Goal: Task Accomplishment & Management: Complete application form

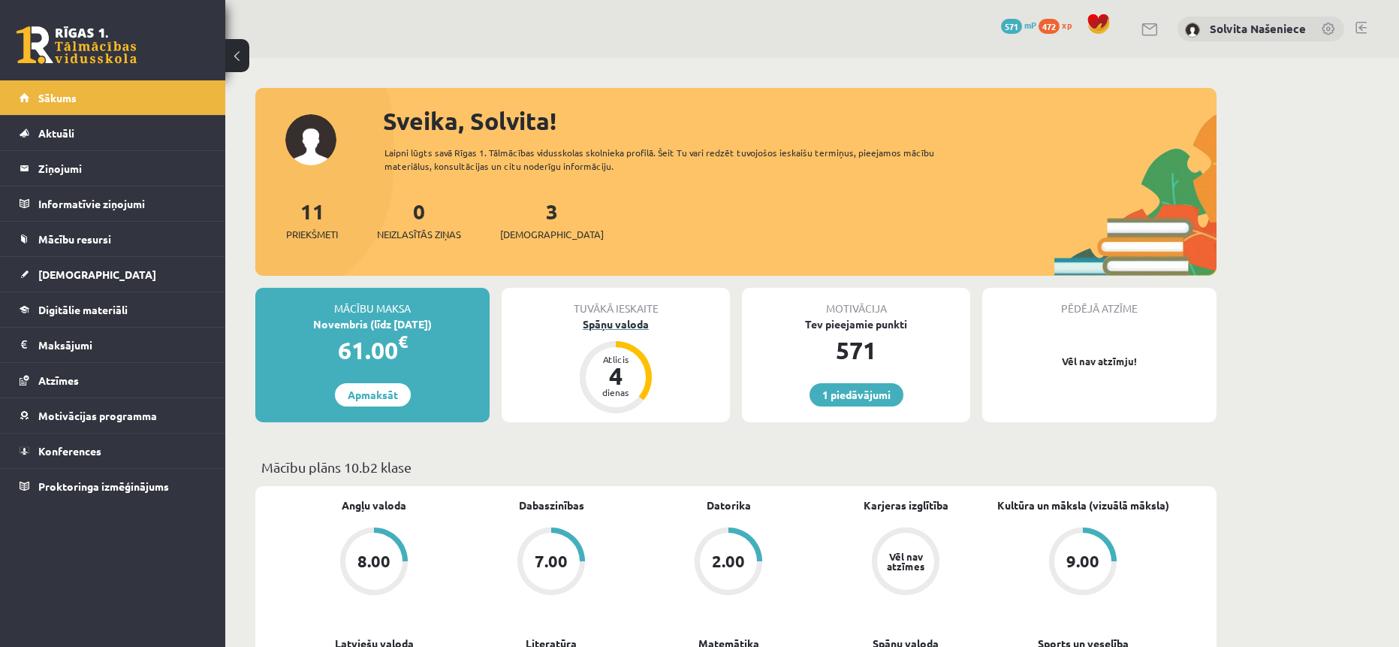
click at [629, 331] on div "Spāņu valoda" at bounding box center [616, 324] width 228 height 16
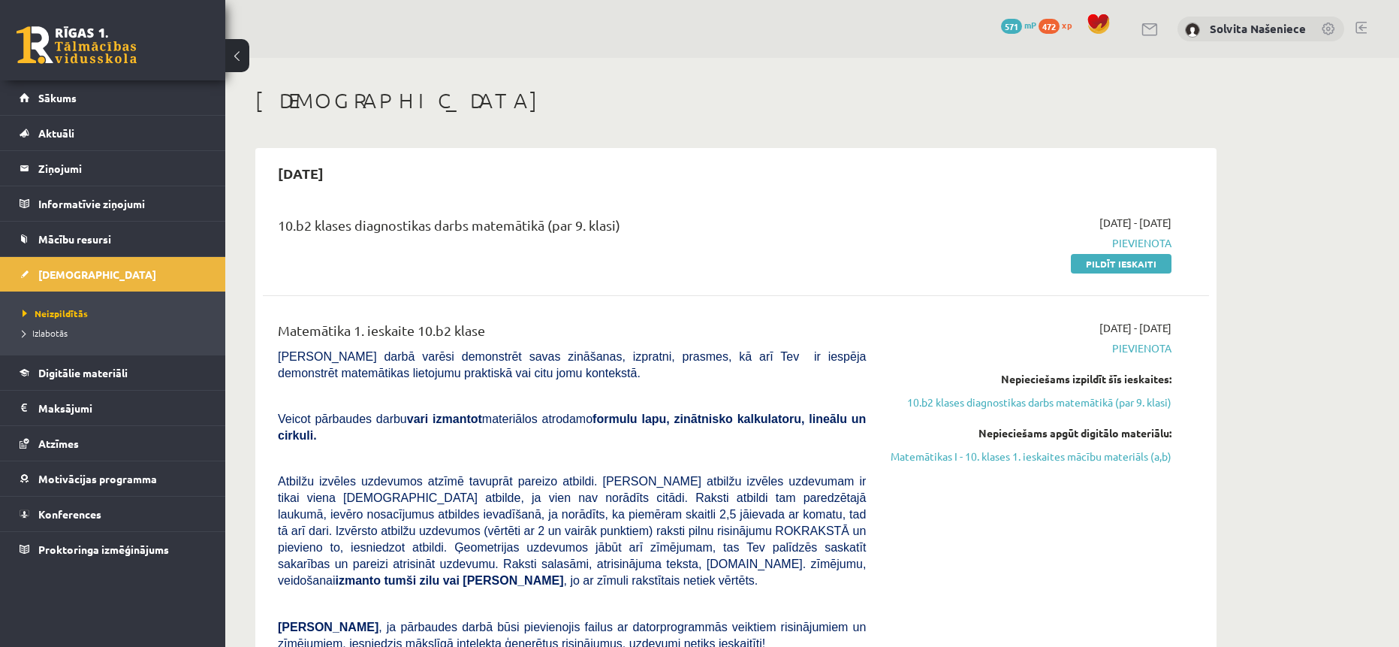
click at [238, 53] on button at bounding box center [237, 55] width 24 height 33
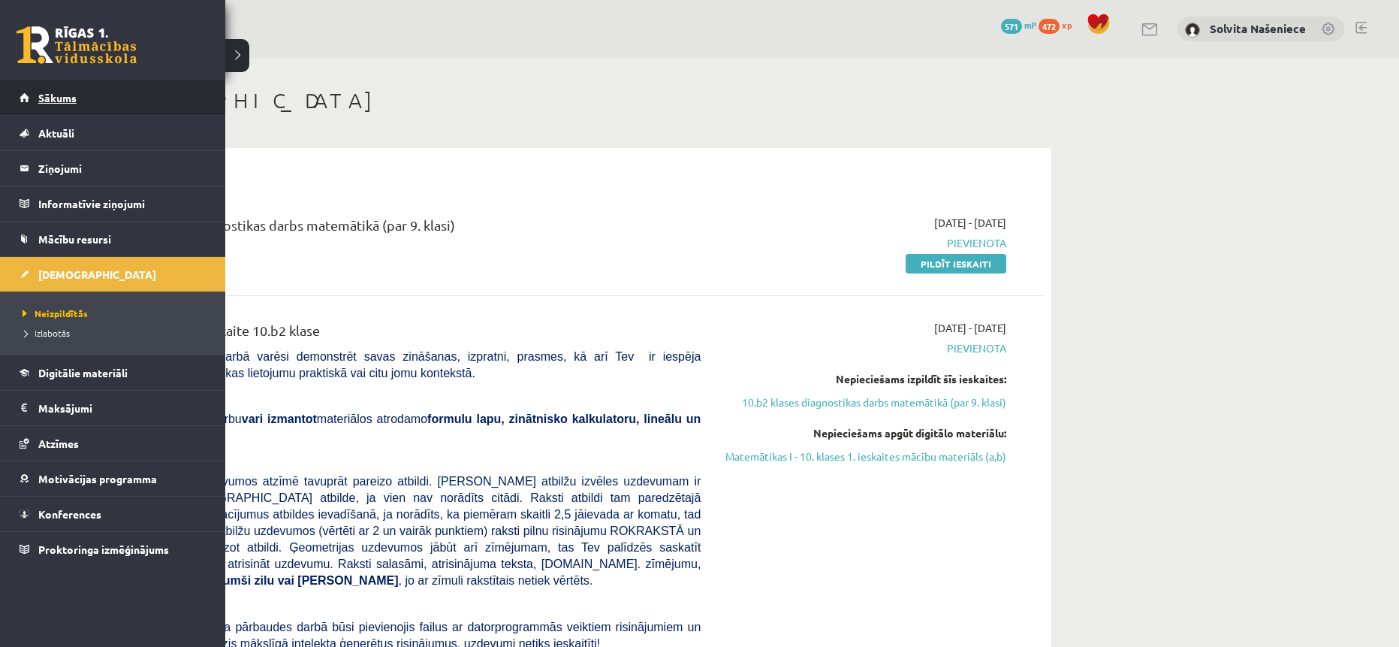
click at [65, 101] on span "Sākums" at bounding box center [57, 98] width 38 height 14
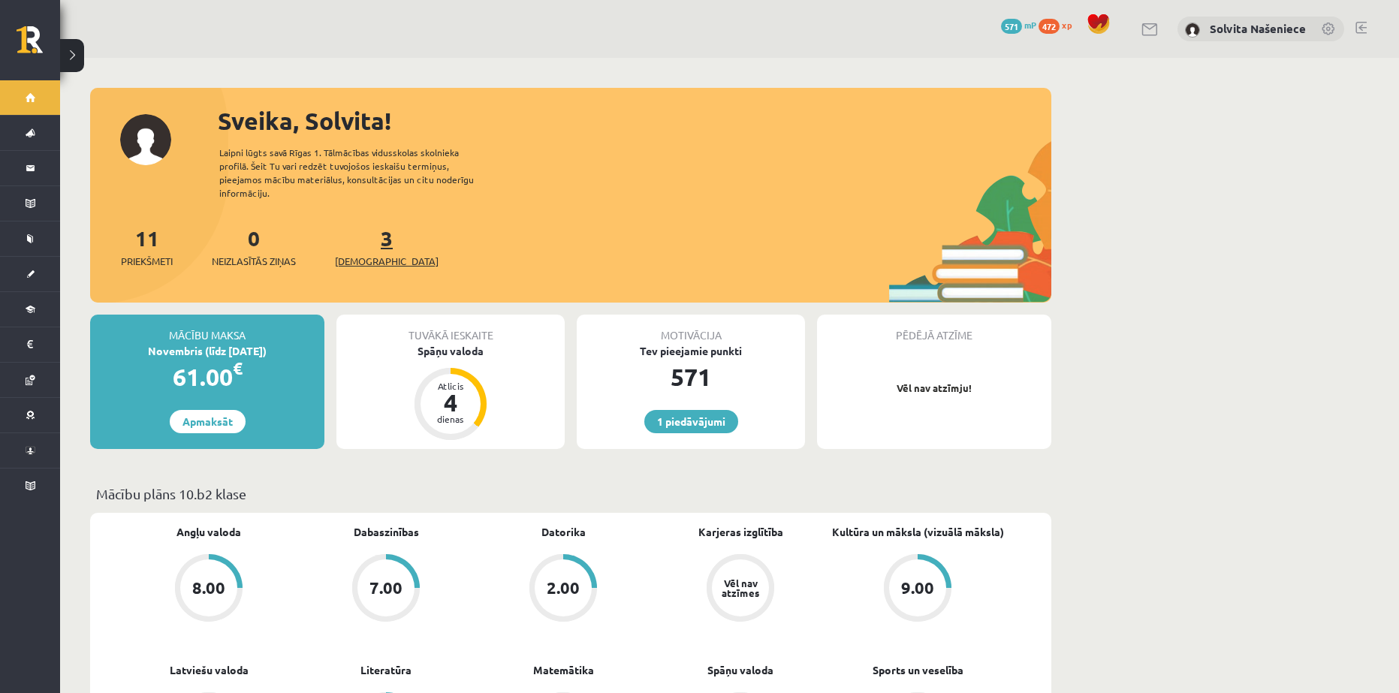
click at [356, 254] on span "[DEMOGRAPHIC_DATA]" at bounding box center [387, 261] width 104 height 15
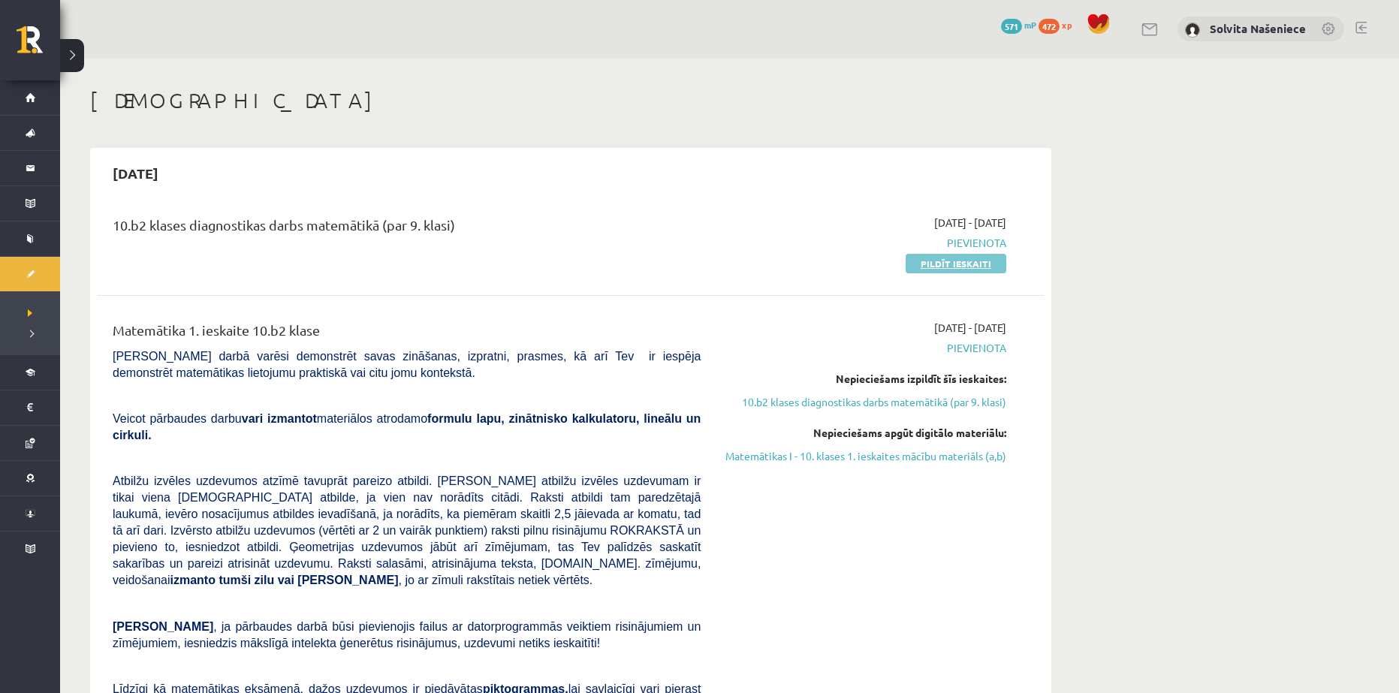
click at [975, 261] on link "Pildīt ieskaiti" at bounding box center [956, 264] width 101 height 20
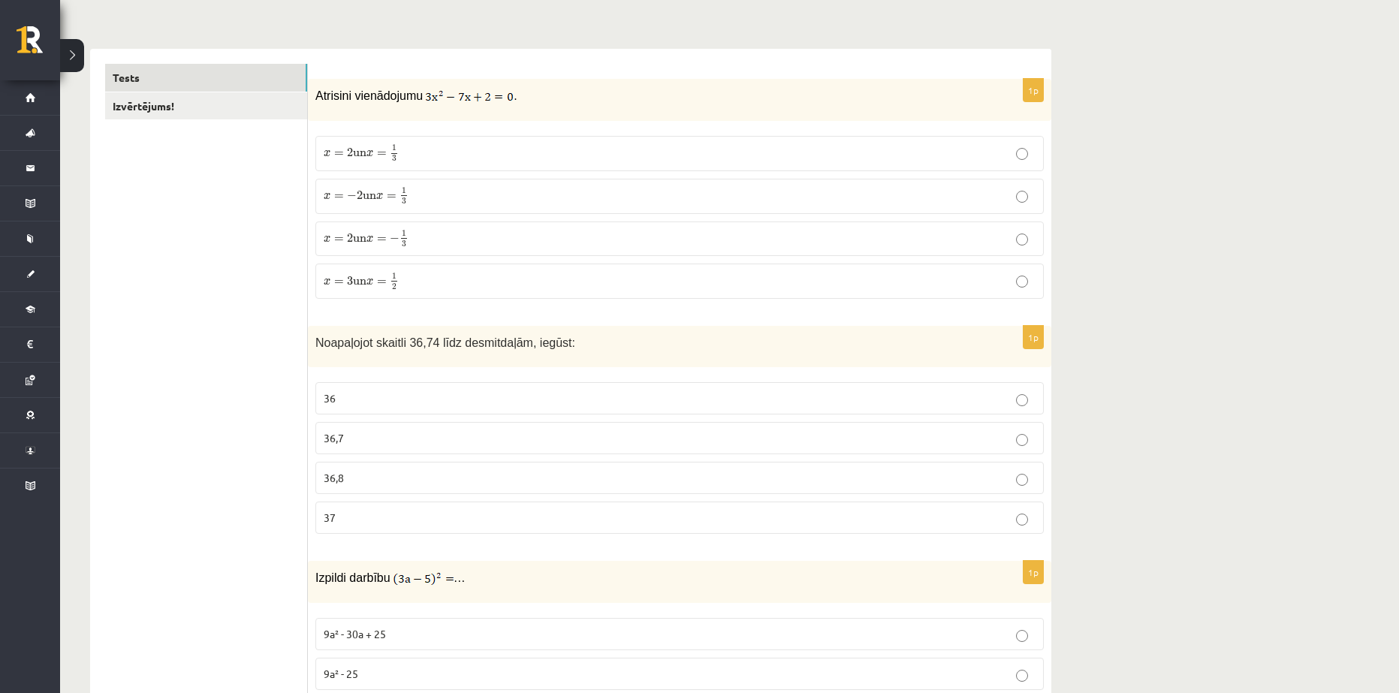
scroll to position [225, 0]
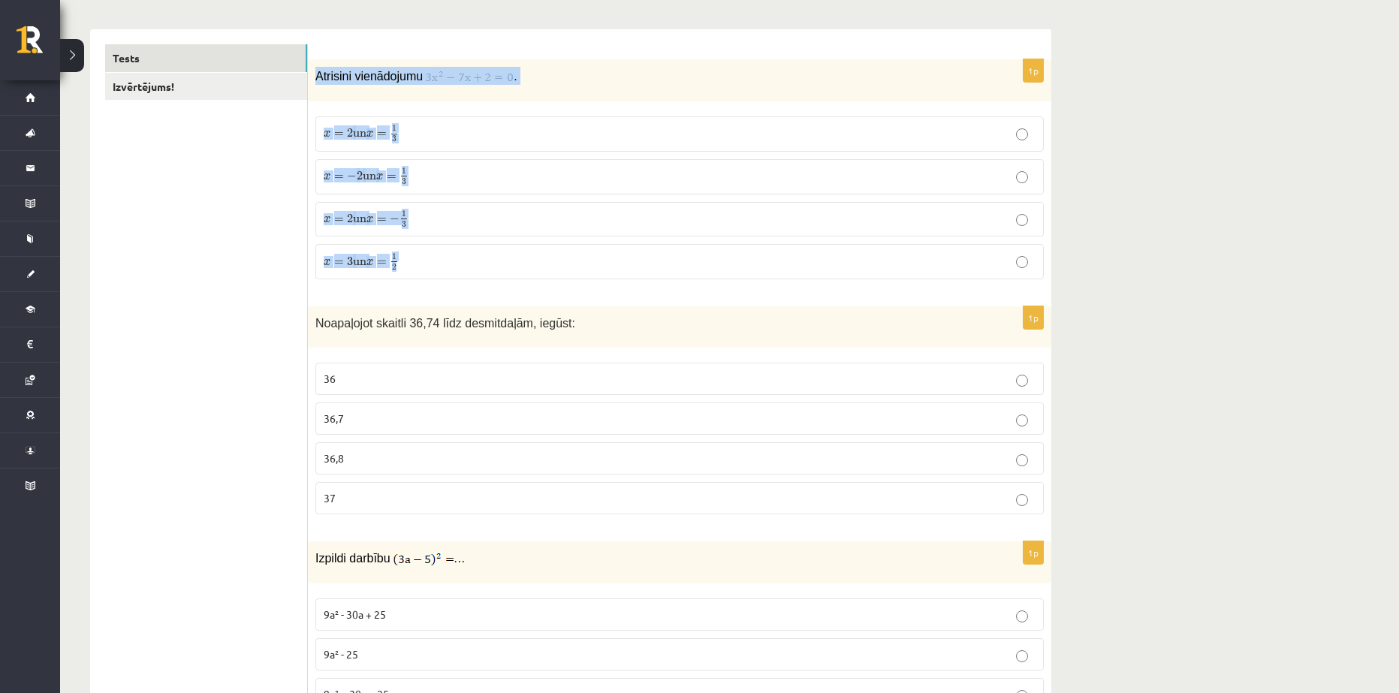
drag, startPoint x: 317, startPoint y: 71, endPoint x: 474, endPoint y: 255, distance: 241.9
click at [474, 255] on div "1p Atrisini vienādojumu . x = 2 un x = 1 3 x = 2 un x = 1 3 x = − 2 un x = 1 3 …" at bounding box center [680, 175] width 744 height 232
drag, startPoint x: 288, startPoint y: 231, endPoint x: 288, endPoint y: 213, distance: 18.8
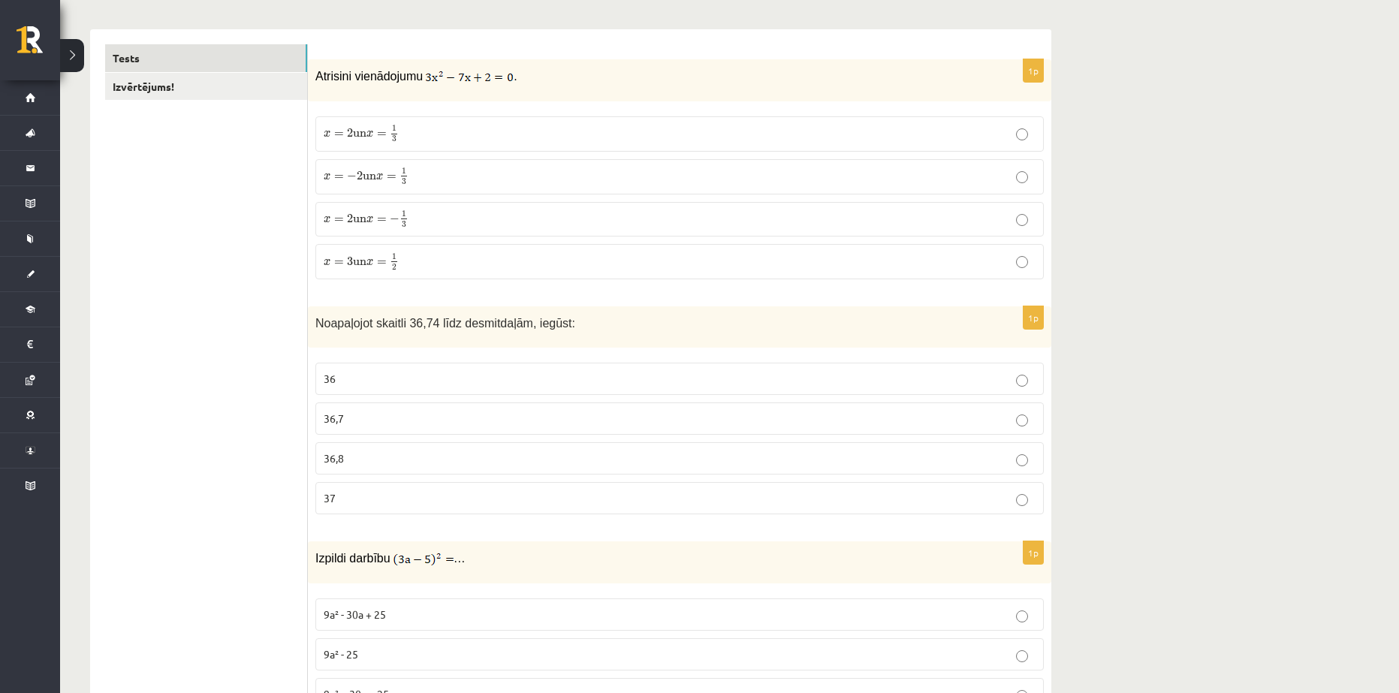
drag, startPoint x: 421, startPoint y: 72, endPoint x: 463, endPoint y: 90, distance: 45.8
click at [474, 96] on div "Atrisini vienādojumu ." at bounding box center [680, 80] width 744 height 42
click at [425, 72] on img at bounding box center [469, 77] width 89 height 15
click at [420, 71] on p "Atrisini vienādojumu ." at bounding box center [642, 76] width 654 height 18
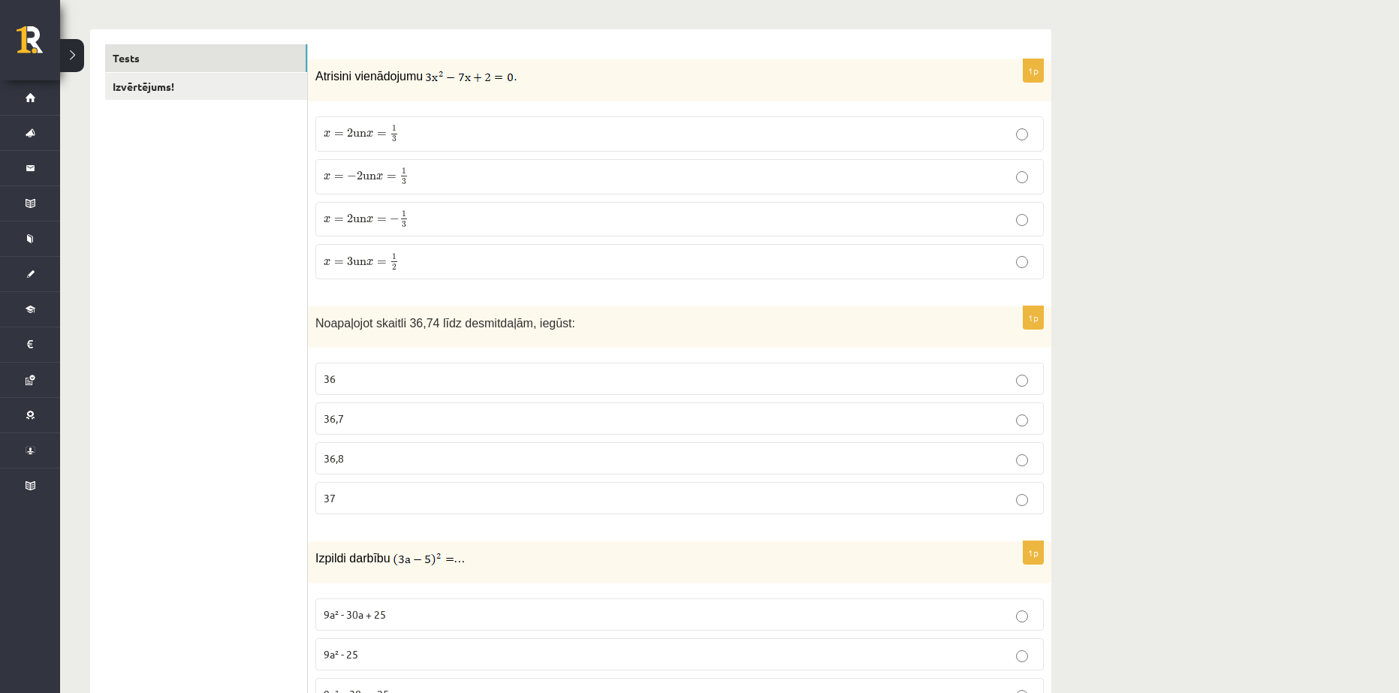
click at [420, 71] on p "Atrisini vienādojumu ." at bounding box center [642, 76] width 654 height 18
drag, startPoint x: 419, startPoint y: 71, endPoint x: 415, endPoint y: 255, distance: 184.8
click at [415, 255] on div "1p Atrisini vienādojumu . x = 2 un x = 1 3 x = 2 un x = 1 3 x = − 2 un x = 1 3 …" at bounding box center [680, 175] width 744 height 232
copy div ". x = 2 un x = 1 3 x = 2 un x = 1 3 x = − 2 un x = 1 3 x = − 2 un x = 1 3 x = 2…"
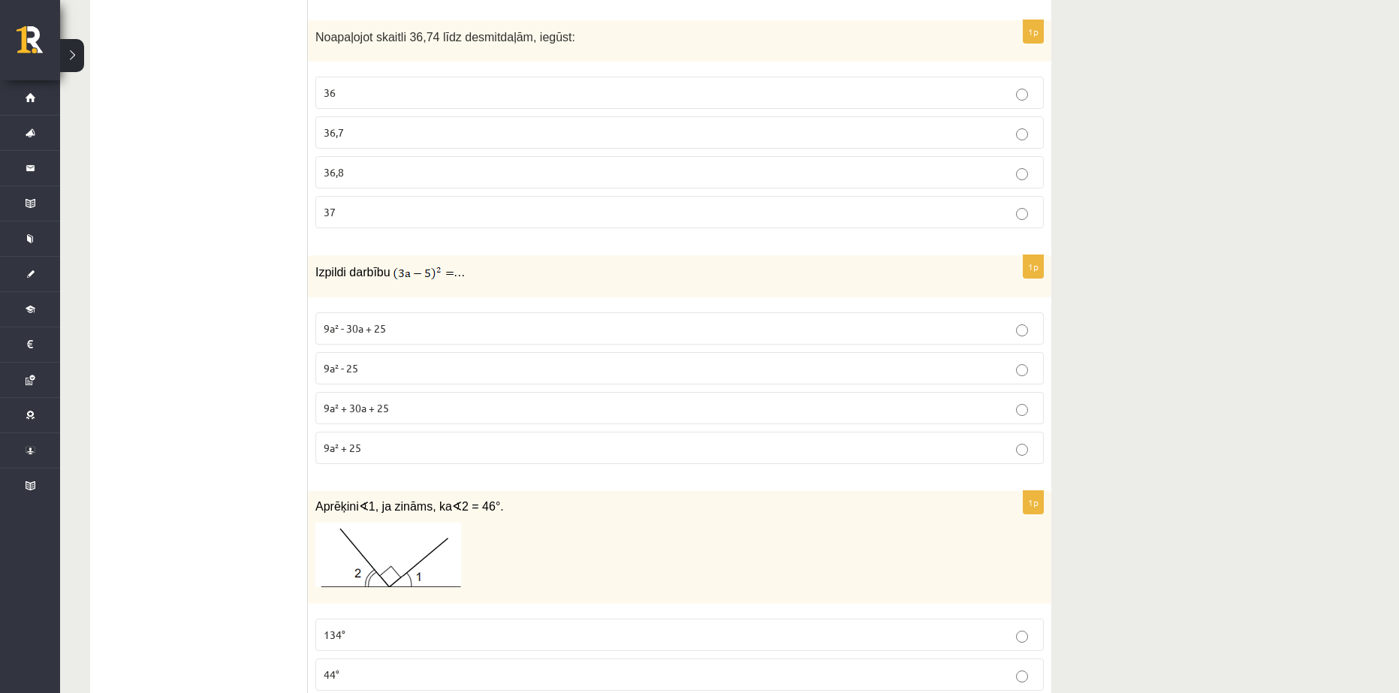
scroll to position [526, 0]
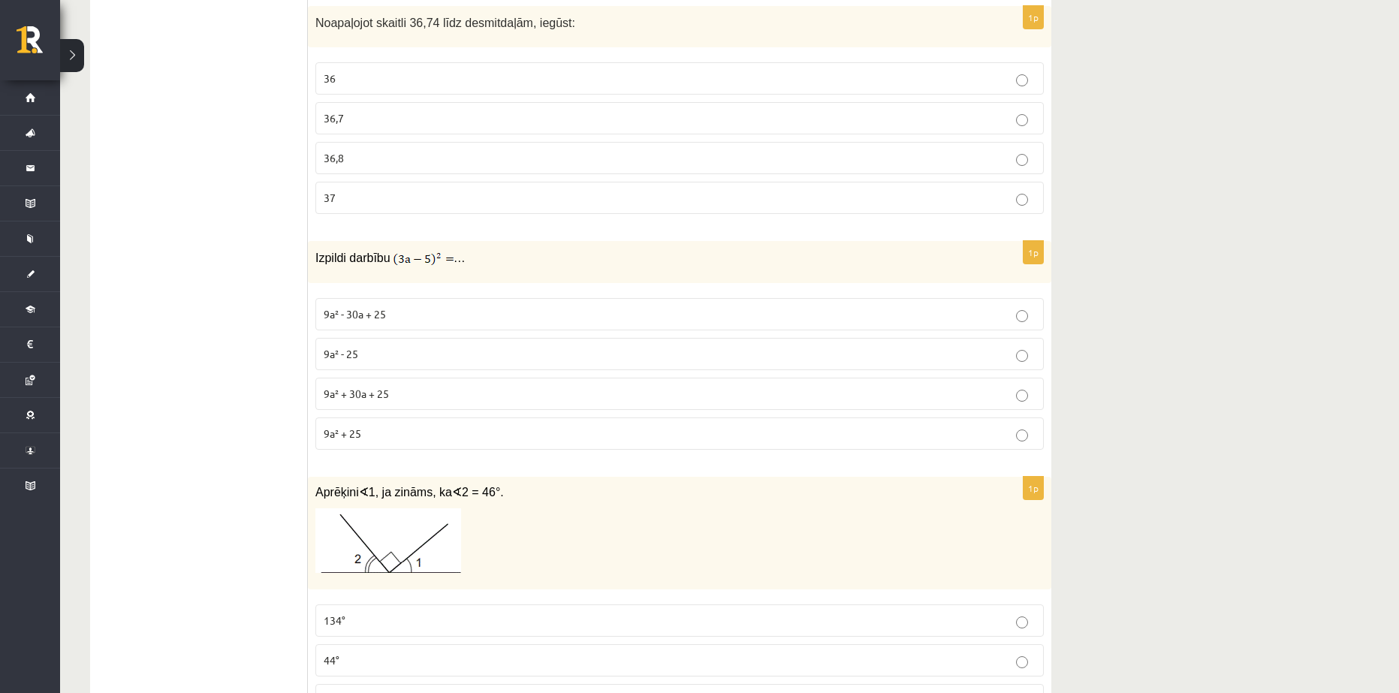
click at [385, 198] on p "37" at bounding box center [680, 198] width 712 height 16
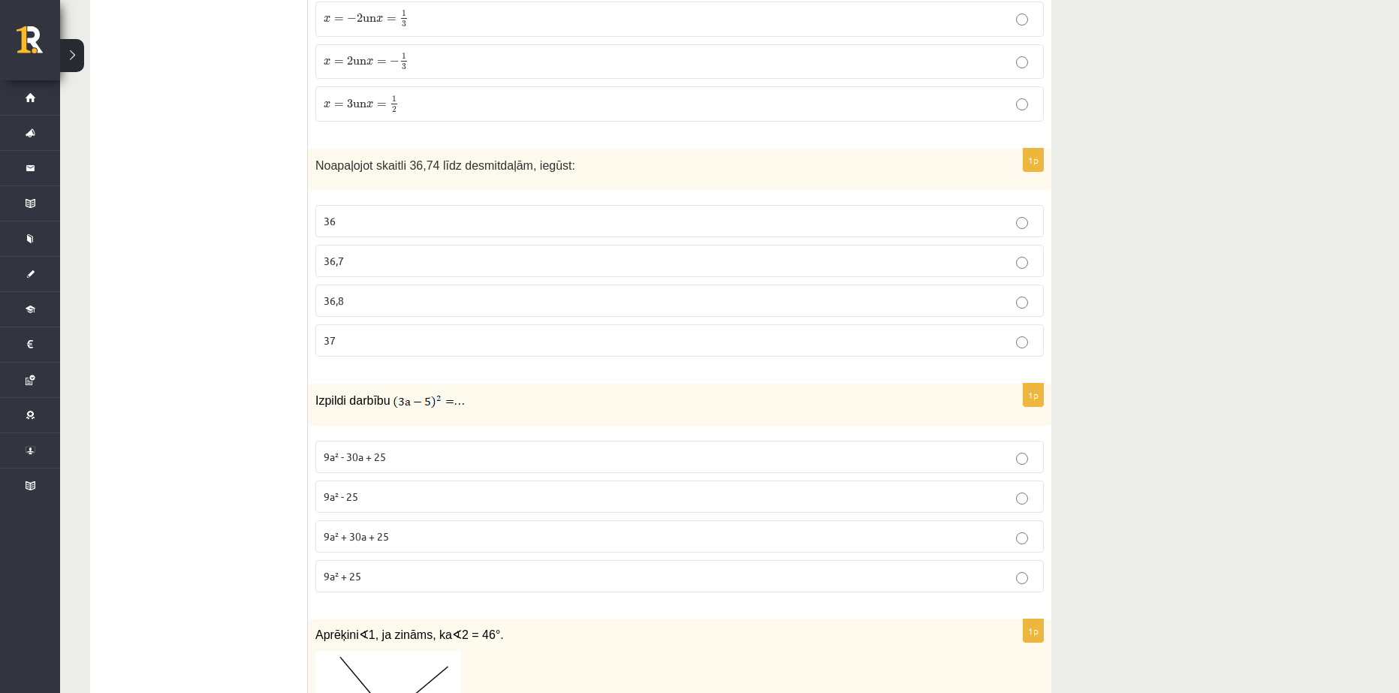
scroll to position [376, 0]
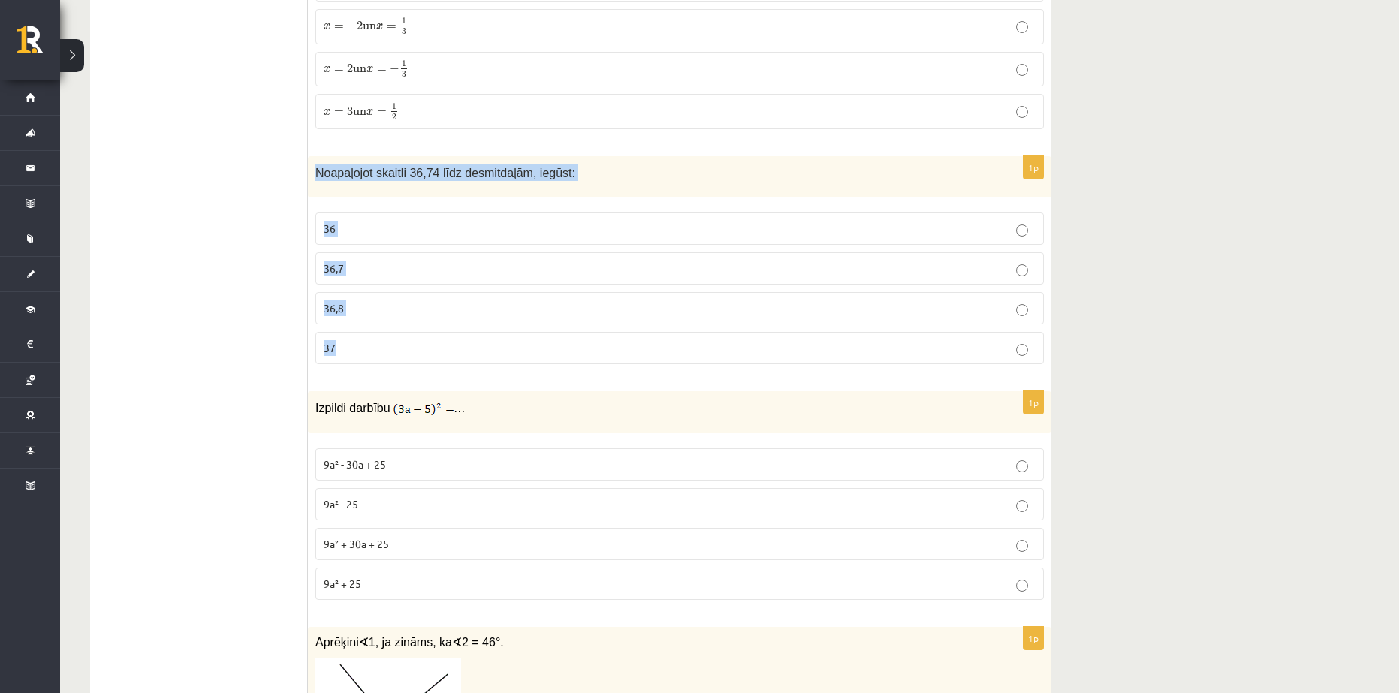
drag, startPoint x: 316, startPoint y: 169, endPoint x: 417, endPoint y: 364, distance: 219.0
click at [441, 370] on div "1p Noapaļojot skaitli 36,74 līdz desmitdaļām, iegūst: 36 36,7 36,8 37" at bounding box center [680, 266] width 744 height 220
copy div "Noapaļojot skaitli 36,74 līdz desmitdaļām, iegūst: 36 36,7 36,8 37"
click at [370, 266] on p "36,7" at bounding box center [680, 269] width 712 height 16
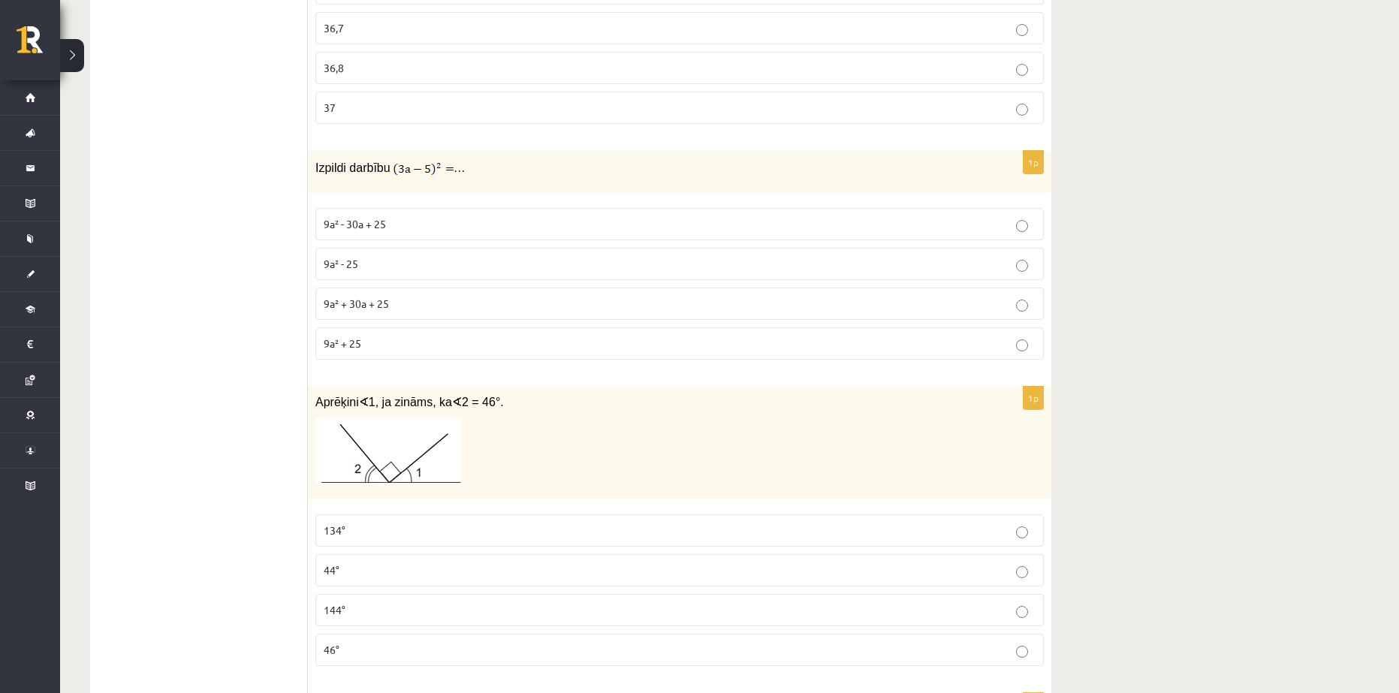
scroll to position [676, 0]
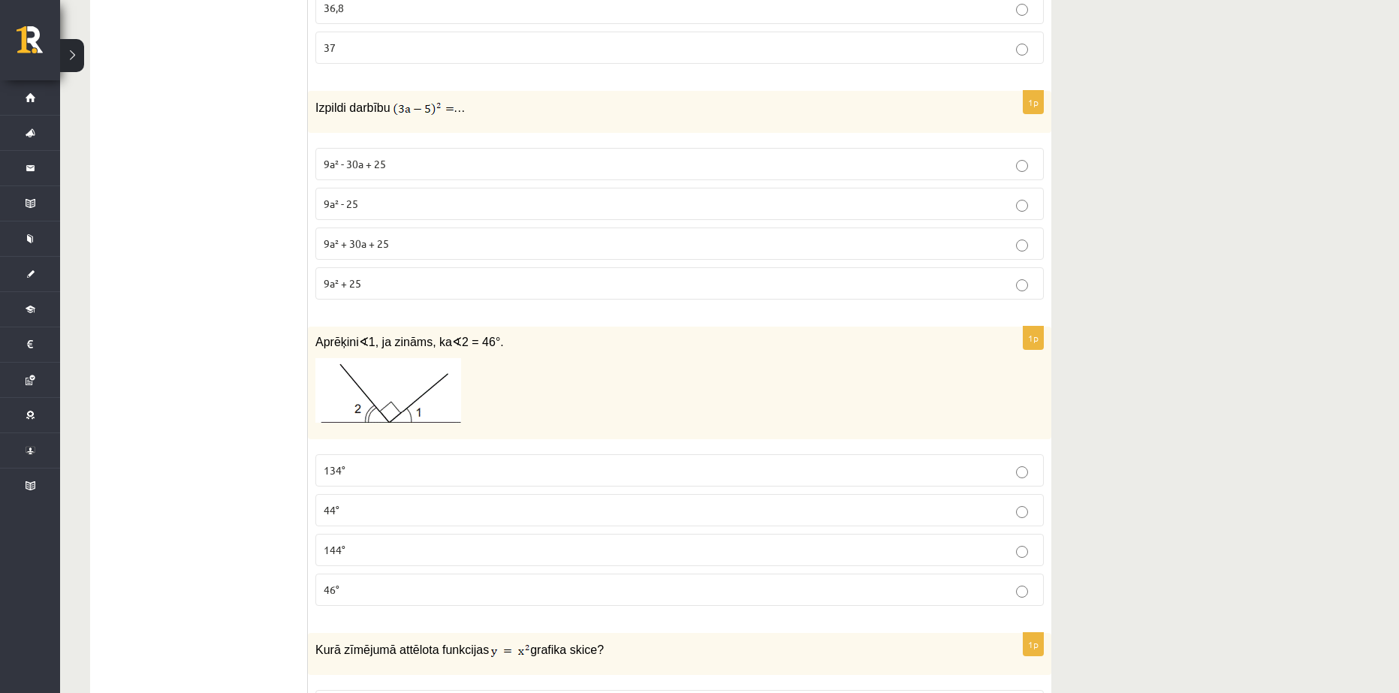
drag, startPoint x: 273, startPoint y: 297, endPoint x: 193, endPoint y: 304, distance: 80.0
drag, startPoint x: 317, startPoint y: 104, endPoint x: 404, endPoint y: 279, distance: 195.5
click at [404, 279] on div "1p Izpildi darbību … 9a² - 30a + 25 9a² - 25 9a² + 30a + 25 9a² + 25" at bounding box center [680, 201] width 744 height 221
copy div "Izpildi darbību … 9a² - 30a + 25 9a² - 25 9a² + 30a + 25 9a² + 25"
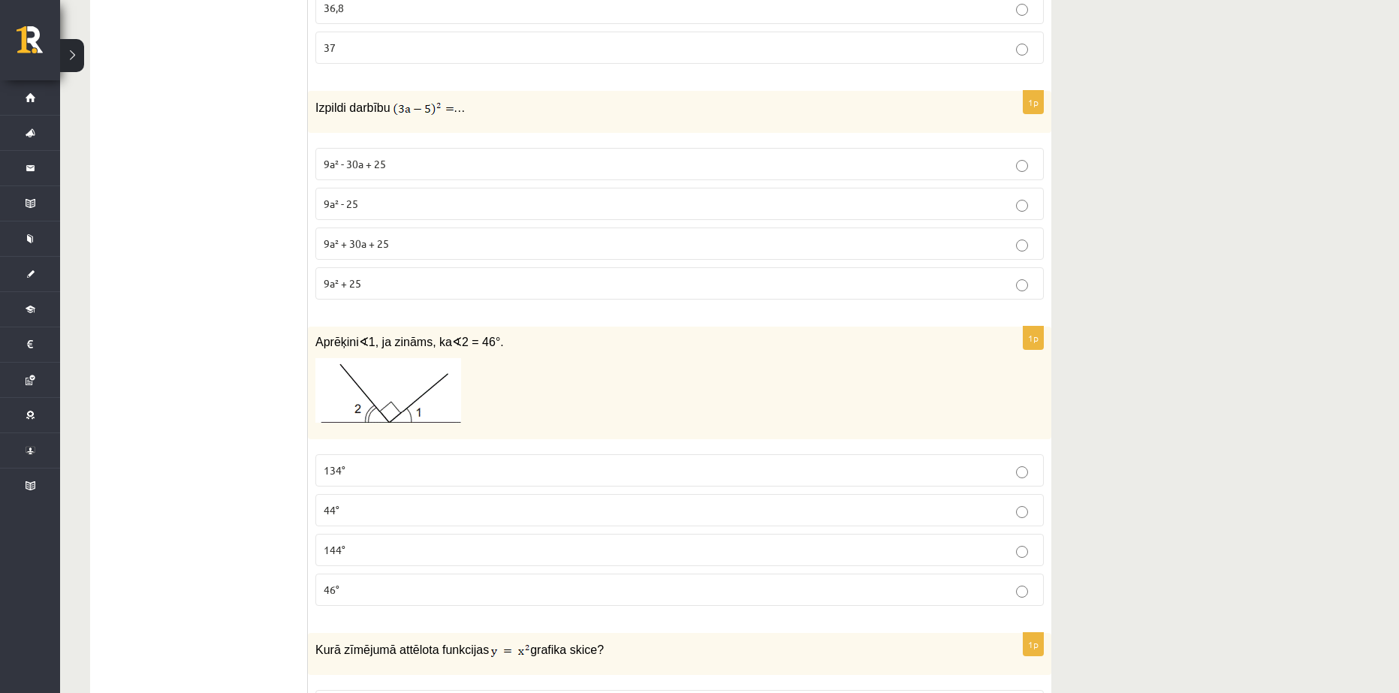
click at [379, 161] on span "9a² - 30a + 25" at bounding box center [355, 164] width 62 height 14
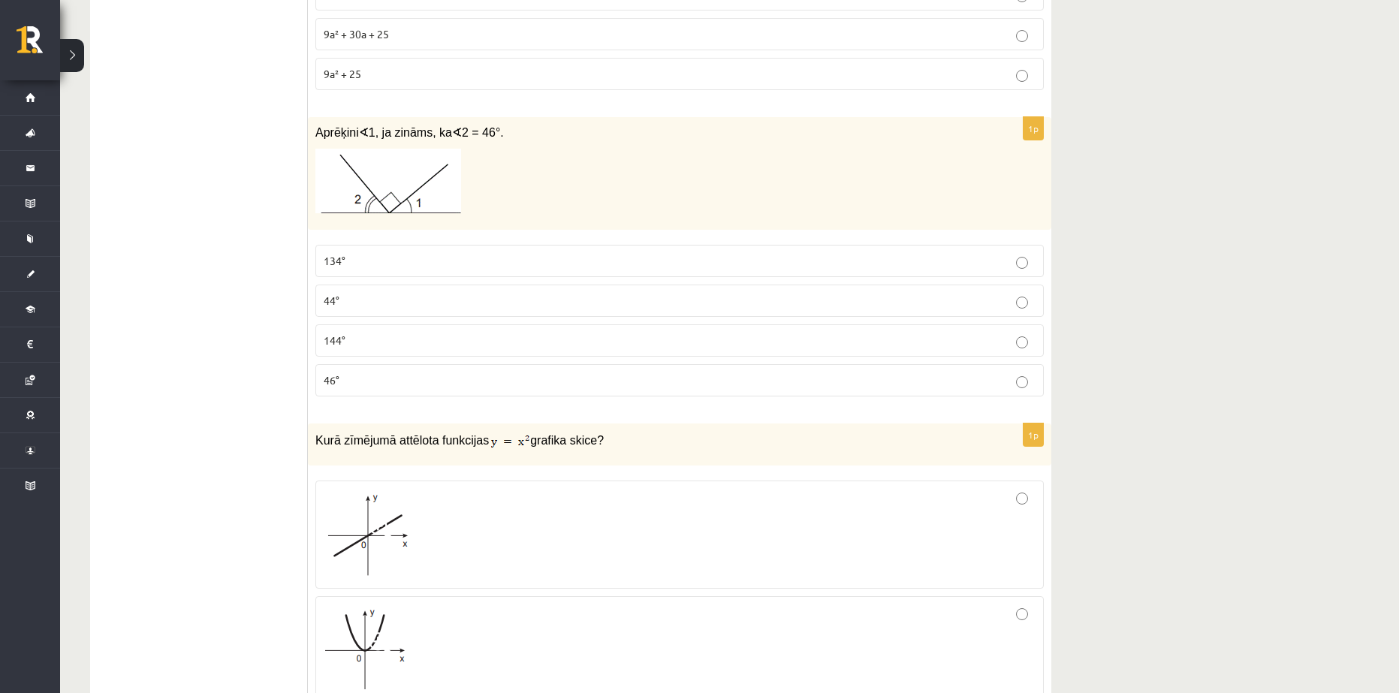
scroll to position [901, 0]
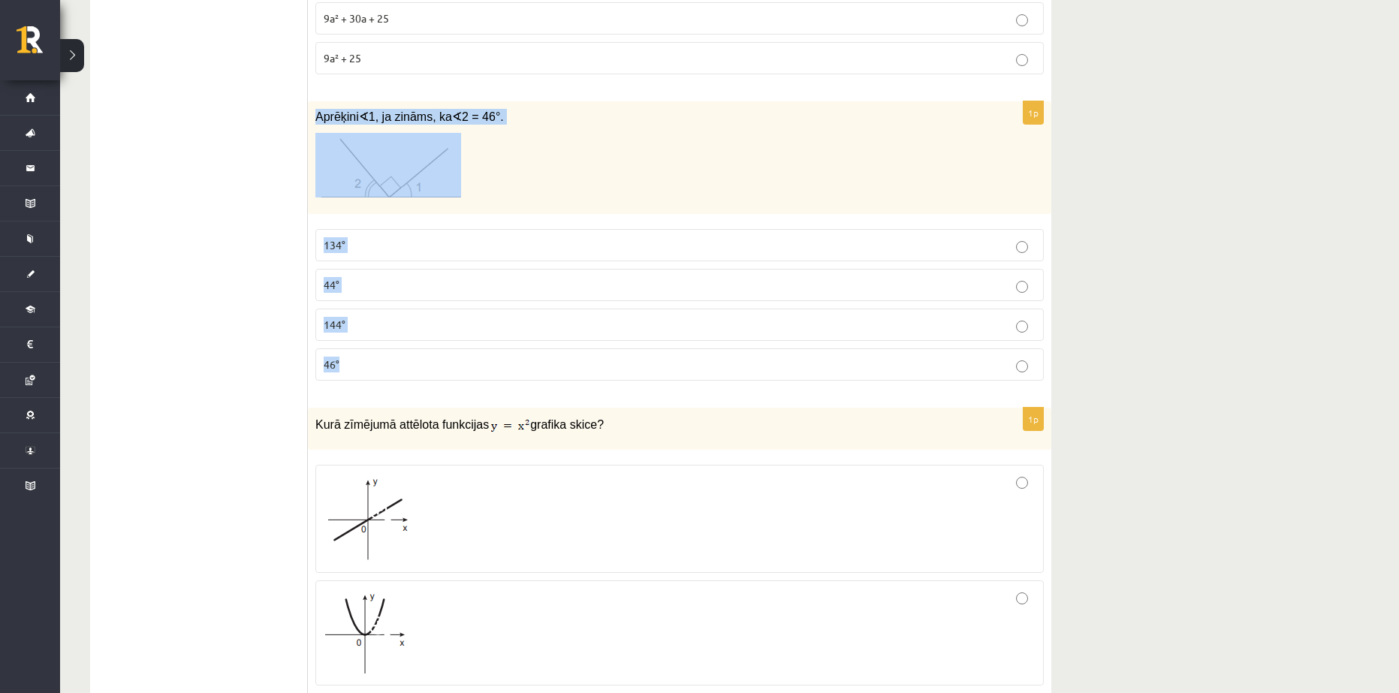
drag, startPoint x: 315, startPoint y: 114, endPoint x: 354, endPoint y: 358, distance: 247.1
click at [442, 368] on div "1p Aprēķini ∢ 1, ja zināms, ka ∢ 2 = 46°. 134° 44° 144° 46°" at bounding box center [680, 247] width 744 height 292
copy div "Aprēķini ∢ 1, ja zināms, ka ∢ 2 = 46°. 134° 44° 144° 46°"
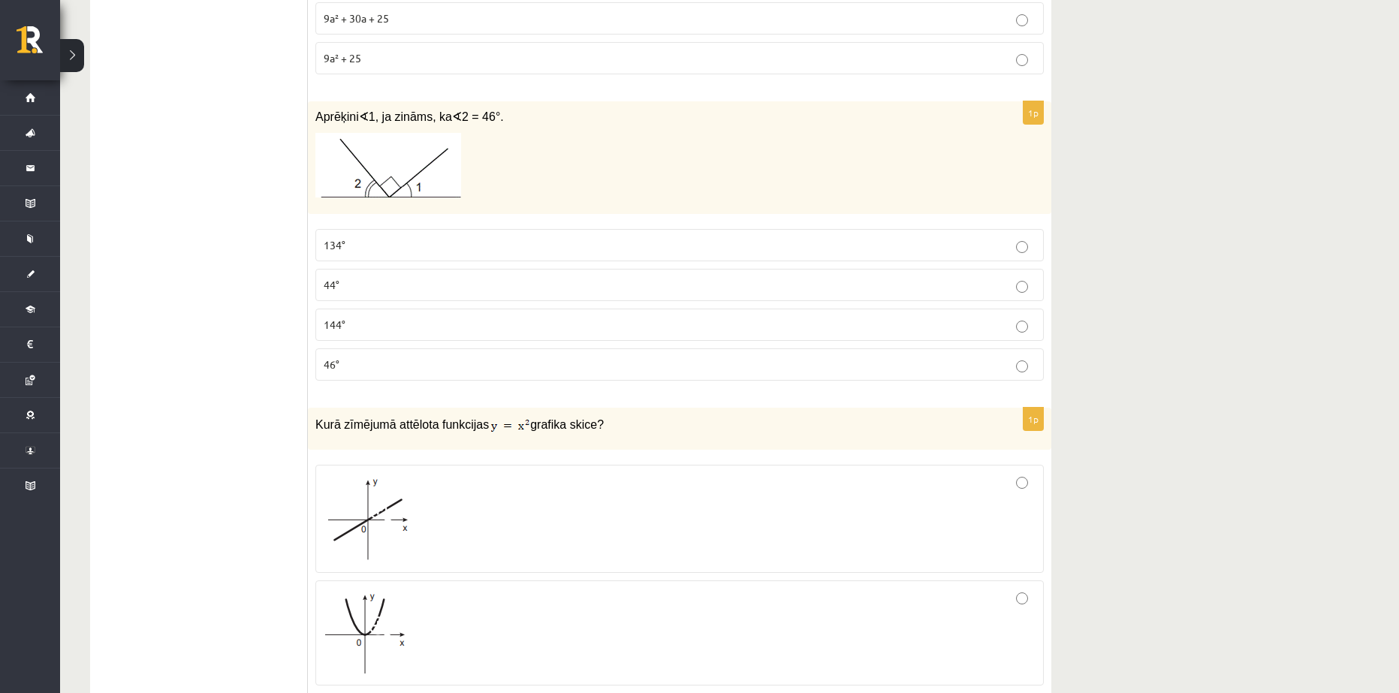
click at [355, 239] on p "134°" at bounding box center [680, 245] width 712 height 16
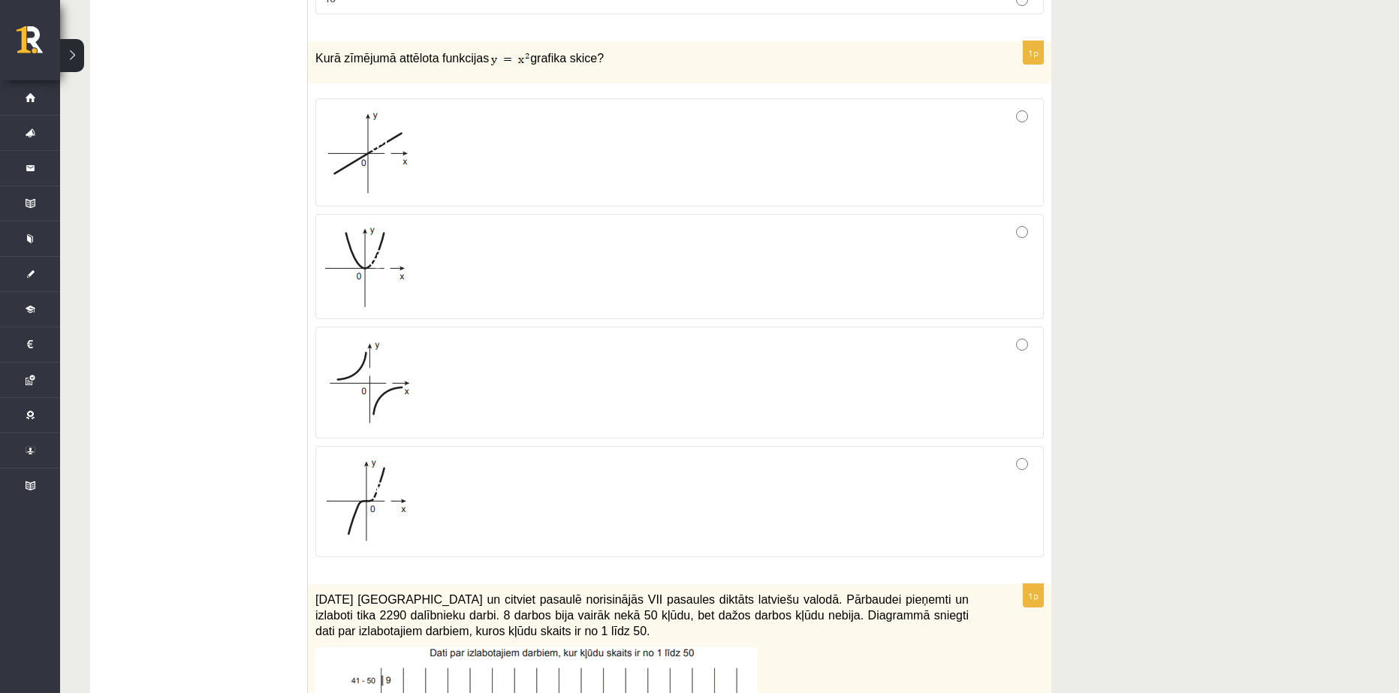
scroll to position [1277, 0]
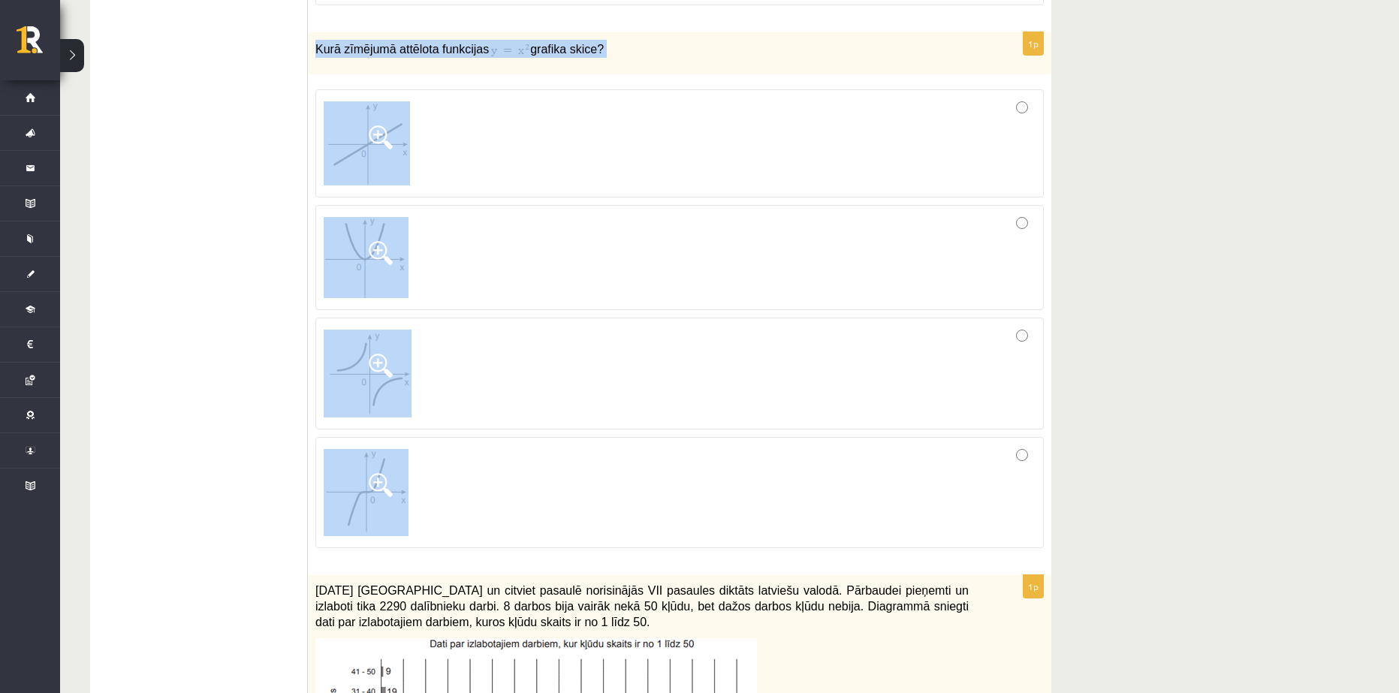
drag, startPoint x: 315, startPoint y: 46, endPoint x: 420, endPoint y: 500, distance: 465.6
click at [420, 500] on div "1p Kurā zīmējumā attēlota funkcijas grafika skice?" at bounding box center [680, 296] width 744 height 528
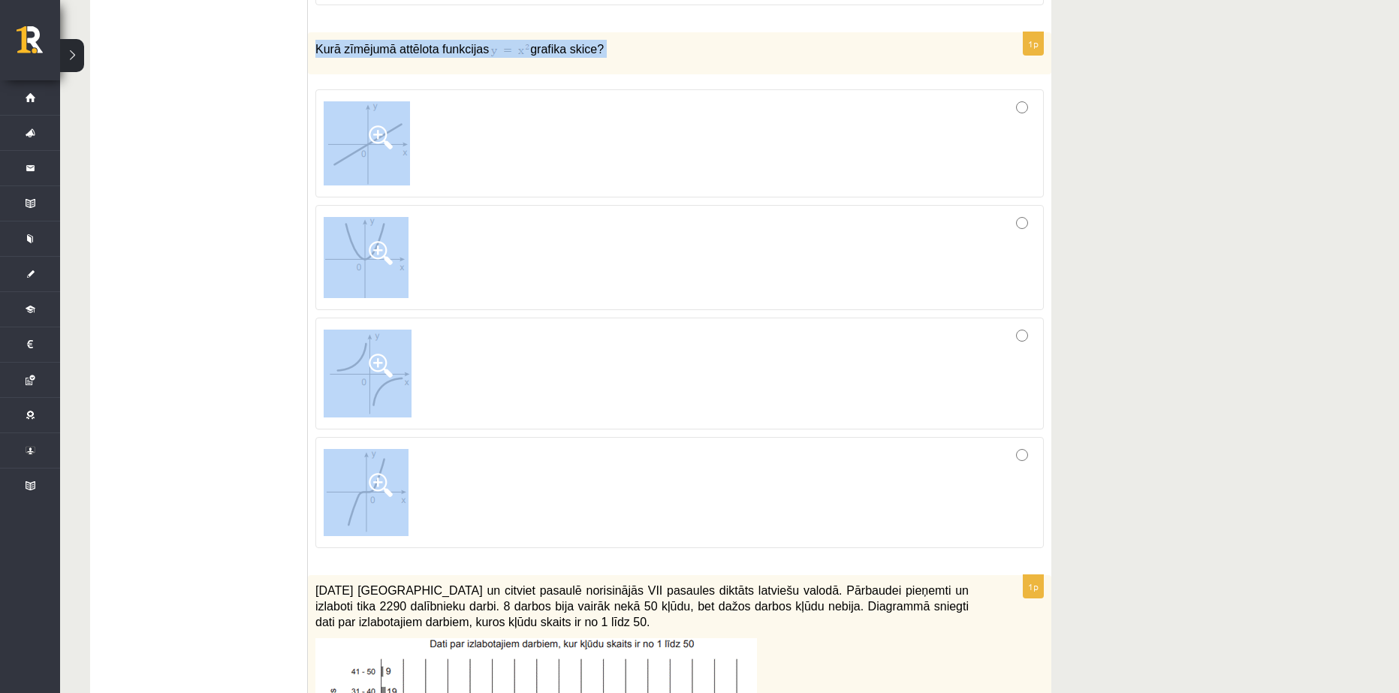
drag, startPoint x: 317, startPoint y: 50, endPoint x: 436, endPoint y: 486, distance: 452.5
click at [436, 486] on div "1p Kurā zīmējumā attēlota funkcijas grafika skice?" at bounding box center [680, 296] width 744 height 528
copy div "Kurā zīmējumā attēlota funkcijas grafika skice?"
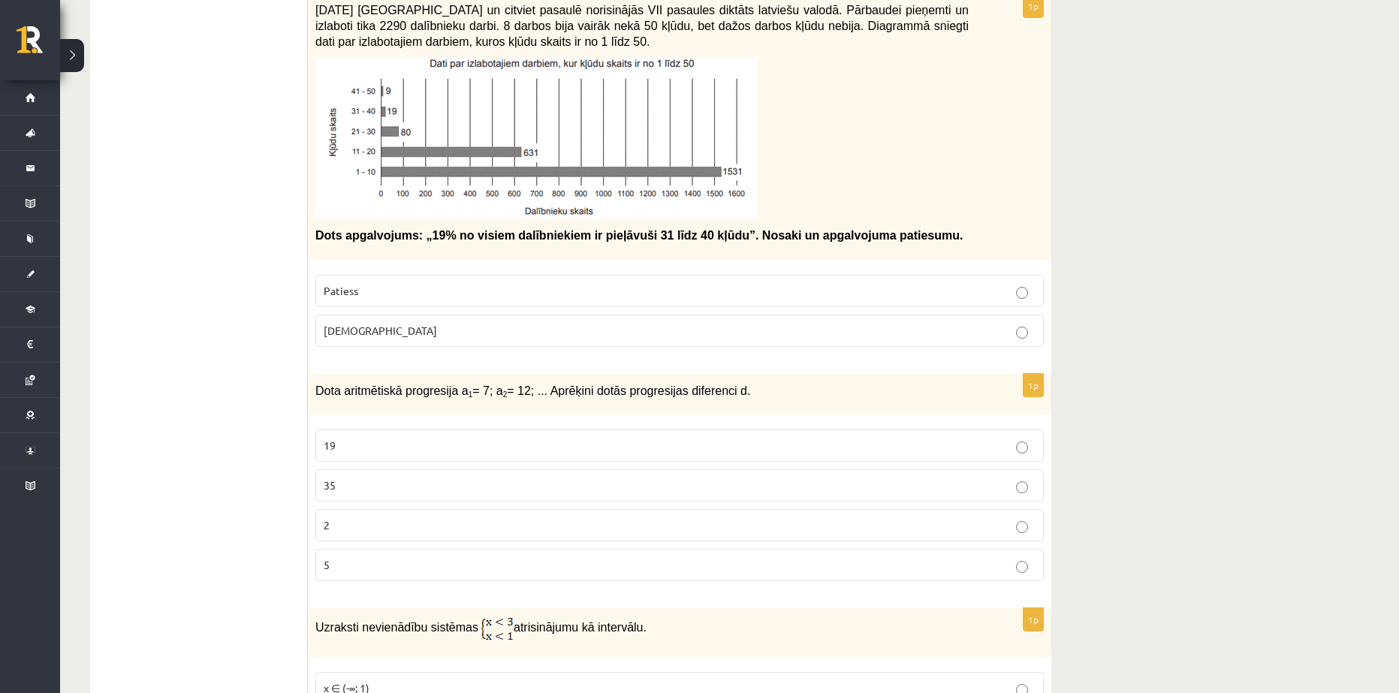
scroll to position [1803, 0]
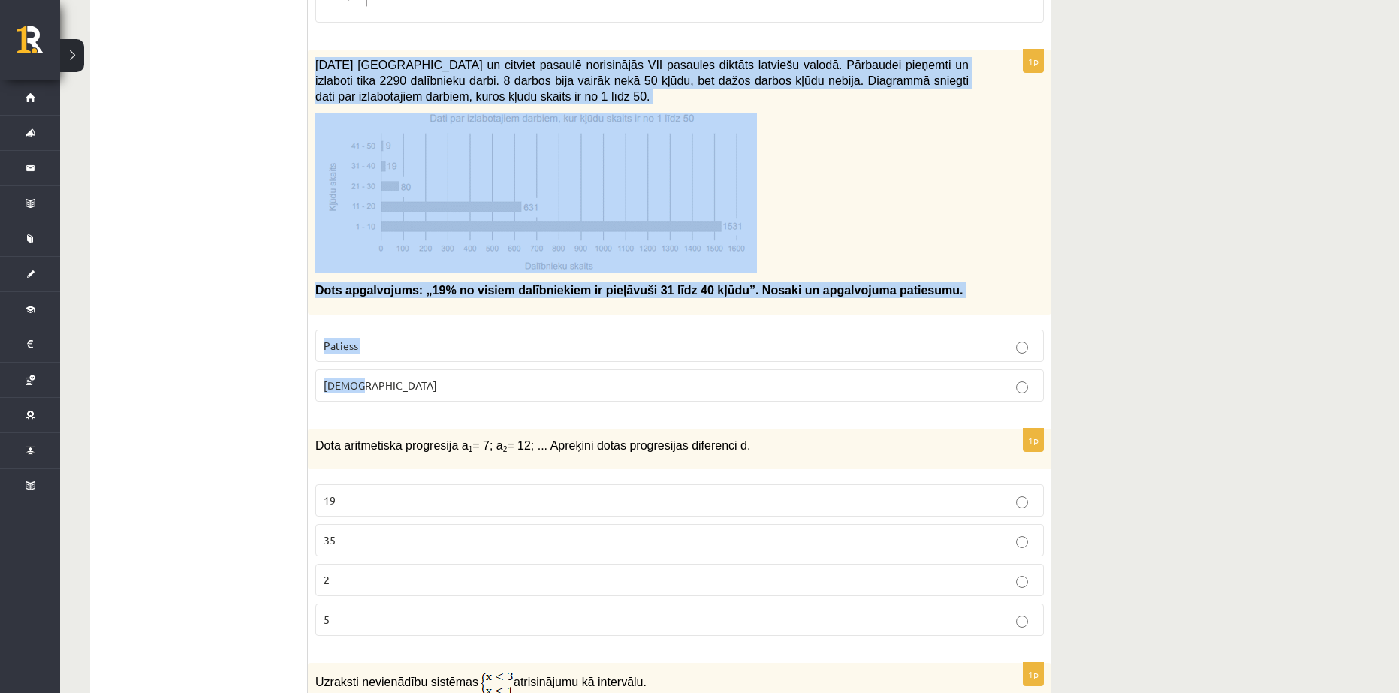
drag, startPoint x: 318, startPoint y: 61, endPoint x: 558, endPoint y: 405, distance: 419.3
click at [564, 409] on div "1p 2021. gada 27. novembrī Latvijā un citviet pasaulē norisinājās VII pasaules …" at bounding box center [680, 232] width 744 height 364
copy div "2021. gada 27. novembrī Latvijā un citviet pasaulē norisinājās VII pasaules dik…"
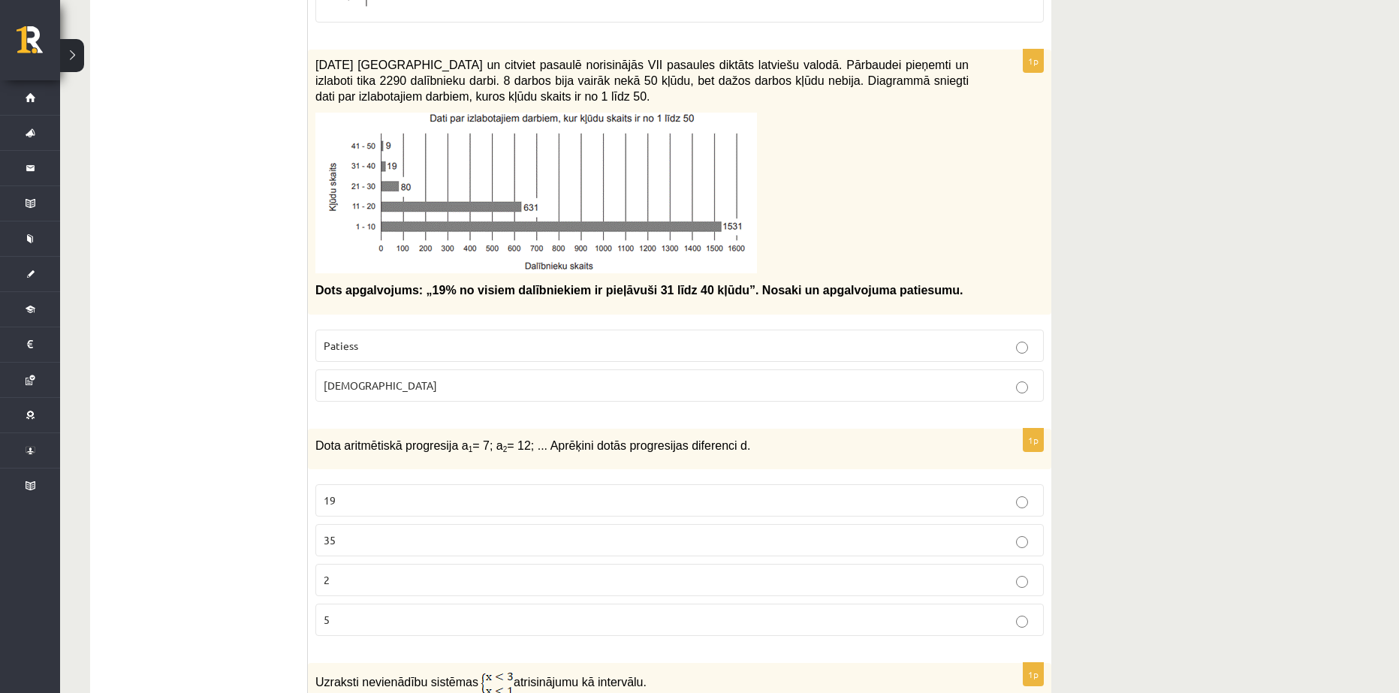
click at [1014, 379] on p "Aplams" at bounding box center [680, 386] width 712 height 16
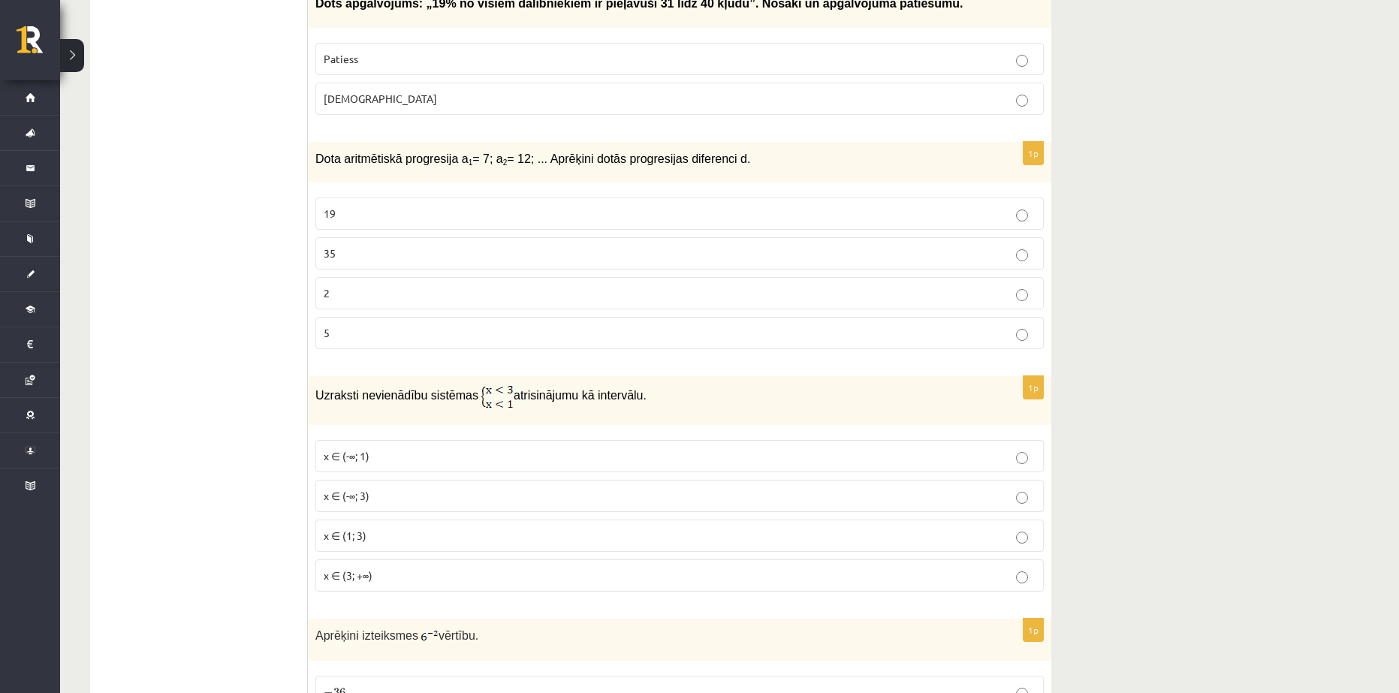
scroll to position [2103, 0]
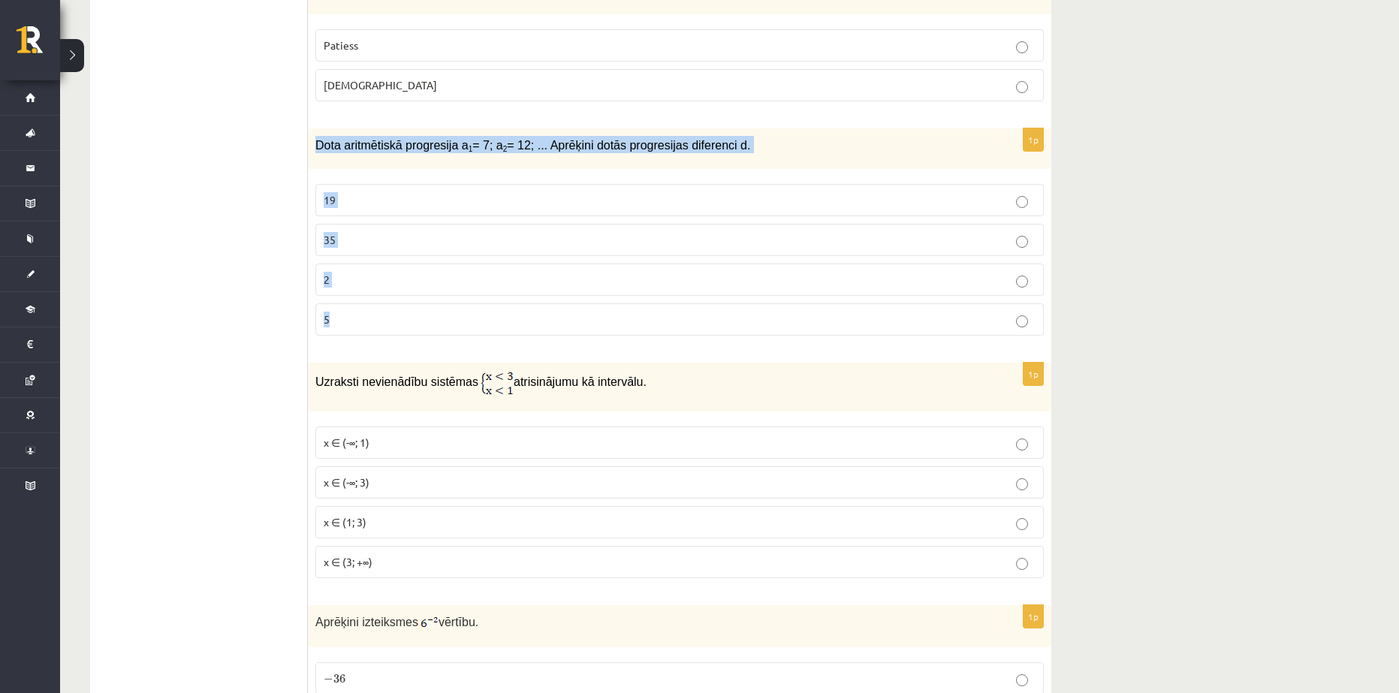
drag, startPoint x: 316, startPoint y: 142, endPoint x: 358, endPoint y: 308, distance: 171.3
click at [358, 308] on div "1p Dota aritmētiskā progresija a 1 = 7; a 2 = 12; ... Aprēķini dotās progresija…" at bounding box center [680, 238] width 744 height 220
copy div "Dota aritmētiskā progresija a 1 = 7; a 2 = 12; ... Aprēķini dotās progresijas d…"
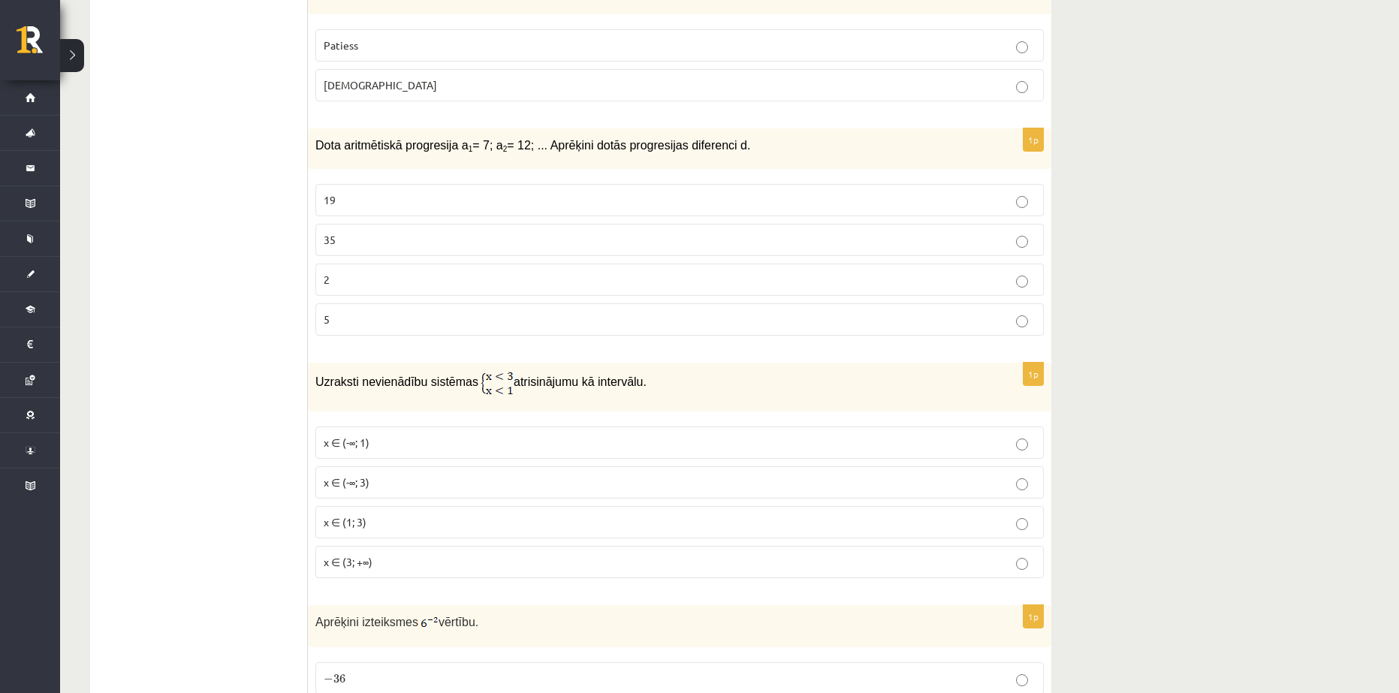
click at [343, 313] on p "5" at bounding box center [680, 320] width 712 height 16
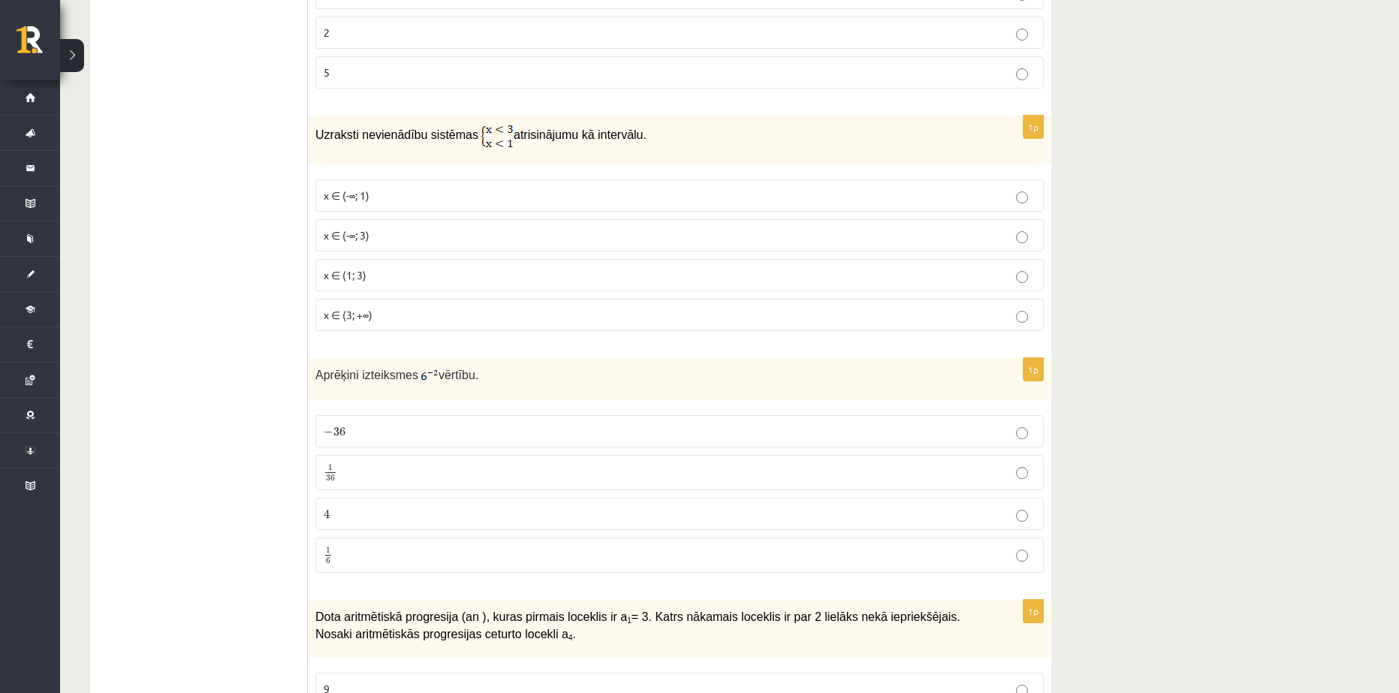
scroll to position [2404, 0]
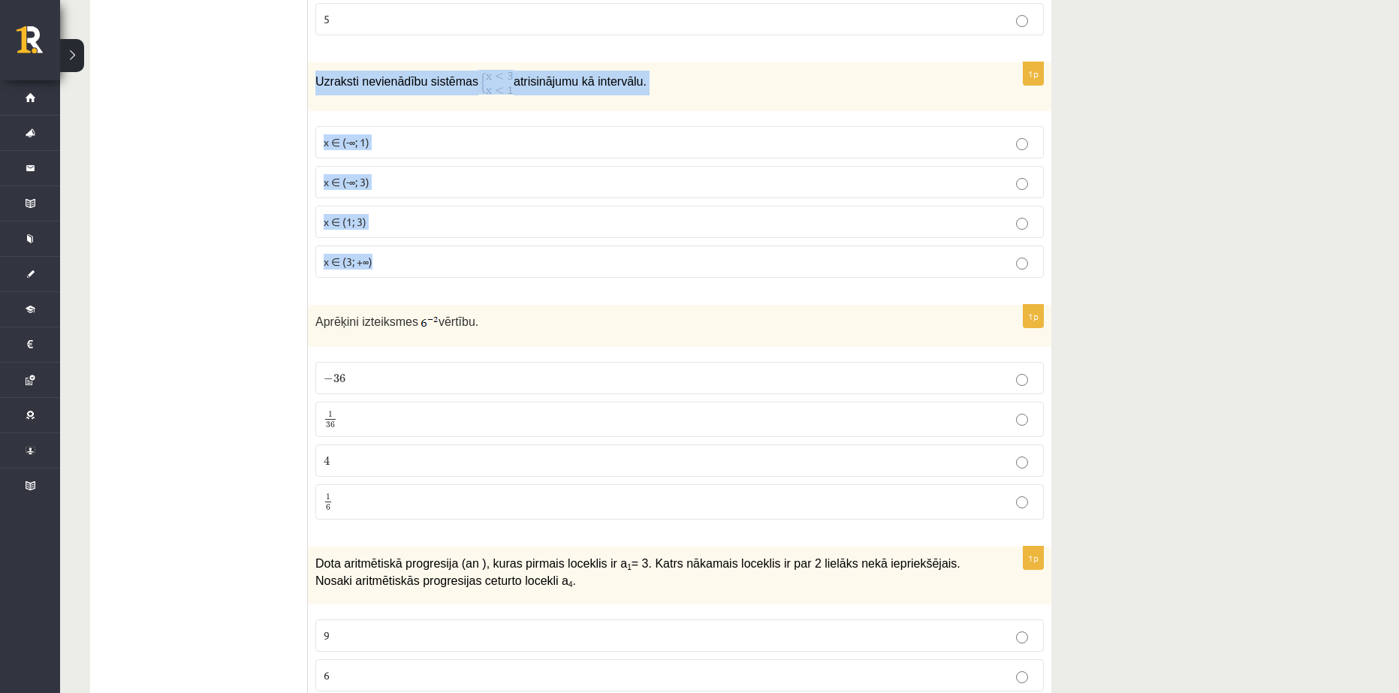
drag, startPoint x: 316, startPoint y: 76, endPoint x: 444, endPoint y: 261, distance: 224.6
click at [444, 261] on div "1p Uzraksti nevienādību sistēmas atrisinājumu kā intervālu. x ∈ (-∞; 1) x ∈ (-∞…" at bounding box center [680, 176] width 744 height 228
copy div "Uzraksti nevienādību sistēmas atrisinājumu kā intervālu. x ∈ (-∞; 1) x ∈ (-∞; 3…"
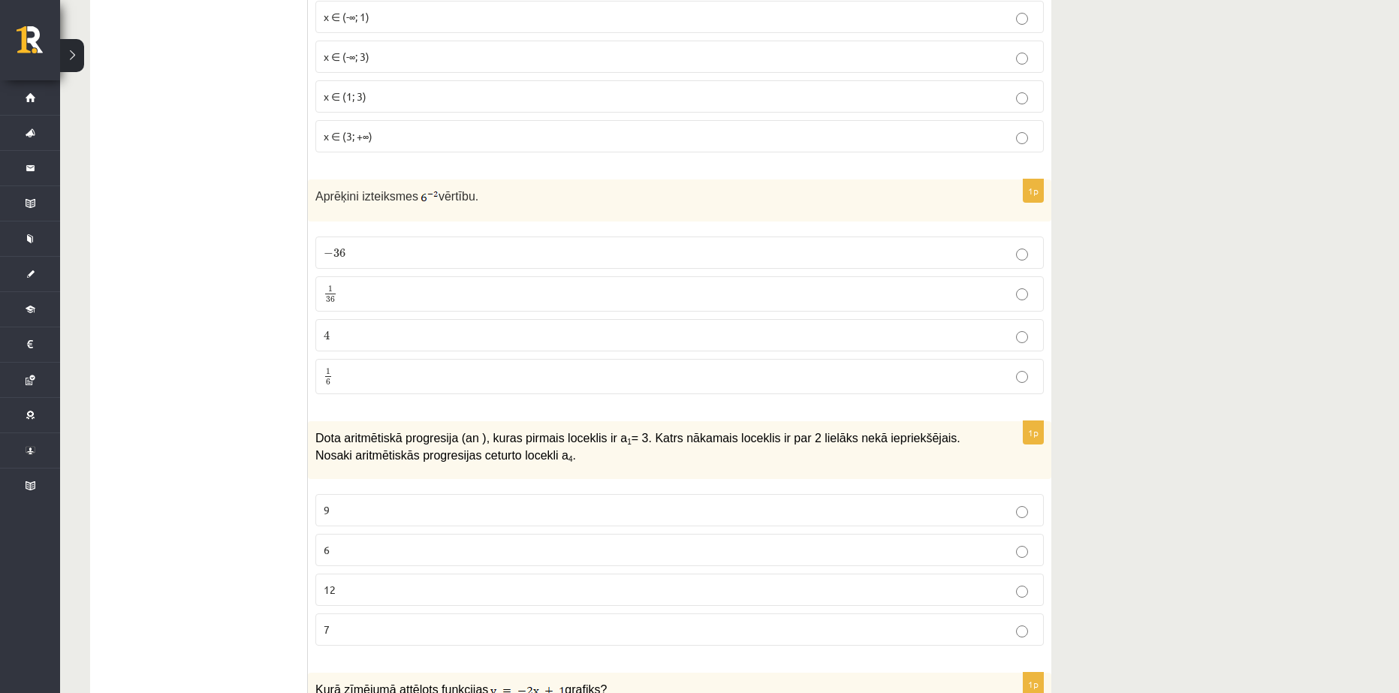
scroll to position [2629, 0]
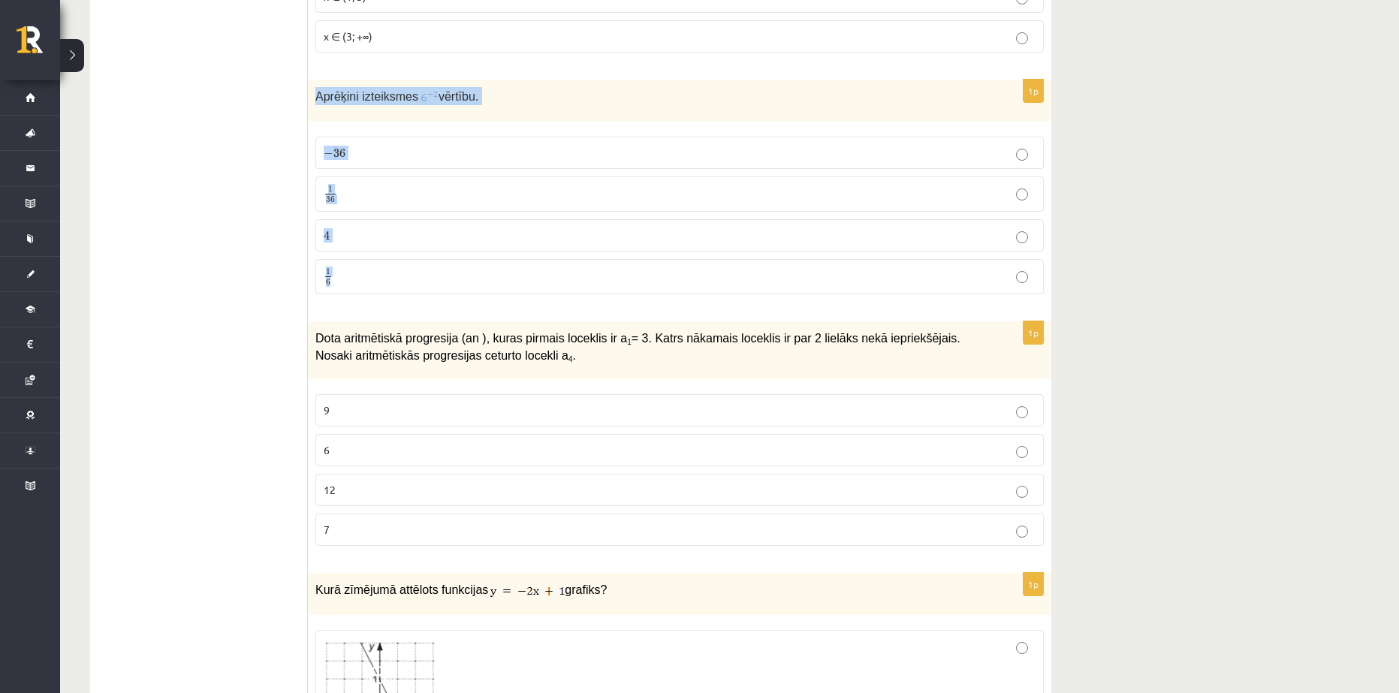
drag, startPoint x: 316, startPoint y: 95, endPoint x: 469, endPoint y: 267, distance: 229.8
click at [469, 267] on div "1p Aprēķini izteiksmes vērtību. − 36 − 36 1 36 1 36 4 4 1 6 1 6" at bounding box center [680, 193] width 744 height 227
copy div "Aprēķini izteiksmes vērtību. − 36 − 36 1 36 1 36 4 4 1 6"
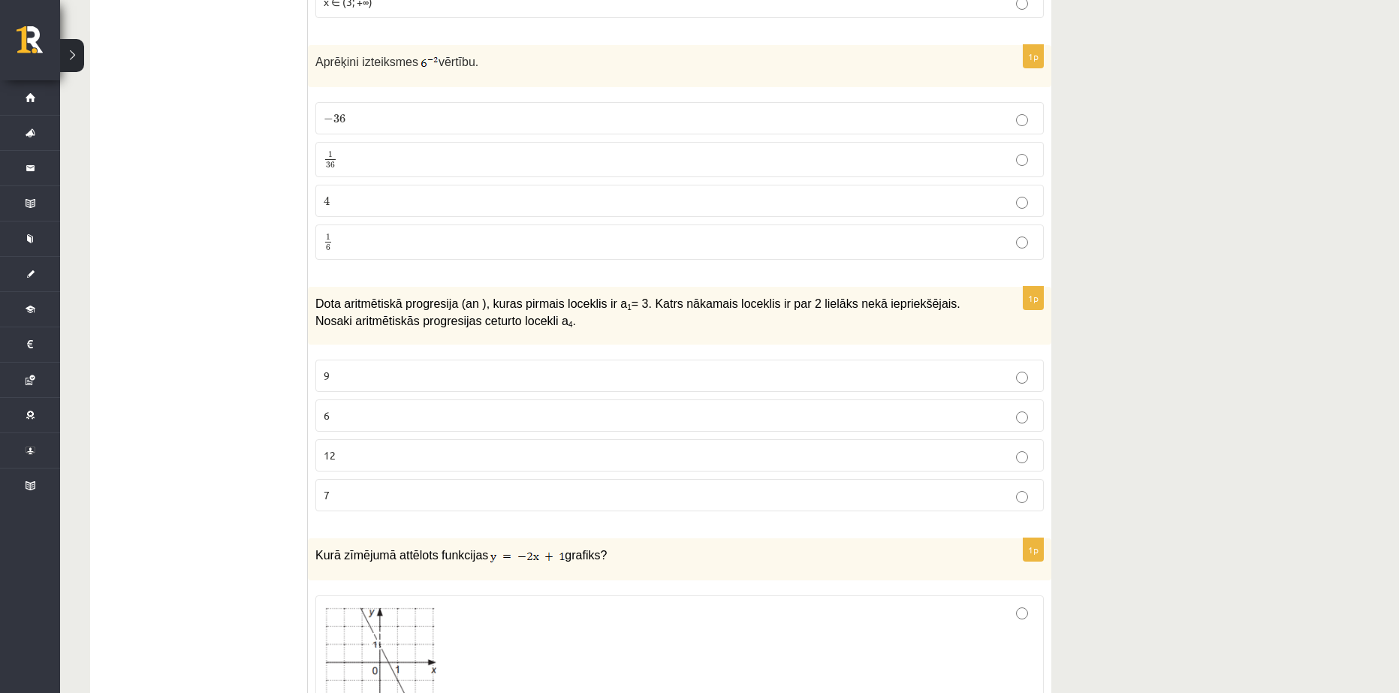
scroll to position [2779, 0]
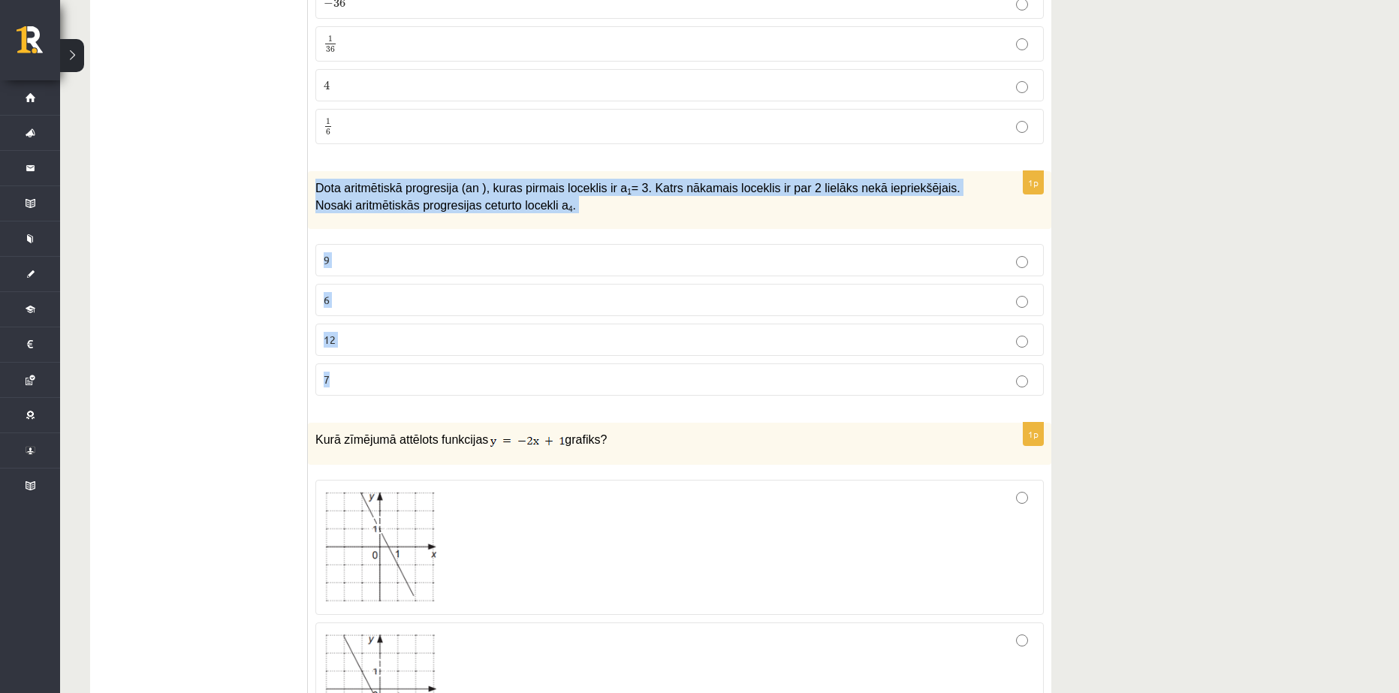
drag, startPoint x: 318, startPoint y: 183, endPoint x: 475, endPoint y: 376, distance: 248.9
click at [475, 376] on div "1p Dota aritmētiskā progresija (an ), kuras pirmais loceklis ir a 1 = 3. Katrs …" at bounding box center [680, 289] width 744 height 237
copy div "Dota aritmētiskā progresija (an ), kuras pirmais loceklis ir a 1 = 3. Katrs nāk…"
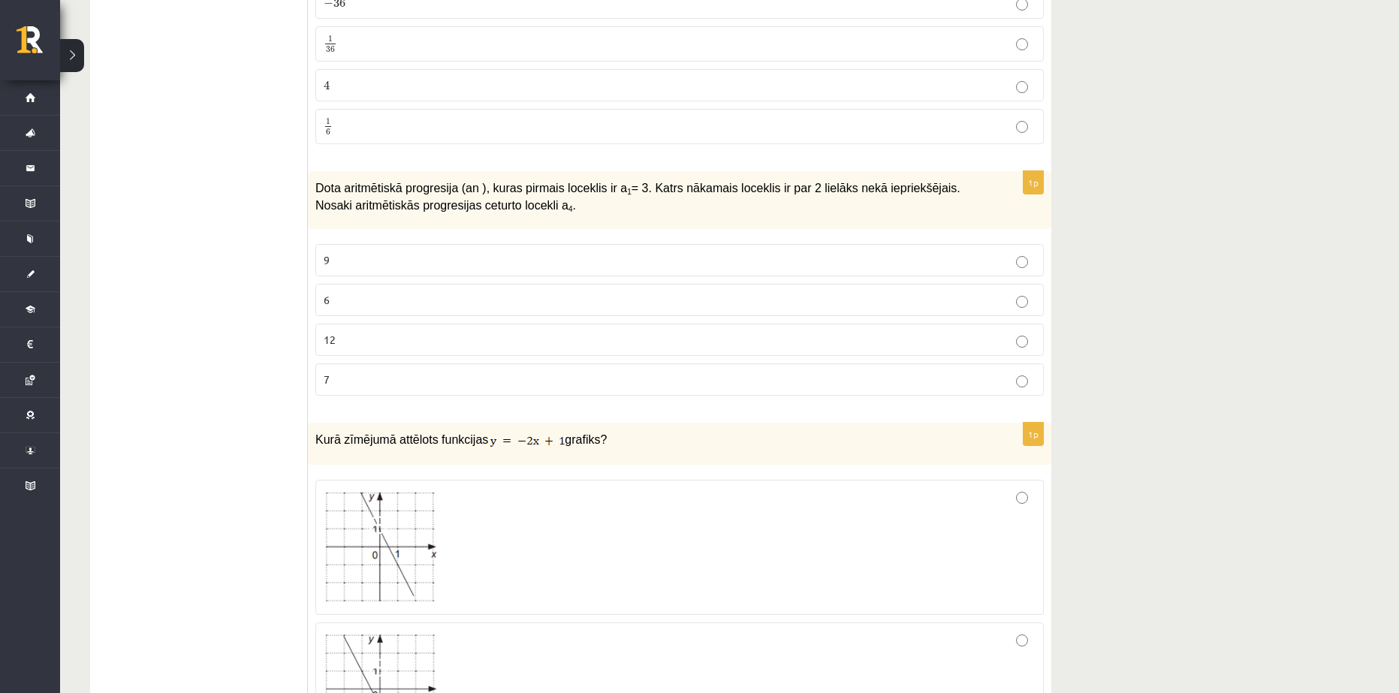
click at [342, 255] on p "9" at bounding box center [680, 260] width 712 height 16
click at [337, 255] on p "9" at bounding box center [680, 260] width 712 height 16
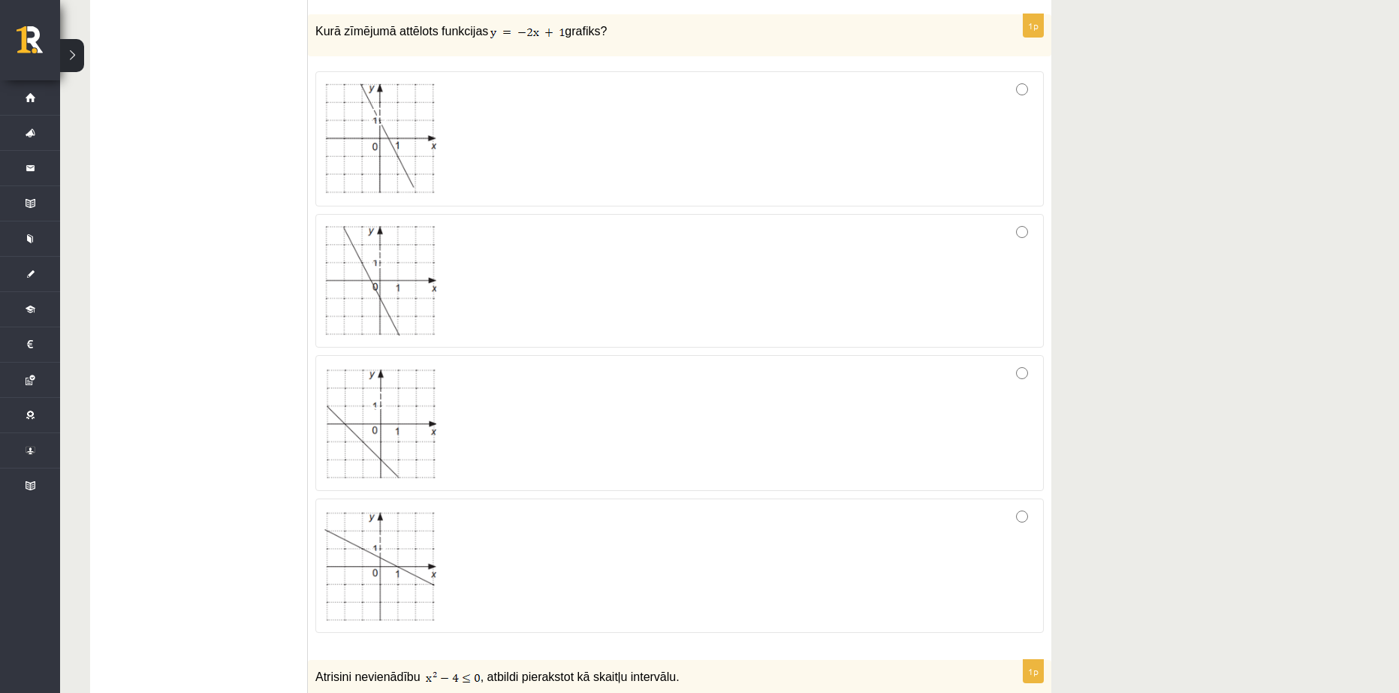
scroll to position [3155, 0]
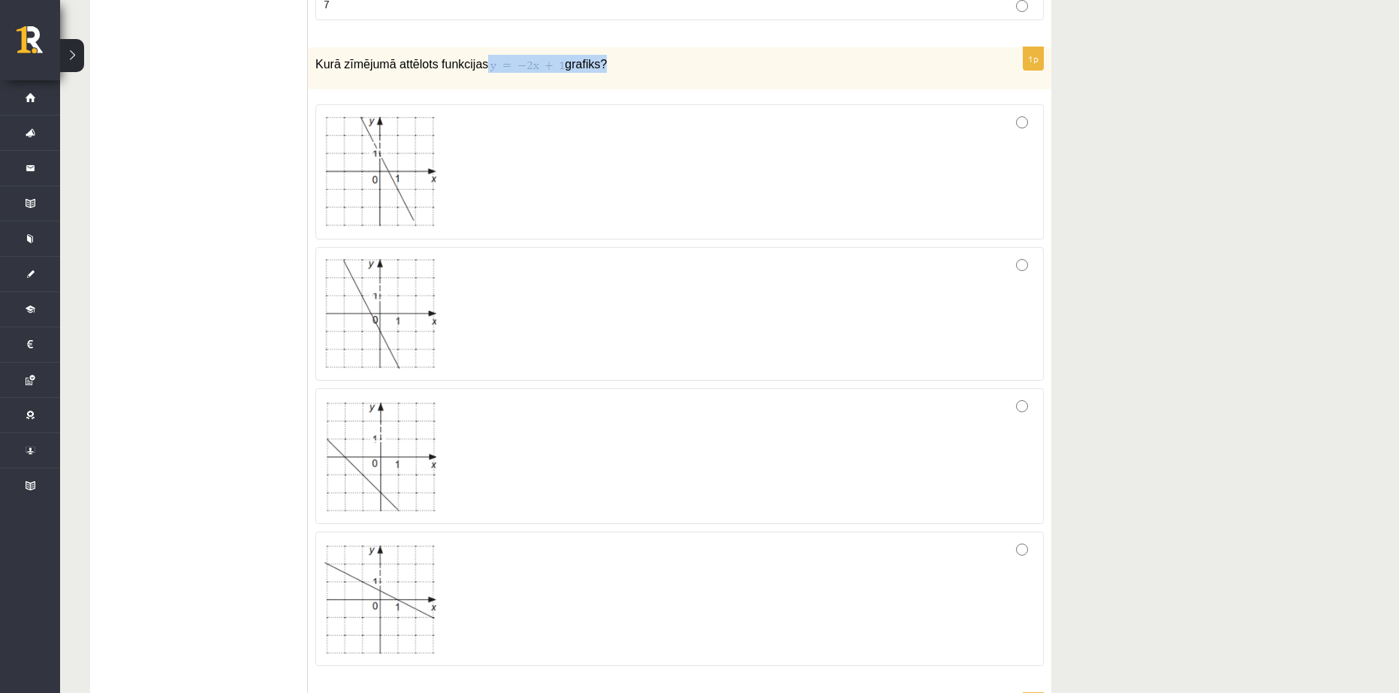
drag, startPoint x: 476, startPoint y: 62, endPoint x: 587, endPoint y: 64, distance: 110.4
click at [587, 64] on p "Kurā zīmējumā attēlots funkcijas grafiks?" at bounding box center [642, 64] width 654 height 18
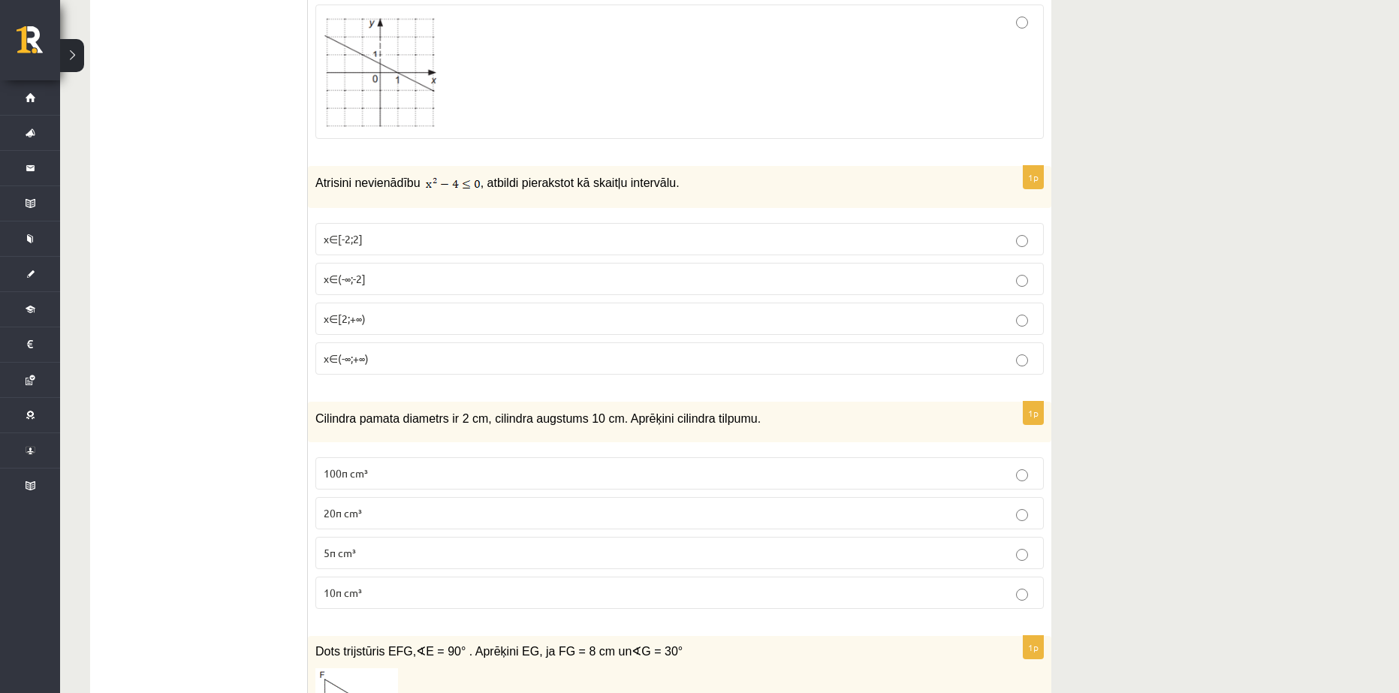
scroll to position [3756, 0]
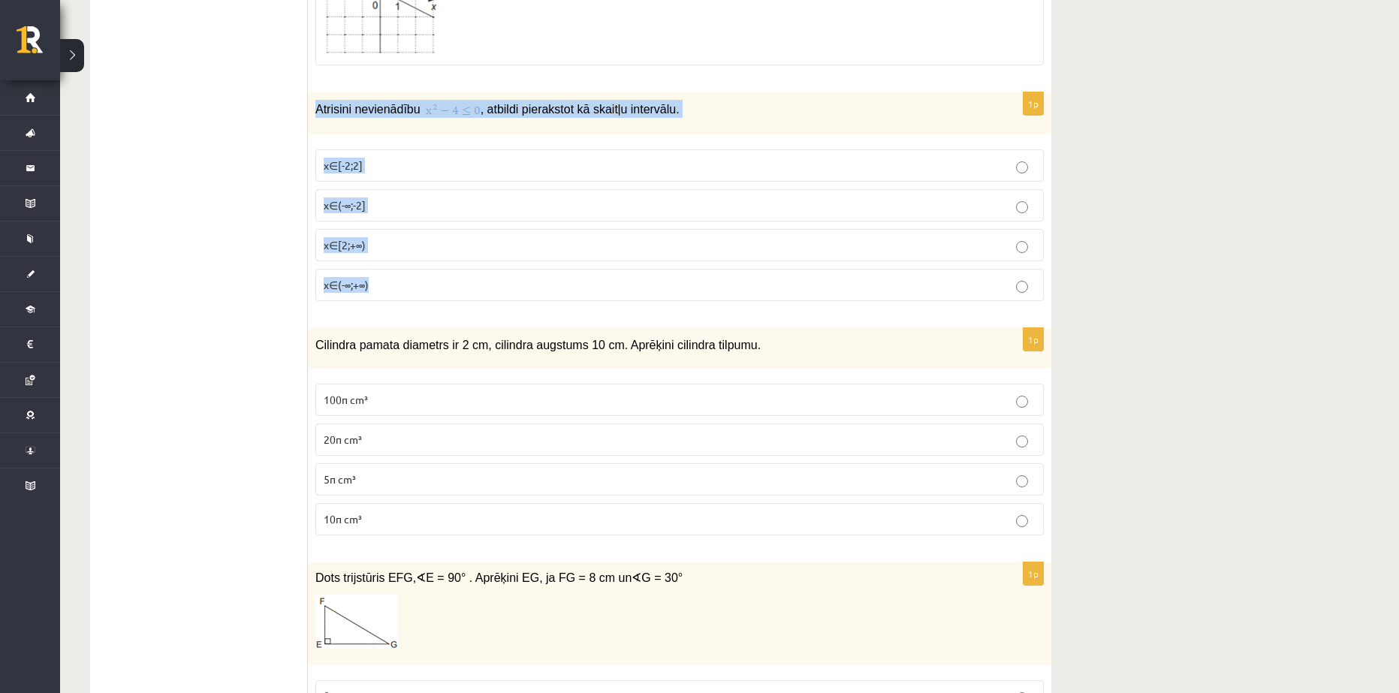
drag, startPoint x: 316, startPoint y: 104, endPoint x: 466, endPoint y: 284, distance: 234.1
click at [466, 284] on div "1p Atrisini nevienādību , atbildi pierakstot kā skaitļu intervālu. x∈[-2;2] x∈(…" at bounding box center [680, 202] width 744 height 221
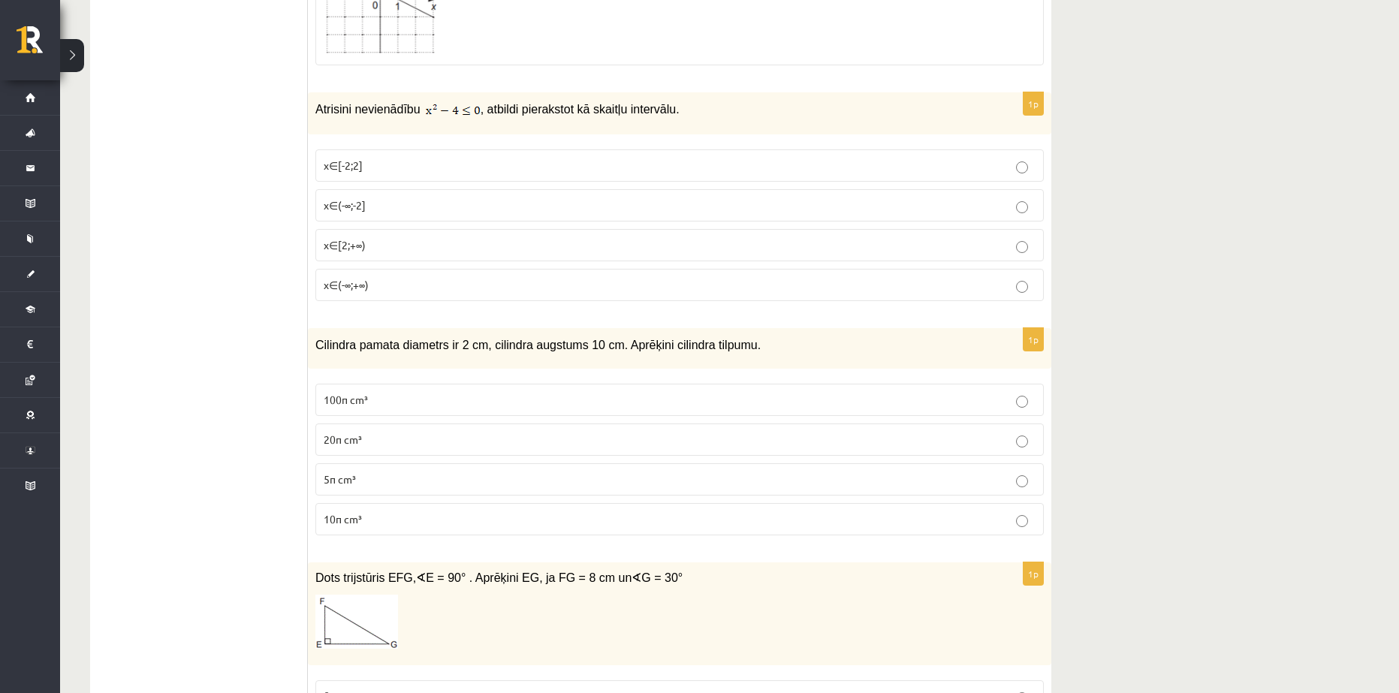
click at [176, 289] on ul "Tests Izvērtējums!" at bounding box center [206, 497] width 203 height 7967
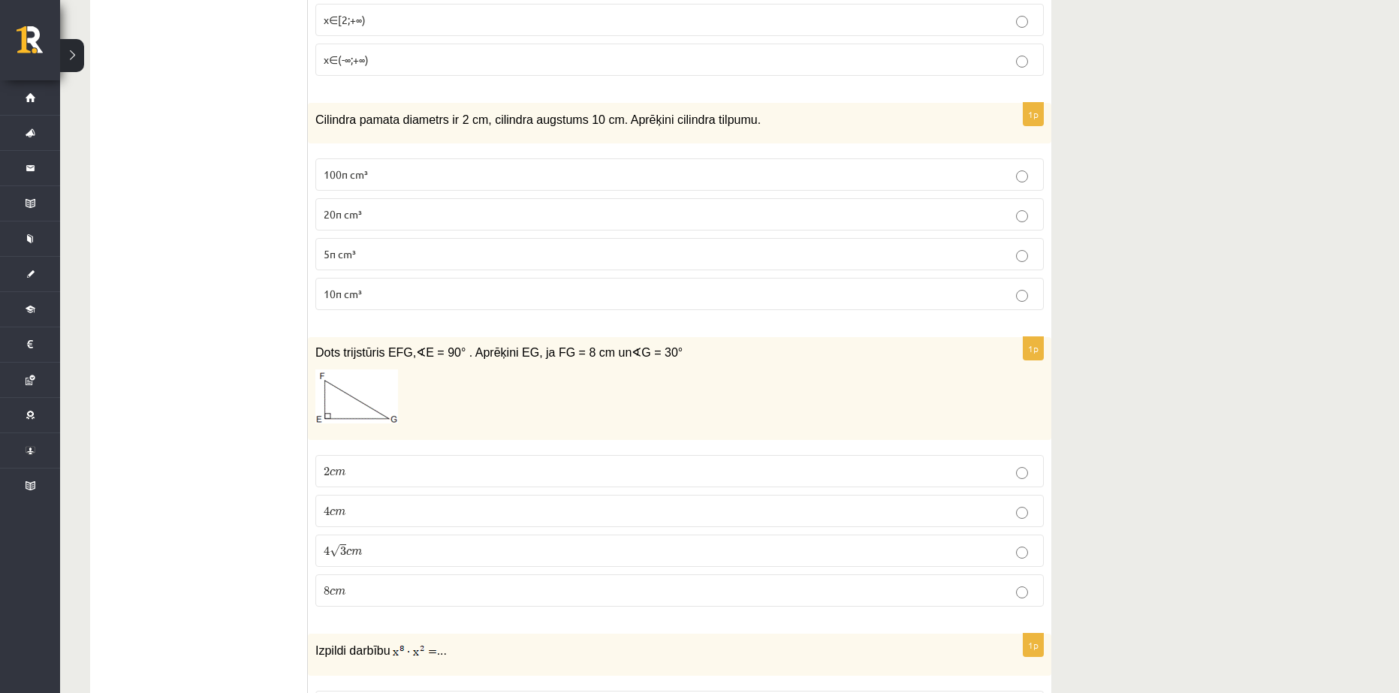
scroll to position [4056, 0]
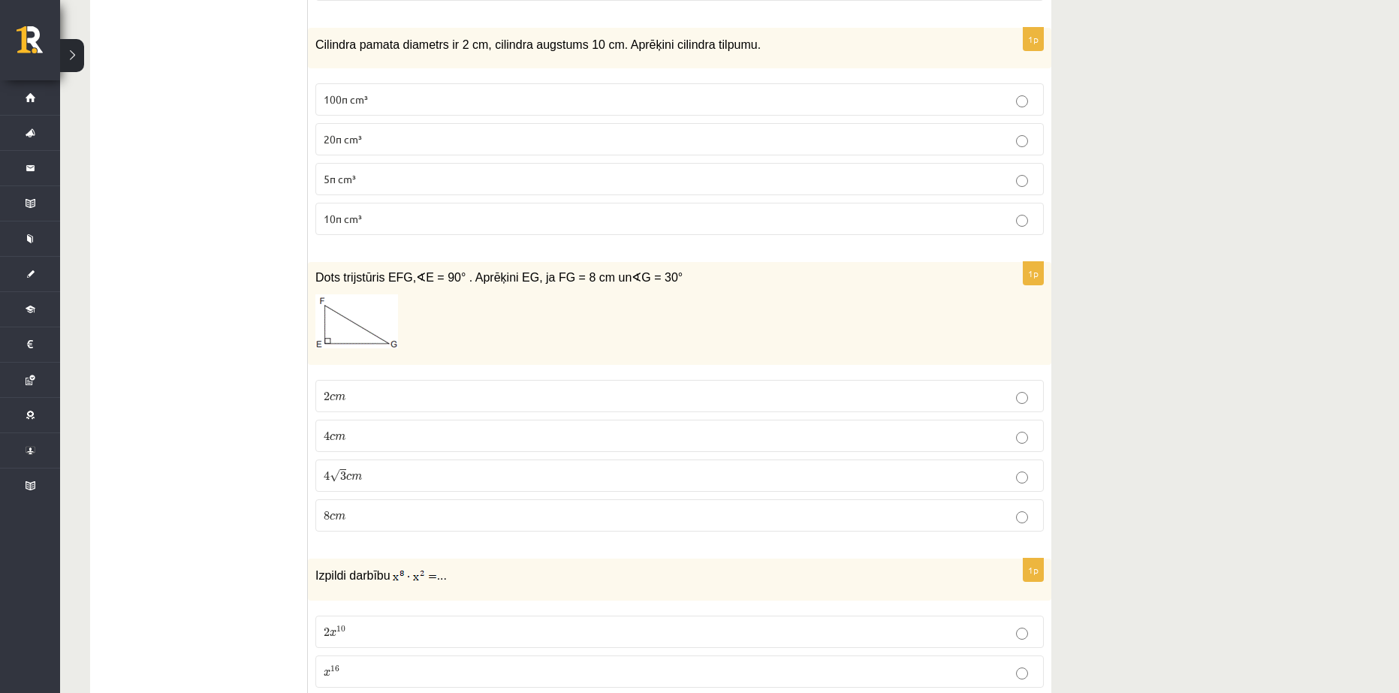
click at [376, 141] on p "20π cm³" at bounding box center [680, 139] width 712 height 16
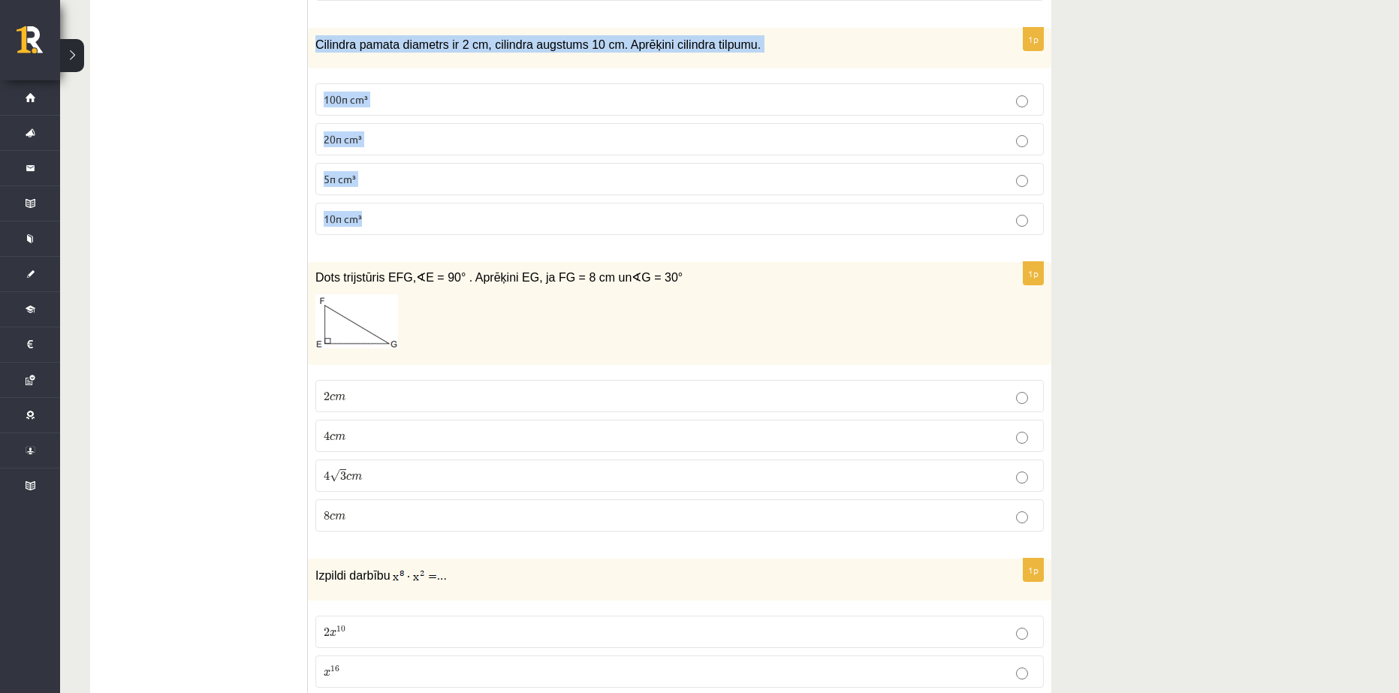
drag, startPoint x: 316, startPoint y: 41, endPoint x: 439, endPoint y: 207, distance: 206.3
click at [451, 207] on div "1p Cilindra pamata diametrs ir 2 cm, cilindra augstums 10 cm. Aprēķini cilindra…" at bounding box center [680, 138] width 744 height 220
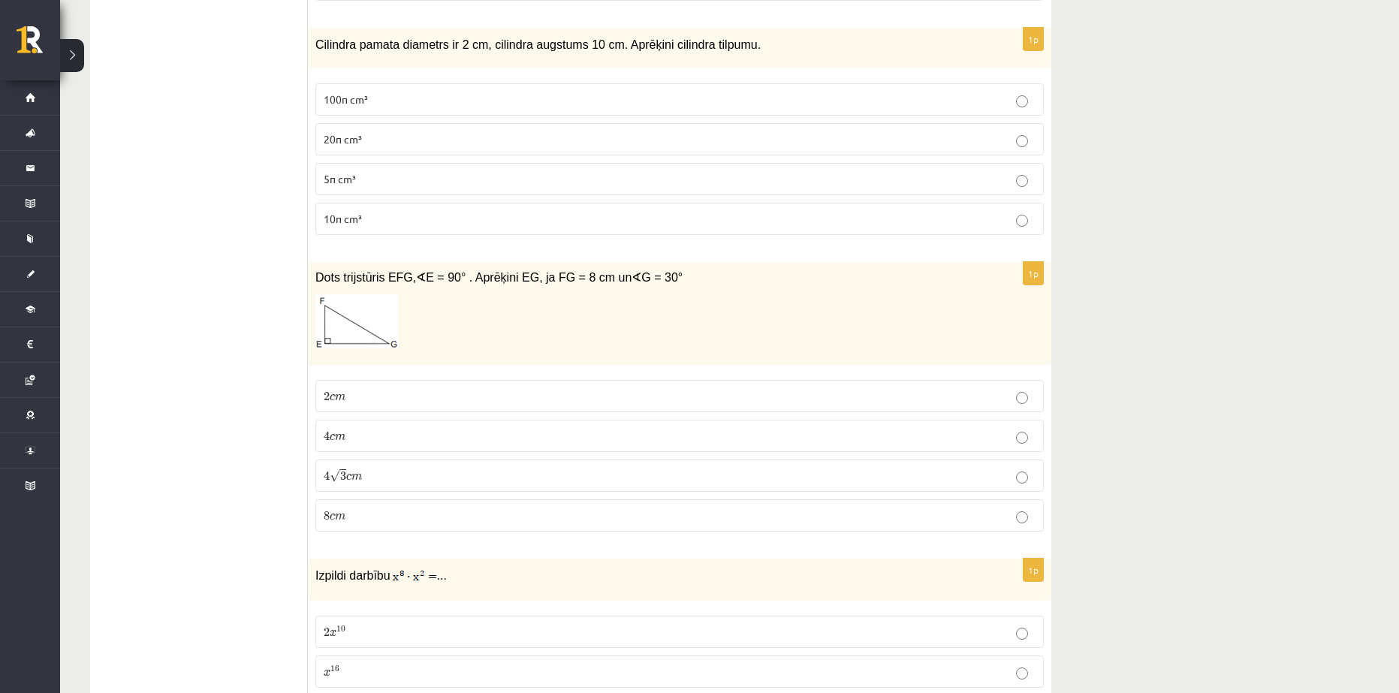
click at [191, 137] on ul "Tests Izvērtējums!" at bounding box center [206, 196] width 203 height 7967
click at [352, 139] on span "20π cm³" at bounding box center [343, 139] width 38 height 14
click at [355, 222] on span "10π cm³" at bounding box center [343, 219] width 38 height 14
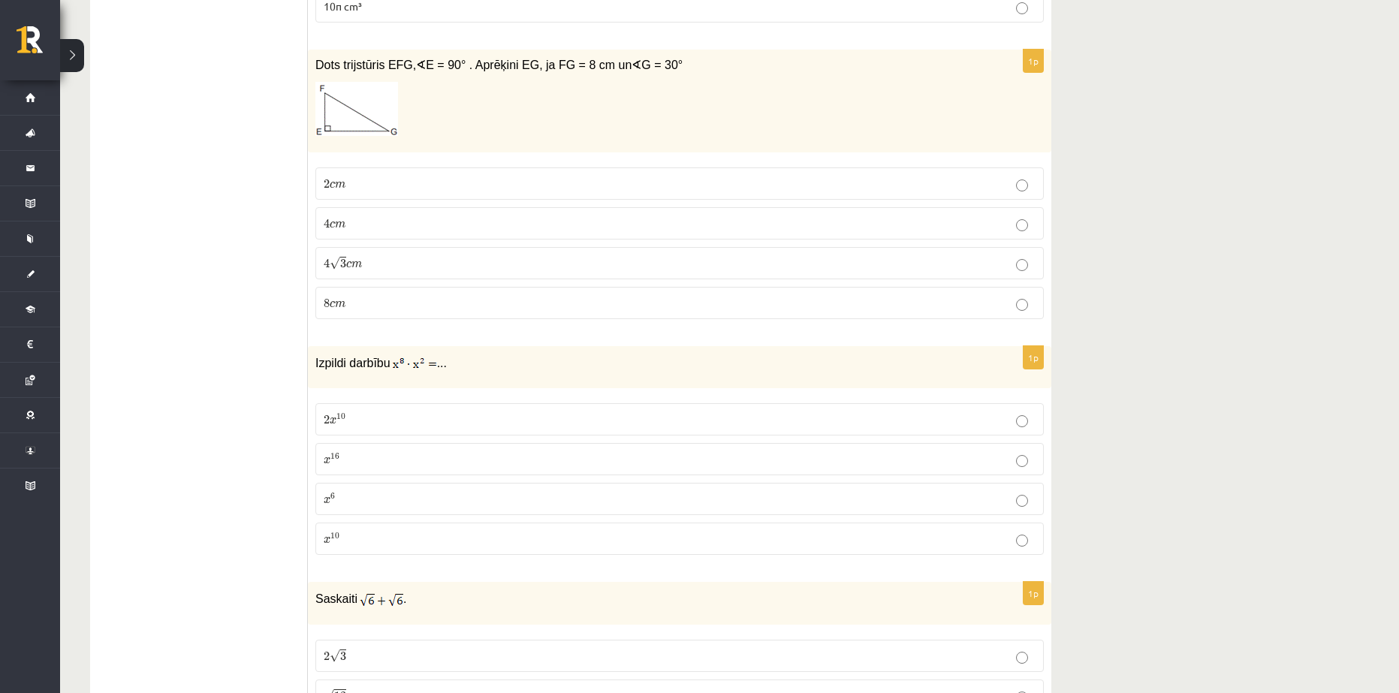
scroll to position [4282, 0]
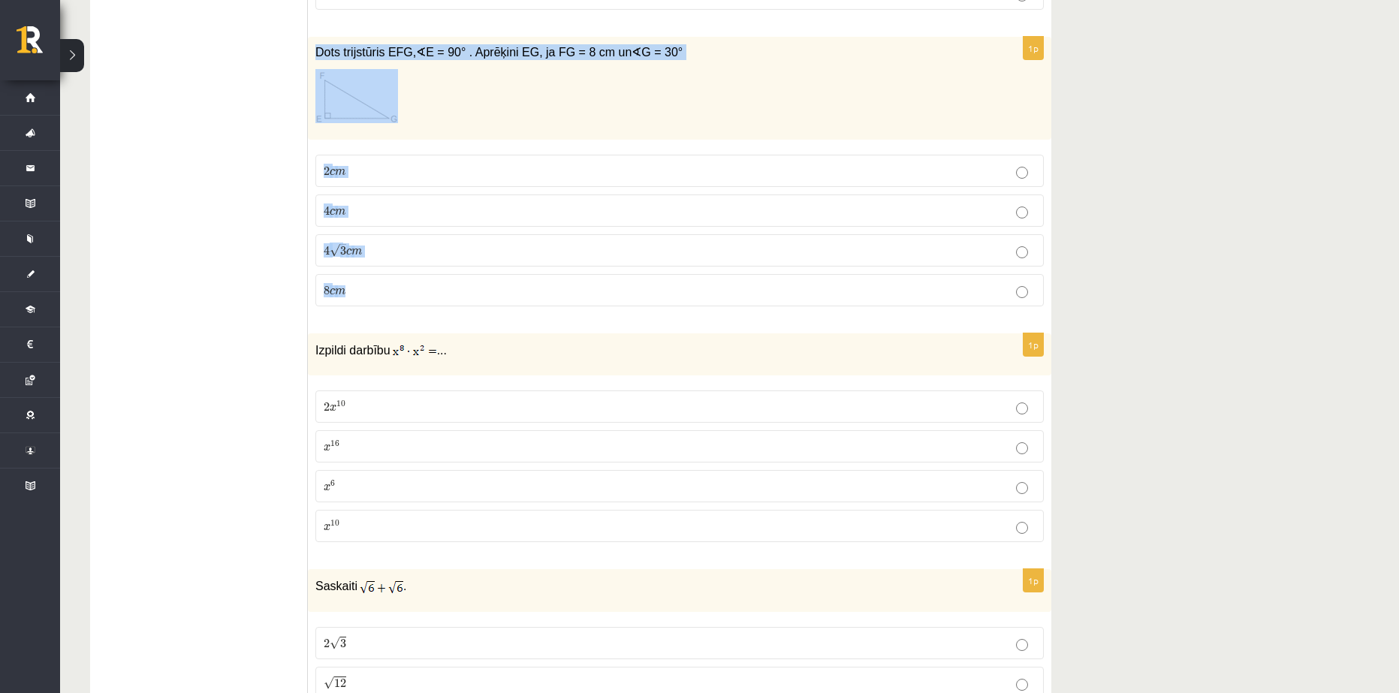
drag, startPoint x: 317, startPoint y: 49, endPoint x: 334, endPoint y: 291, distance: 242.4
click at [423, 301] on div "1p Dots trijstūris EFG, ∢ E = 90° . Aprēķini EG, ja FG = 8 cm un ∢ G = 30° 2 c …" at bounding box center [680, 178] width 744 height 282
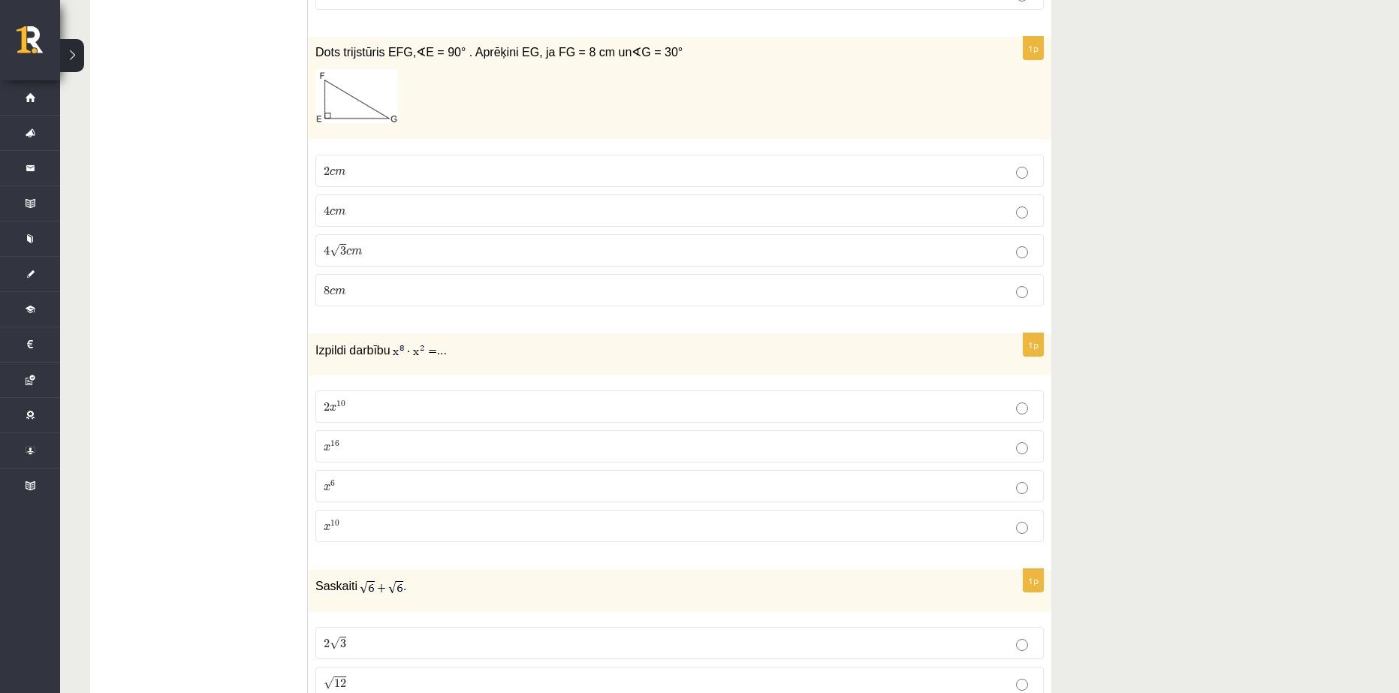
click at [363, 165] on p "2 c m 2 c m" at bounding box center [680, 171] width 712 height 16
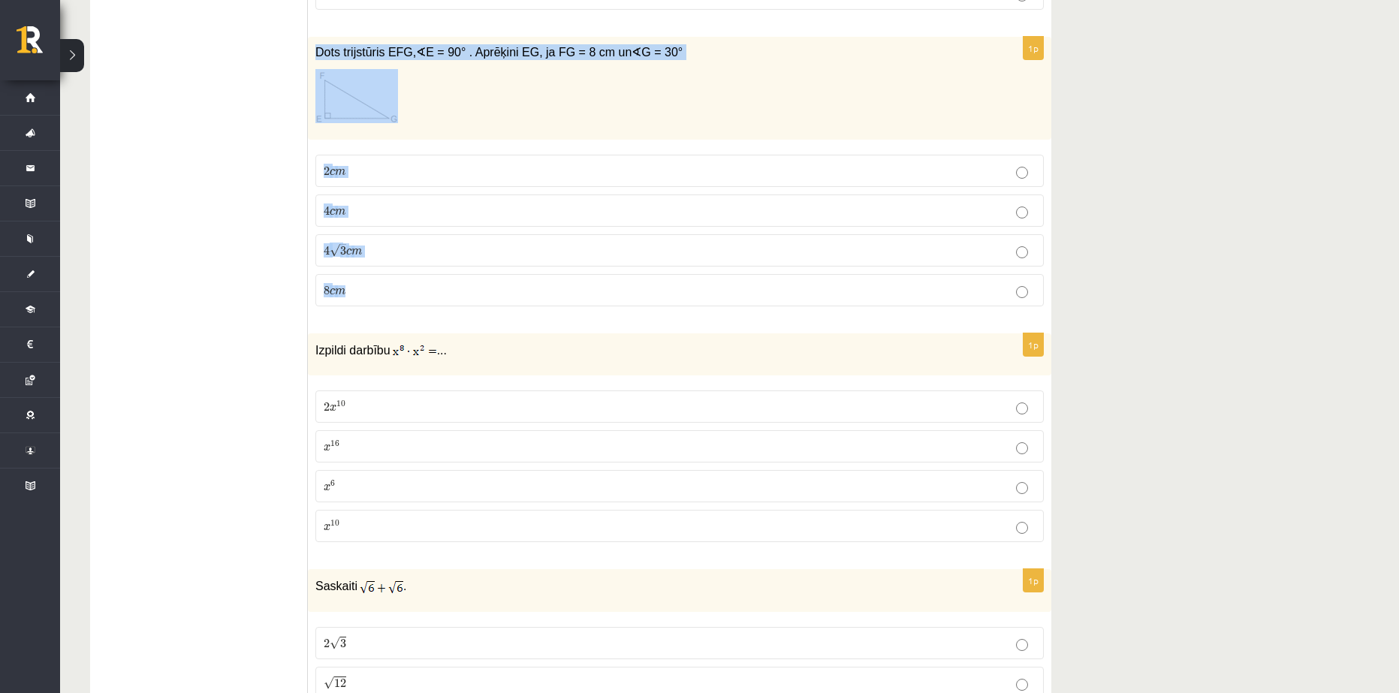
drag, startPoint x: 318, startPoint y: 50, endPoint x: 409, endPoint y: 278, distance: 246.1
click at [409, 278] on div "1p Dots trijstūris EFG, ∢ E = 90° . Aprēķini EG, ja FG = 8 cm un ∢ G = 30° 2 c …" at bounding box center [680, 178] width 744 height 282
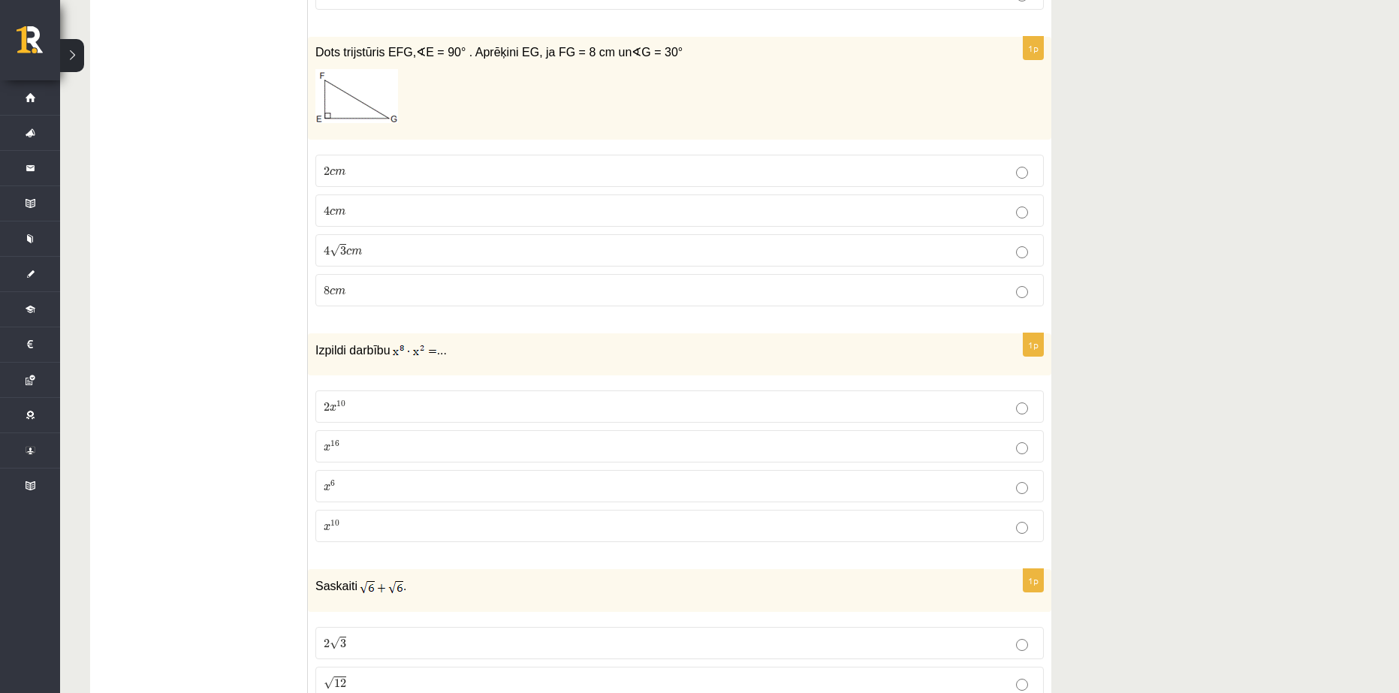
drag, startPoint x: 287, startPoint y: 252, endPoint x: 286, endPoint y: 240, distance: 11.3
click at [379, 205] on p "4 c m 4 c m" at bounding box center [680, 211] width 712 height 16
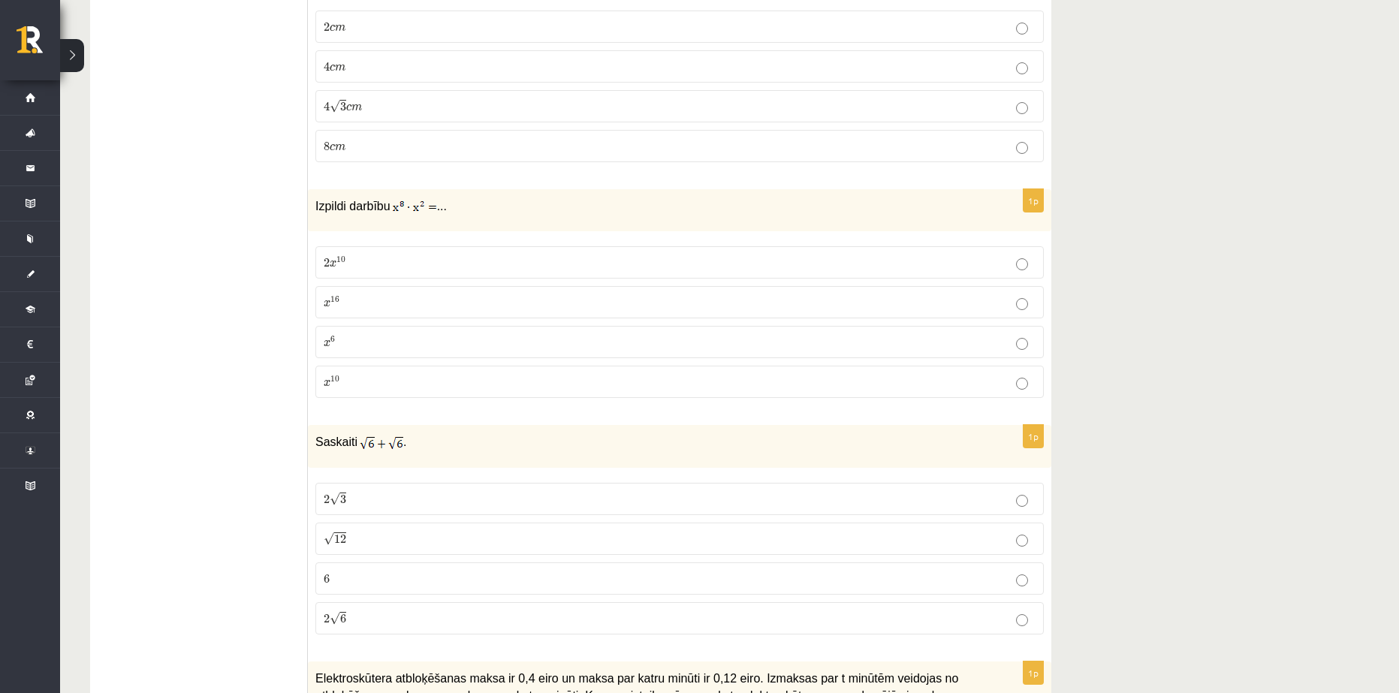
scroll to position [4432, 0]
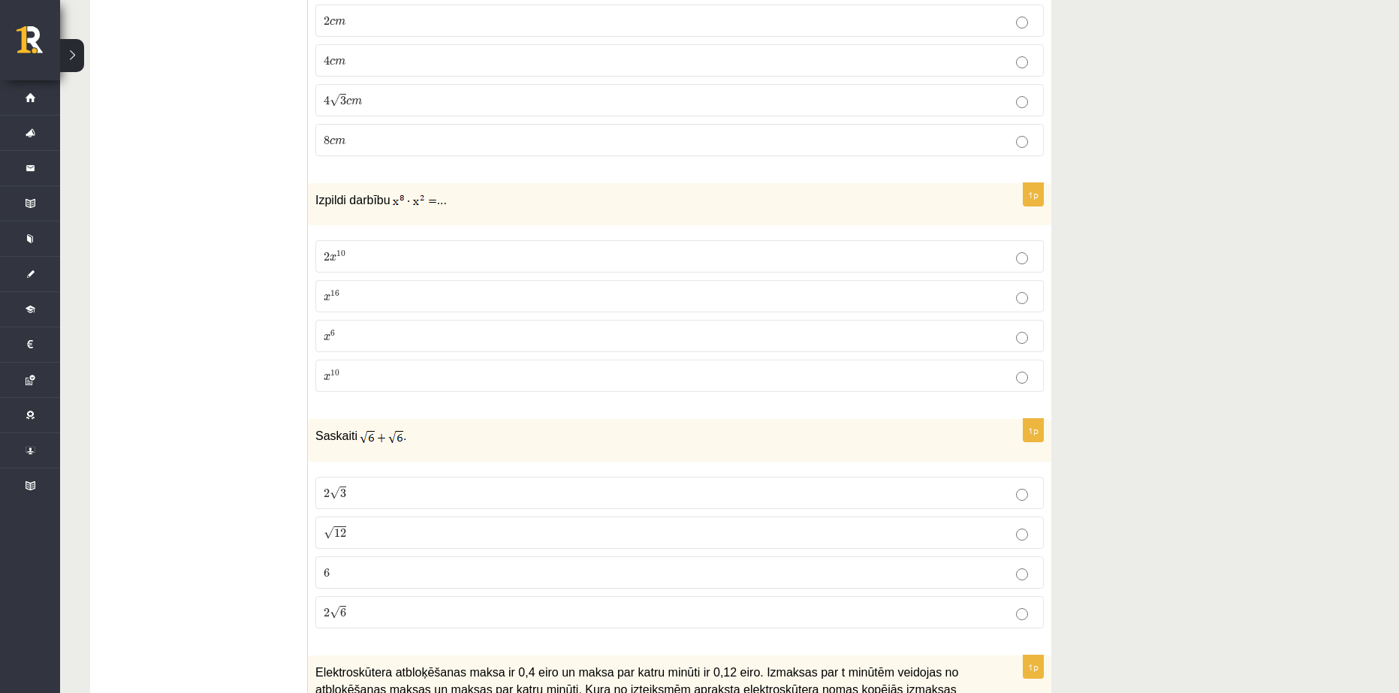
click at [344, 369] on p "x 10 x 10" at bounding box center [680, 376] width 712 height 16
drag, startPoint x: 317, startPoint y: 198, endPoint x: 417, endPoint y: 244, distance: 110.2
click at [422, 376] on div "1p Izpildi darbību ... 2 x 10 2 x 10 x 16 x 16 x 6 x 6 x 10 x 10" at bounding box center [680, 293] width 744 height 221
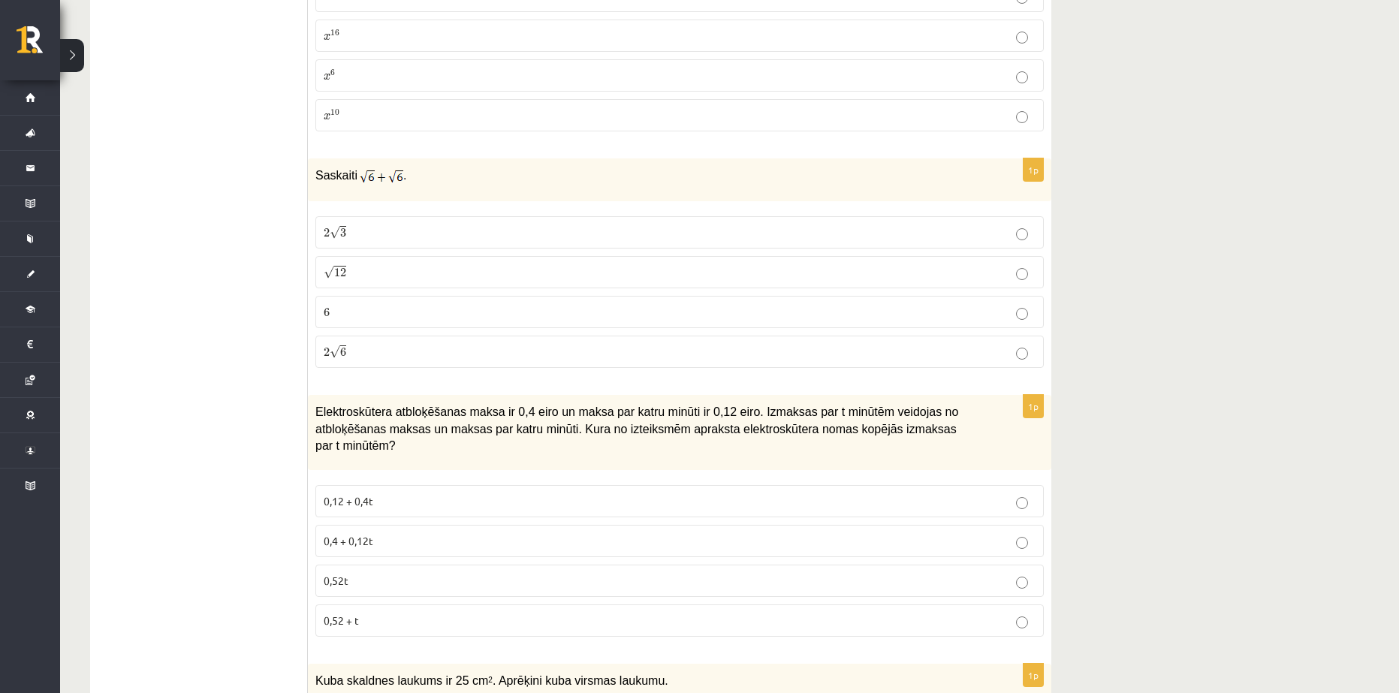
scroll to position [4732, 0]
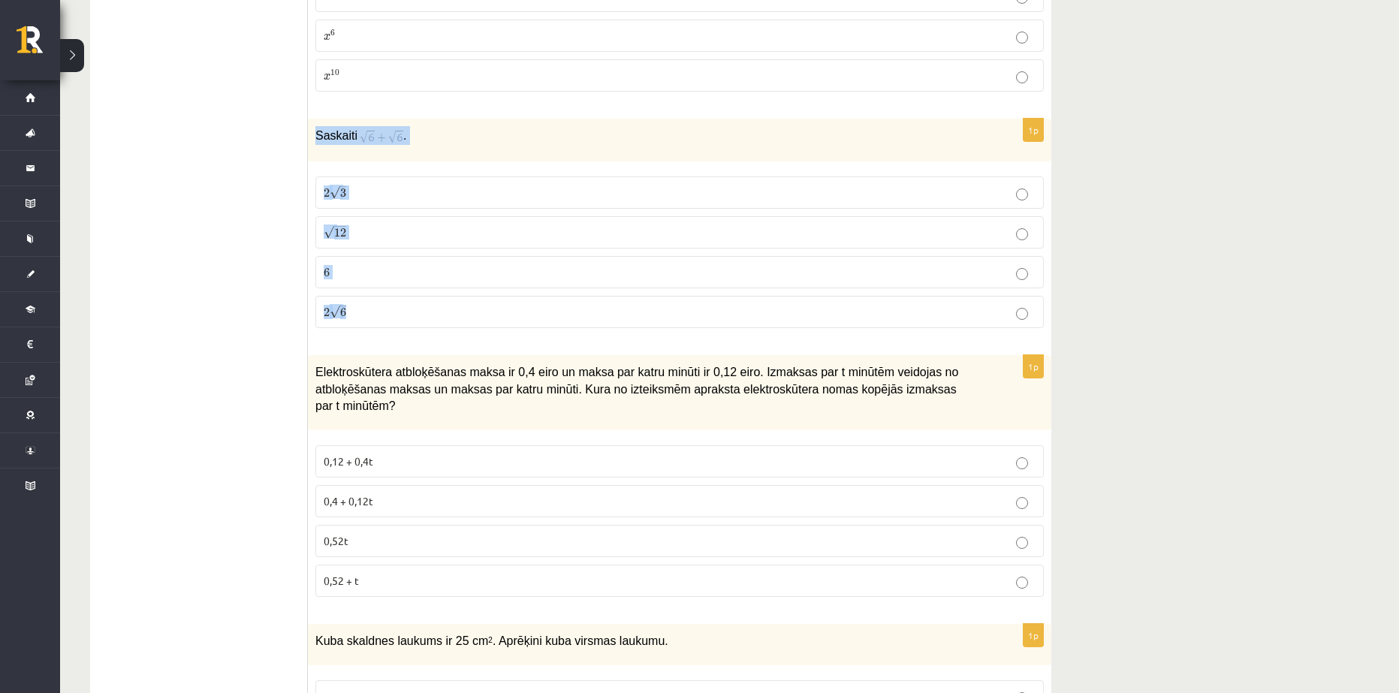
drag, startPoint x: 317, startPoint y: 129, endPoint x: 370, endPoint y: 315, distance: 192.8
click at [370, 315] on div "1p Saskaiti . 2 √ 3 2 3 √ 12 12 6 6 2 √ 6 2 6" at bounding box center [680, 230] width 744 height 222
click at [350, 227] on p "√ 12 12" at bounding box center [680, 233] width 712 height 16
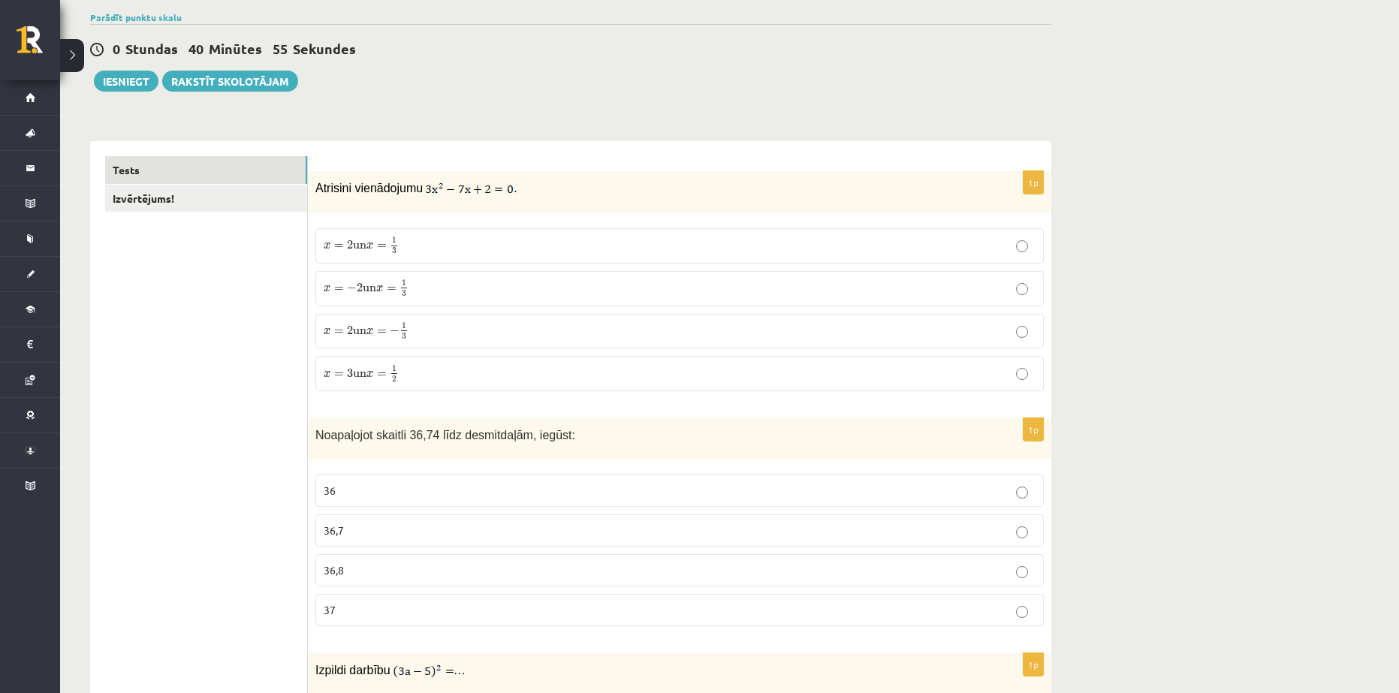
scroll to position [0, 0]
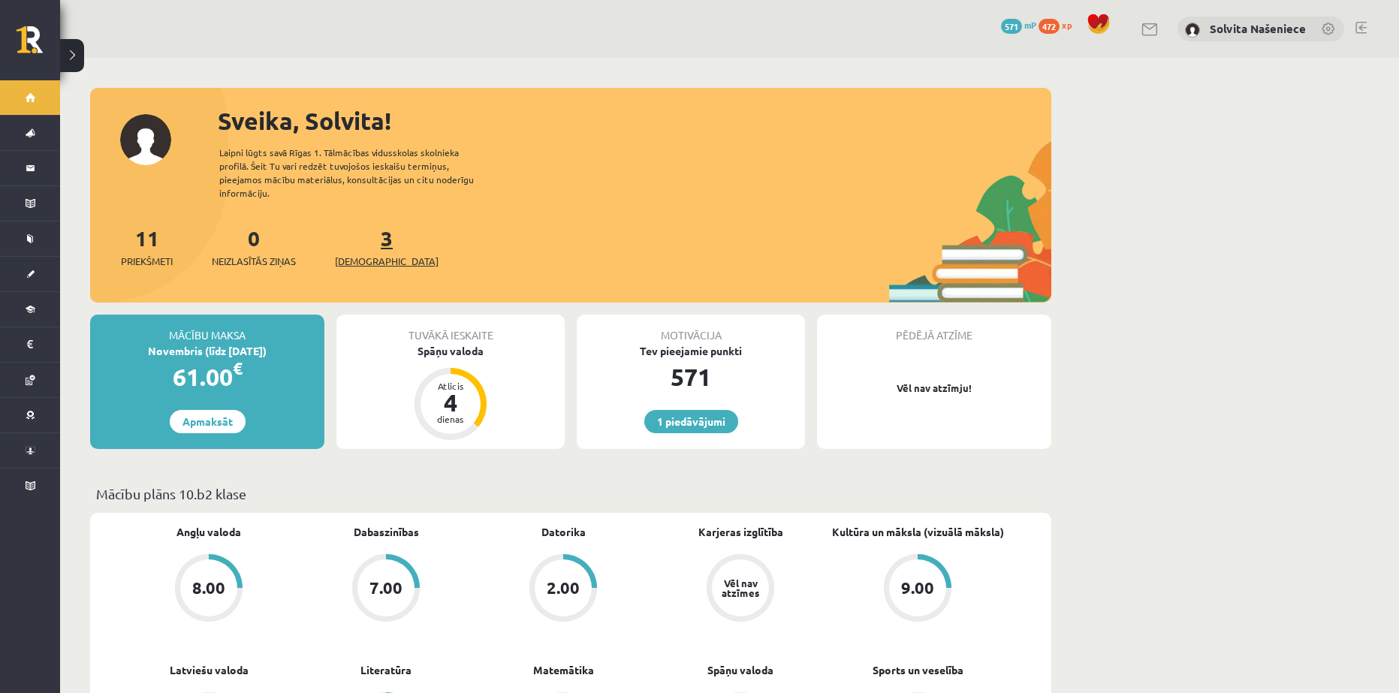
click at [354, 254] on span "[DEMOGRAPHIC_DATA]" at bounding box center [387, 261] width 104 height 15
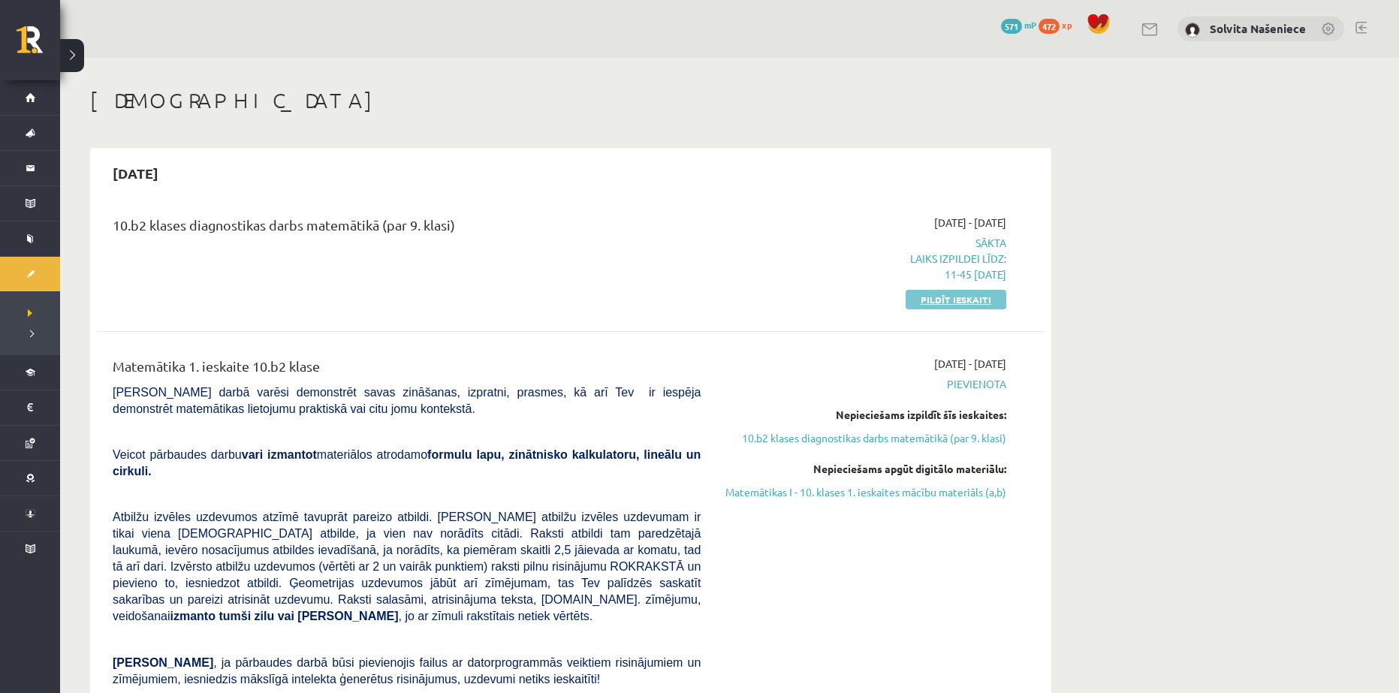
click at [934, 298] on link "Pildīt ieskaiti" at bounding box center [956, 300] width 101 height 20
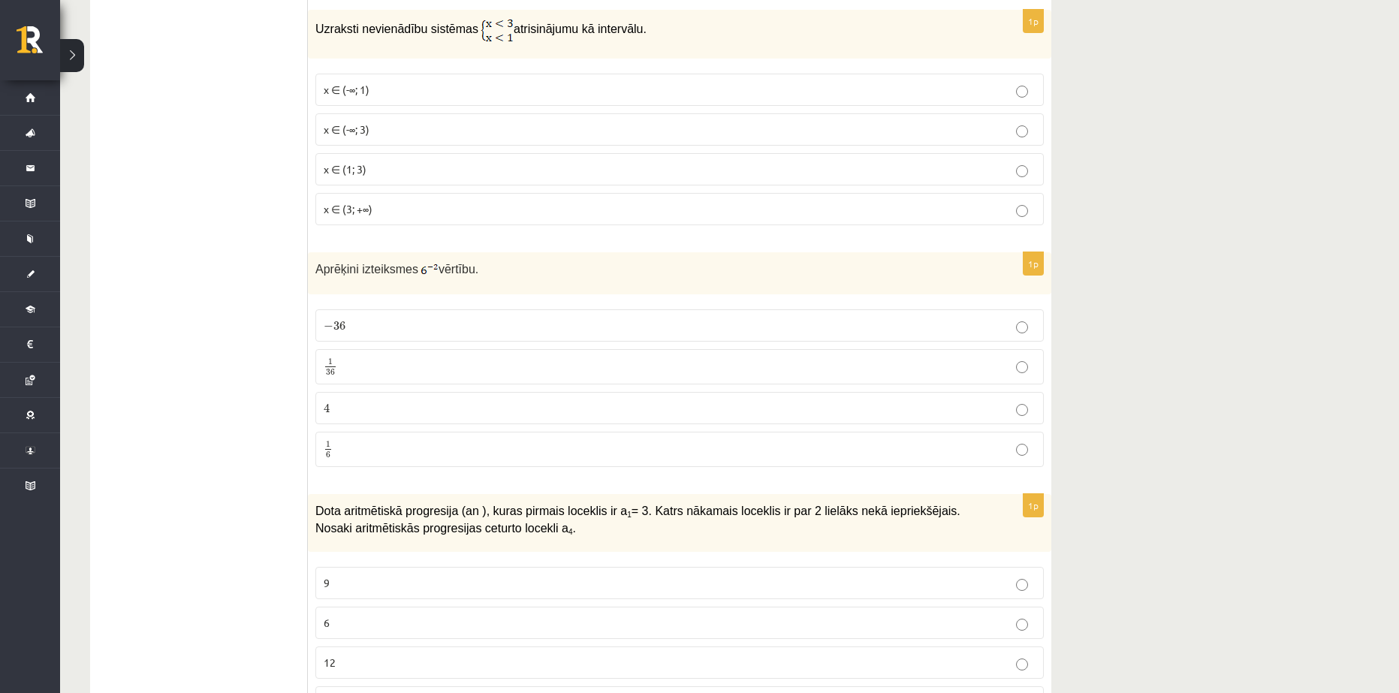
scroll to position [2404, 0]
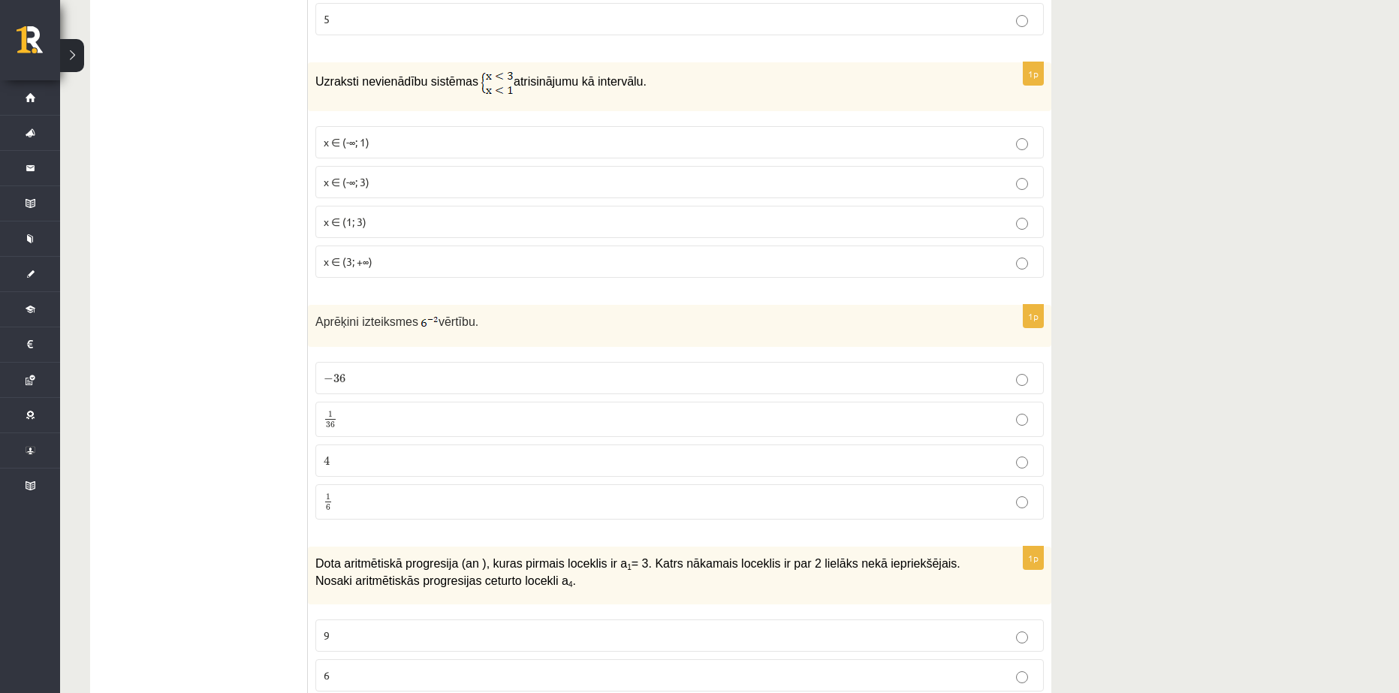
click at [366, 137] on span "x ∈ (-∞; 1)" at bounding box center [347, 142] width 46 height 14
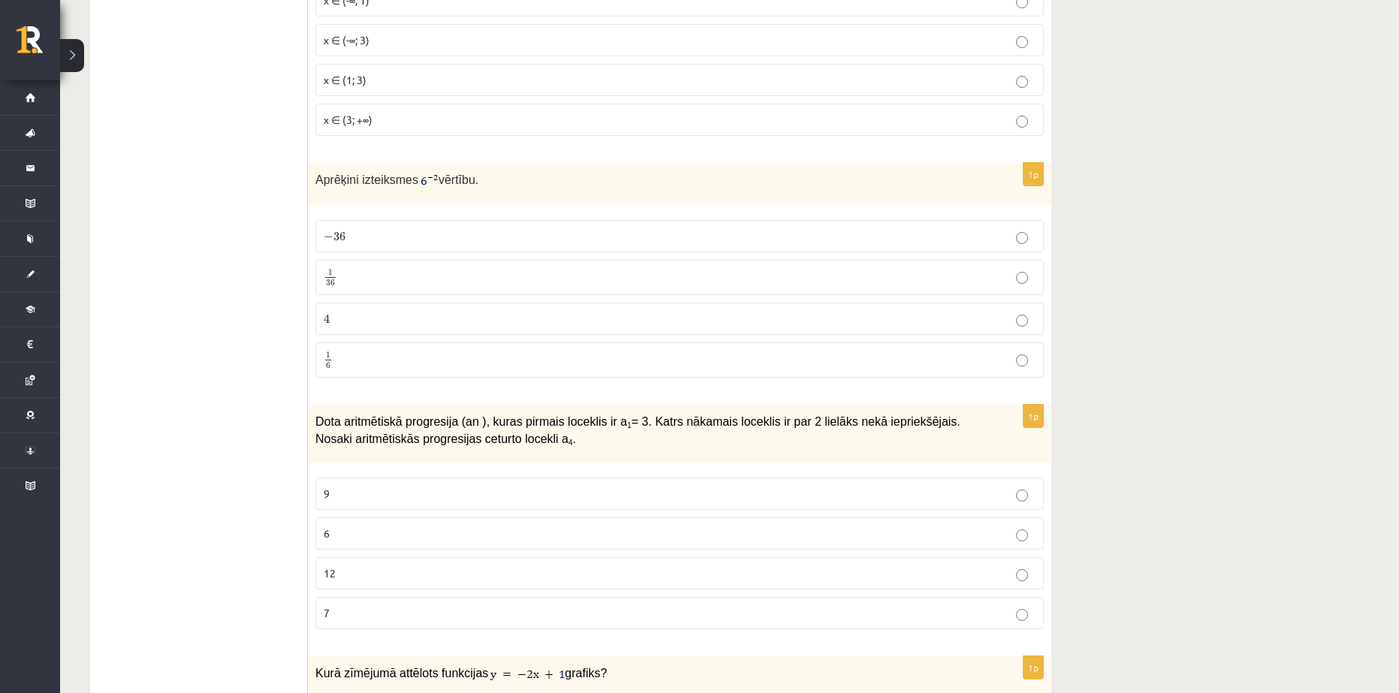
scroll to position [2554, 0]
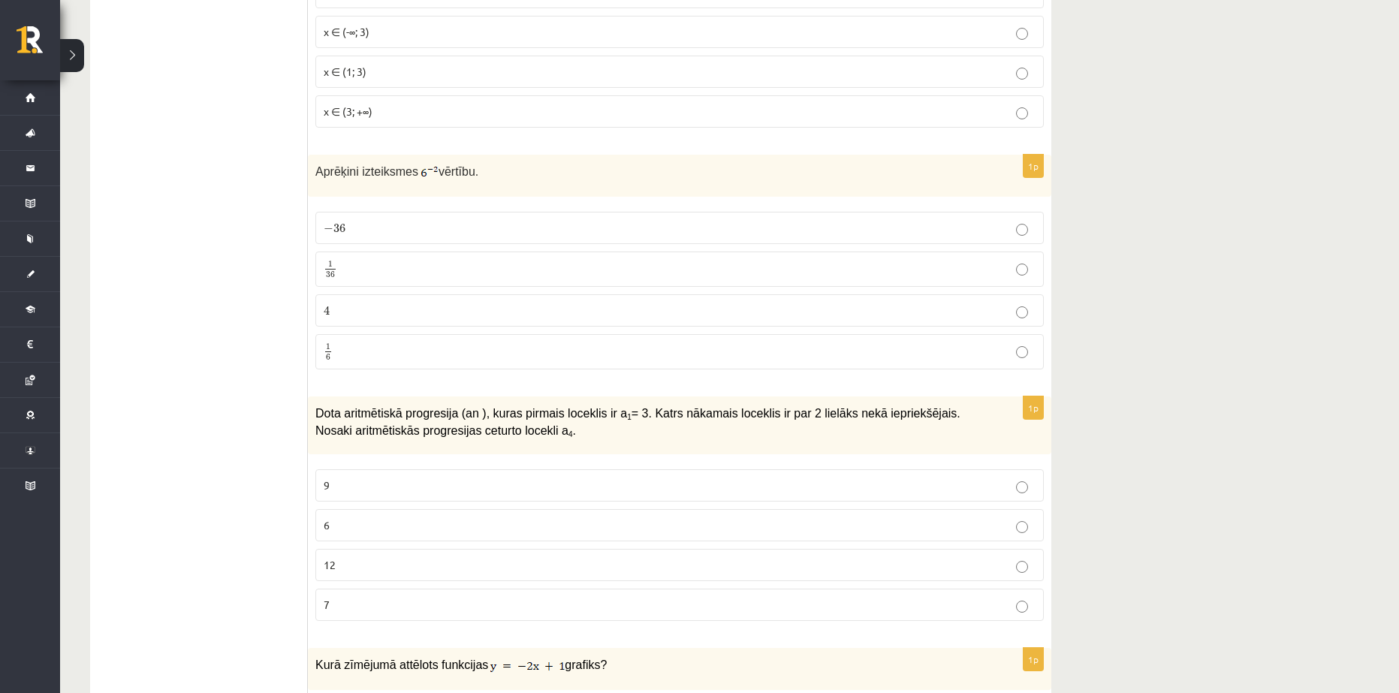
click at [379, 268] on p "1 36 1 36" at bounding box center [680, 269] width 712 height 19
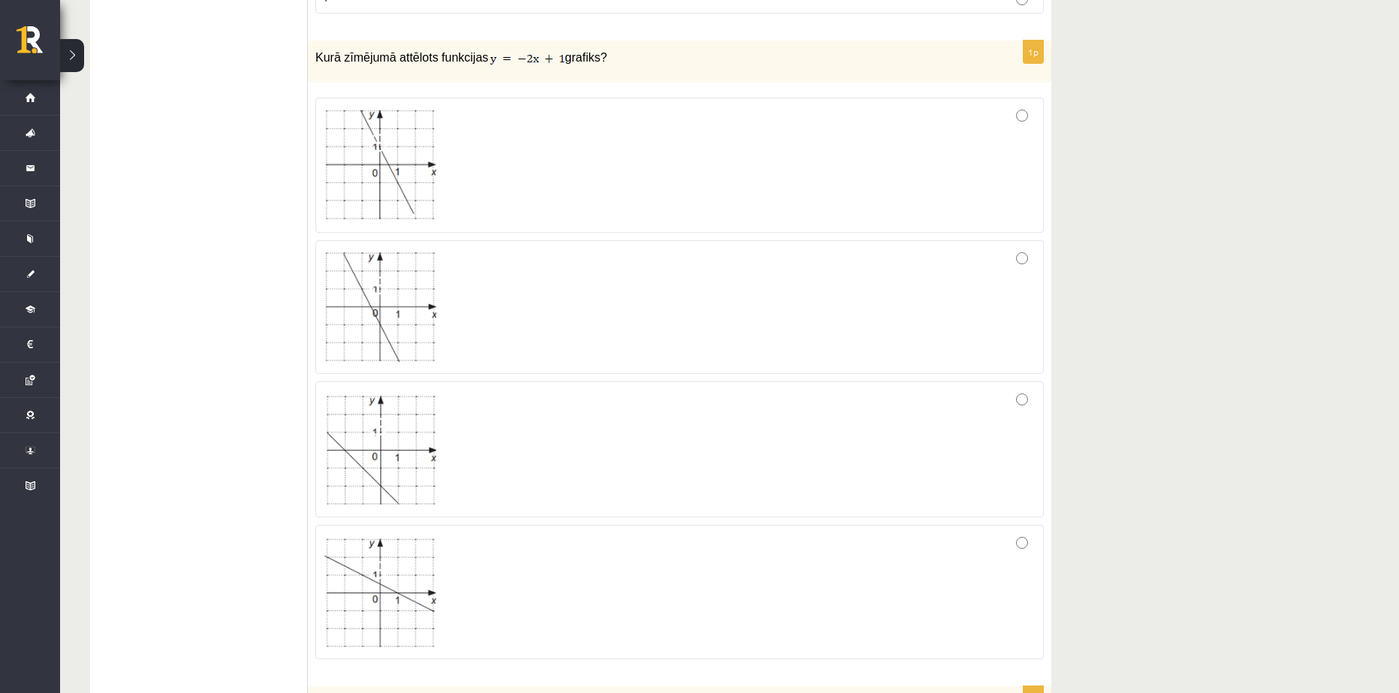
scroll to position [3155, 0]
click at [676, 181] on div at bounding box center [680, 172] width 712 height 118
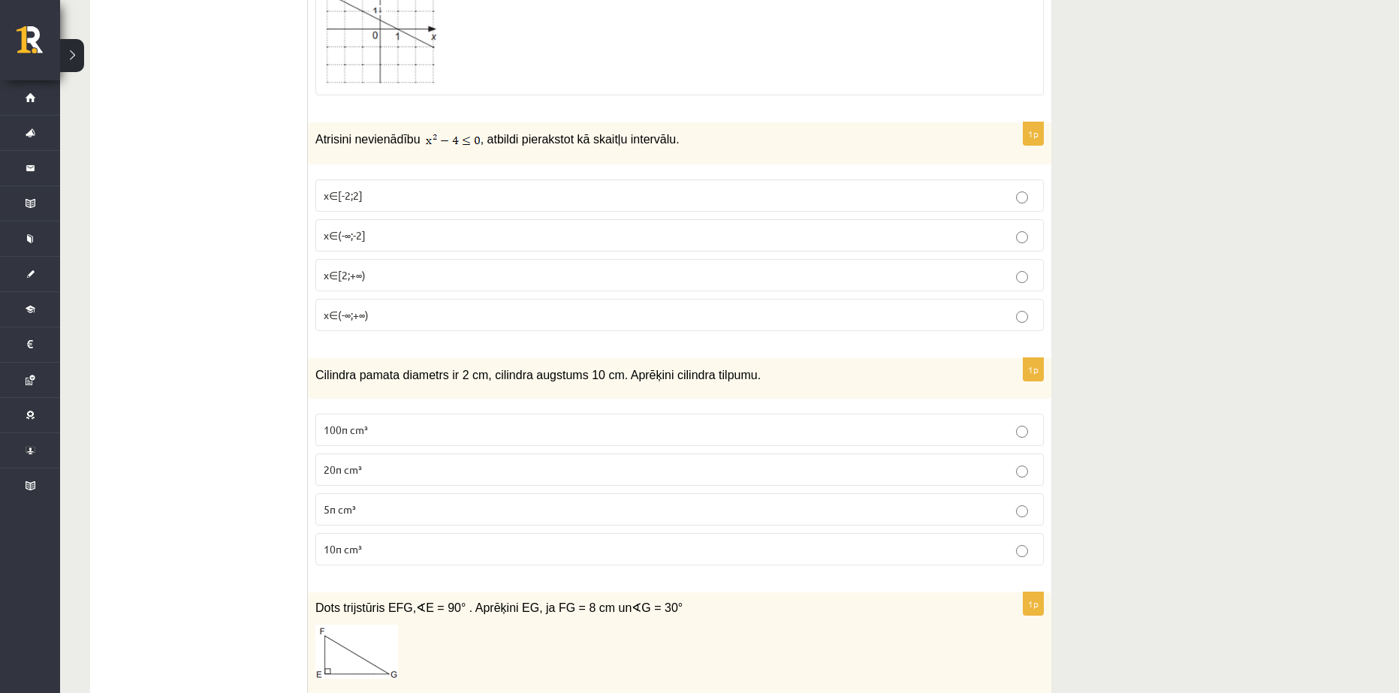
scroll to position [3756, 0]
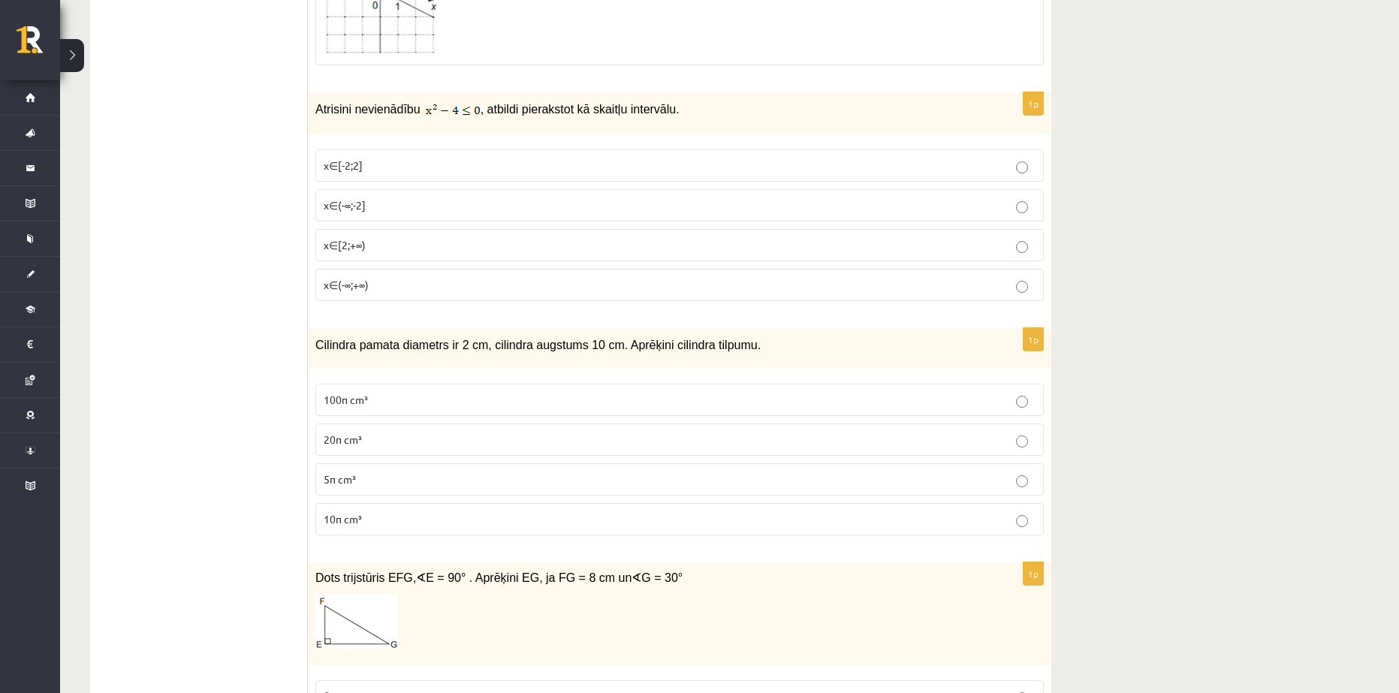
click at [397, 166] on p "x∈[-2;2]" at bounding box center [680, 166] width 712 height 16
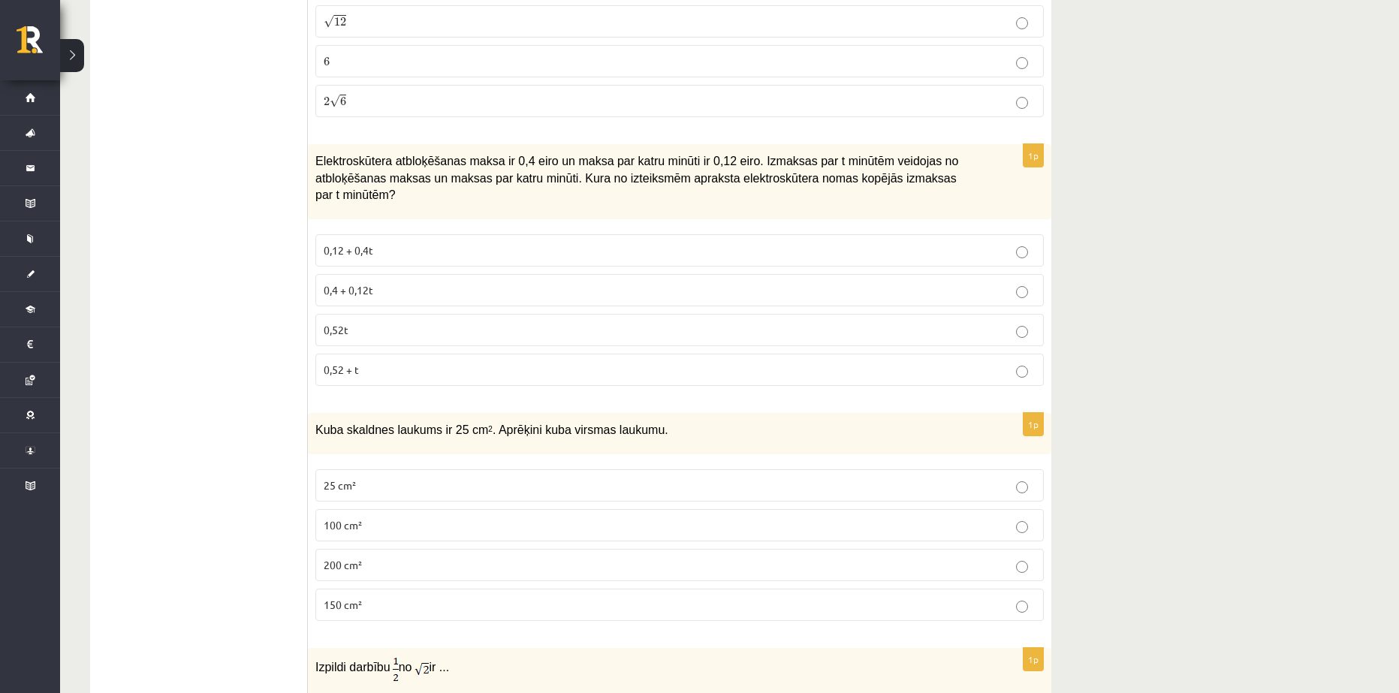
scroll to position [4958, 0]
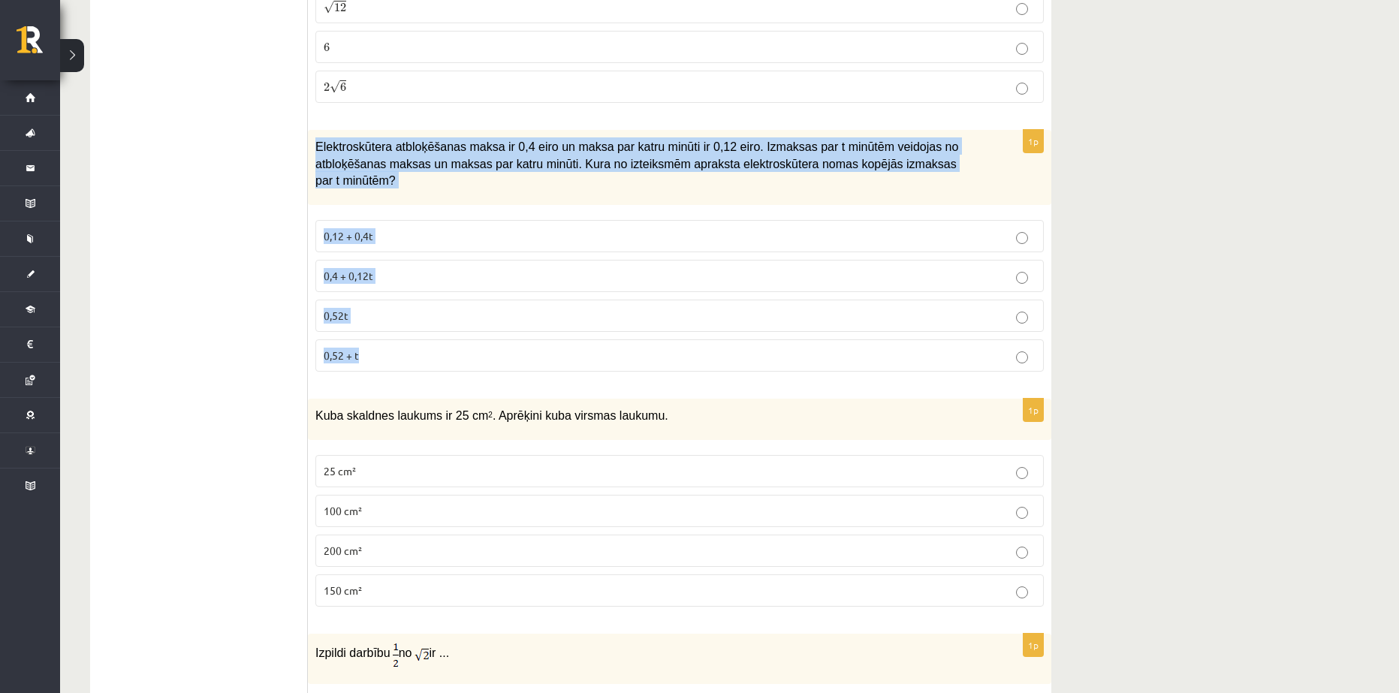
drag, startPoint x: 317, startPoint y: 145, endPoint x: 428, endPoint y: 349, distance: 232.6
click at [428, 349] on div "1p Elektroskūtera atbloķēšanas maksa ir 0,4 eiro un maksa par katru minūti ir 0…" at bounding box center [680, 257] width 744 height 254
copy div "Elektroskūtera atbloķēšanas maksa ir 0,4 eiro un maksa par katru minūti ir 0,12…"
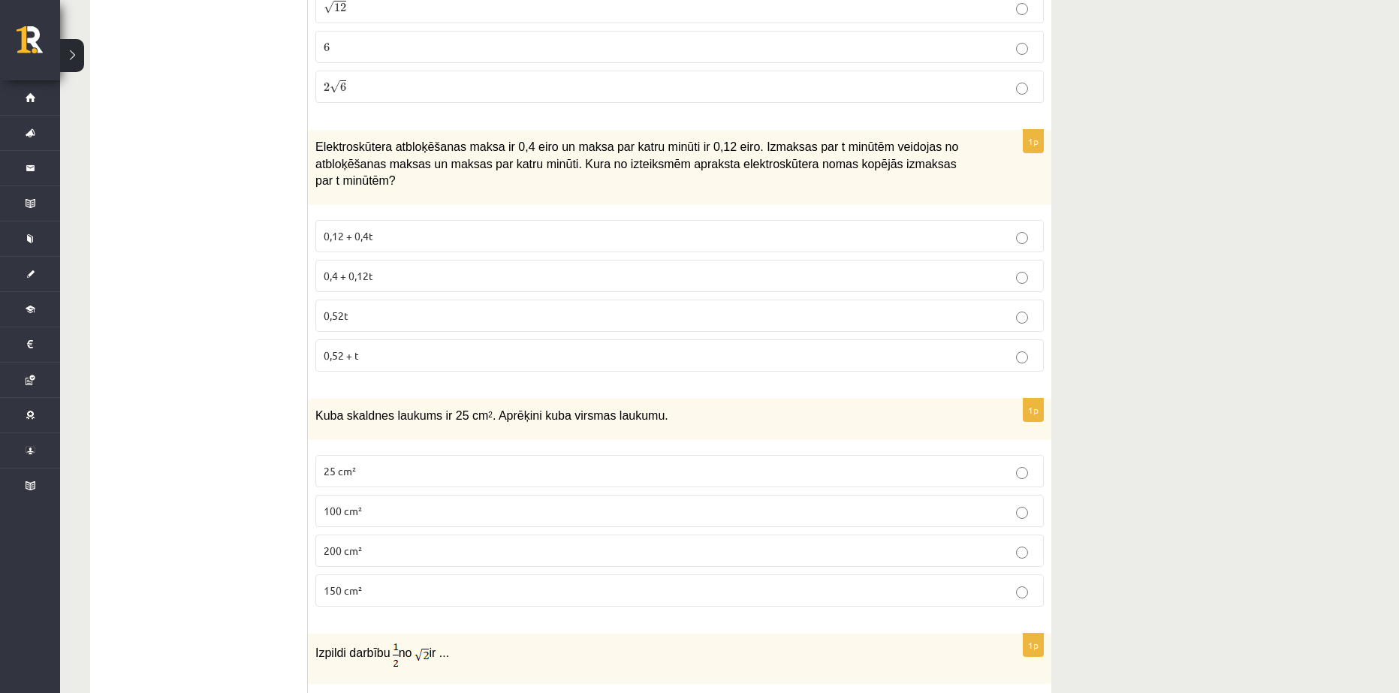
click at [347, 269] on span "0,4 + 0,12t" at bounding box center [349, 276] width 50 height 14
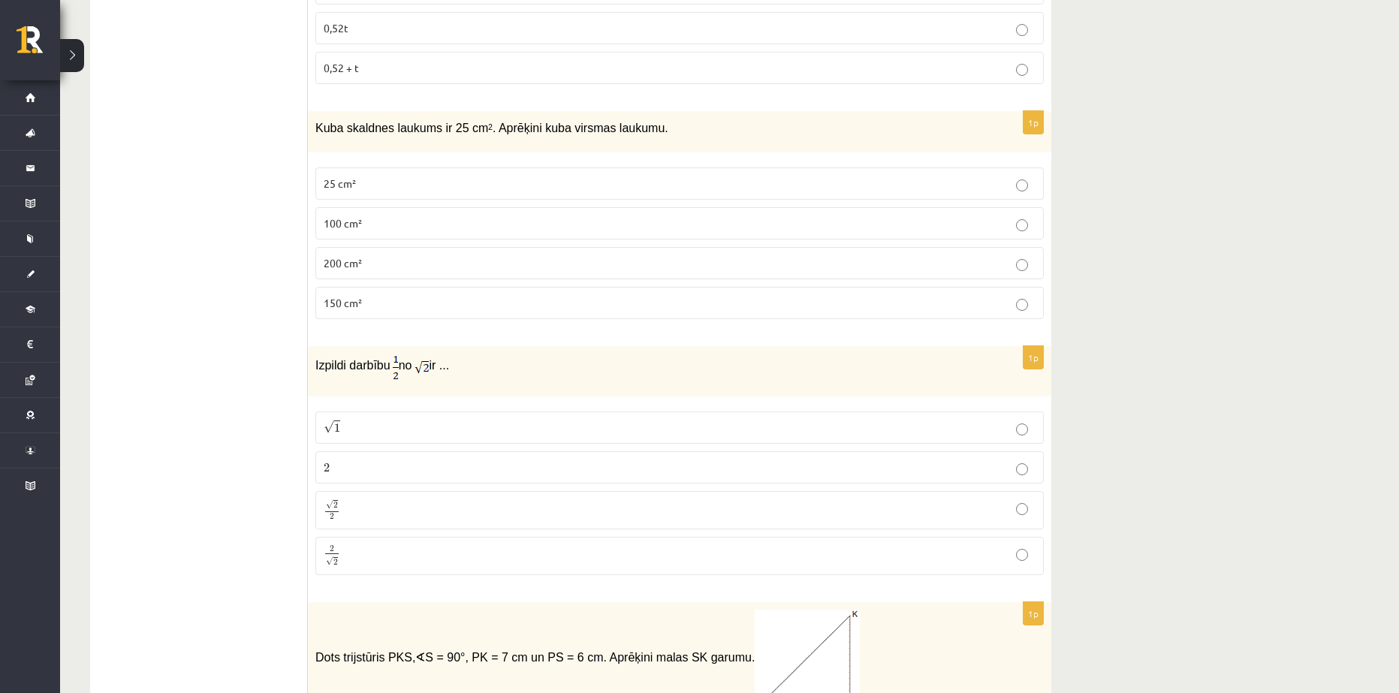
scroll to position [5258, 0]
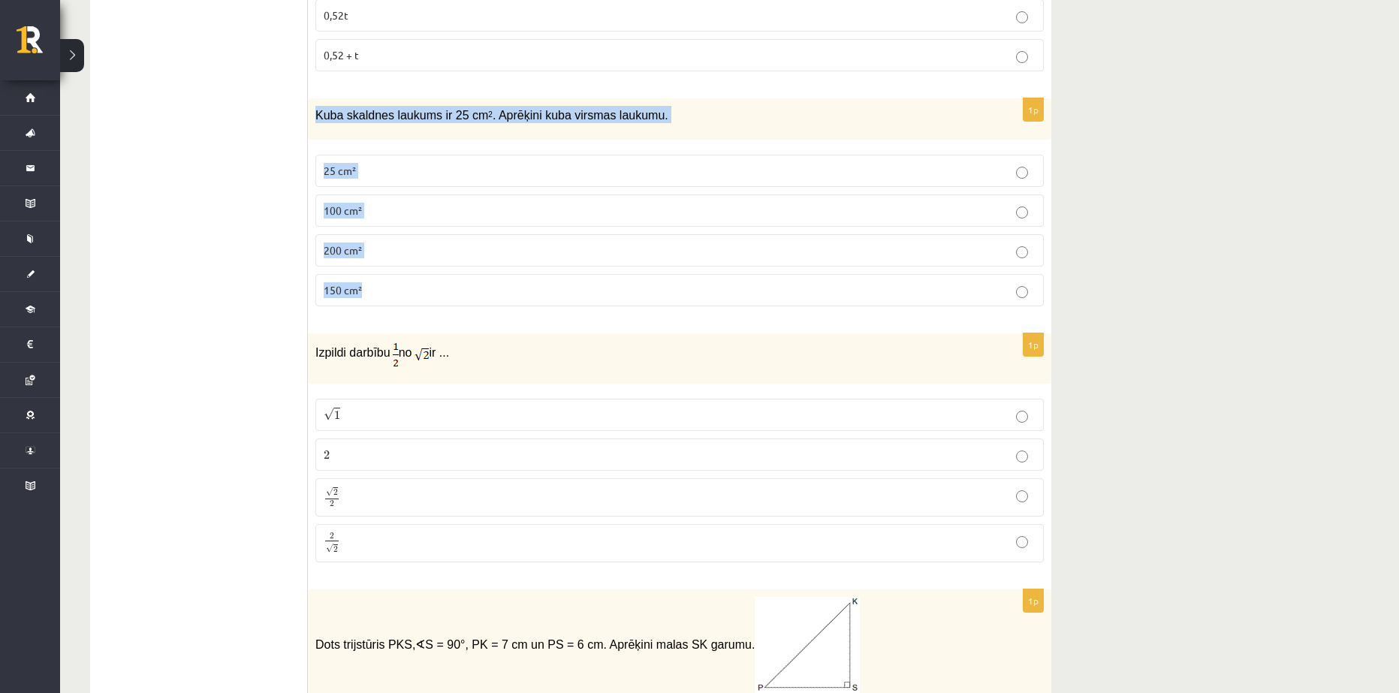
drag, startPoint x: 316, startPoint y: 96, endPoint x: 437, endPoint y: 274, distance: 215.2
click at [467, 299] on div "1p Kuba skaldnes laukums ir 25 cm 2 . Aprēķini kuba virsmas laukumu. 25 cm² 100…" at bounding box center [680, 208] width 744 height 220
copy div "Kuba skaldnes laukums ir 25 cm 2 . Aprēķini kuba virsmas laukumu. 25 cm² 100 cm…"
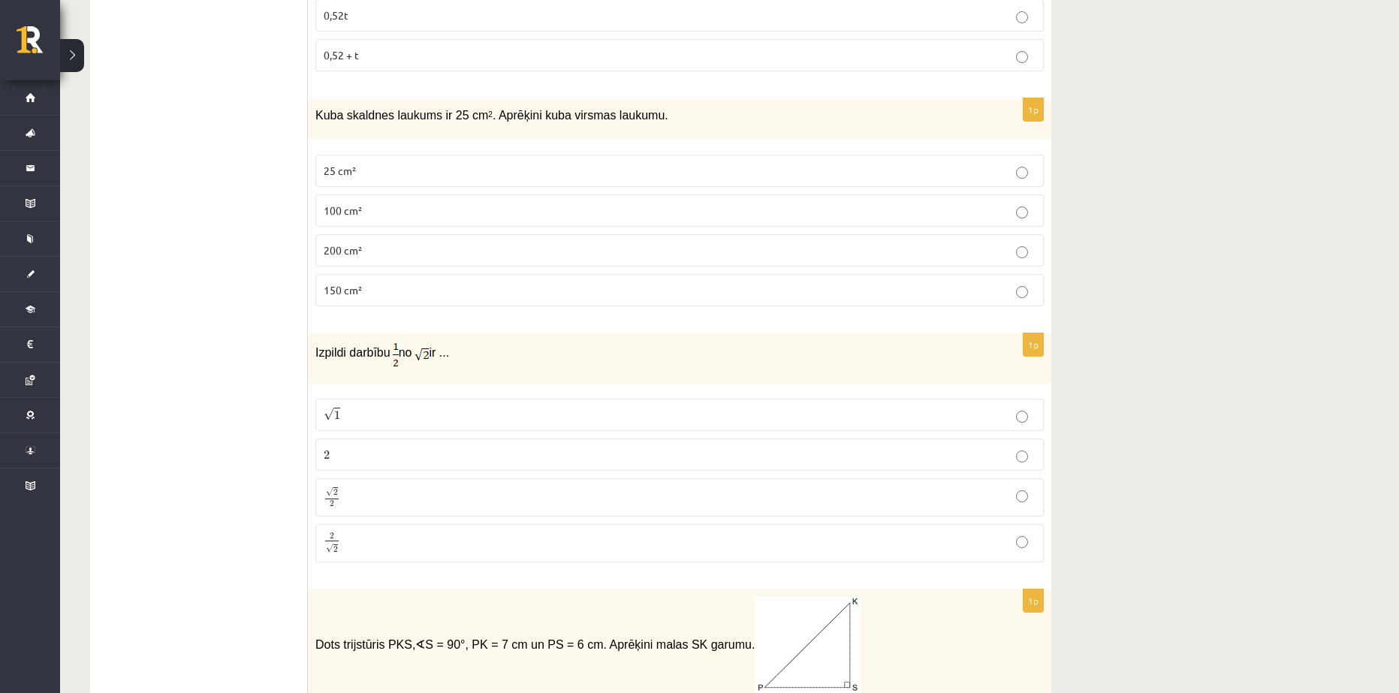
click at [360, 283] on span "150 cm²" at bounding box center [343, 290] width 38 height 14
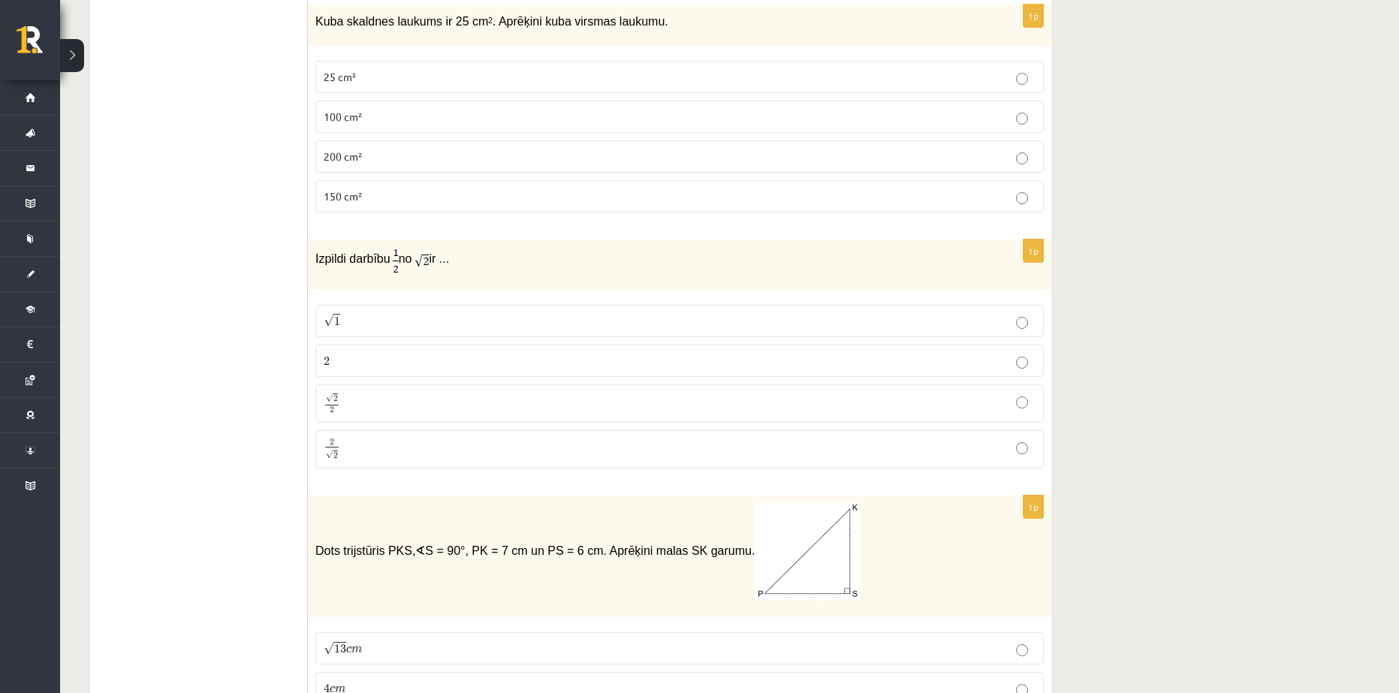
scroll to position [5408, 0]
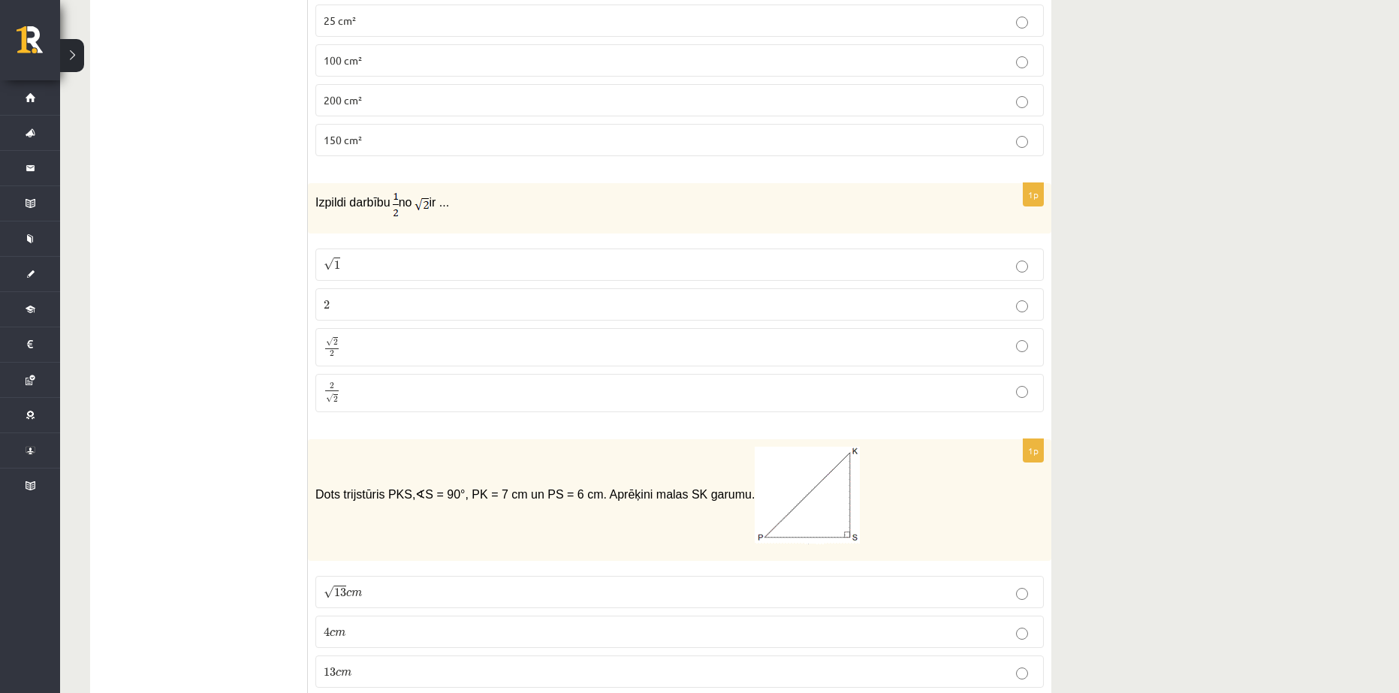
click at [354, 382] on p "2 √ 2 2 2" at bounding box center [680, 393] width 712 height 22
click at [348, 337] on p "√ 2 2 2 2" at bounding box center [680, 348] width 712 height 22
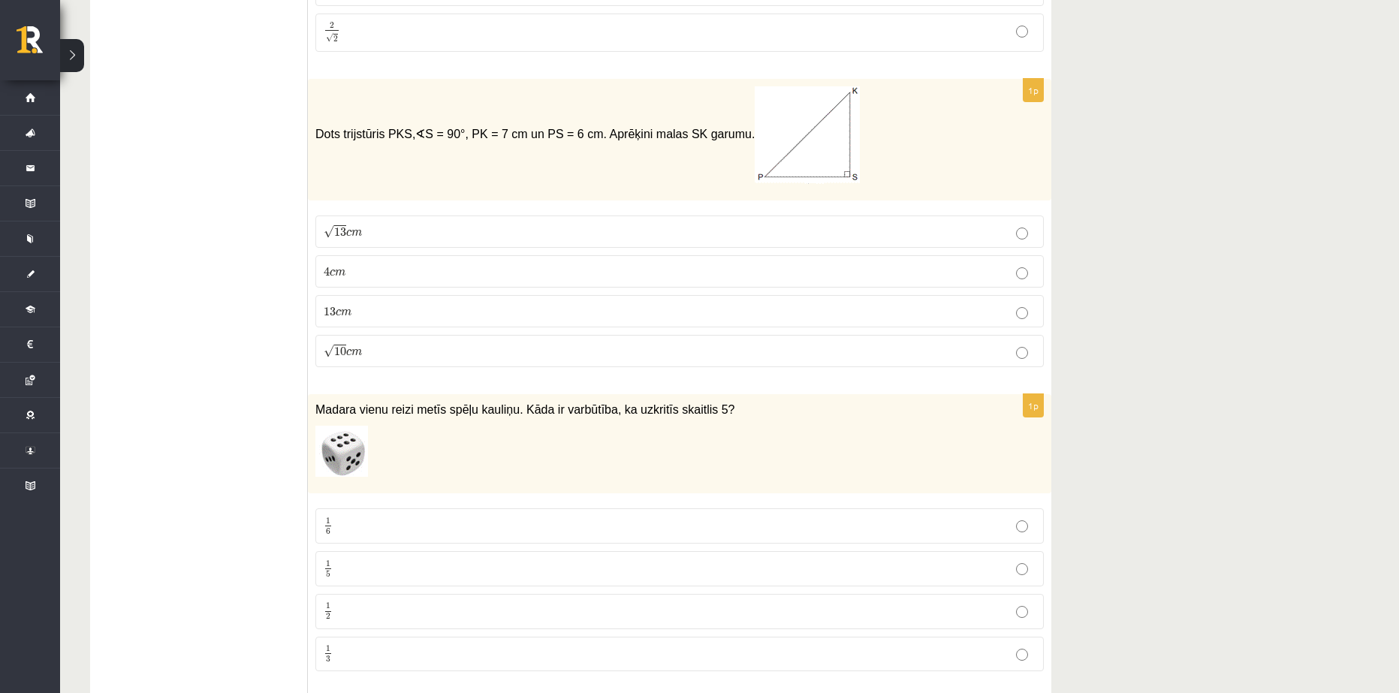
scroll to position [5784, 0]
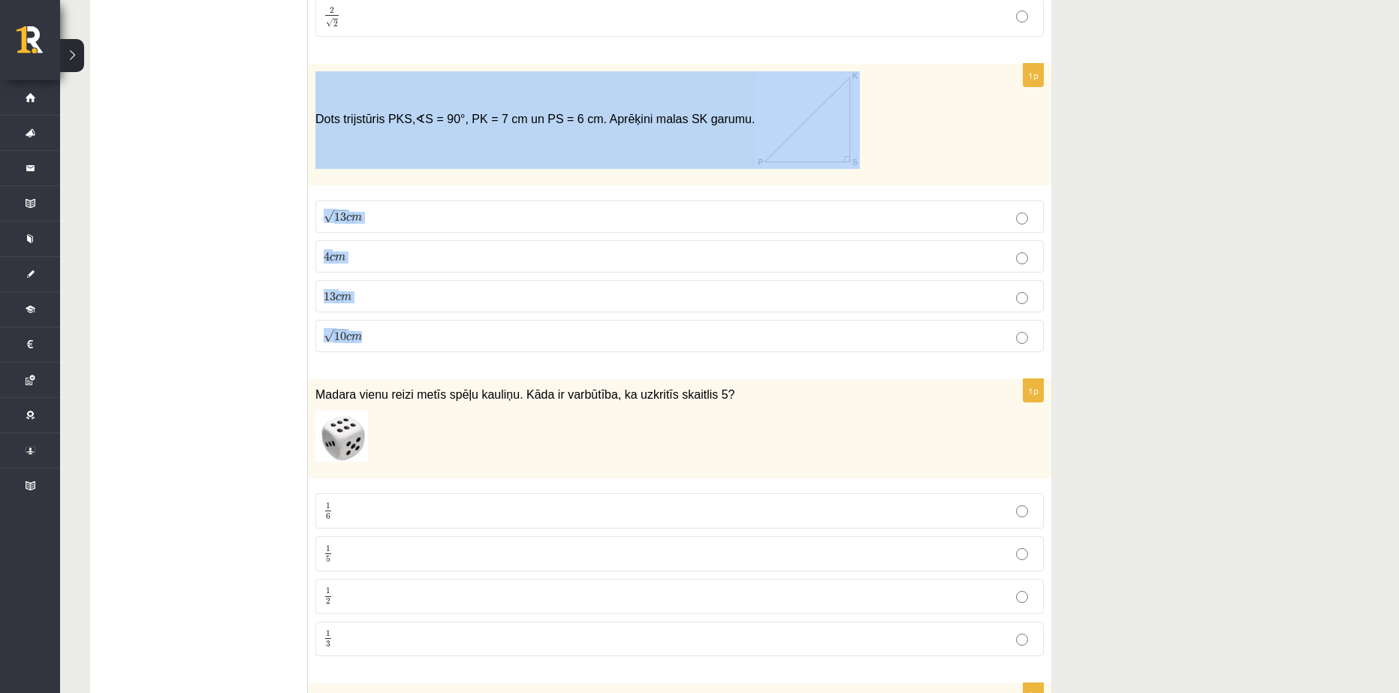
drag, startPoint x: 312, startPoint y: 101, endPoint x: 841, endPoint y: 315, distance: 570.9
click at [841, 315] on div "1p Dots trijstūris PKS, ∢ S = 90°, PK = 7 cm un PS = 6 cm. Aprēķini malas SK ga…" at bounding box center [680, 214] width 744 height 300
copy div "Dots trijstūris PKS, ∢ S = 90°, PK = 7 cm un PS = 6 cm. Aprēķini malas SK garum…"
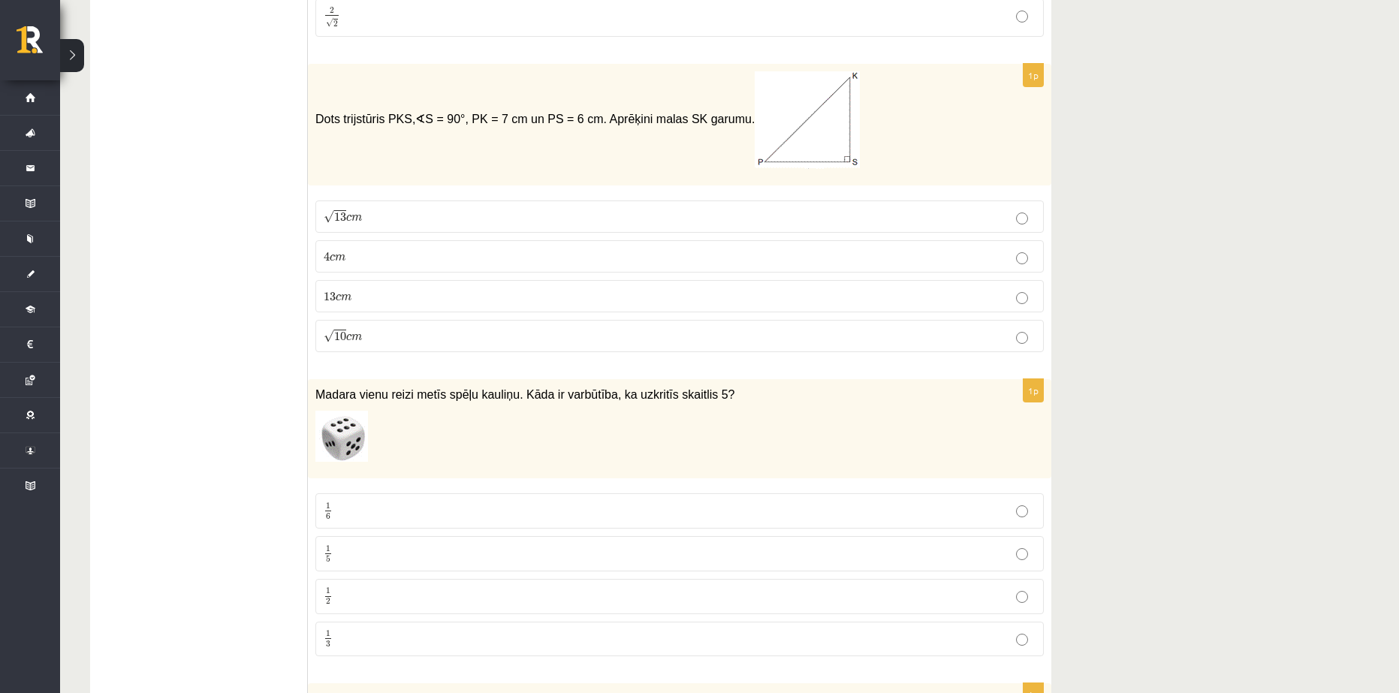
click at [338, 294] on span "c" at bounding box center [338, 297] width 5 height 7
click at [366, 209] on p "√ 13 c m 13 c m" at bounding box center [680, 217] width 712 height 16
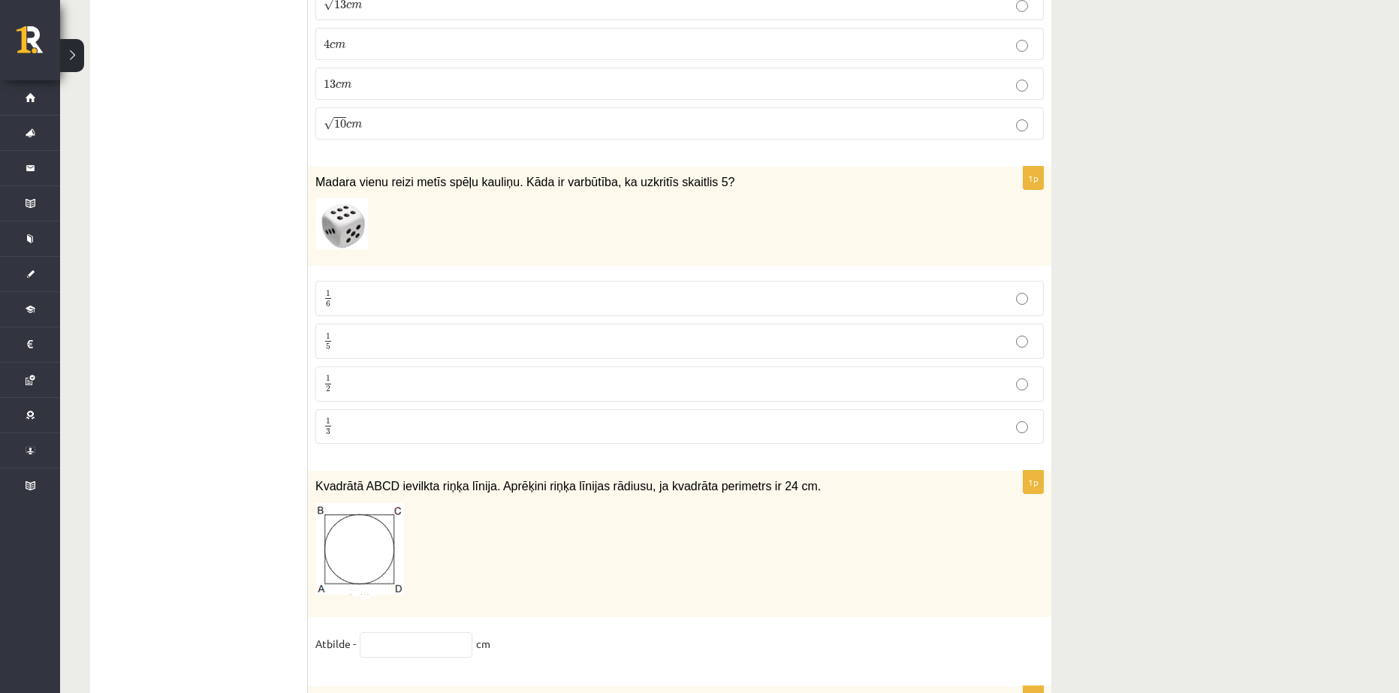
scroll to position [6009, 0]
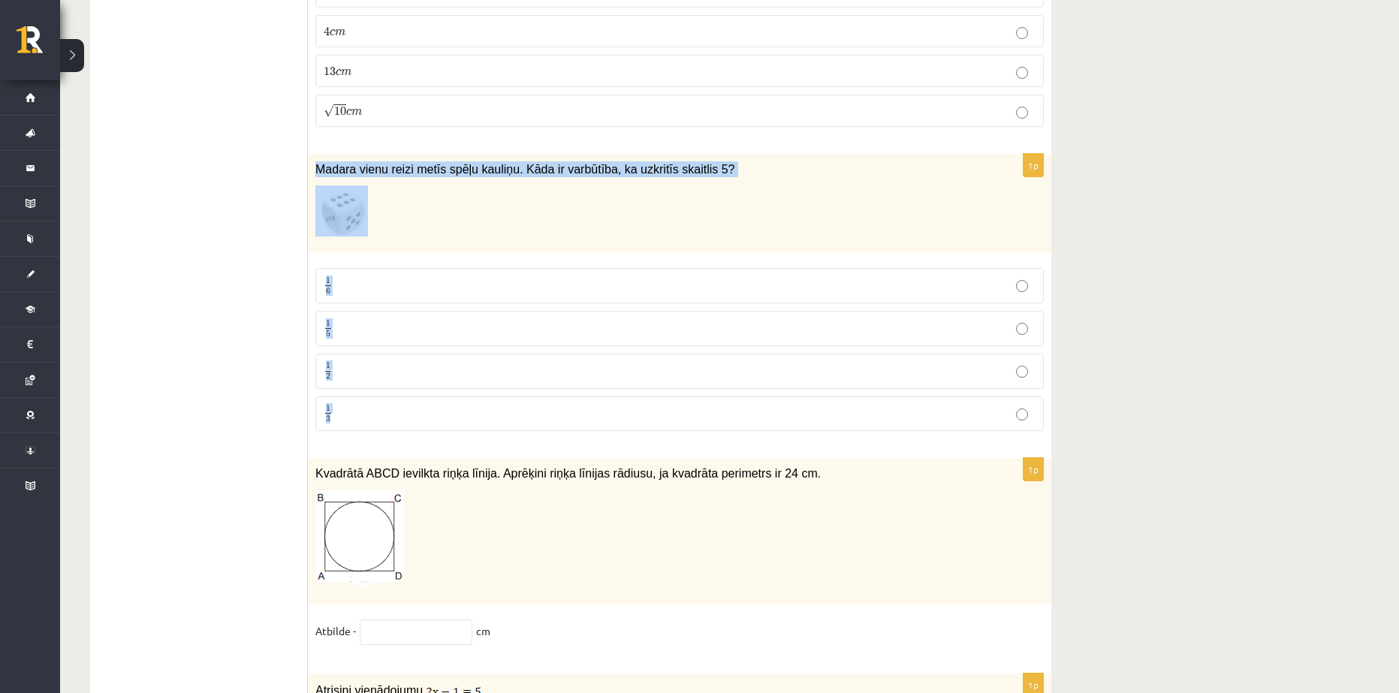
drag, startPoint x: 318, startPoint y: 150, endPoint x: 509, endPoint y: 387, distance: 304.0
click at [509, 387] on div "1p Madara vienu reizi metīs spēļu kauliņu. Kāda ir varbūtība, ka uzkritīs skait…" at bounding box center [680, 299] width 744 height 290
copy div "Madara vienu reizi metīs spēļu kauliņu. Kāda ir varbūtība, ka uzkritīs skaitlis…"
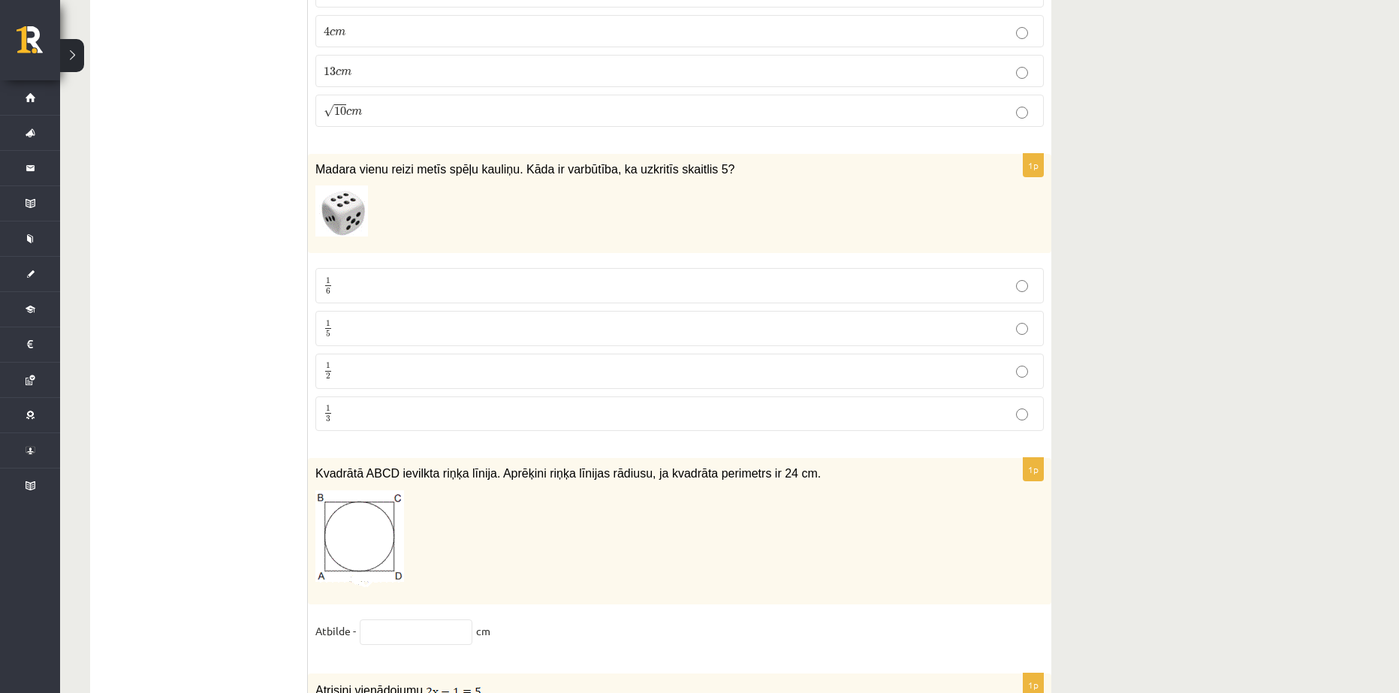
click at [350, 319] on p "1 5 1 5" at bounding box center [680, 328] width 712 height 19
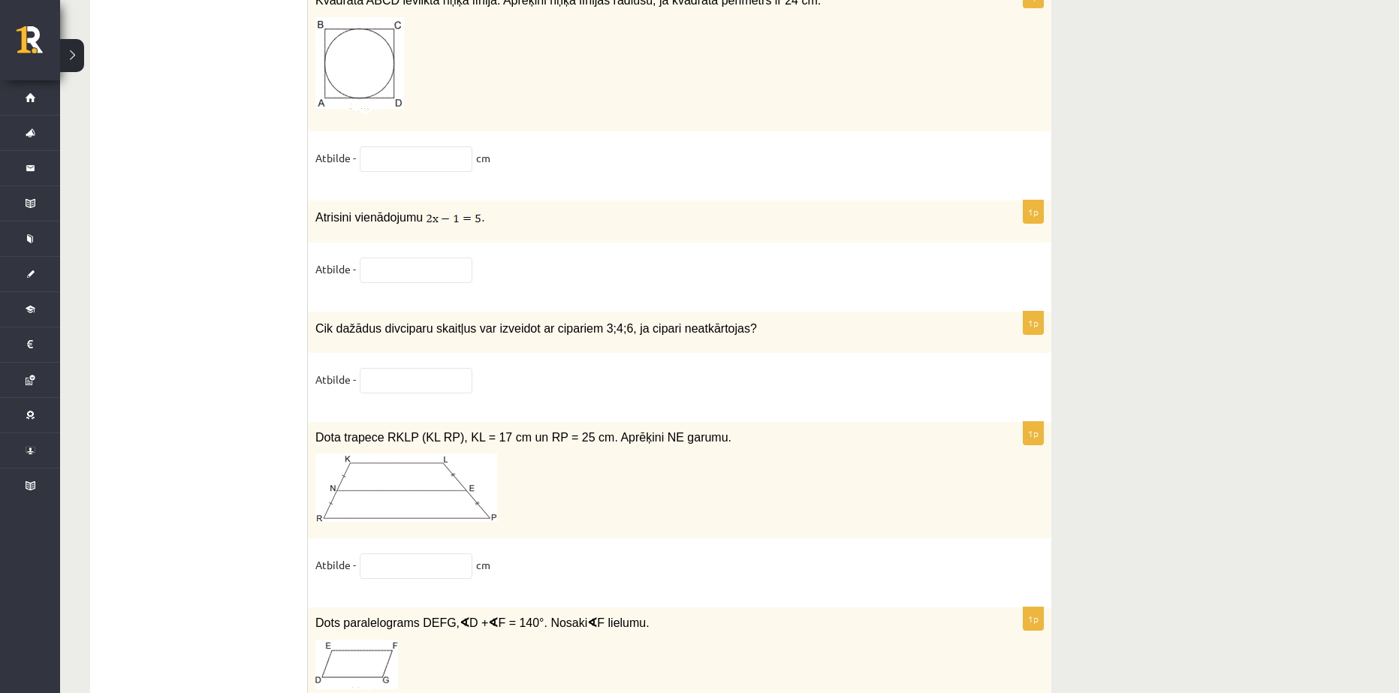
scroll to position [6535, 0]
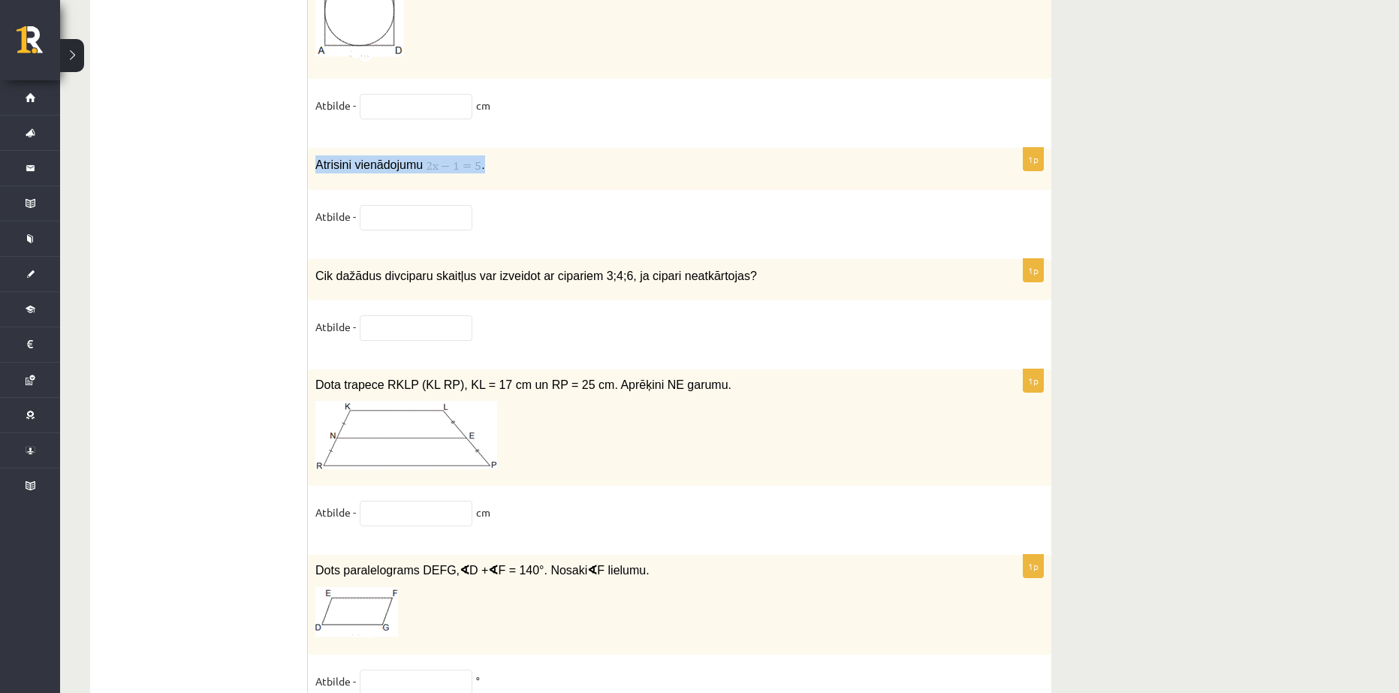
drag, startPoint x: 318, startPoint y: 146, endPoint x: 496, endPoint y: 151, distance: 178.1
click at [496, 155] on p "Atrisini vienādojumu ." at bounding box center [642, 164] width 654 height 18
copy p "Atrisini vienādojumu ."
click at [390, 207] on input "text" at bounding box center [416, 218] width 113 height 26
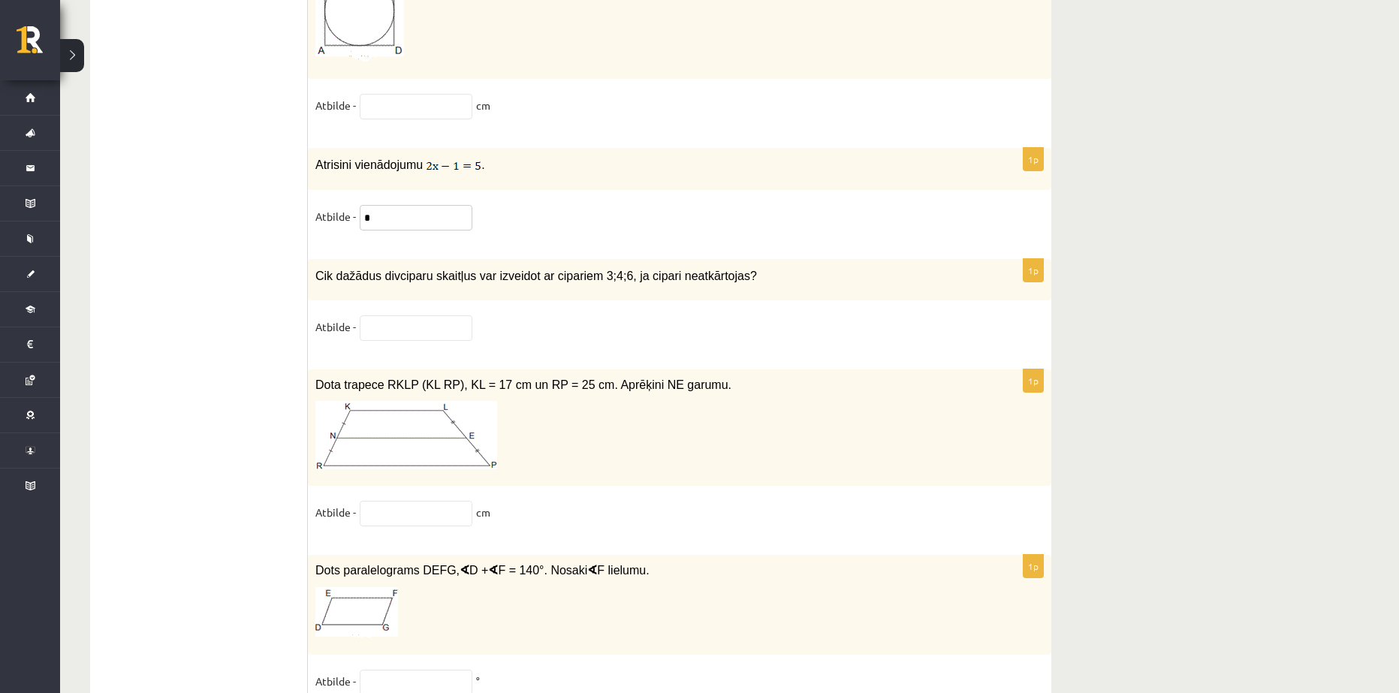
type input "*"
drag, startPoint x: 316, startPoint y: 261, endPoint x: 729, endPoint y: 269, distance: 413.2
click at [729, 269] on p "Cik dažādus divciparu skaitļus var izveidot ar cipariem 3;4;6, ja cipari neatkā…" at bounding box center [642, 275] width 654 height 17
copy span "Cik dažādus divciparu skaitļus var izveidot ar cipariem 3;4;6, ja cipari neatkā…"
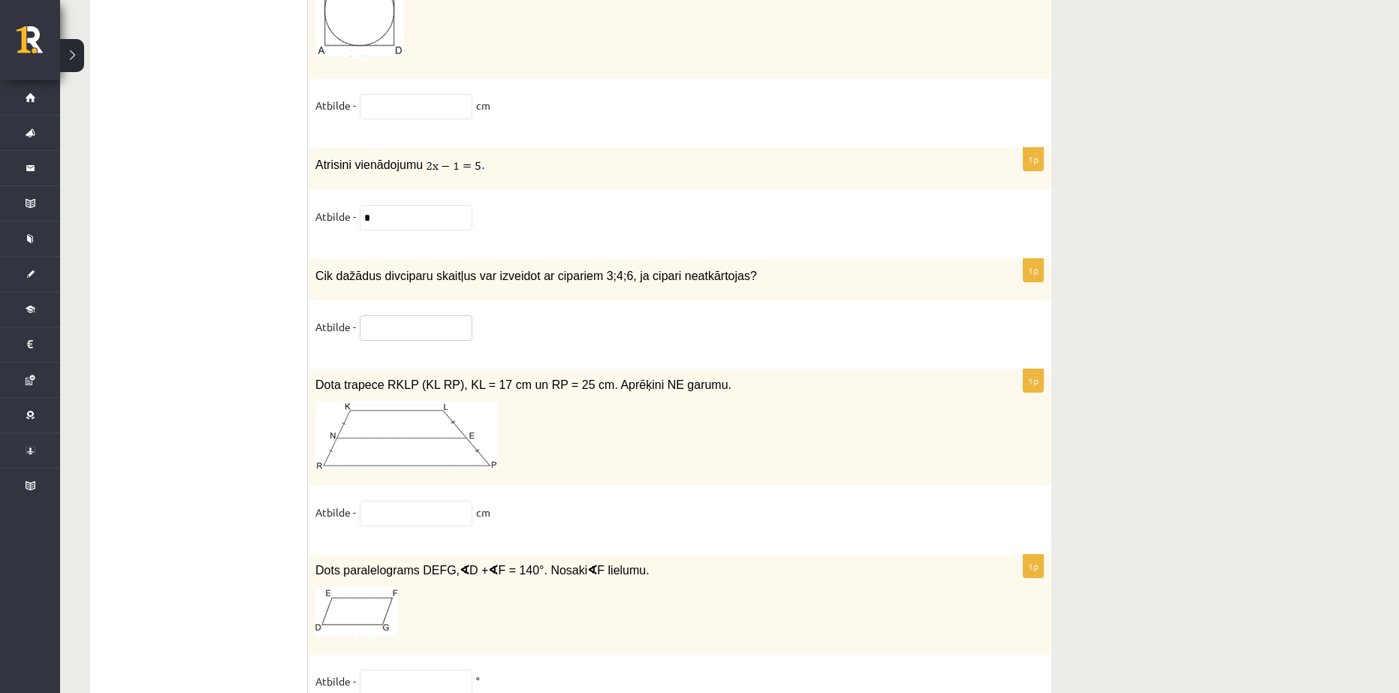
click at [378, 316] on input "text" at bounding box center [416, 328] width 113 height 26
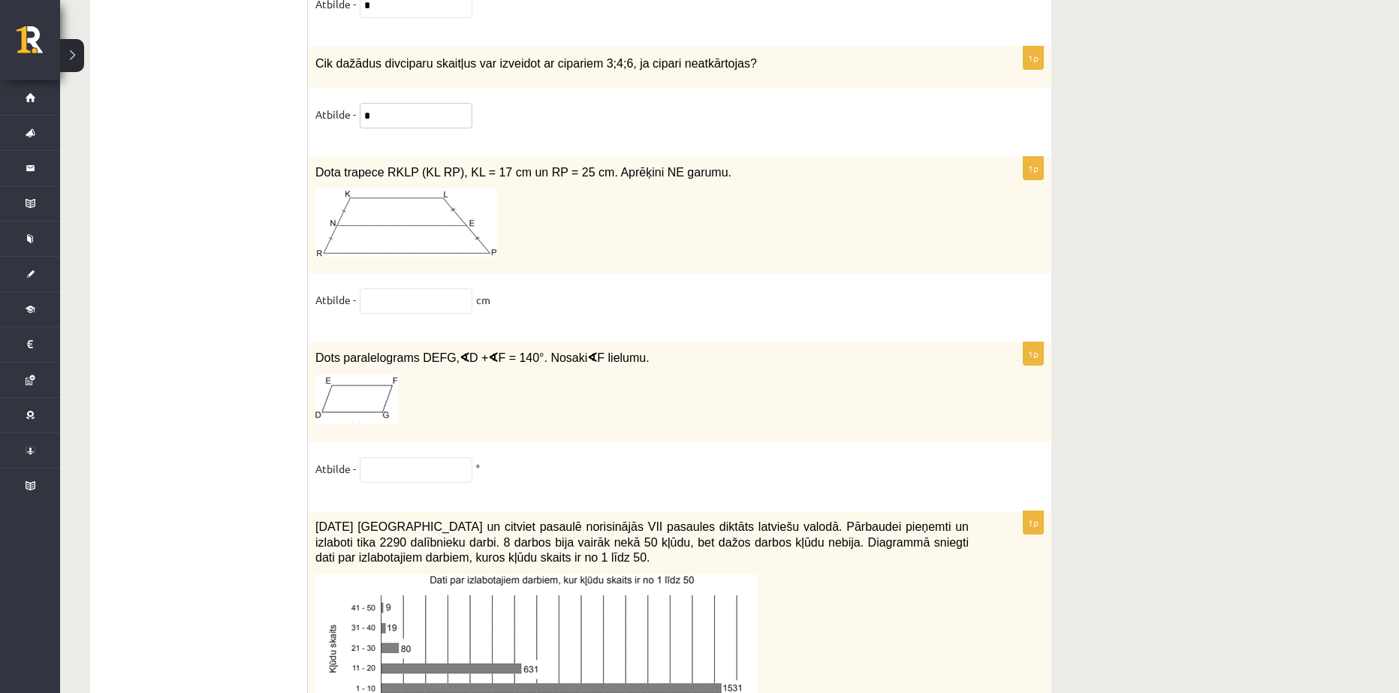
scroll to position [6760, 0]
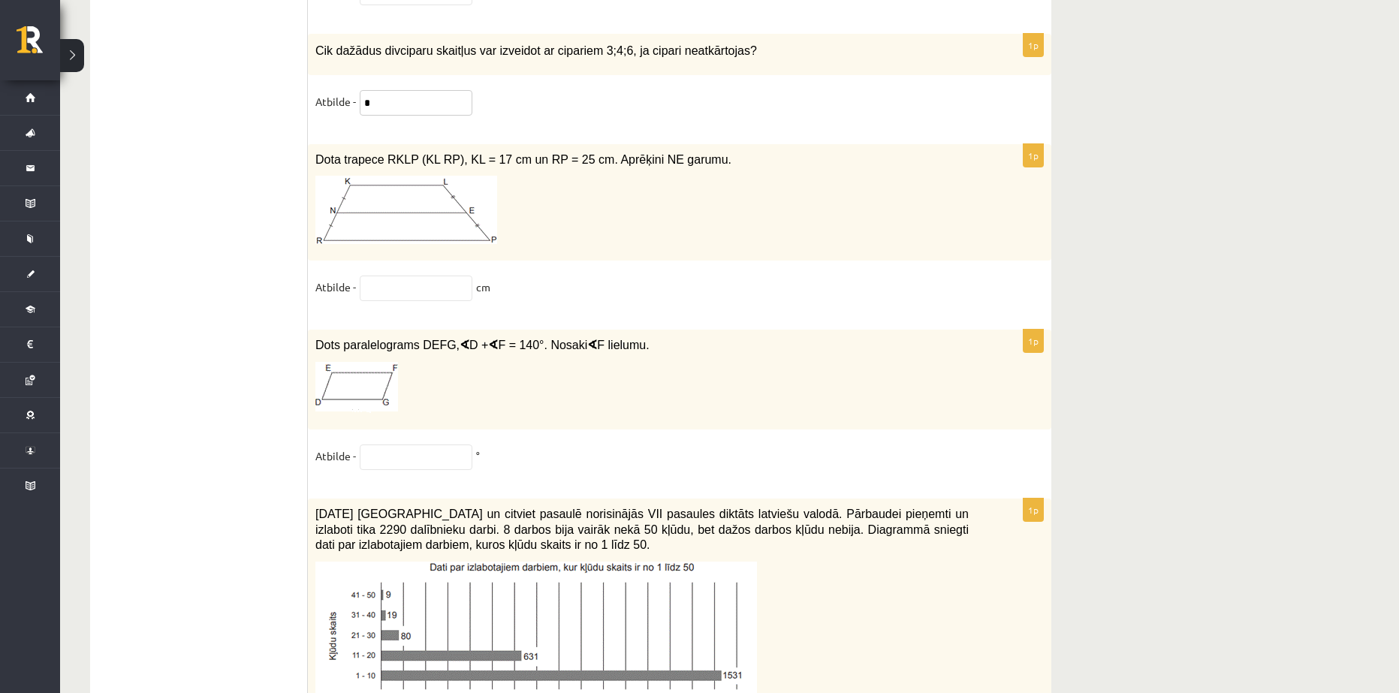
type input "*"
drag, startPoint x: 316, startPoint y: 143, endPoint x: 624, endPoint y: 271, distance: 333.4
click at [624, 271] on div "1p Dota trapece RKLP (KL RP), KL = 17 cm un RP = 25 cm. Aprēķini NE garumu. Atb…" at bounding box center [680, 229] width 744 height 171
copy div "Dota trapece RKLP (KL RP), KL = 17 cm un RP = 25 cm. Aprēķini NE garumu. Atbild…"
click at [583, 108] on fieldset "Atbilde - *" at bounding box center [679, 106] width 729 height 32
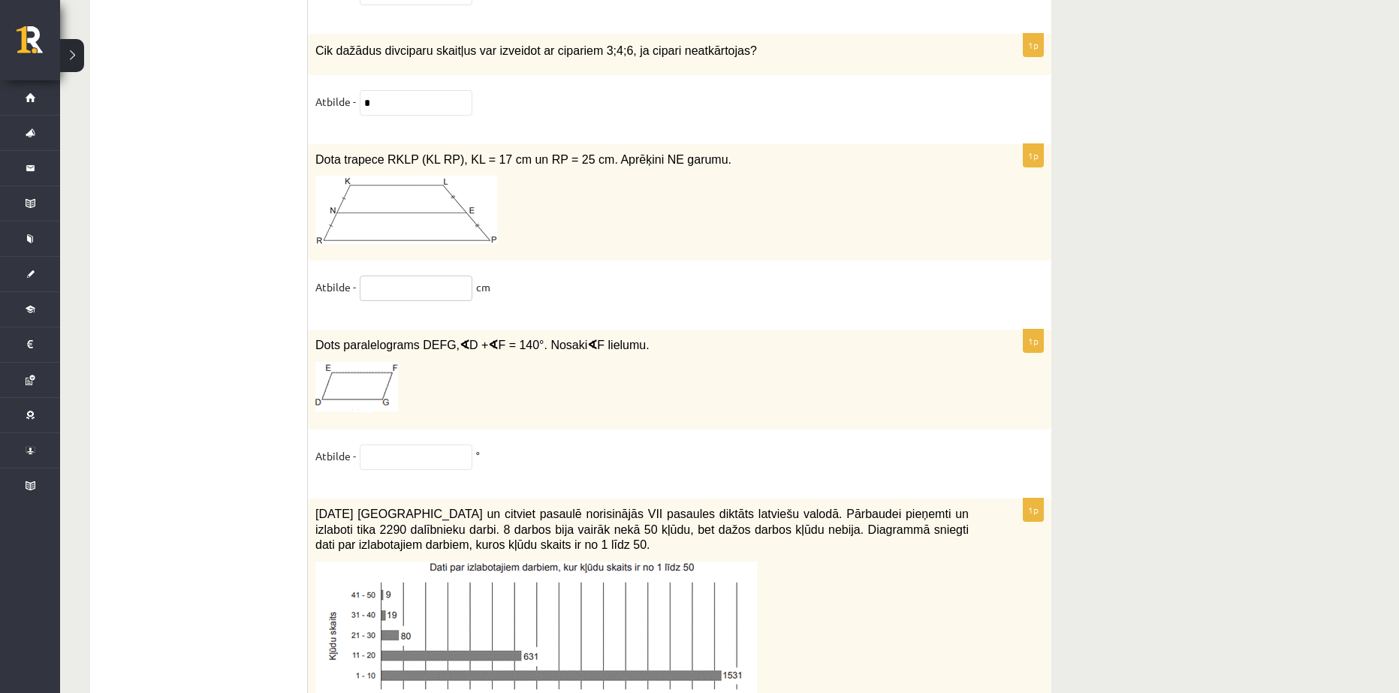
click at [395, 279] on input "text" at bounding box center [416, 289] width 113 height 26
click at [379, 277] on input "*" at bounding box center [416, 289] width 113 height 26
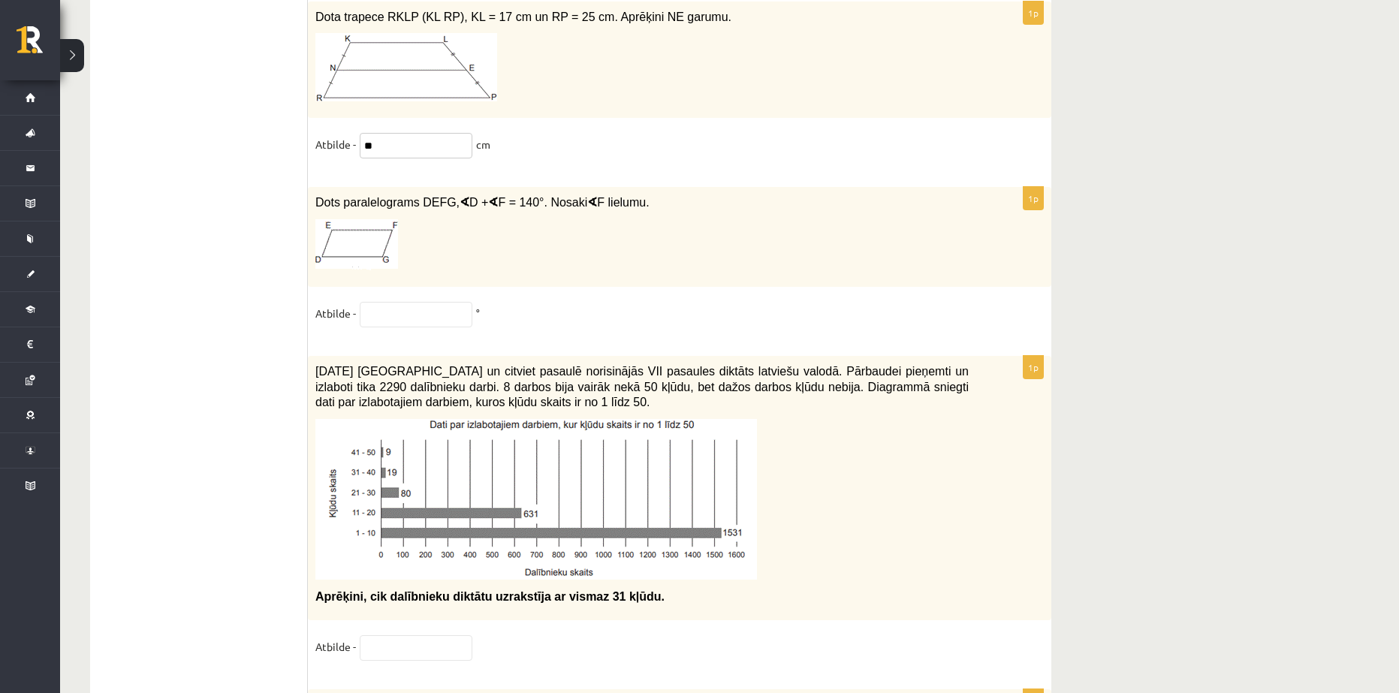
scroll to position [6911, 0]
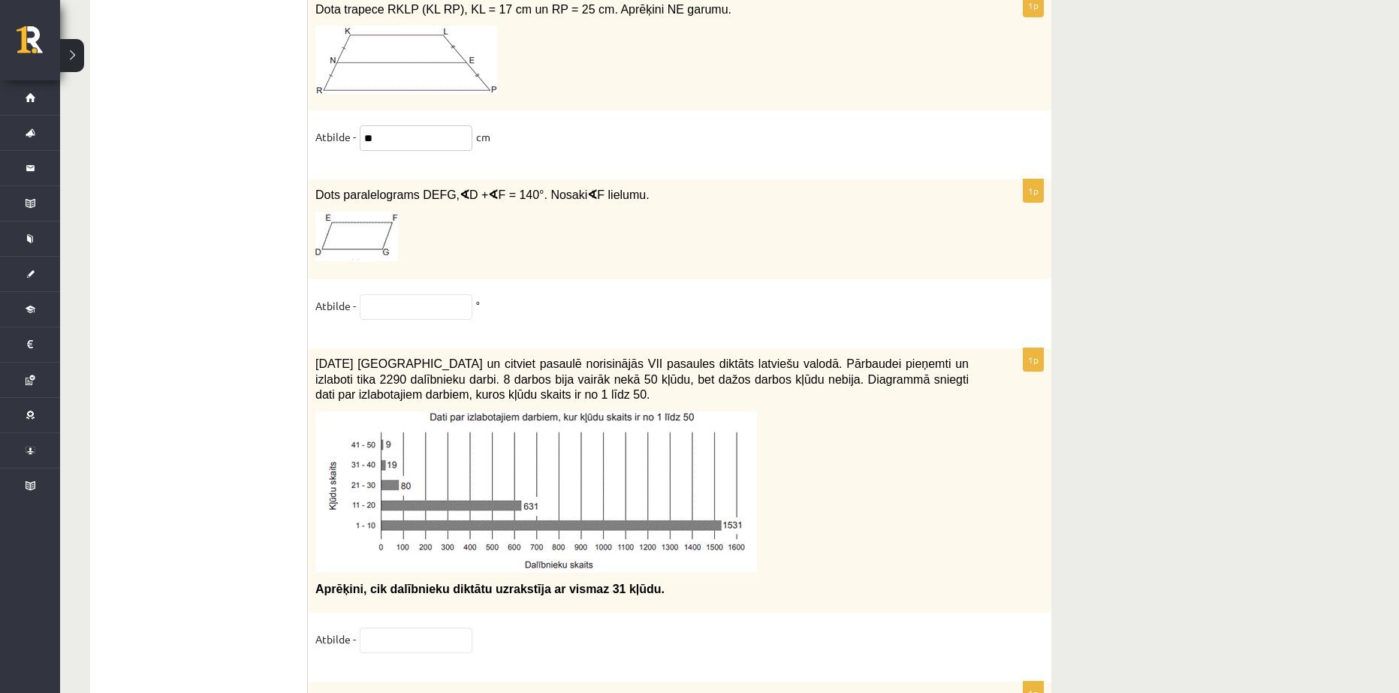
type input "**"
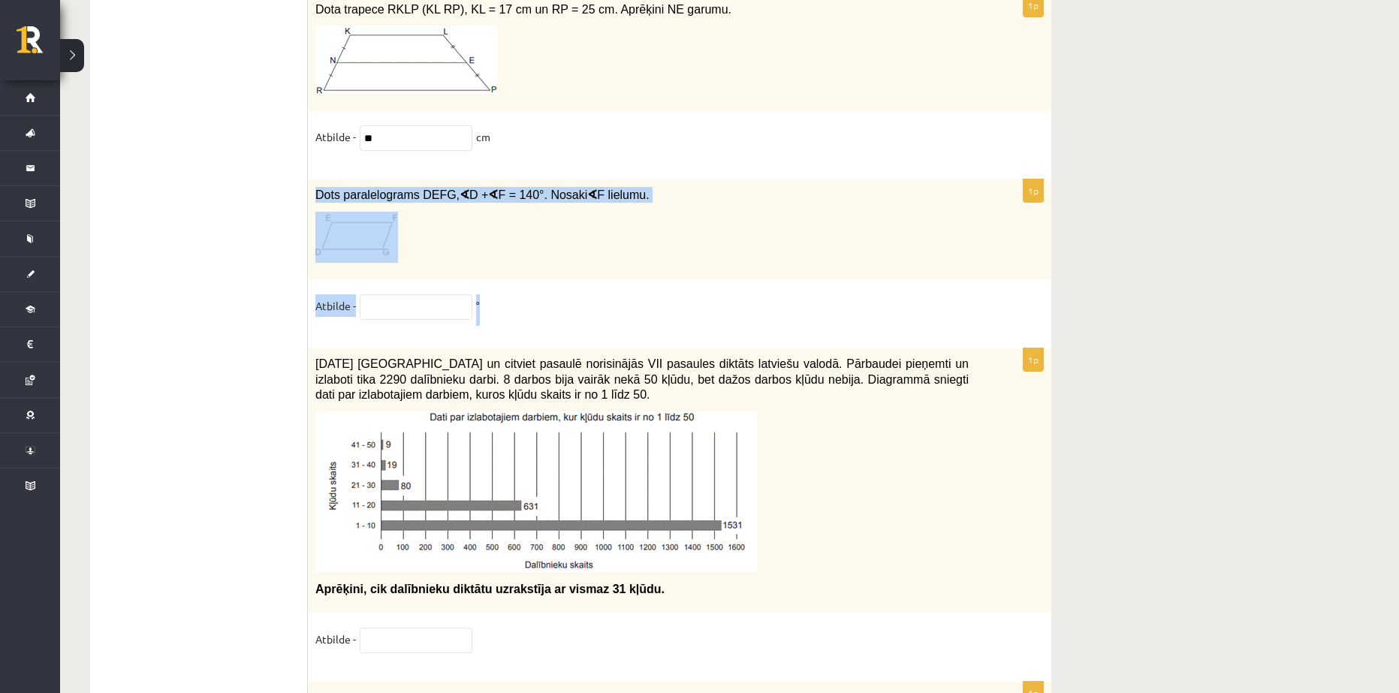
drag, startPoint x: 318, startPoint y: 183, endPoint x: 603, endPoint y: 291, distance: 305.5
click at [603, 291] on div "1p Dots paralelograms DEFG, ∢ D + ∢ F = 140°. Nosaki ∢ F lielumu. Atbilde - °" at bounding box center [680, 257] width 744 height 154
copy div "Dots paralelograms DEFG, ∢ D + ∢ F = 140°. Nosaki ∢ F lielumu. Atbilde - °"
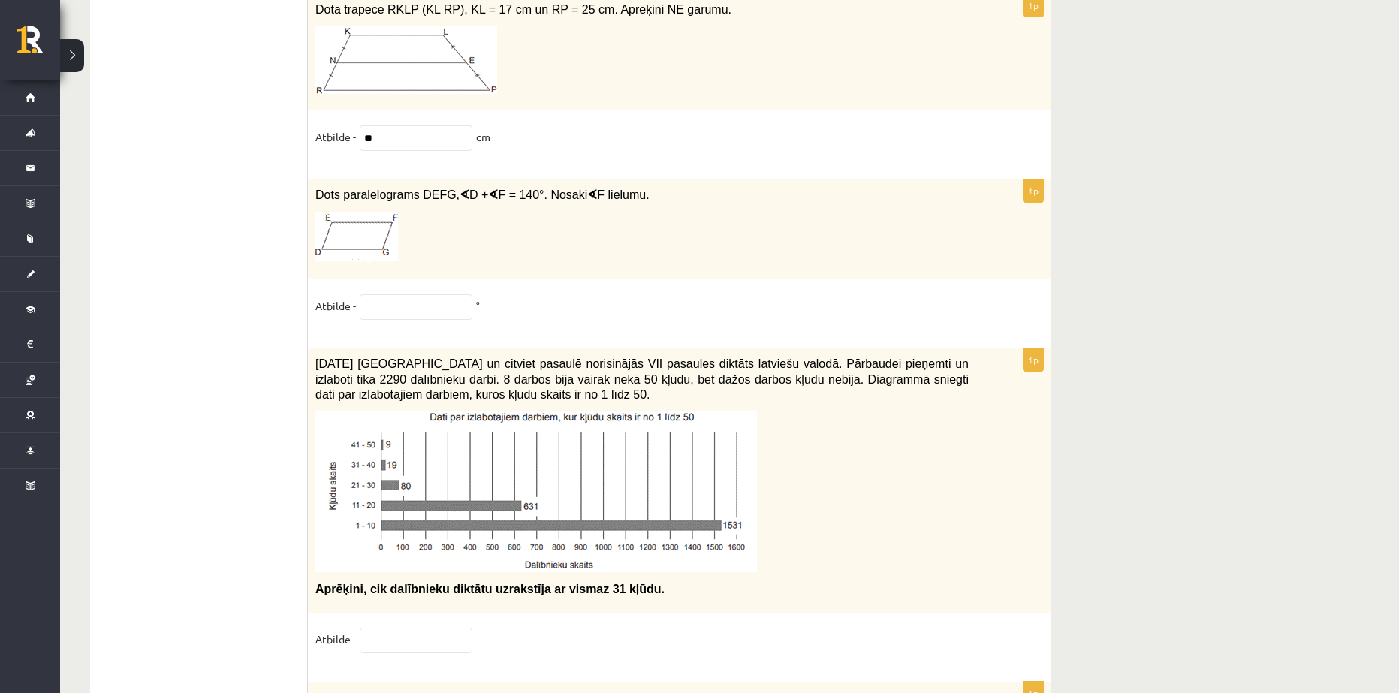
click at [590, 146] on fieldset "Atbilde - ** cm" at bounding box center [679, 141] width 729 height 32
click at [405, 299] on input "text" at bounding box center [416, 307] width 113 height 26
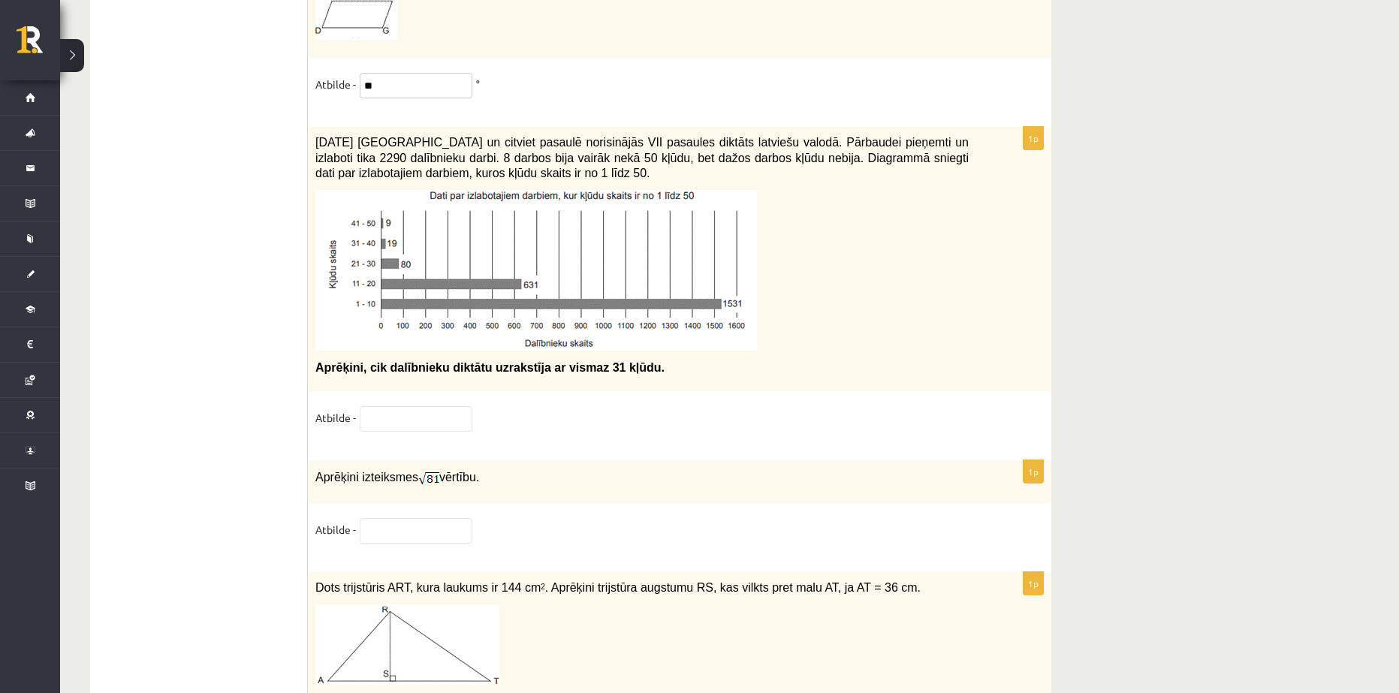
scroll to position [7136, 0]
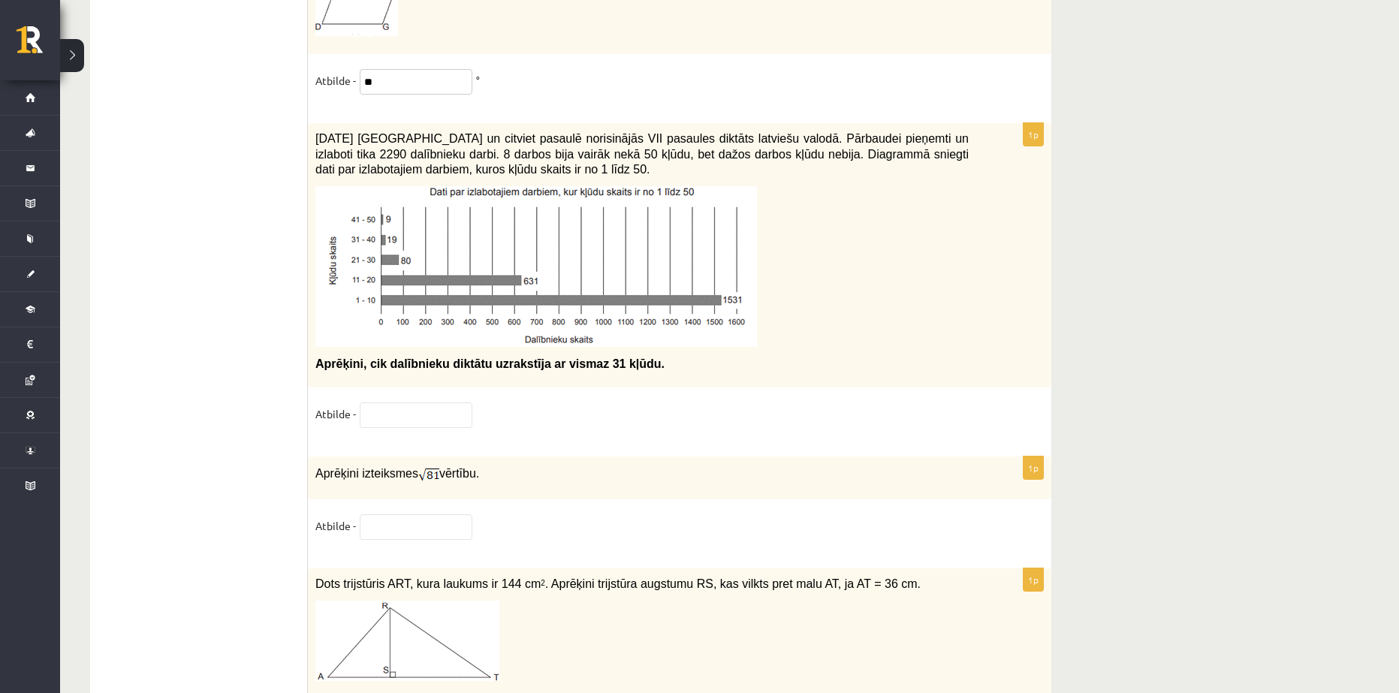
type input "**"
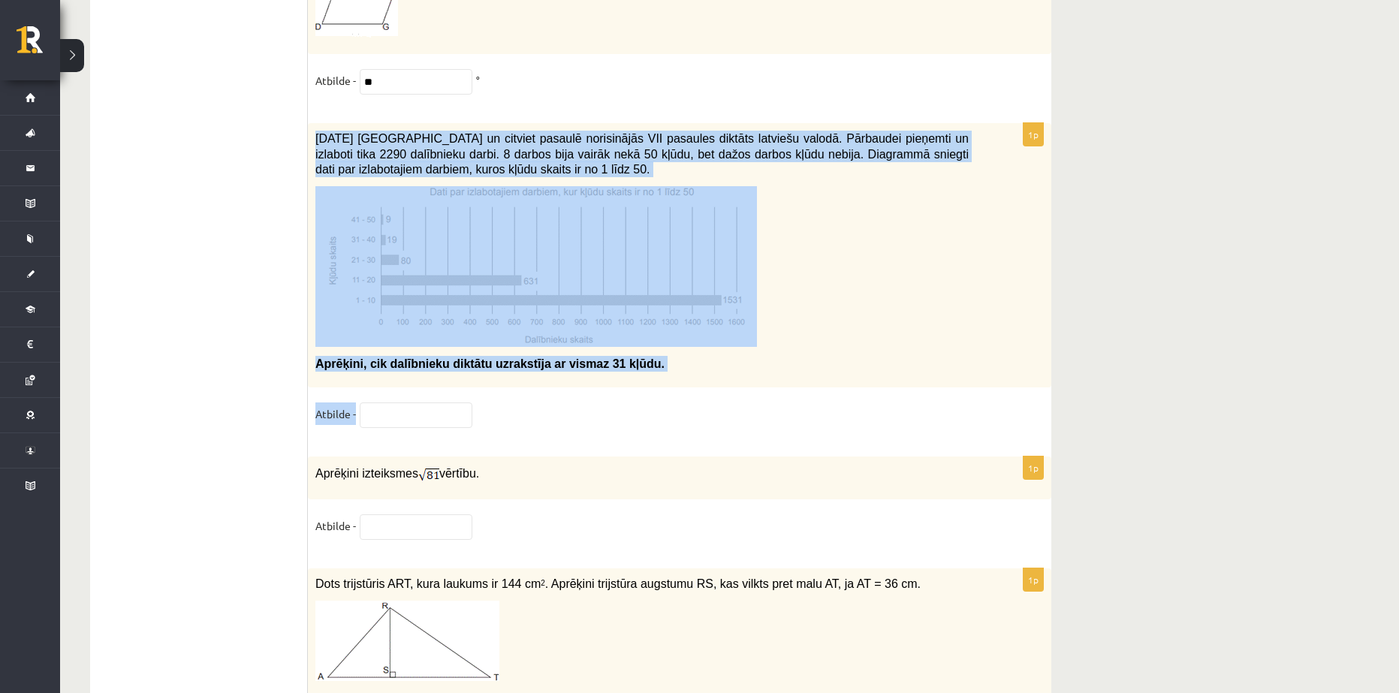
drag, startPoint x: 318, startPoint y: 127, endPoint x: 607, endPoint y: 396, distance: 394.9
click at [607, 396] on div "1p 2021. gada 27. novembrī Latvijā un citviet pasaulē norisinājās VII pasaules …" at bounding box center [680, 282] width 744 height 318
copy div "2021. gada 27. novembrī Latvijā un citviet pasaulē norisinājās VII pasaules dik…"
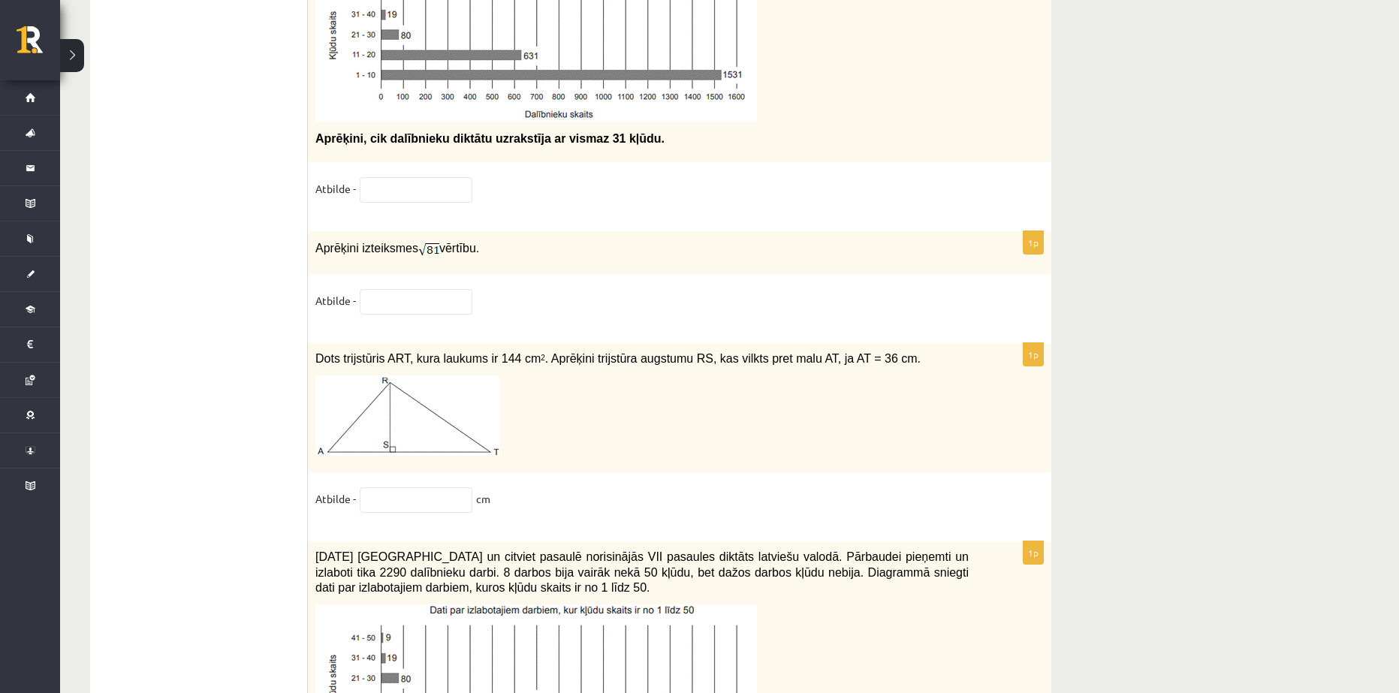
scroll to position [7436, 0]
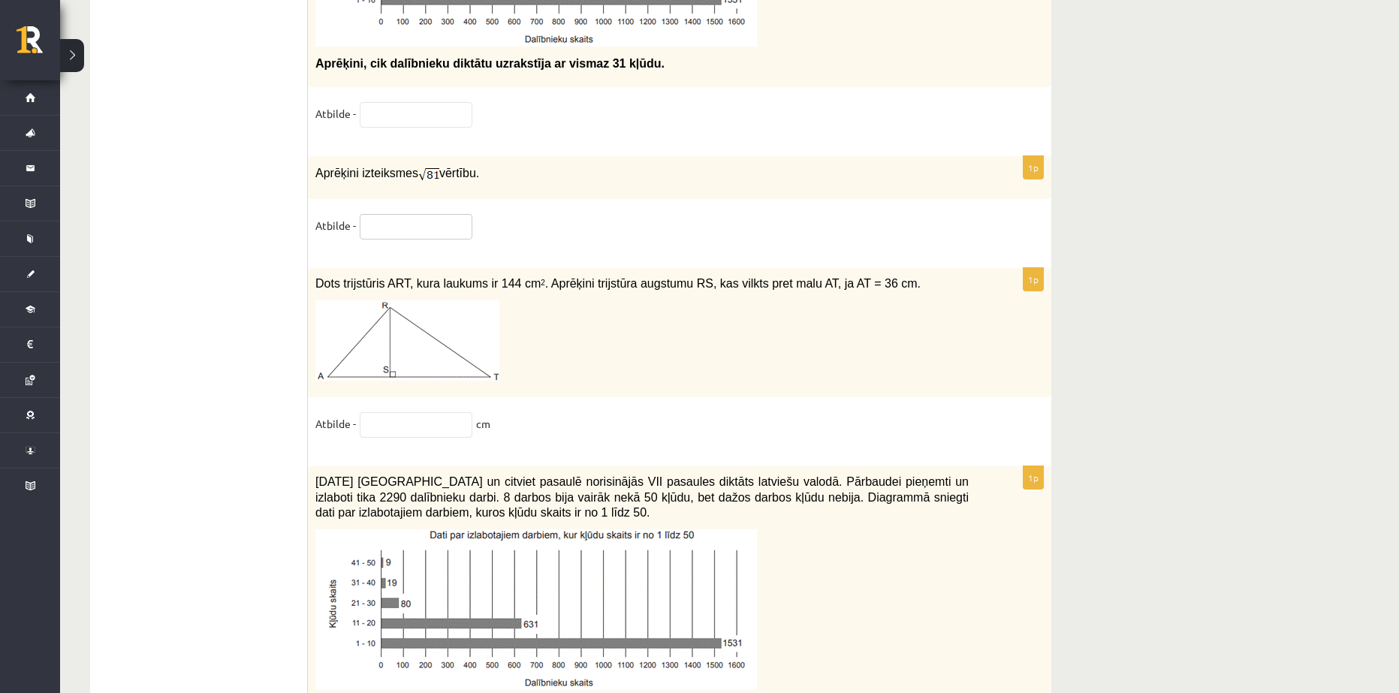
click at [395, 228] on input "text" at bounding box center [416, 227] width 113 height 26
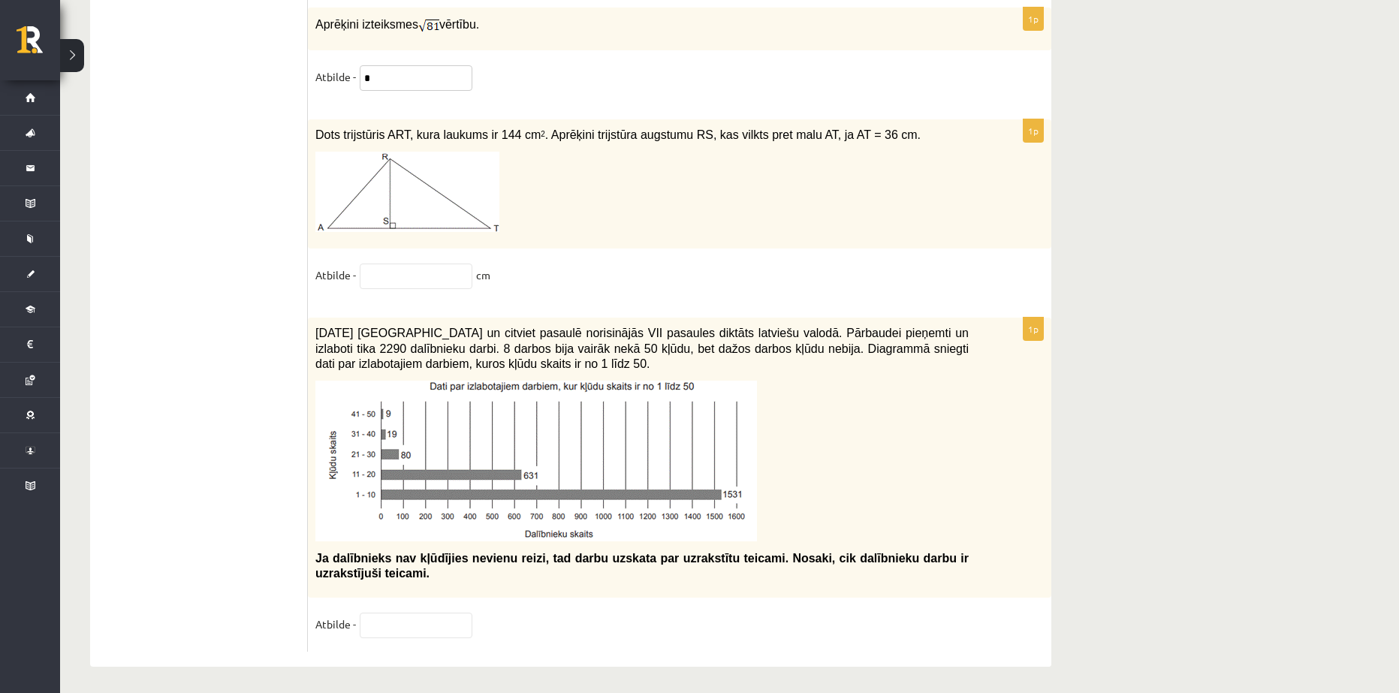
scroll to position [7587, 0]
type input "*"
drag, startPoint x: 316, startPoint y: 124, endPoint x: 548, endPoint y: 262, distance: 270.1
click at [548, 262] on div "1p Dots trijstūris ART, kura laukums ir 144 cm 2 . Aprēķini trijstūra augstumu …" at bounding box center [680, 209] width 744 height 183
copy div "Dots trijstūris ART, kura laukums ir 144 cm 2 . Aprēķini trijstūra augstumu RS,…"
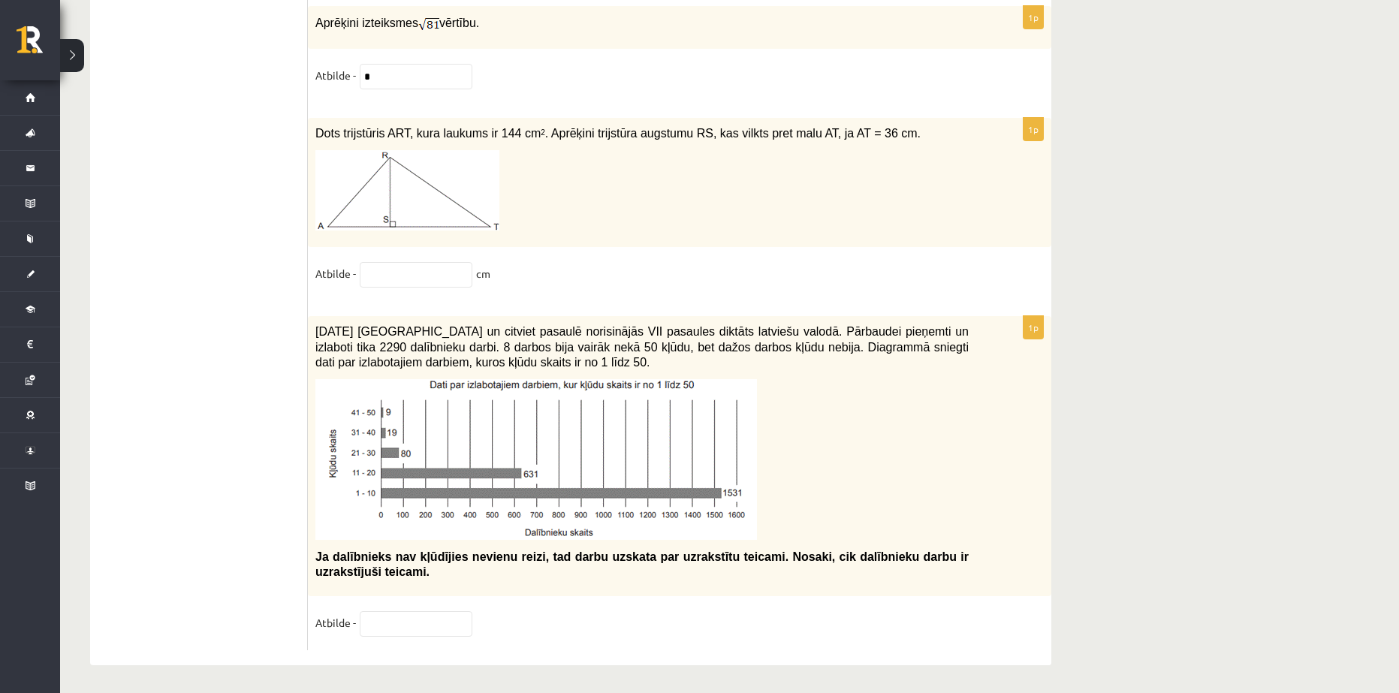
drag, startPoint x: 213, startPoint y: 107, endPoint x: 174, endPoint y: 86, distance: 44.0
click at [373, 268] on input "text" at bounding box center [416, 275] width 113 height 26
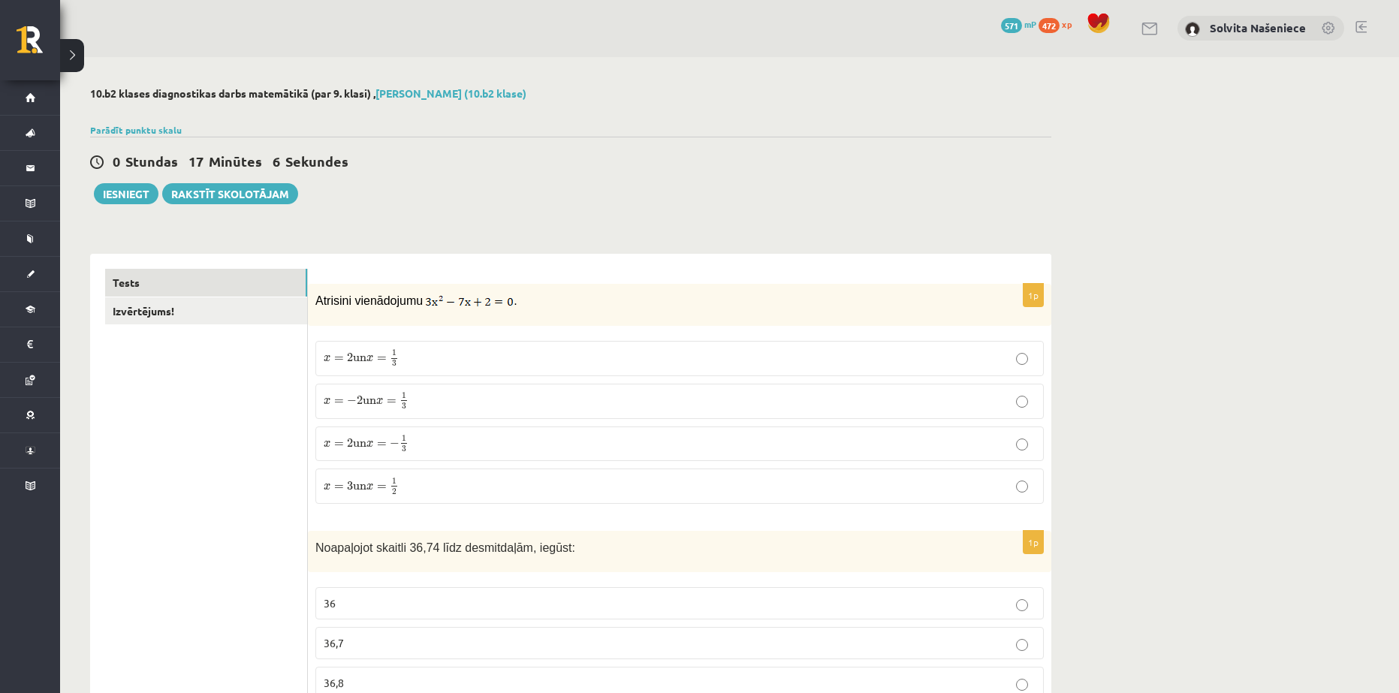
scroll to position [0, 0]
type input "*"
click at [178, 307] on link "Izvērtējums!" at bounding box center [206, 312] width 202 height 28
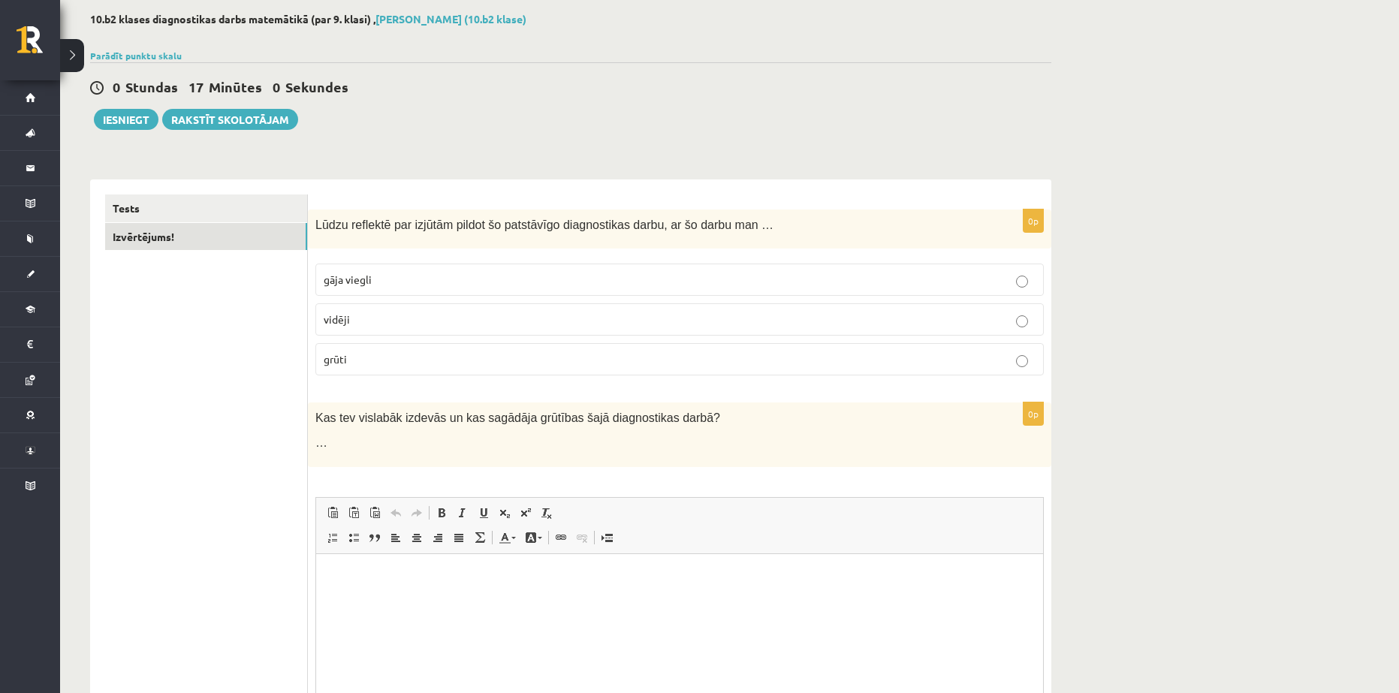
click at [397, 318] on p "vidēji" at bounding box center [680, 320] width 712 height 16
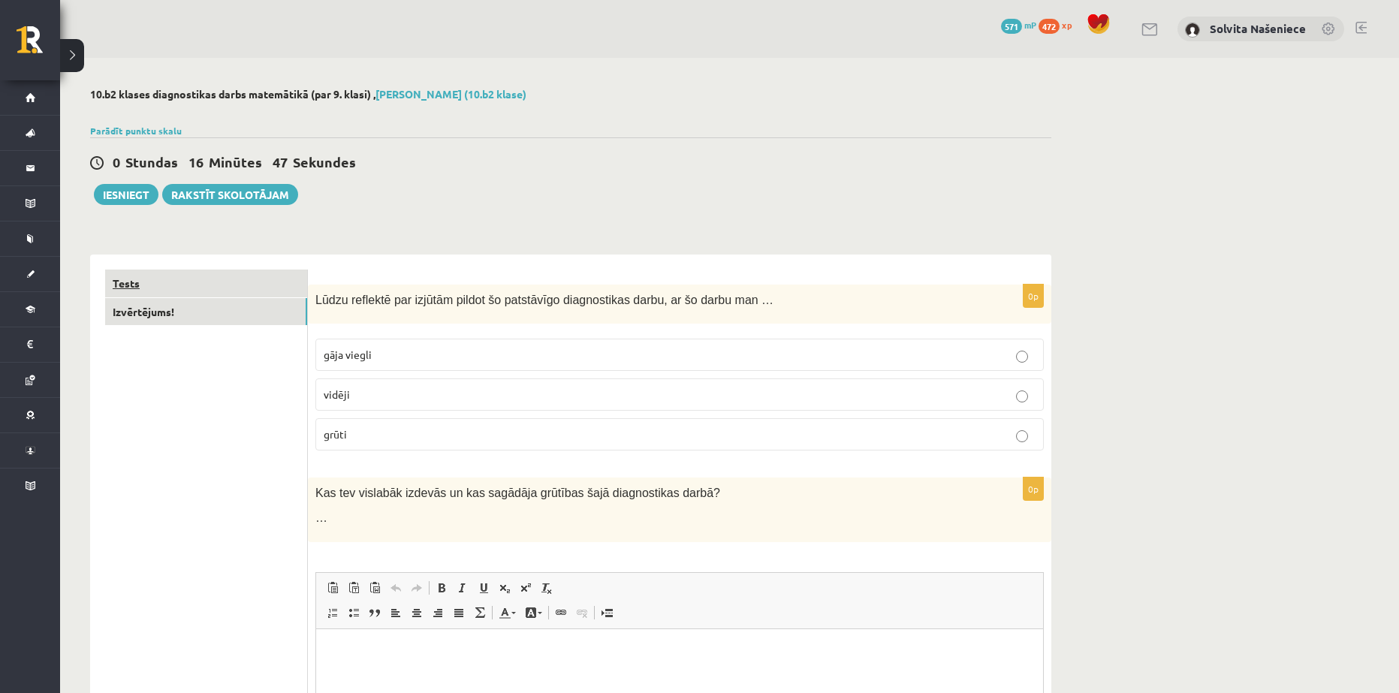
click at [168, 288] on link "Tests" at bounding box center [206, 284] width 202 height 28
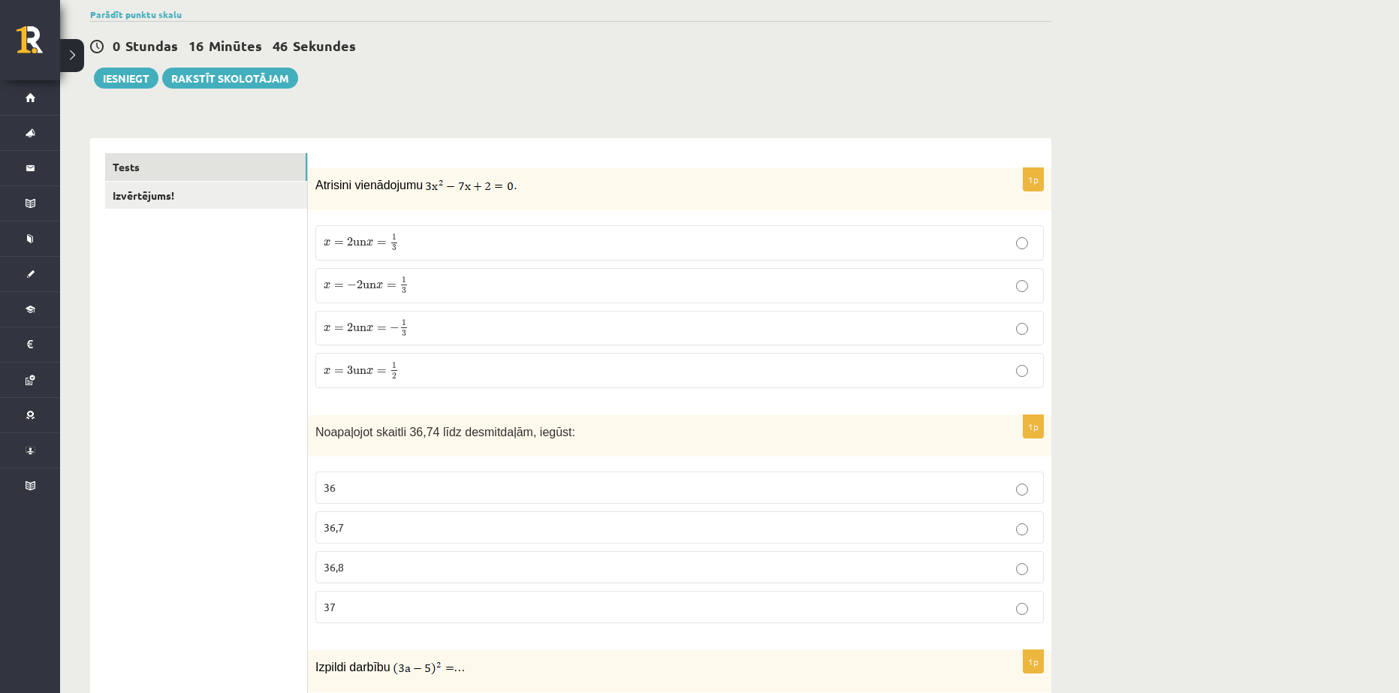
scroll to position [150, 0]
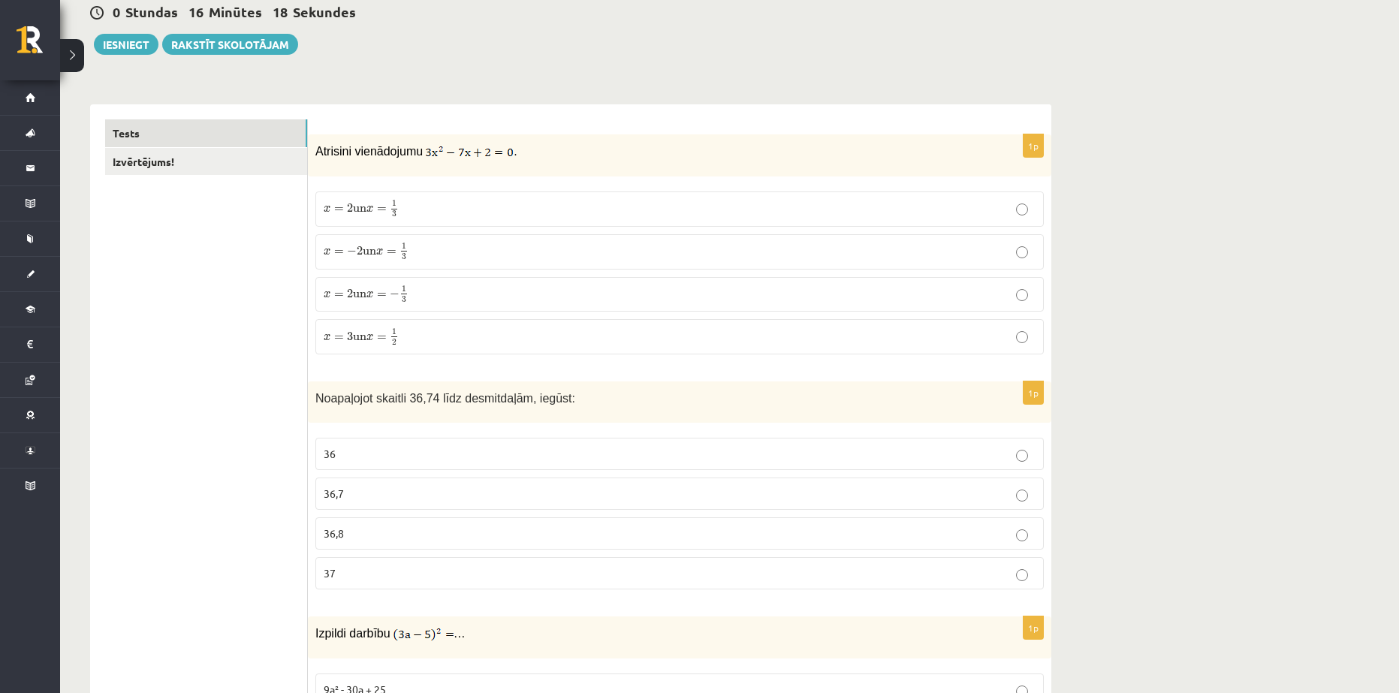
click at [387, 210] on span "=" at bounding box center [382, 209] width 10 height 5
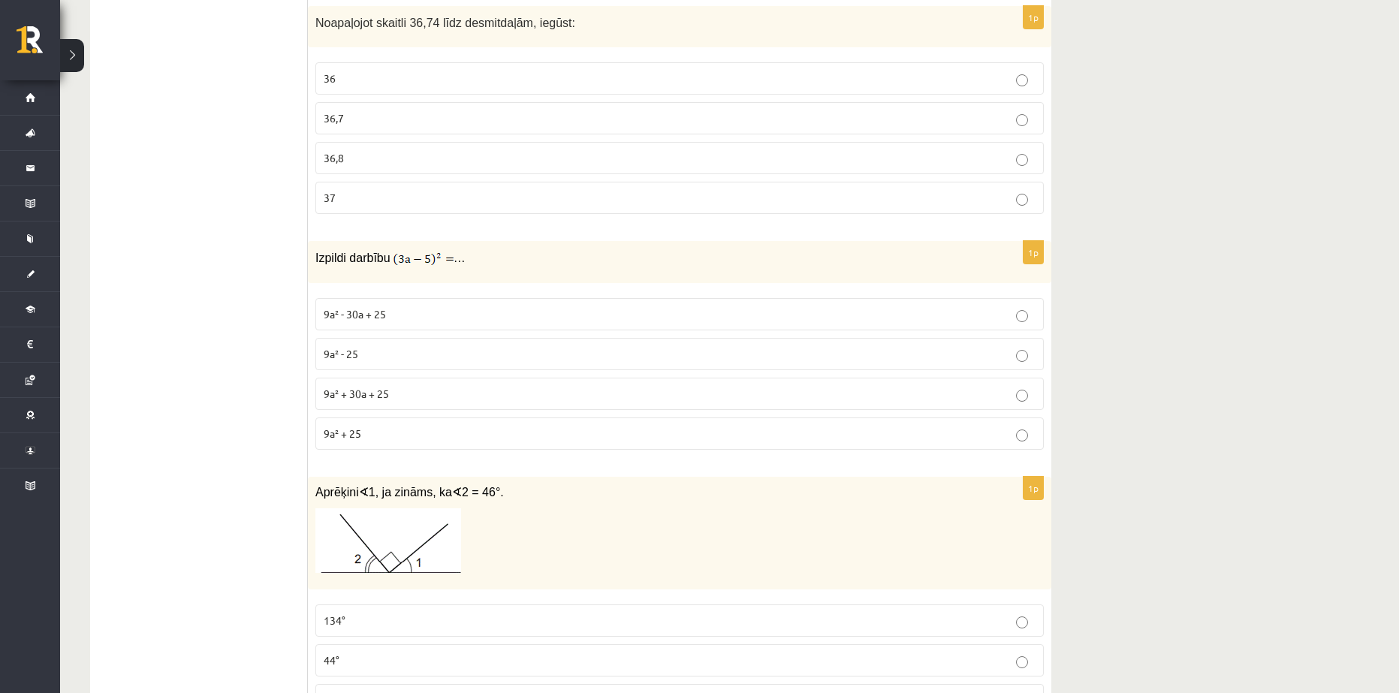
scroll to position [601, 0]
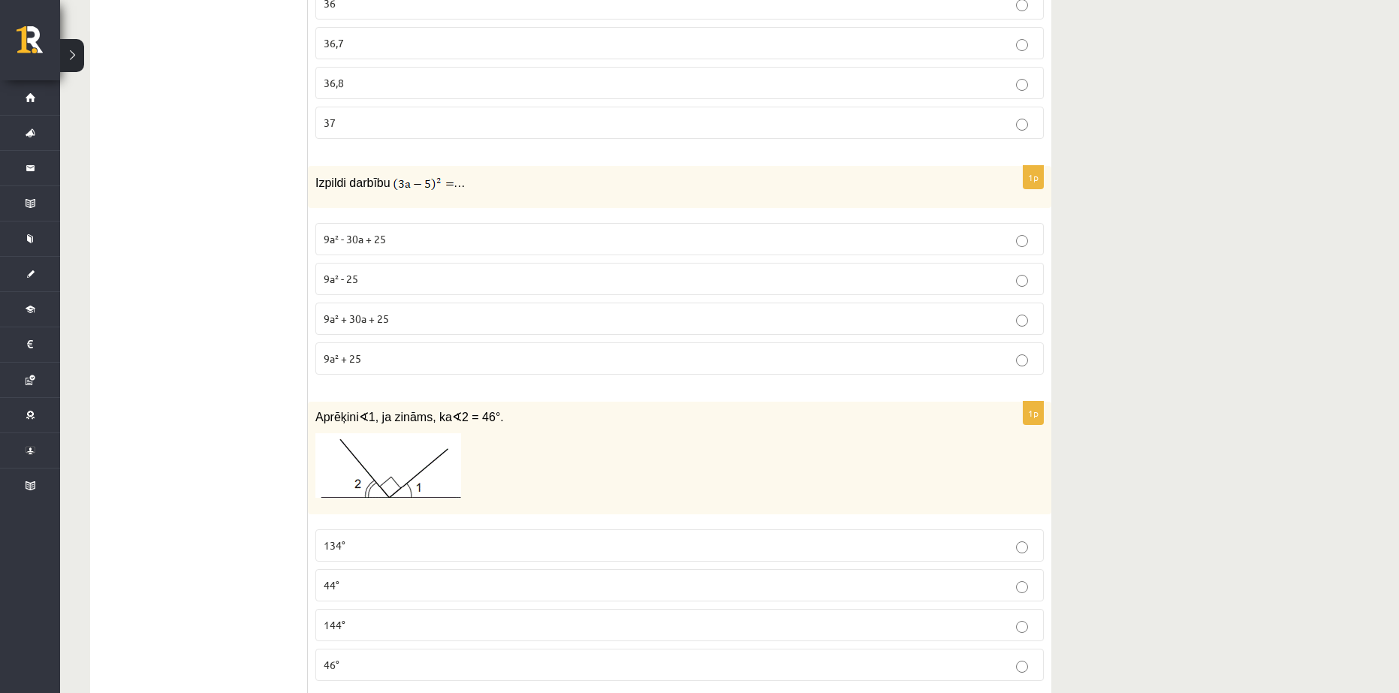
click at [406, 237] on p "9a² - 30a + 25" at bounding box center [680, 239] width 712 height 16
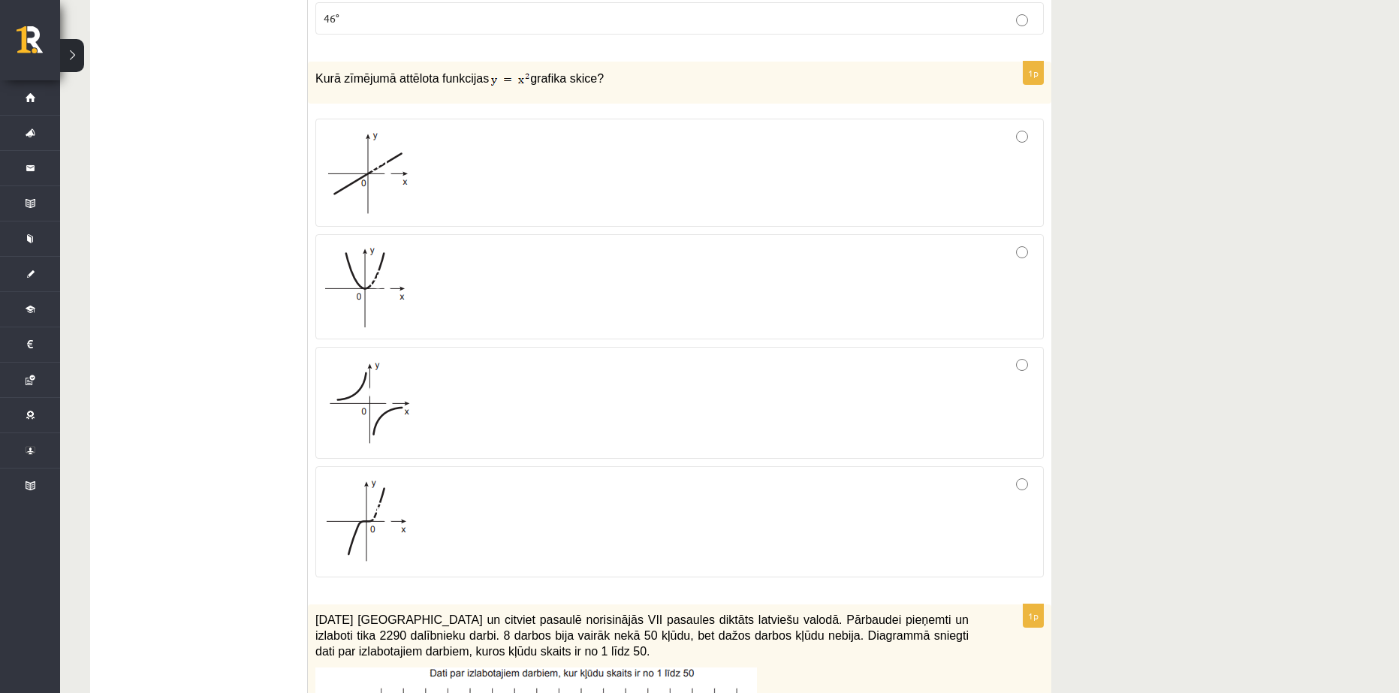
scroll to position [1277, 0]
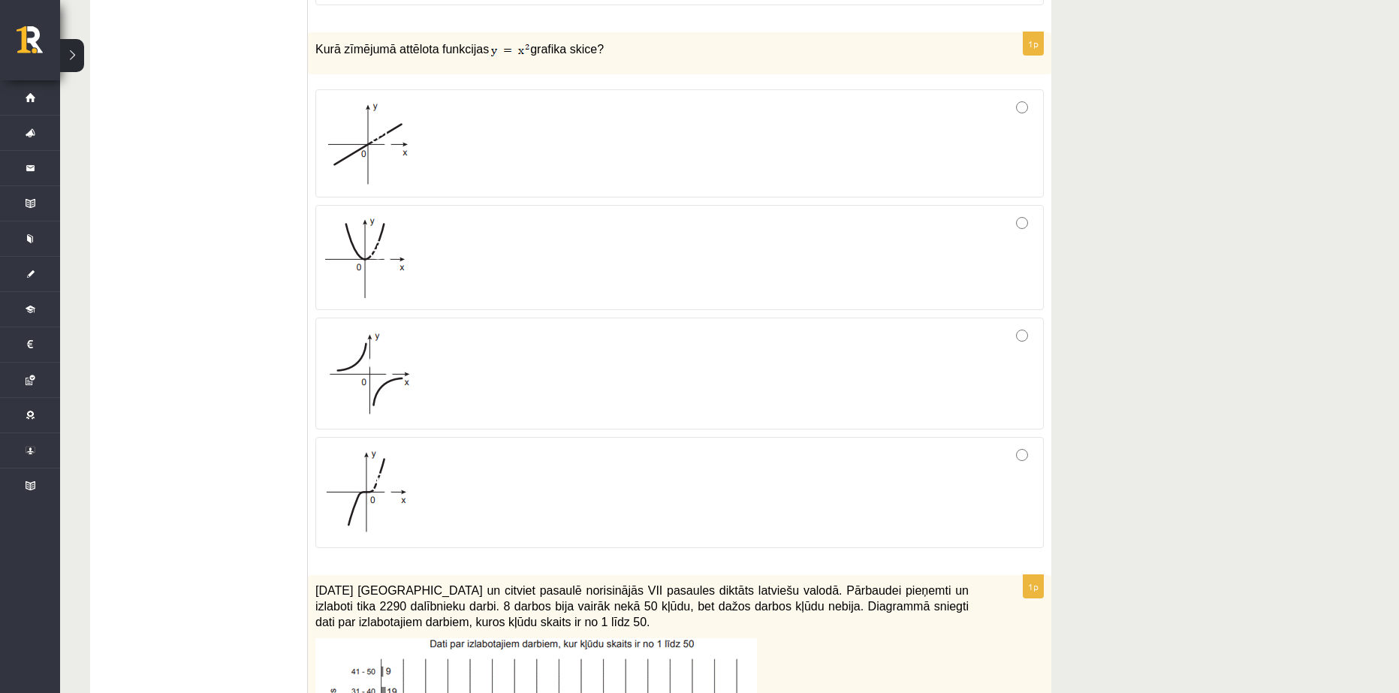
click at [379, 250] on span at bounding box center [381, 253] width 24 height 24
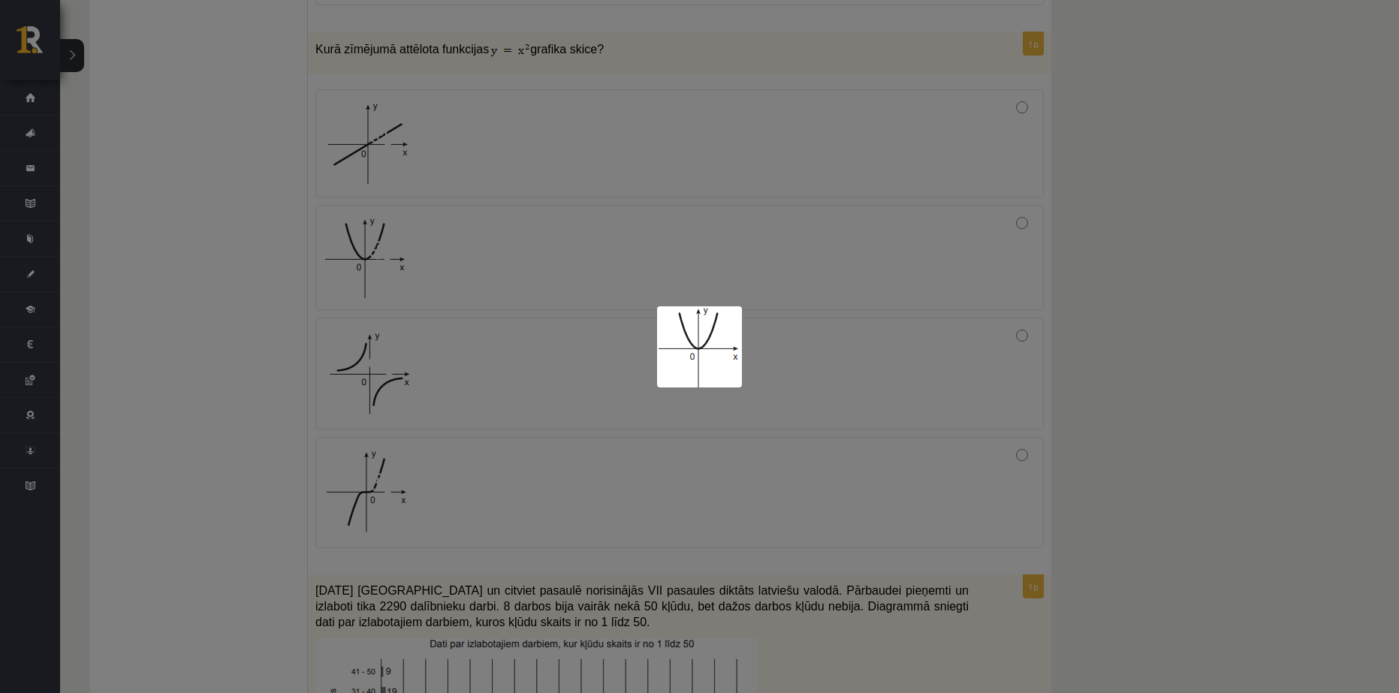
click at [871, 251] on div at bounding box center [699, 346] width 1399 height 693
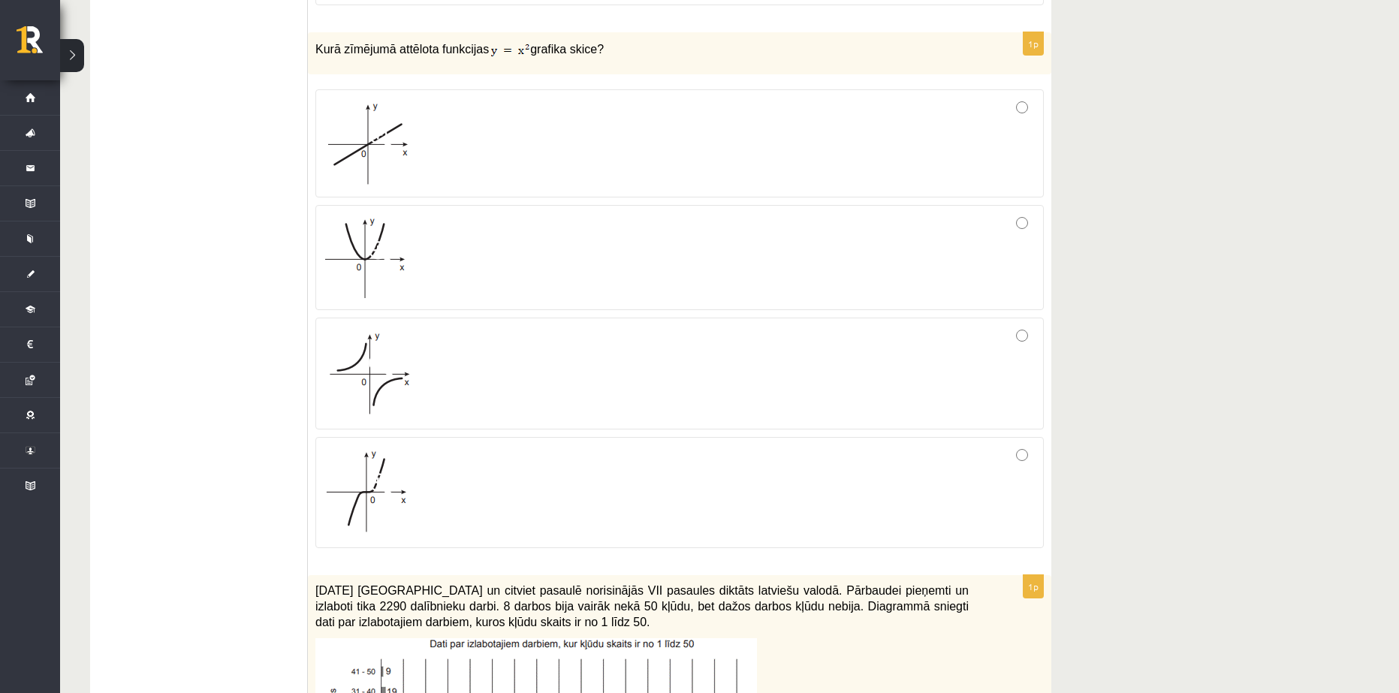
click at [1014, 228] on div at bounding box center [680, 257] width 712 height 89
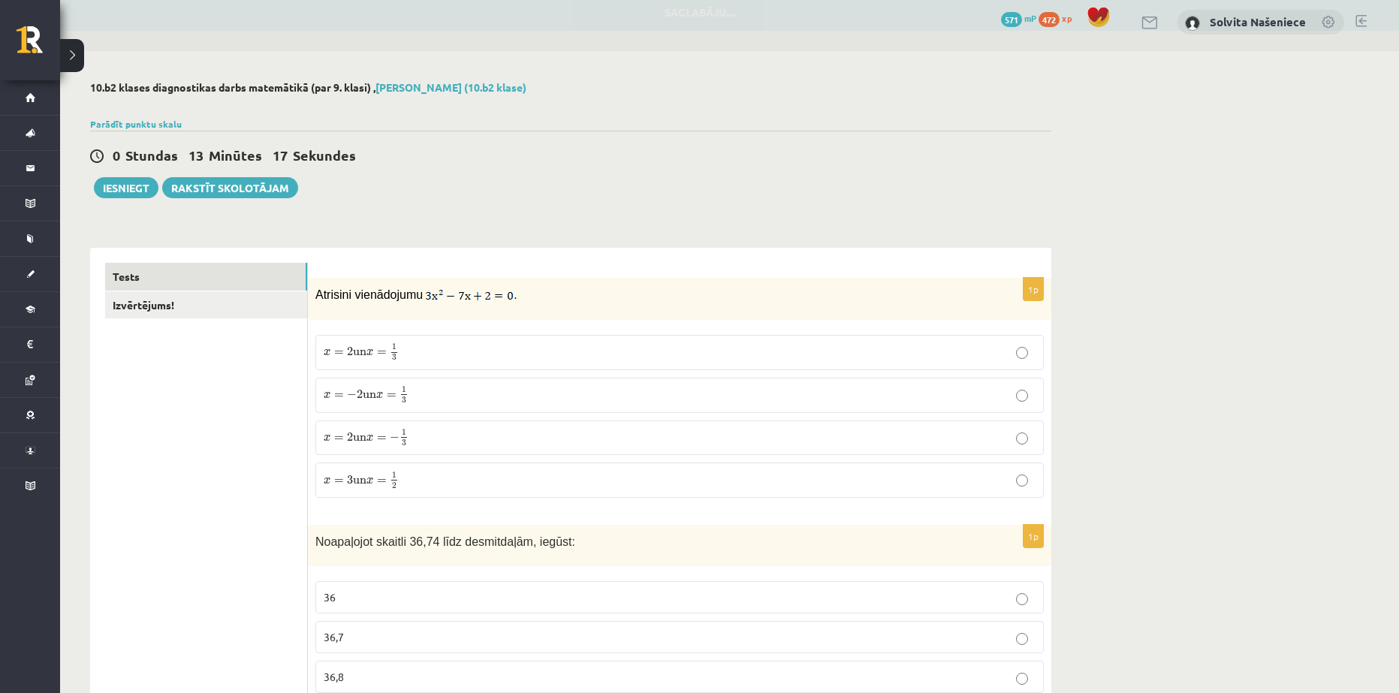
scroll to position [0, 0]
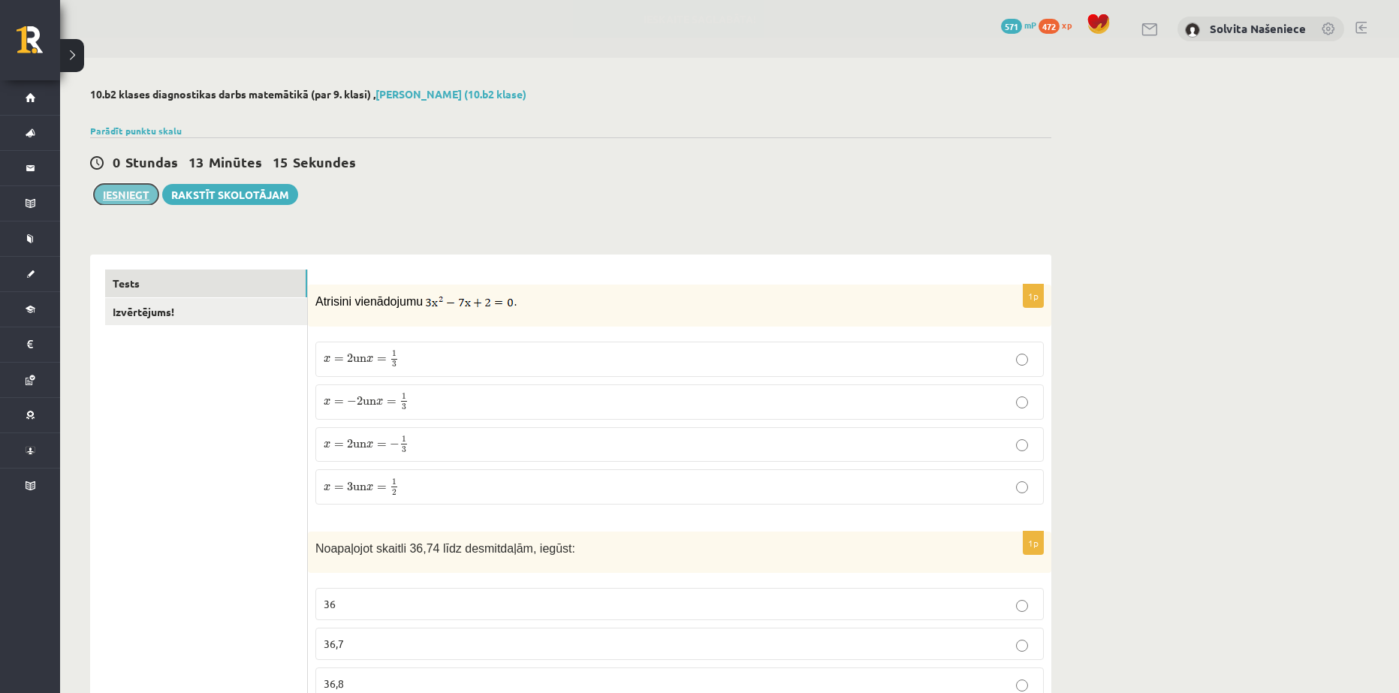
click at [137, 193] on button "Iesniegt" at bounding box center [126, 194] width 65 height 21
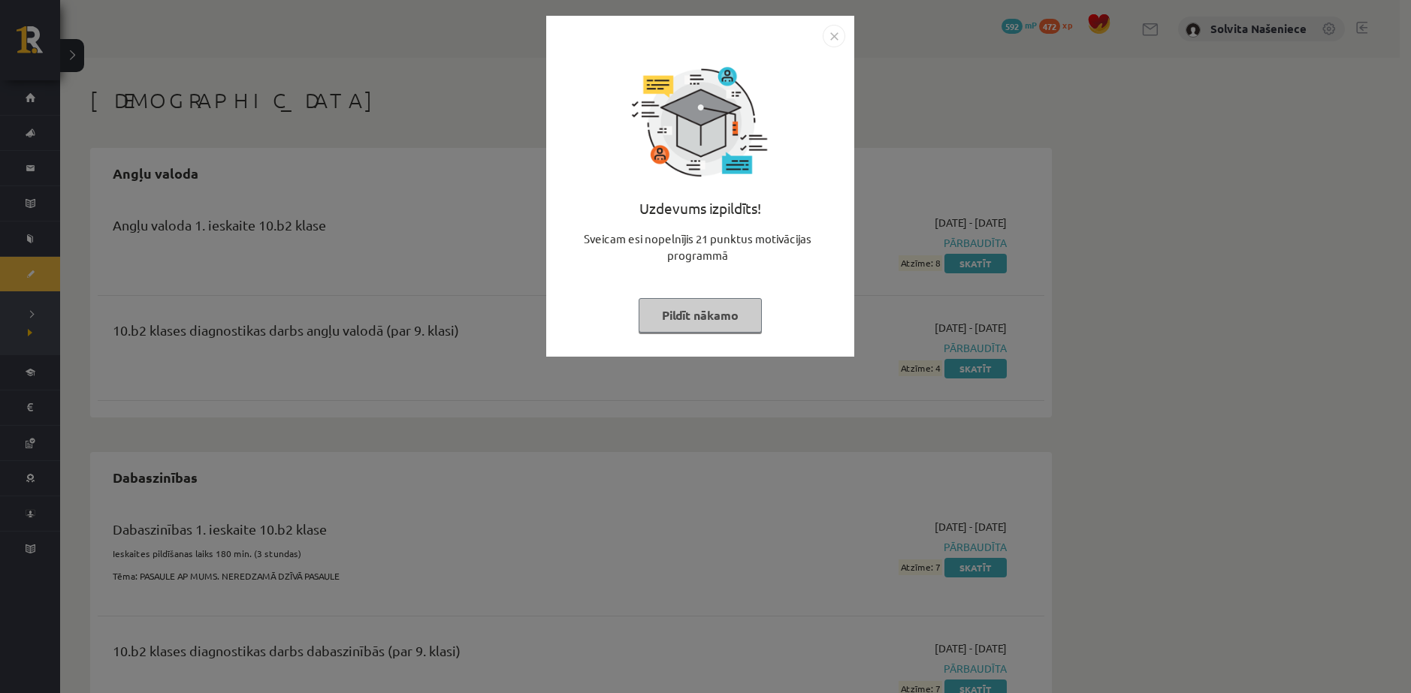
click at [694, 321] on button "Pildīt nākamo" at bounding box center [699, 315] width 123 height 35
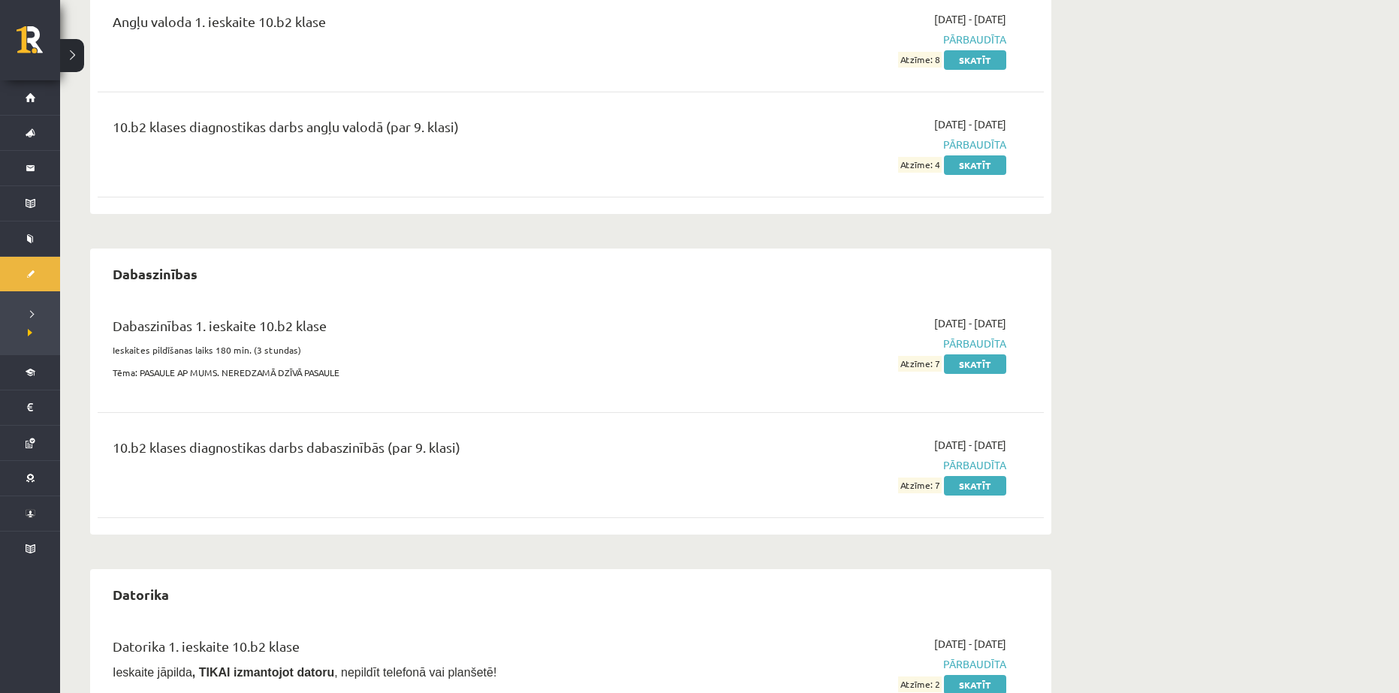
scroll to position [300, 0]
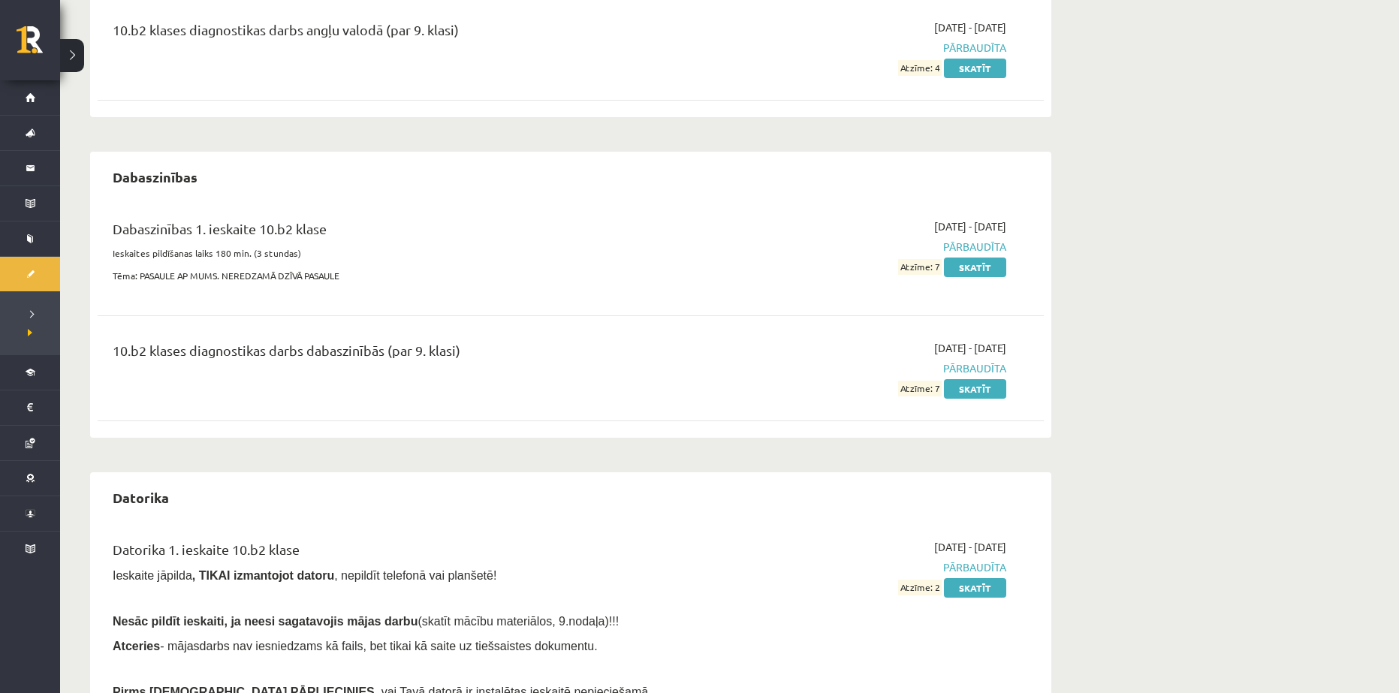
click at [962, 567] on span "Pārbaudīta" at bounding box center [864, 568] width 283 height 16
click at [970, 585] on link "Skatīt" at bounding box center [975, 588] width 62 height 20
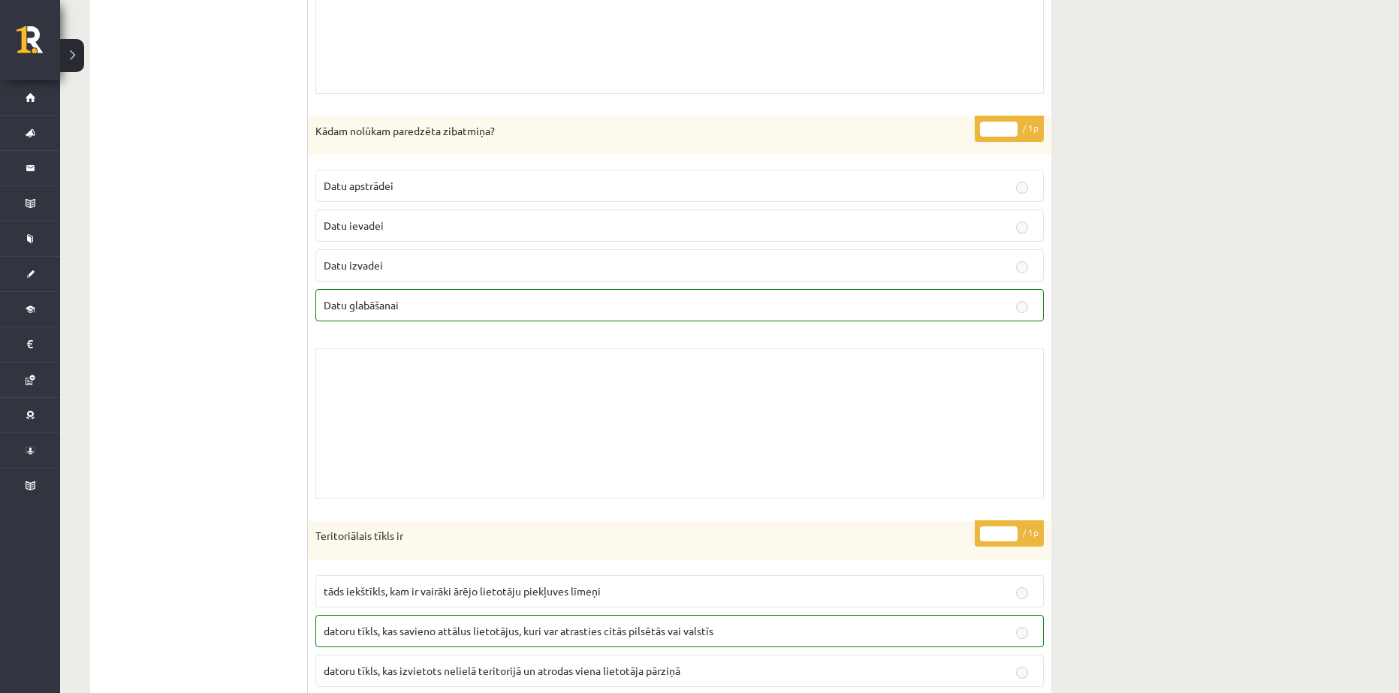
scroll to position [2629, 0]
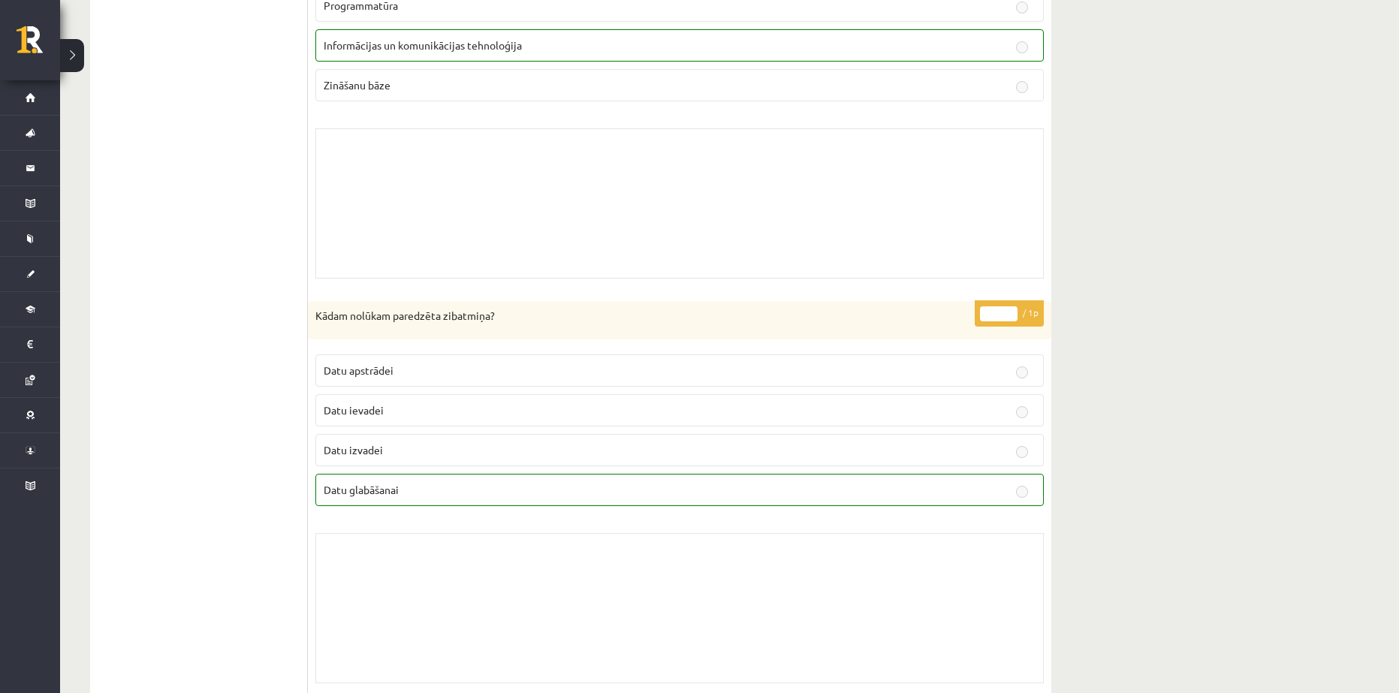
drag, startPoint x: 212, startPoint y: 177, endPoint x: 207, endPoint y: 132, distance: 45.4
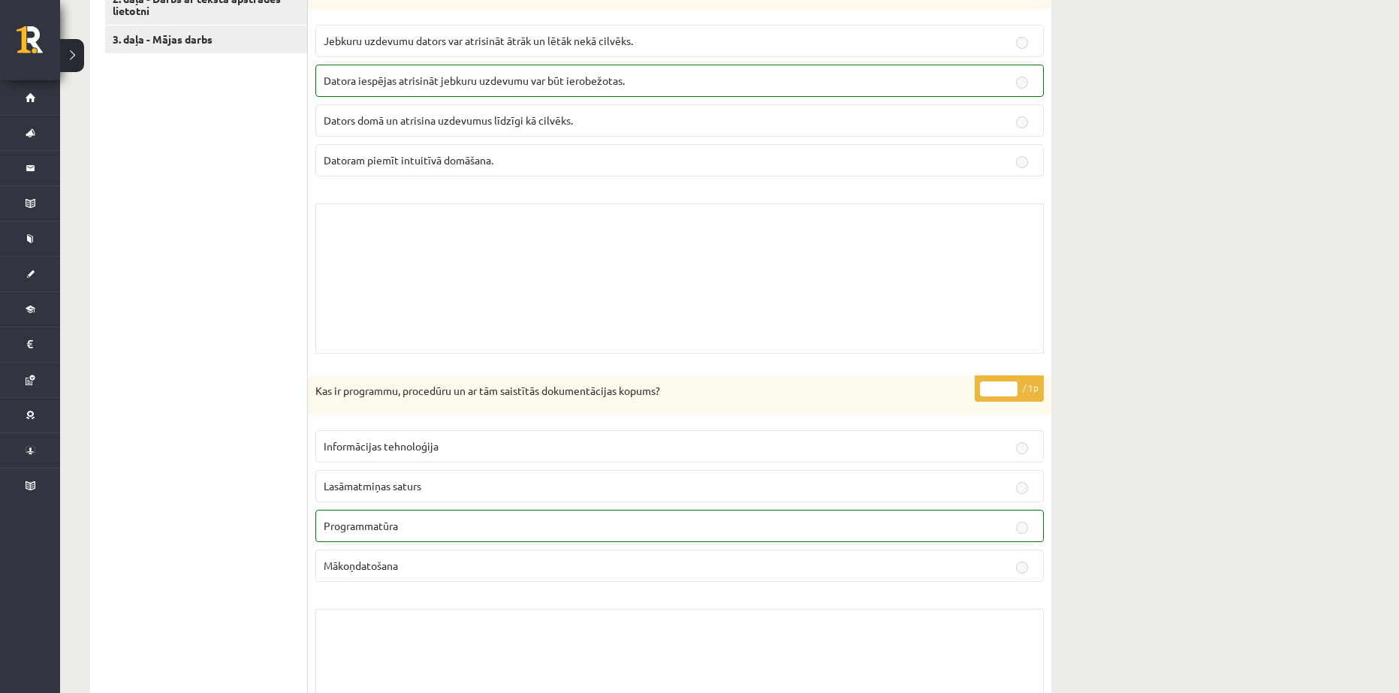
scroll to position [0, 0]
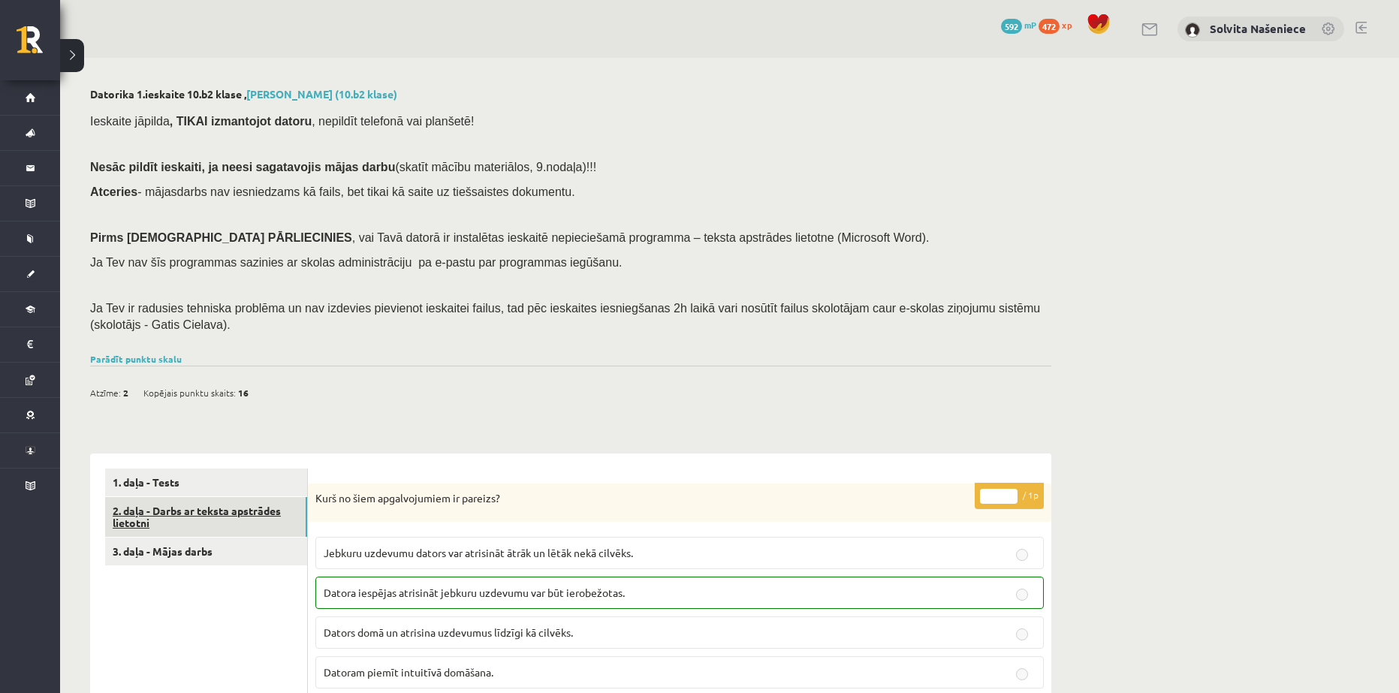
click at [155, 517] on link "2. daļa - Darbs ar teksta apstrādes lietotni" at bounding box center [206, 517] width 202 height 41
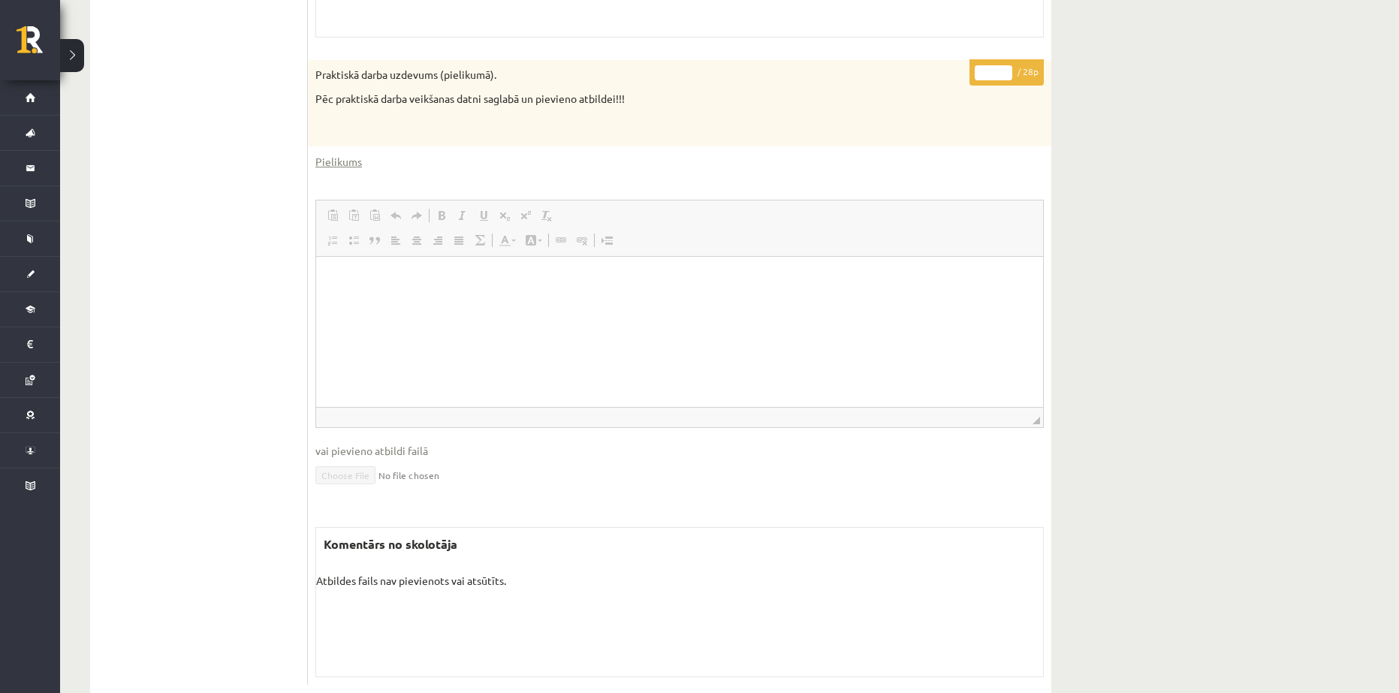
scroll to position [756, 0]
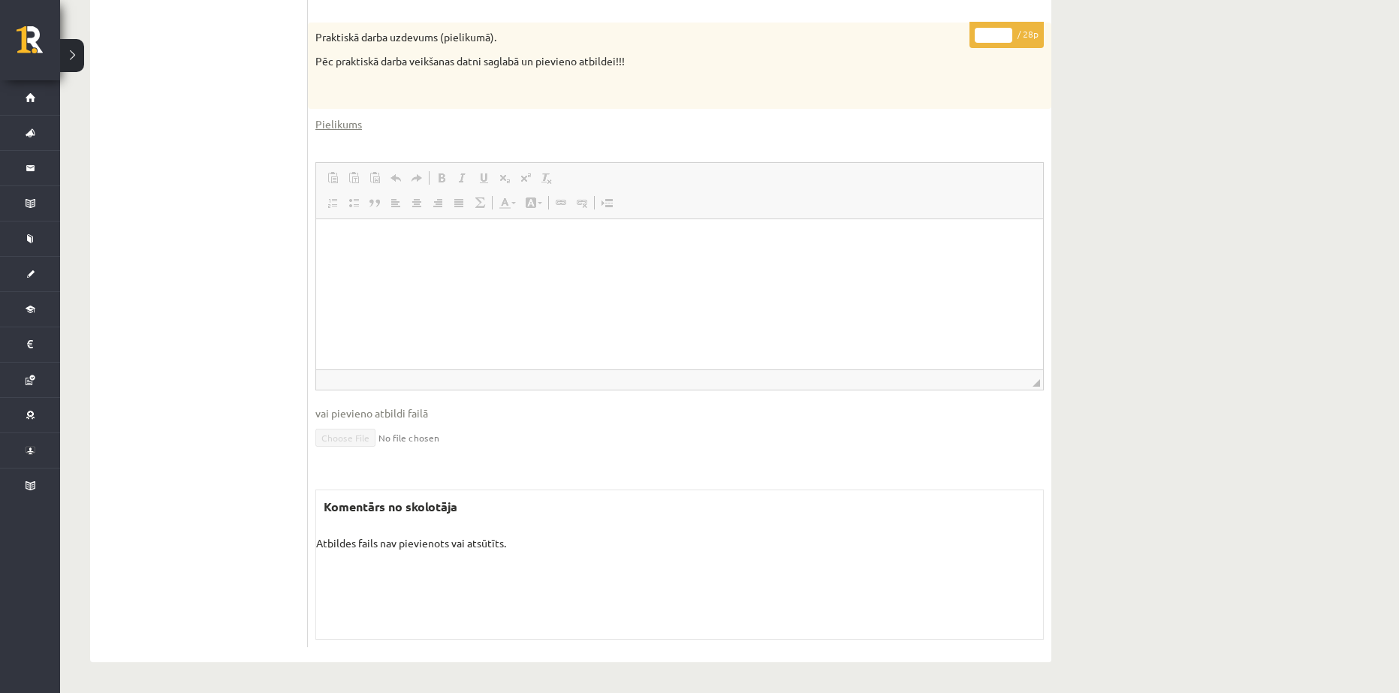
click at [374, 535] on div "Komentārs no skolotāja Atbildes fails nav pievienots vai atsūtīts. Skolotāja pi…" at bounding box center [679, 565] width 729 height 150
click at [376, 544] on p "Atbildes fails nav pievienots vai atsūtīts." at bounding box center [679, 552] width 727 height 32
drag, startPoint x: 376, startPoint y: 544, endPoint x: 416, endPoint y: 370, distance: 178.9
click at [377, 541] on p "Atbildes fails nav pievienots vai atsūtīts." at bounding box center [679, 552] width 727 height 32
drag, startPoint x: 217, startPoint y: 342, endPoint x: 191, endPoint y: 321, distance: 33.2
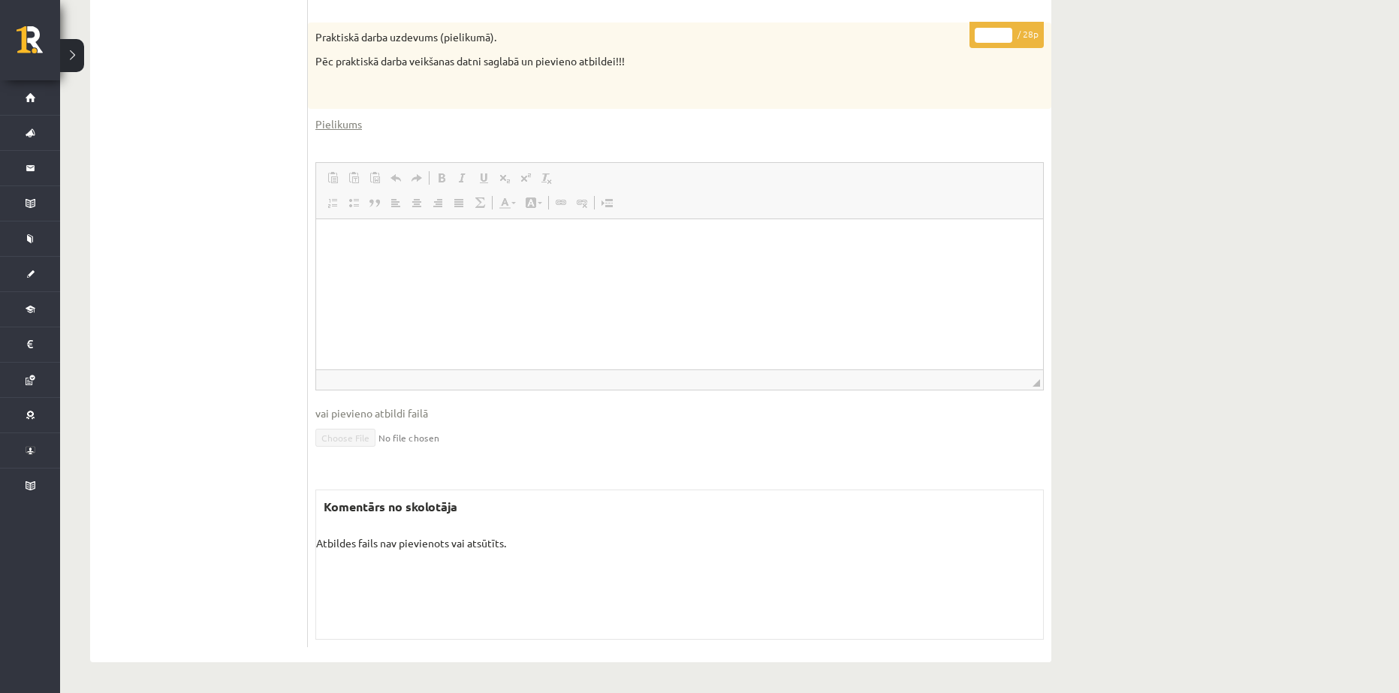
click at [217, 342] on ul "1. daļa - Tests 2. daļa - Darbs ar teksta apstrādes lietotni 3. daļa - Mājas da…" at bounding box center [206, 180] width 203 height 936
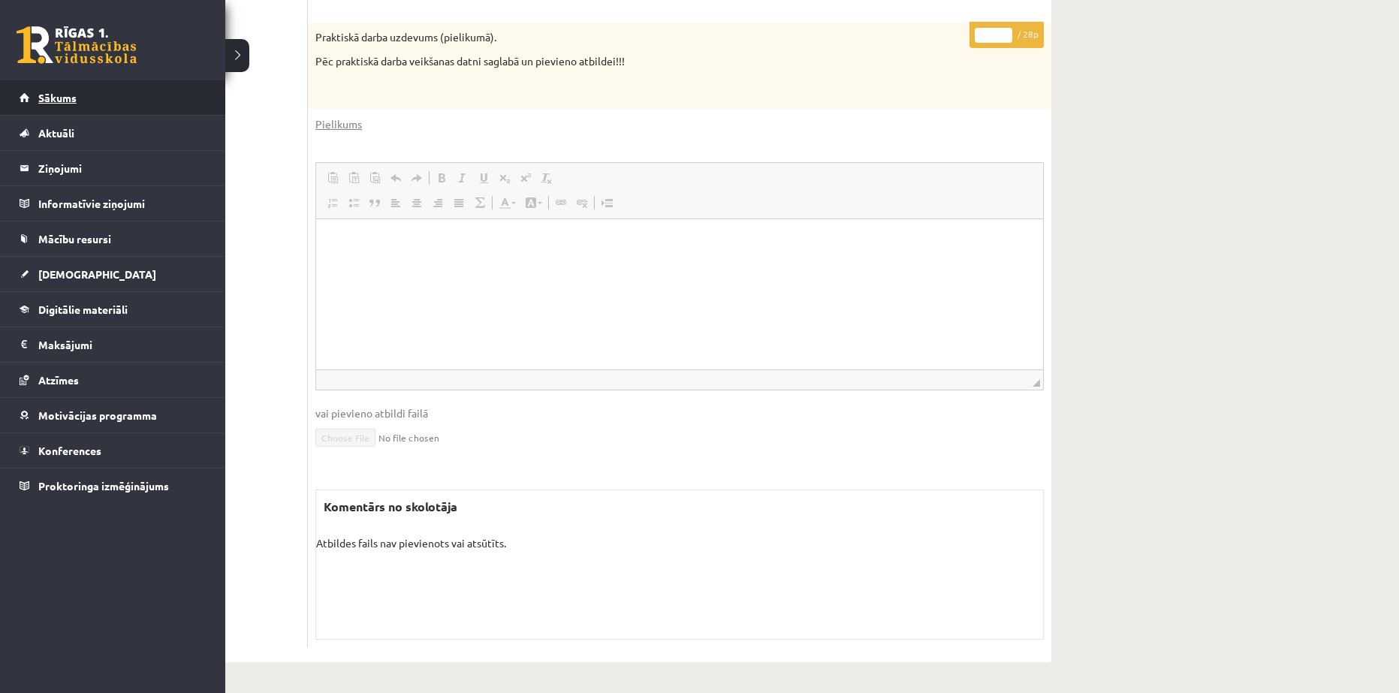
click at [62, 97] on span "Sākums" at bounding box center [57, 98] width 38 height 14
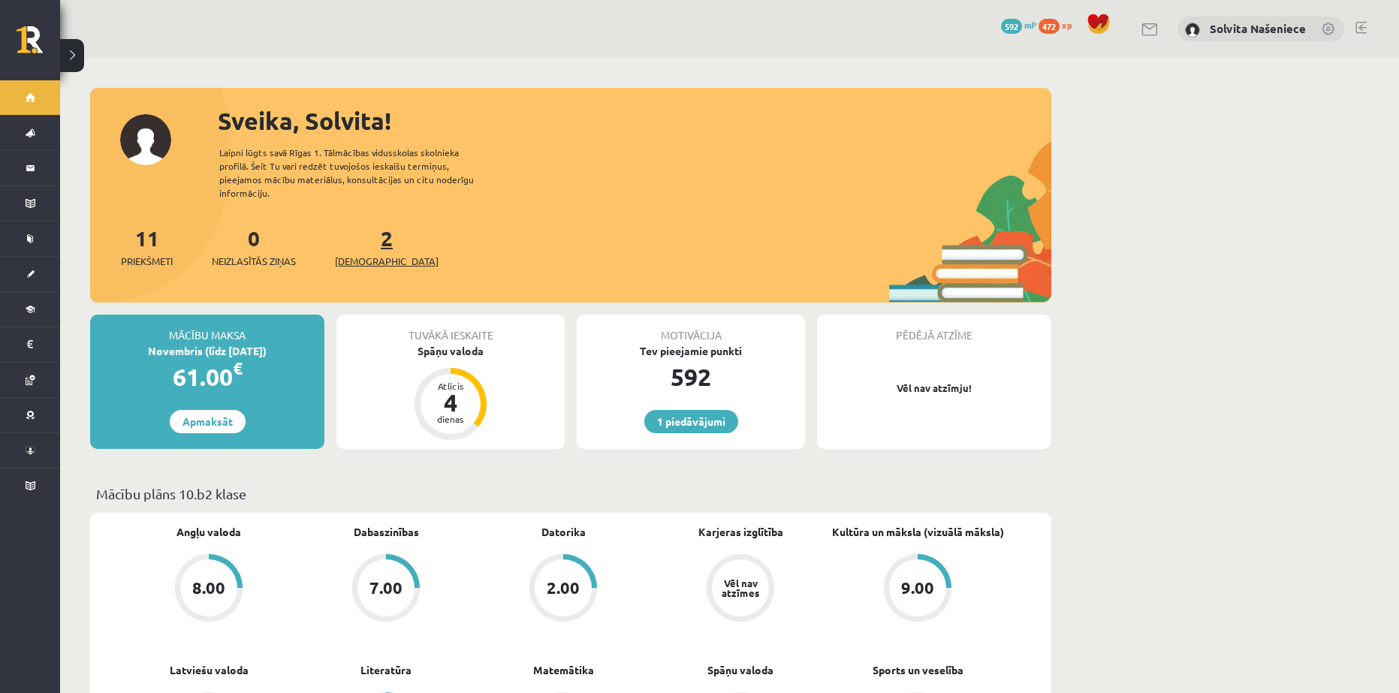
click at [367, 254] on span "[DEMOGRAPHIC_DATA]" at bounding box center [387, 261] width 104 height 15
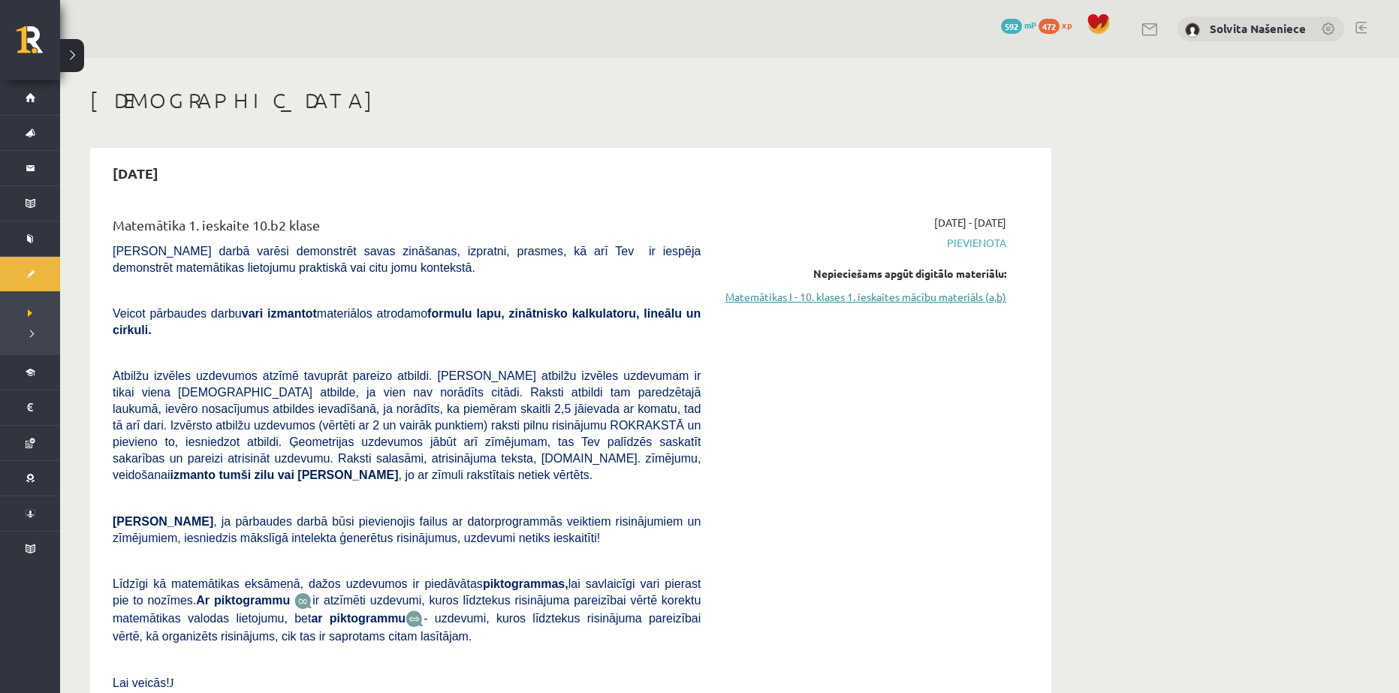
click at [901, 293] on link "Matemātikas I - 10. klases 1. ieskaites mācību materiāls (a,b)" at bounding box center [864, 297] width 283 height 16
click at [884, 299] on link "Matemātikas I - 10. klases 1. ieskaites mācību materiāls (a,b)" at bounding box center [864, 297] width 283 height 16
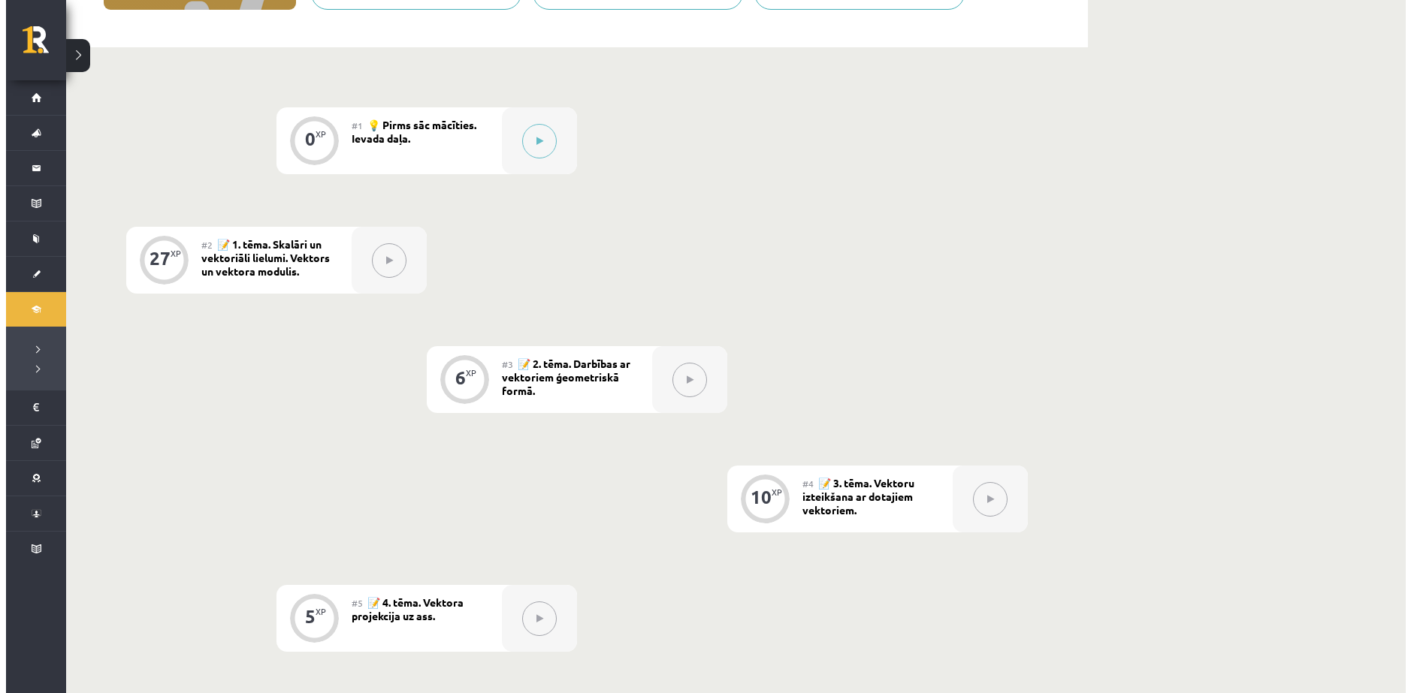
scroll to position [300, 0]
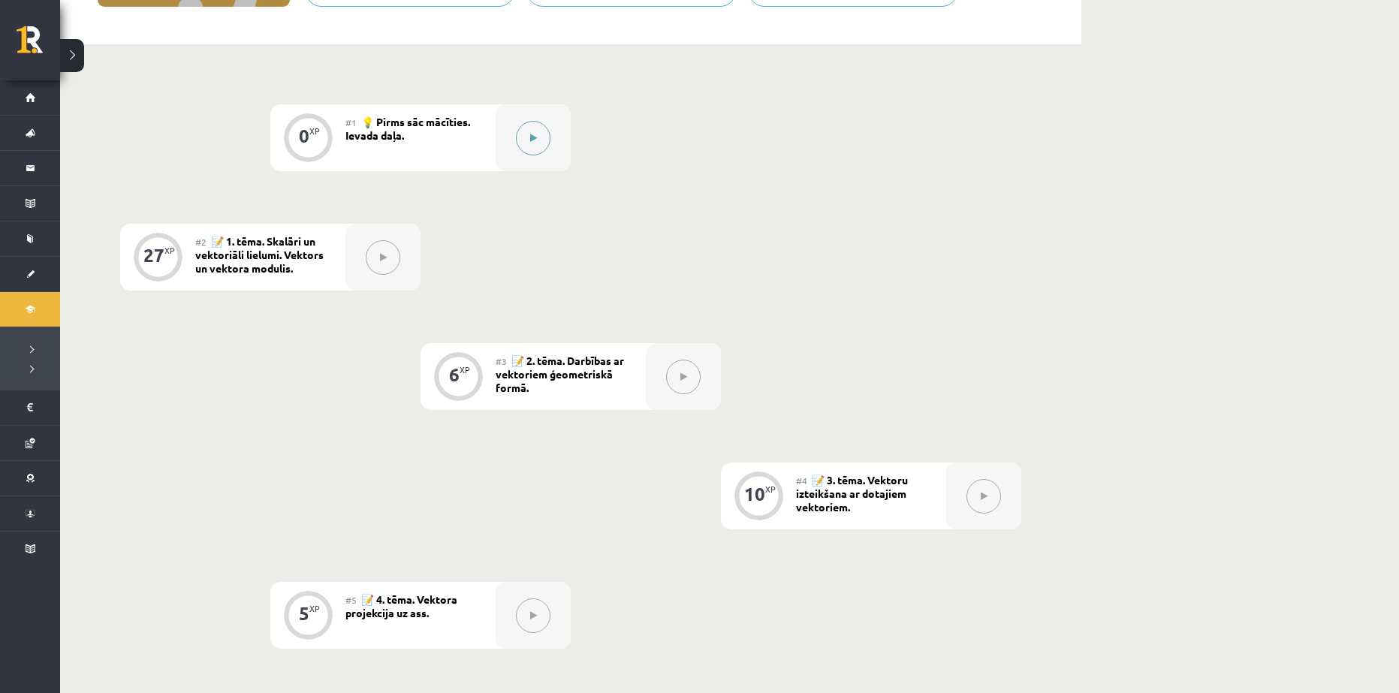
click at [533, 132] on button at bounding box center [533, 138] width 35 height 35
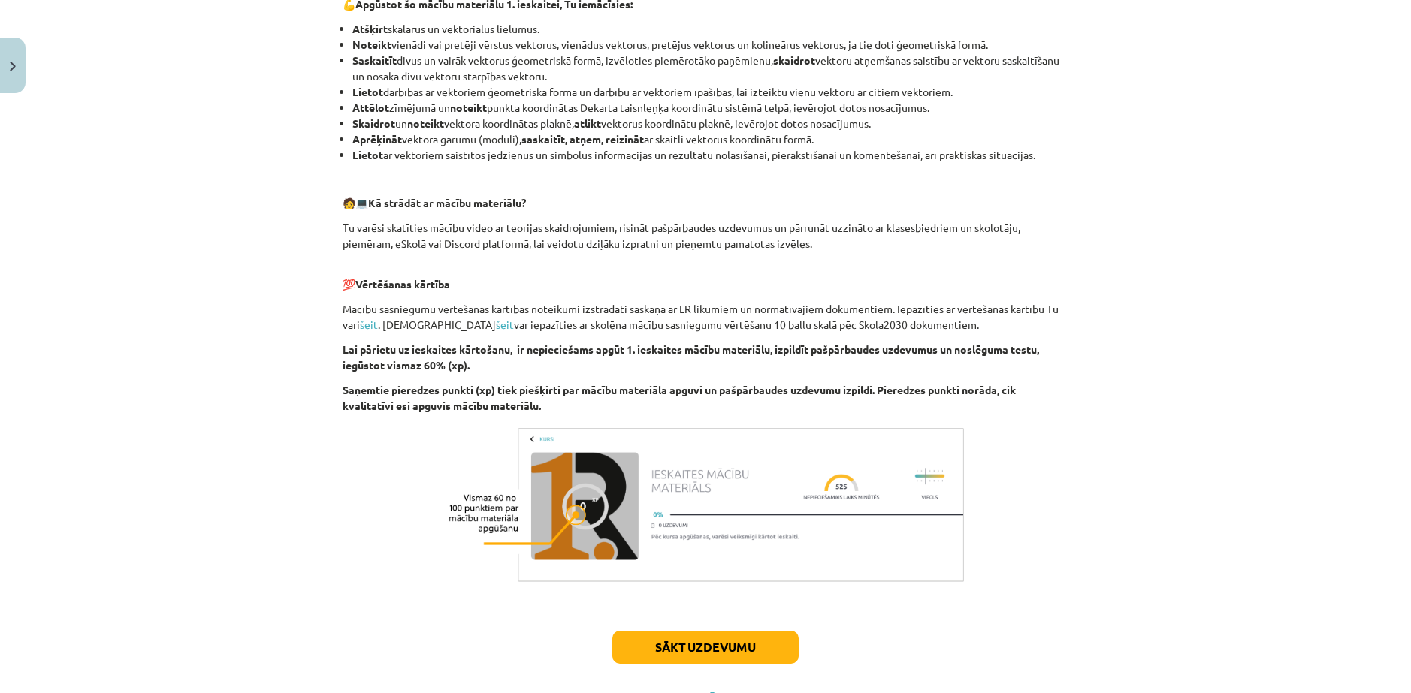
scroll to position [646, 0]
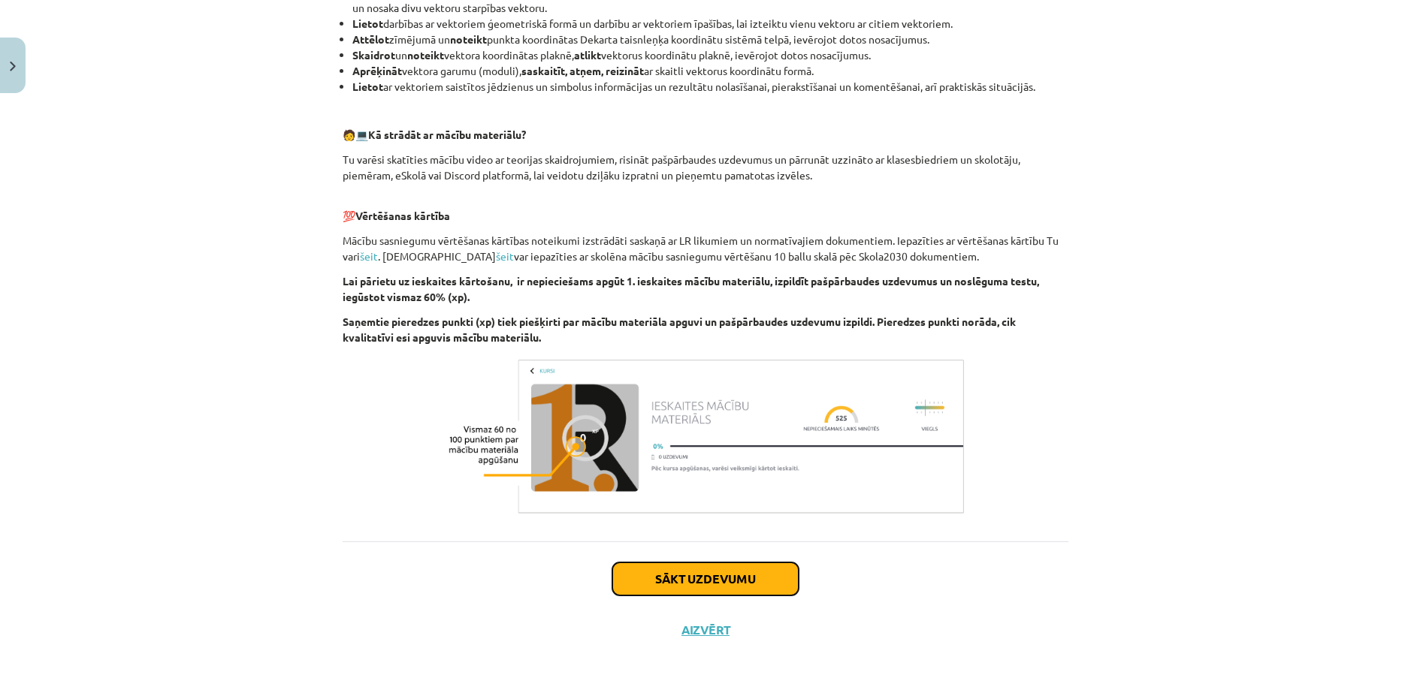
click at [712, 578] on button "Sākt uzdevumu" at bounding box center [705, 579] width 186 height 33
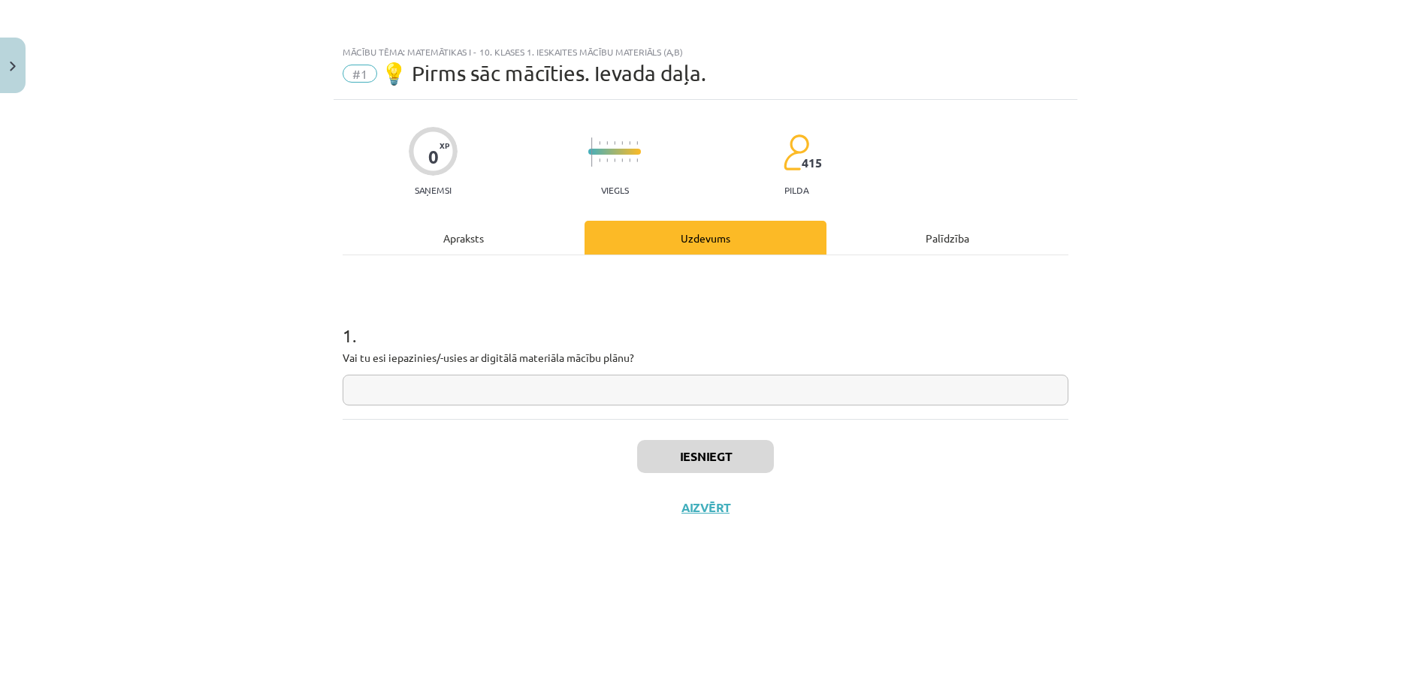
click at [418, 392] on input "text" at bounding box center [706, 390] width 726 height 31
type input "**"
click at [678, 463] on button "Iesniegt" at bounding box center [705, 456] width 137 height 33
click at [667, 519] on button "Nākamā nodarbība" at bounding box center [705, 517] width 147 height 35
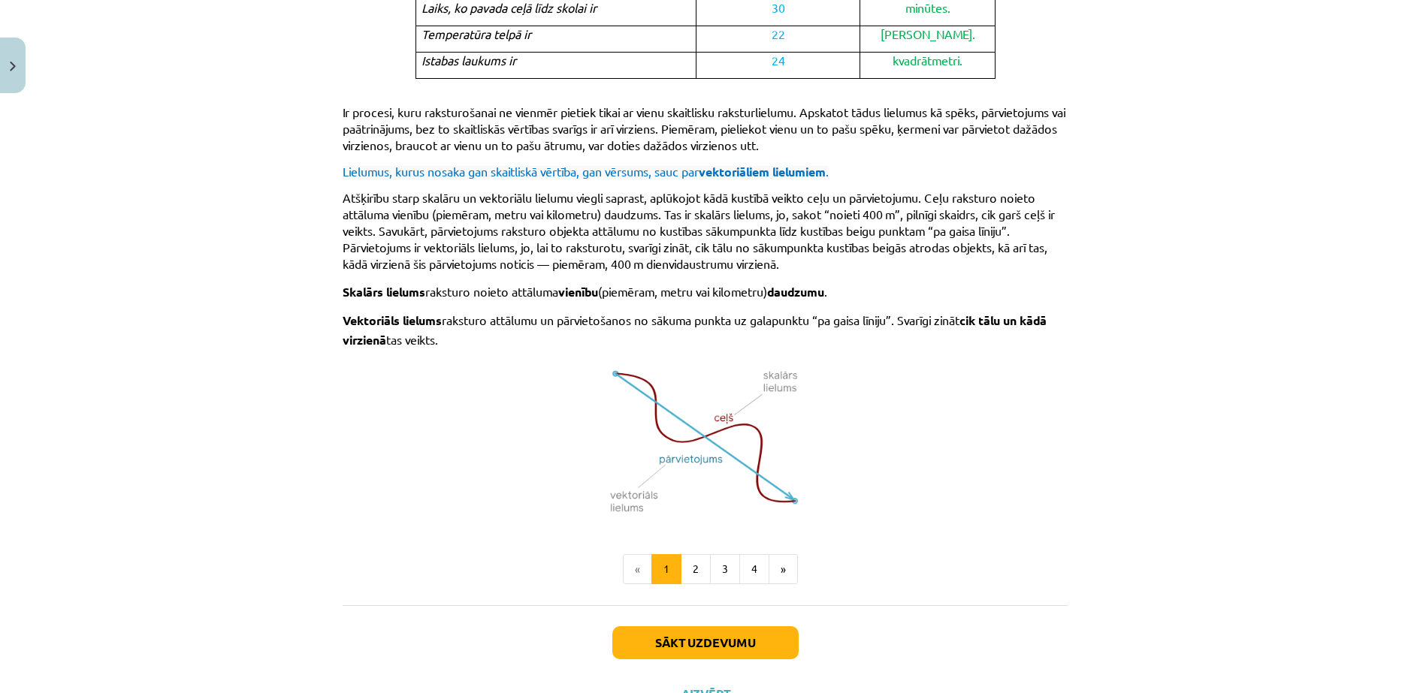
scroll to position [852, 0]
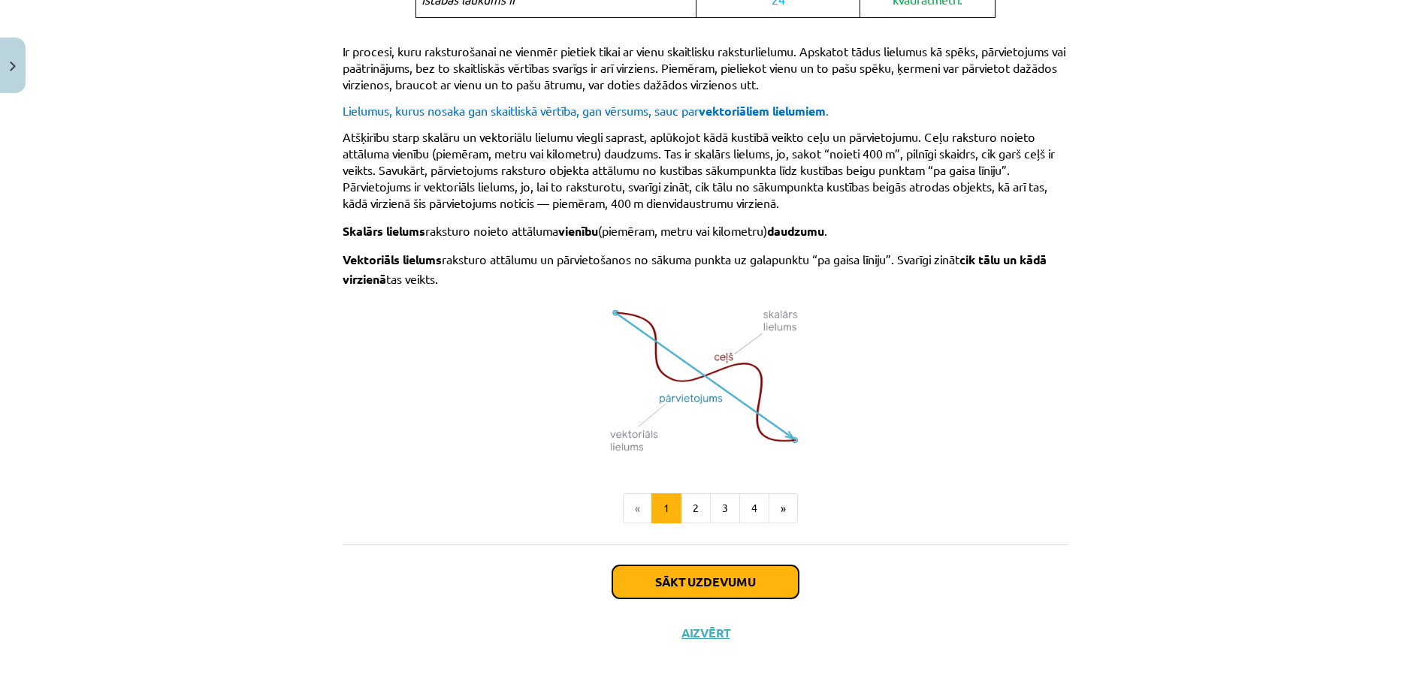
click at [713, 577] on button "Sākt uzdevumu" at bounding box center [705, 582] width 186 height 33
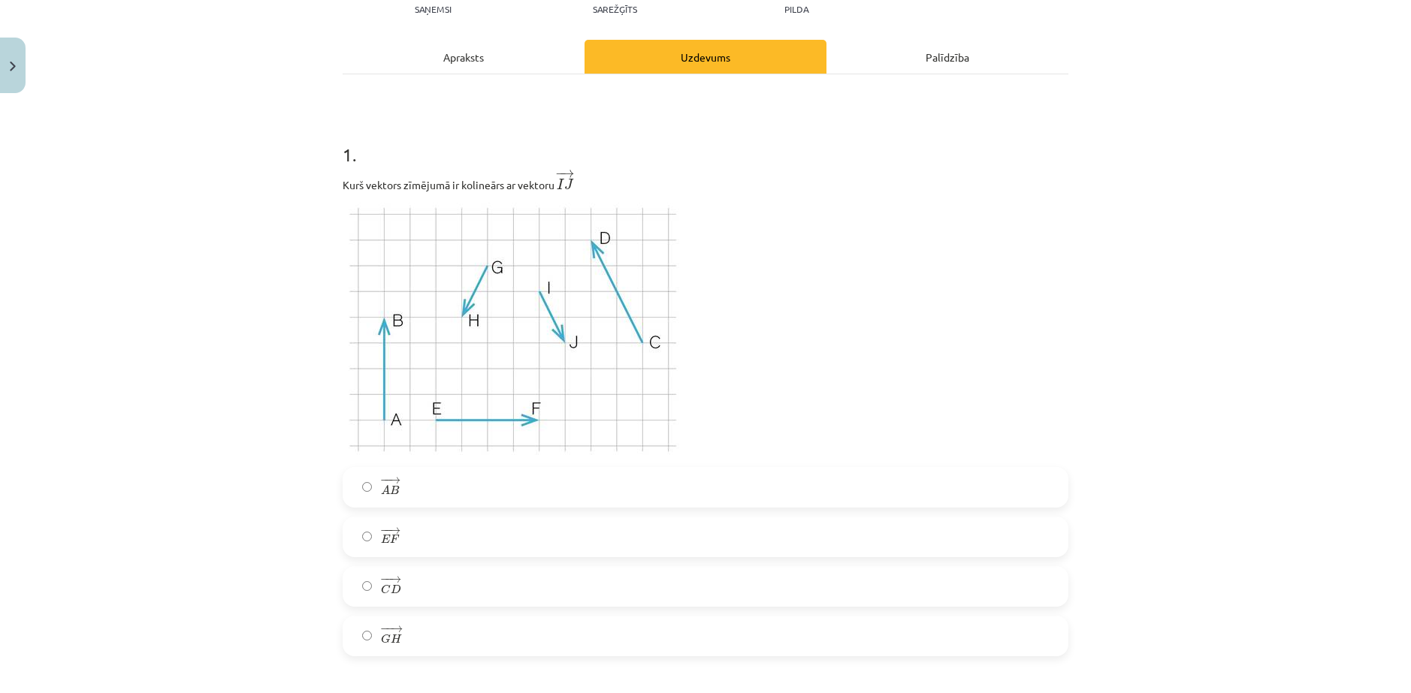
scroll to position [188, 0]
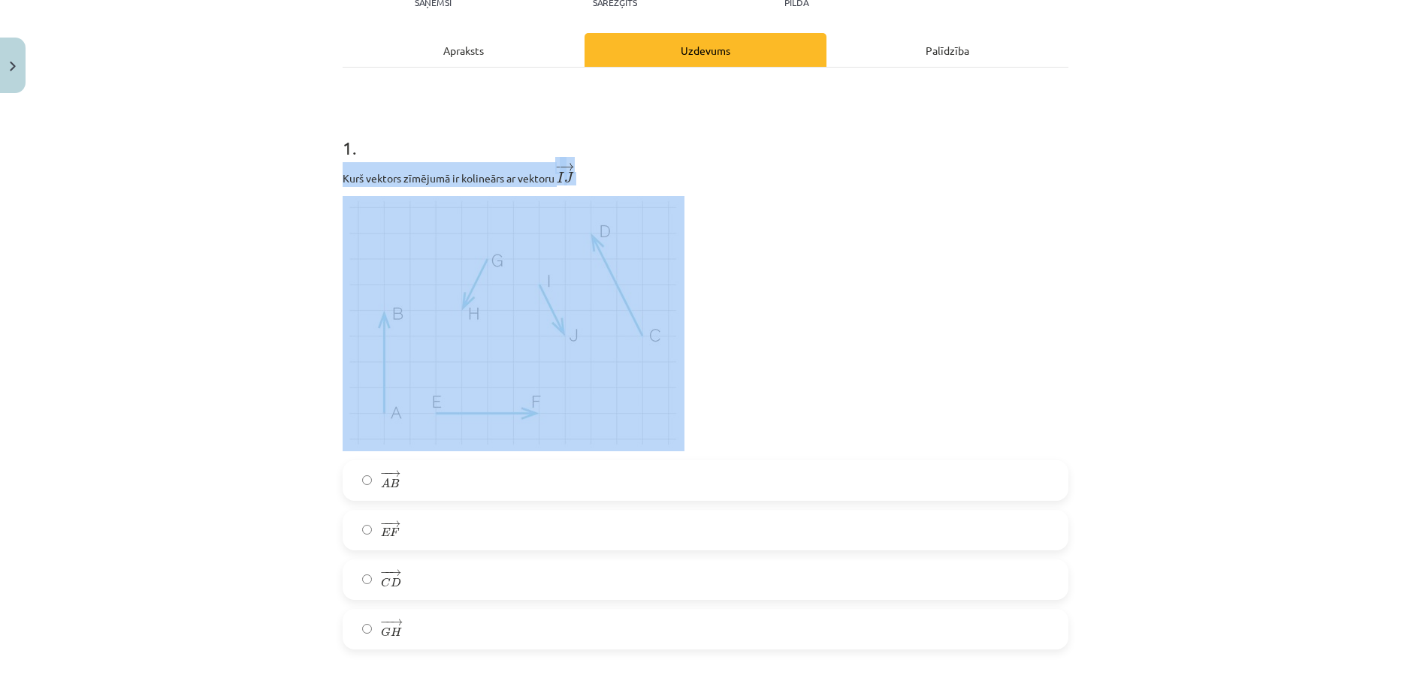
drag, startPoint x: 338, startPoint y: 175, endPoint x: 591, endPoint y: 205, distance: 254.9
click at [591, 205] on div "Kurš vektors zīmējumā ir kolineārs ar vektoru ﻿ − → I J I J →" at bounding box center [706, 306] width 726 height 289
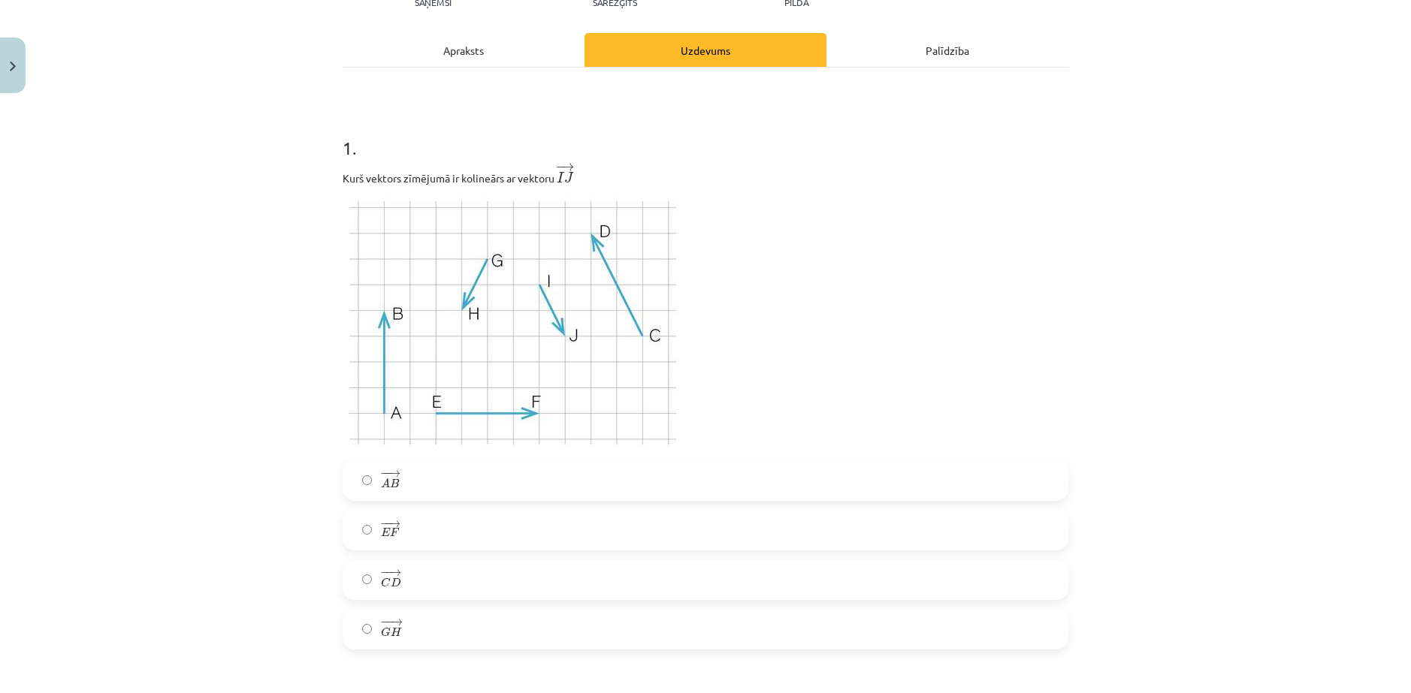
click at [649, 119] on h1 "1 ." at bounding box center [706, 134] width 726 height 47
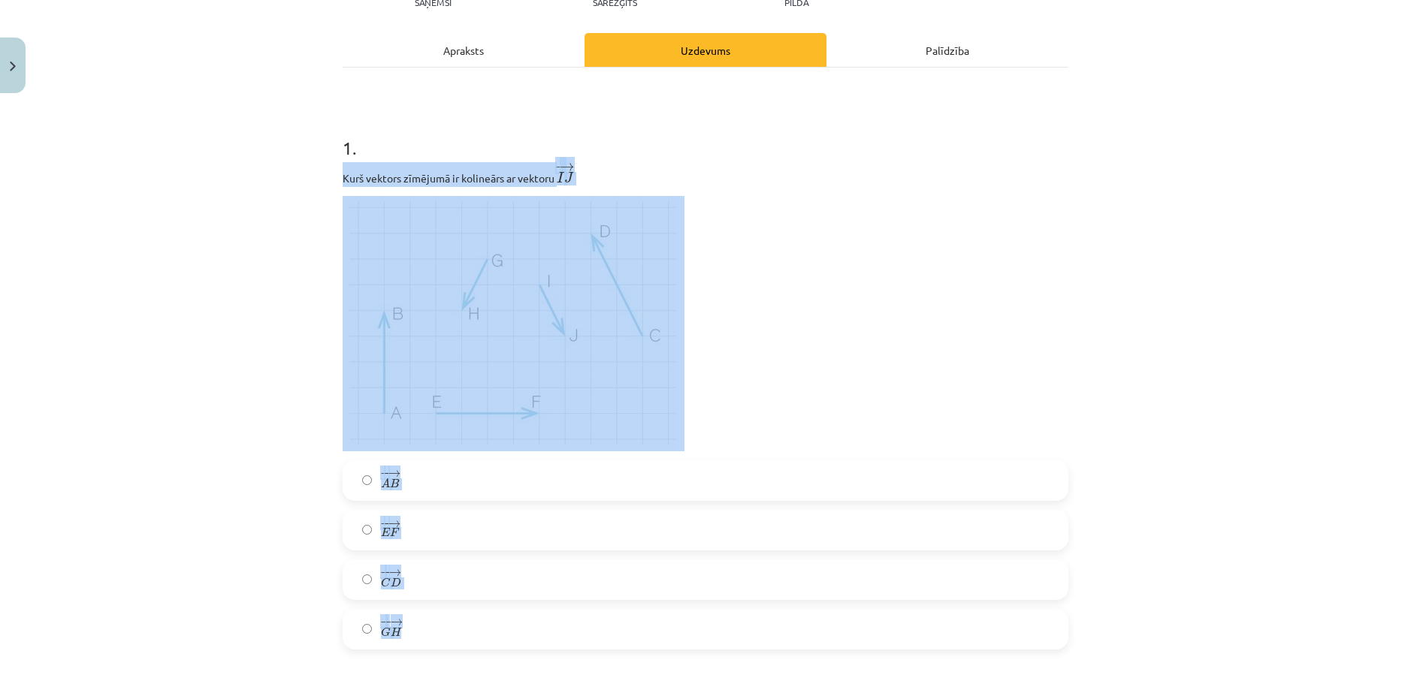
drag, startPoint x: 339, startPoint y: 177, endPoint x: 429, endPoint y: 632, distance: 464.0
click at [429, 632] on div "1 . Kurš vektors zīmējumā ir kolineārs ar vektoru ﻿ − → I J I J → − − → A B A B…" at bounding box center [706, 380] width 726 height 539
copy div "Kurš vektors zīmējumā ir kolineārs ar vektoru ﻿ − → I J I J → − − → A B A B → −…"
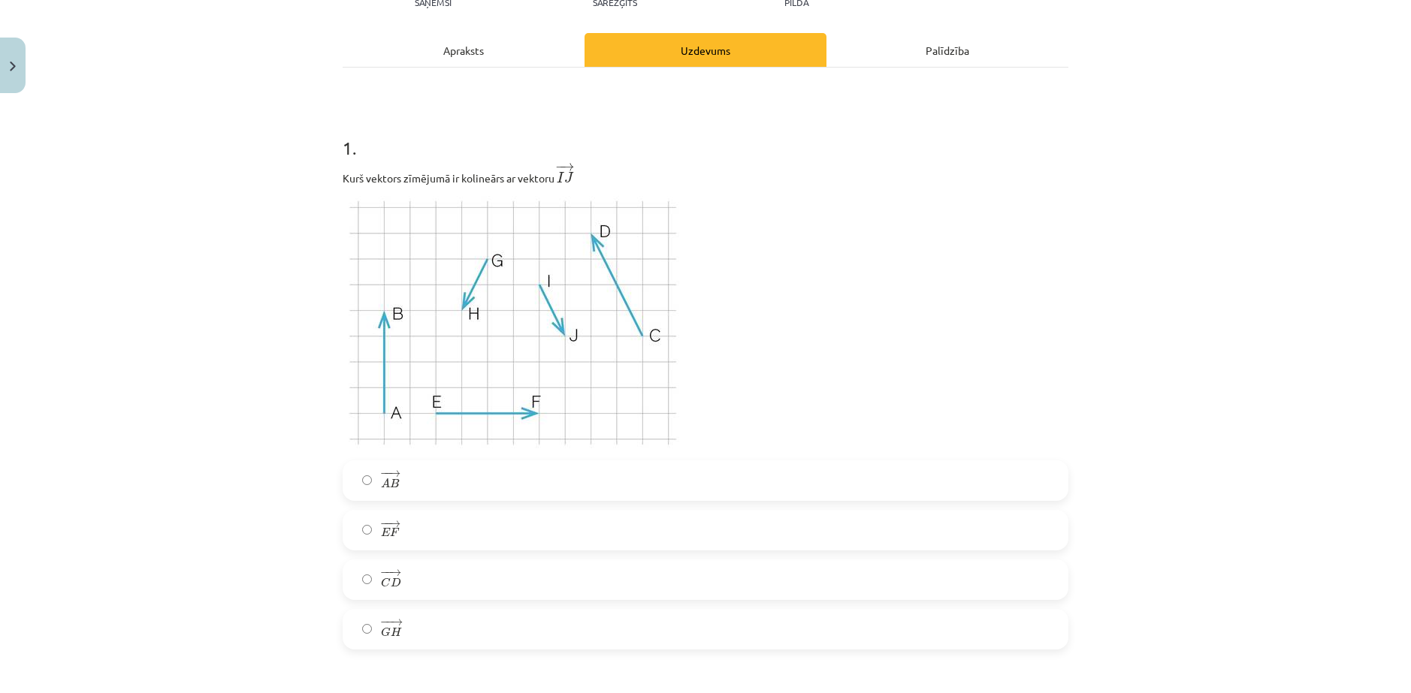
drag, startPoint x: 209, startPoint y: 128, endPoint x: 210, endPoint y: 62, distance: 65.4
click at [209, 125] on div "Mācību tēma: Matemātikas i - 10. klases 1. ieskaites mācību materiāls (a,b) #2 …" at bounding box center [705, 346] width 1411 height 693
click at [371, 624] on label "− − → G H G H →" at bounding box center [705, 630] width 723 height 38
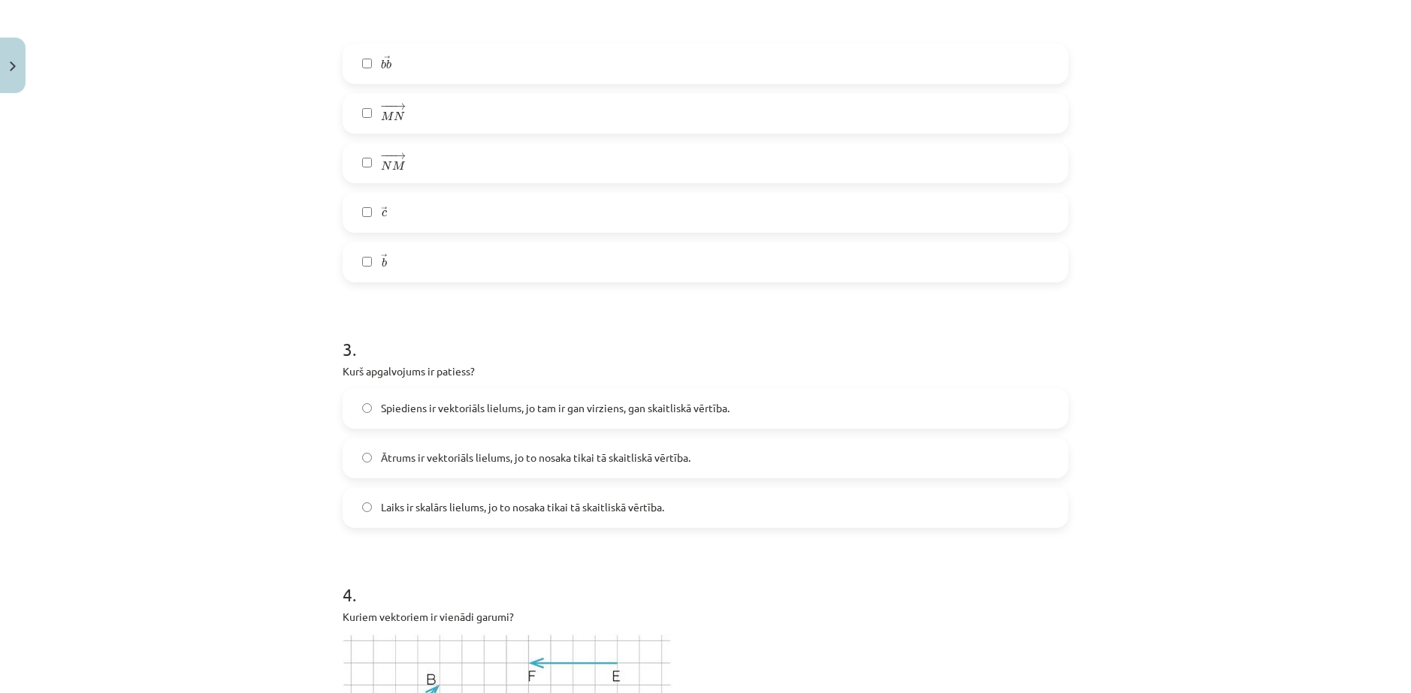
scroll to position [1239, 0]
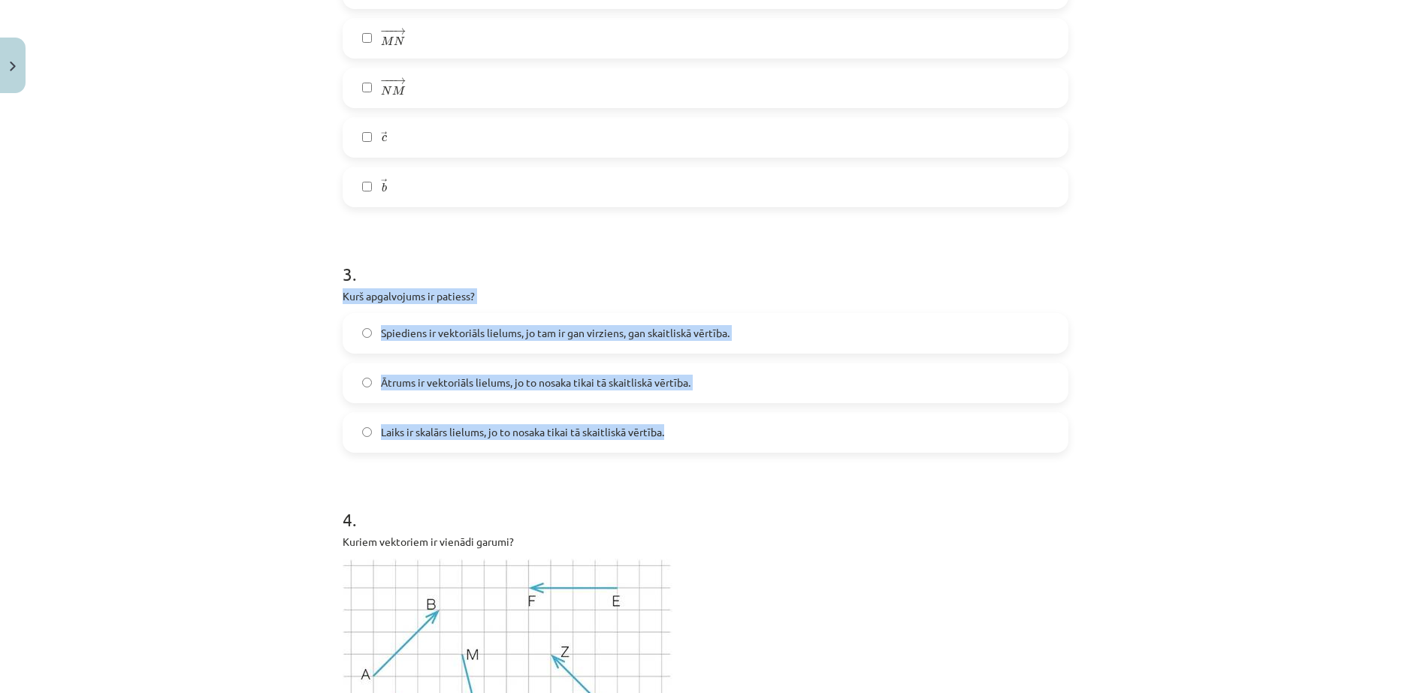
drag, startPoint x: 338, startPoint y: 294, endPoint x: 669, endPoint y: 427, distance: 356.2
click at [669, 427] on div "3 . [PERSON_NAME] apgalvojums ir patiess? Spiediens ir vektoriāls lielums, jo t…" at bounding box center [706, 345] width 726 height 216
copy div "Kurš apgalvojums ir patiess? Spiediens ir vektoriāls lielums, jo tam ir gan vir…"
click at [249, 383] on div "Mācību tēma: Matemātikas i - 10. klases 1. ieskaites mācību materiāls (a,b) #2 …" at bounding box center [705, 346] width 1411 height 693
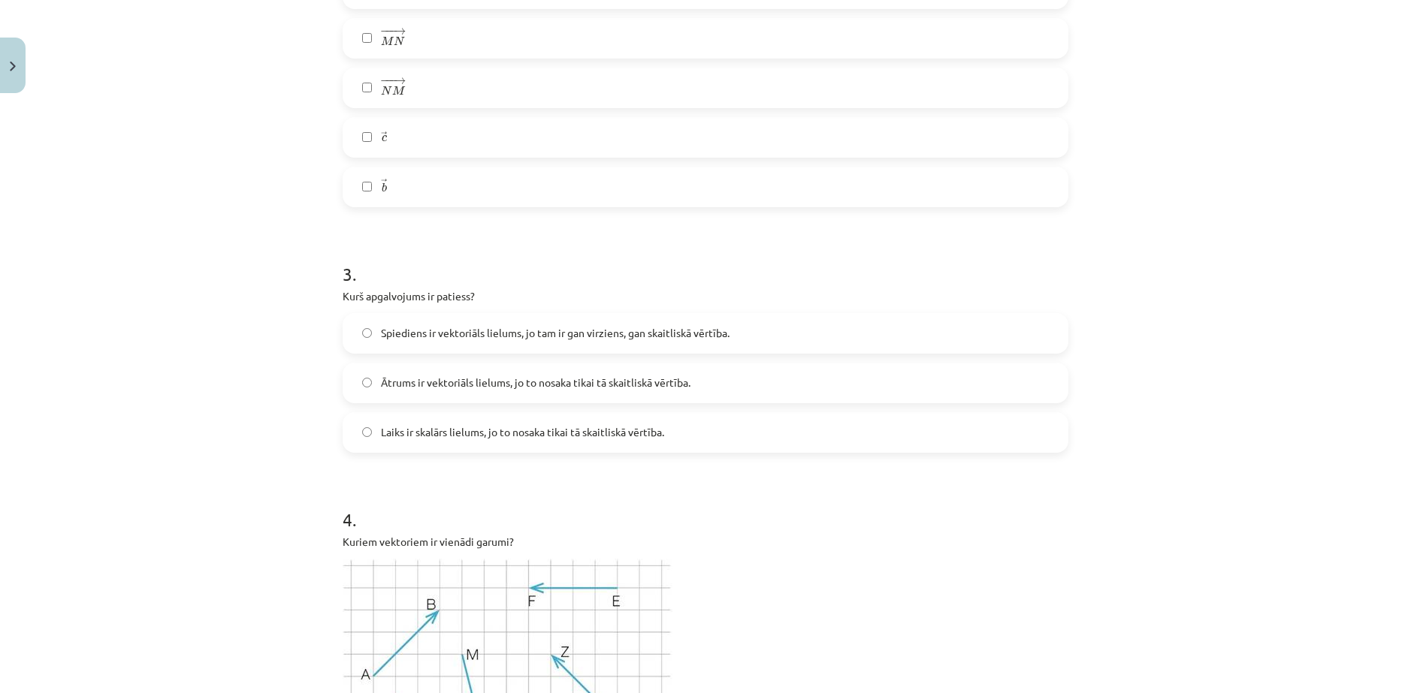
click at [367, 427] on label "Laiks ir skalārs lielums, jo to nosaka tikai tā skaitliskā vērtība." at bounding box center [705, 433] width 723 height 38
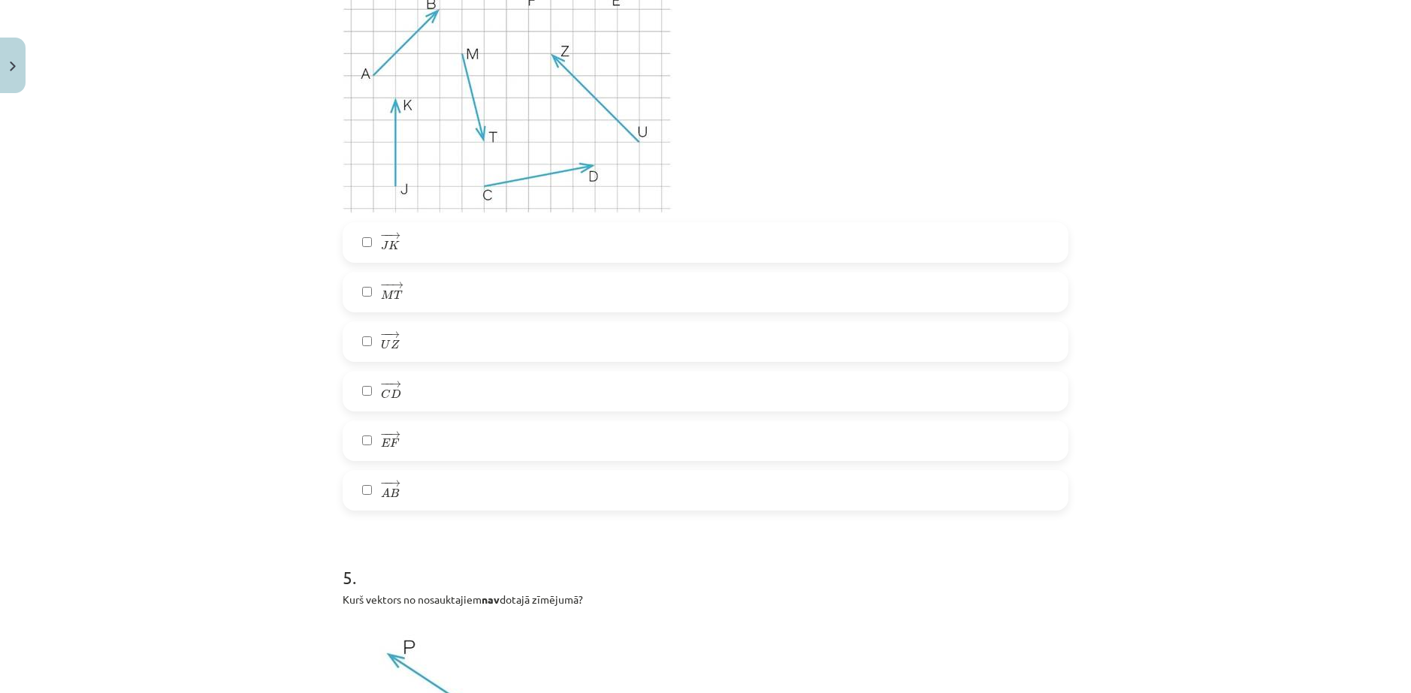
scroll to position [1765, 0]
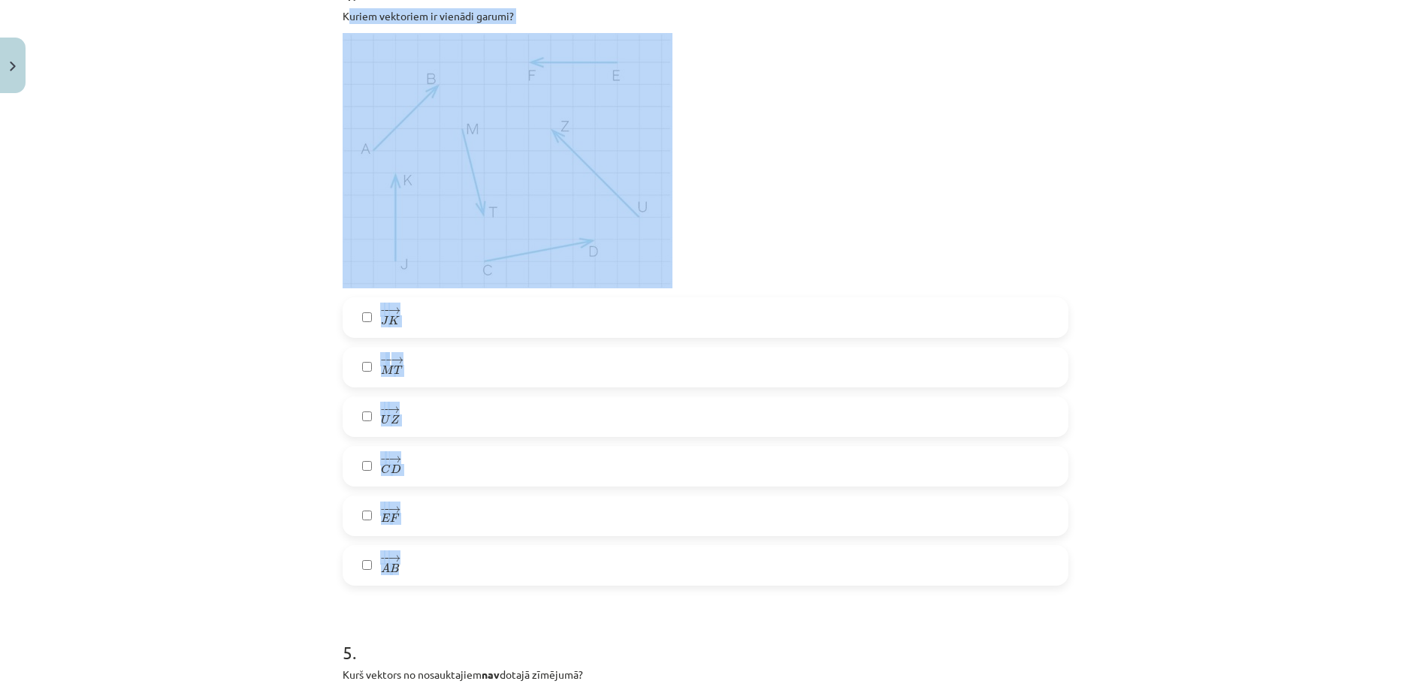
drag, startPoint x: 340, startPoint y: 15, endPoint x: 440, endPoint y: 562, distance: 555.9
click at [440, 562] on div "4 . Kuriem vektoriem ir vienādi garumi? − − → J K J K → − − → M T M T → − − → U…" at bounding box center [706, 271] width 726 height 629
click at [142, 140] on div "Mācību tēma: Matemātikas i - 10. klases 1. ieskaites mācību materiāls (a,b) #2 …" at bounding box center [705, 346] width 1411 height 693
click at [273, 89] on div "Mācību tēma: Matemātikas i - 10. klases 1. ieskaites mācību materiāls (a,b) #2 …" at bounding box center [705, 346] width 1411 height 693
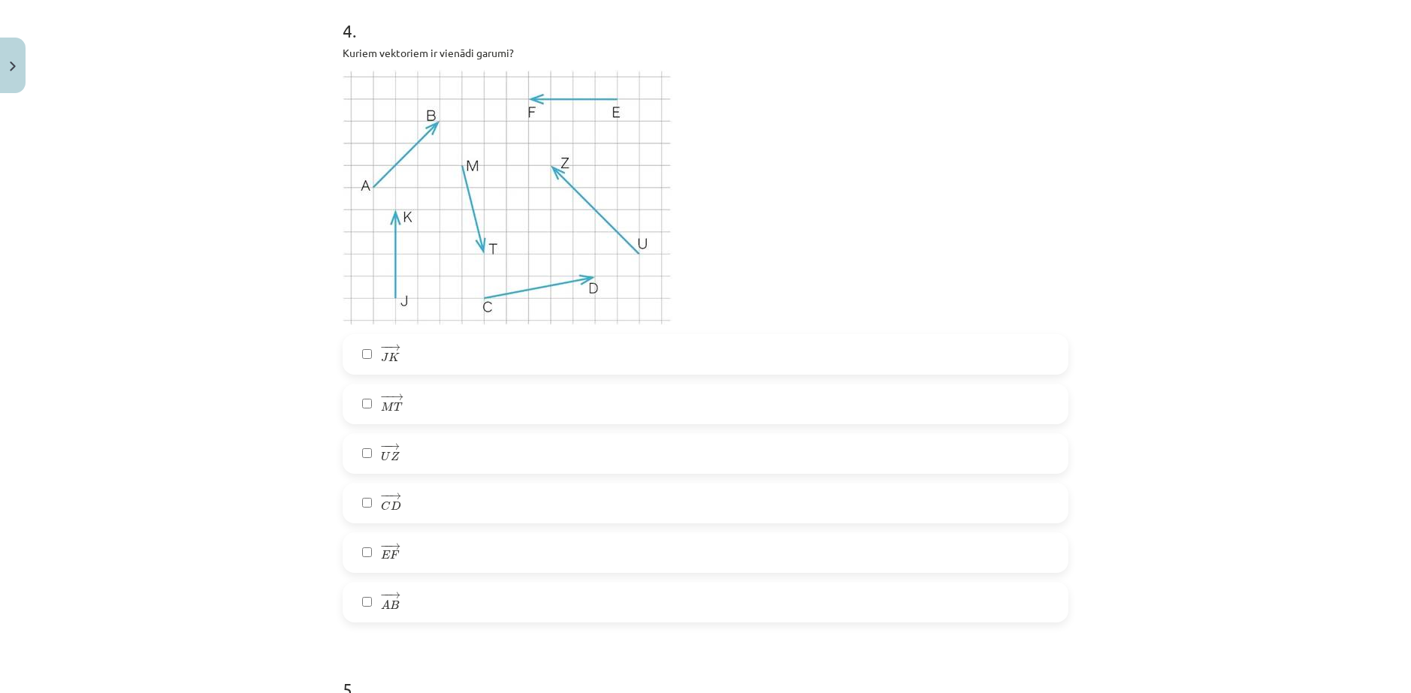
scroll to position [1716, 0]
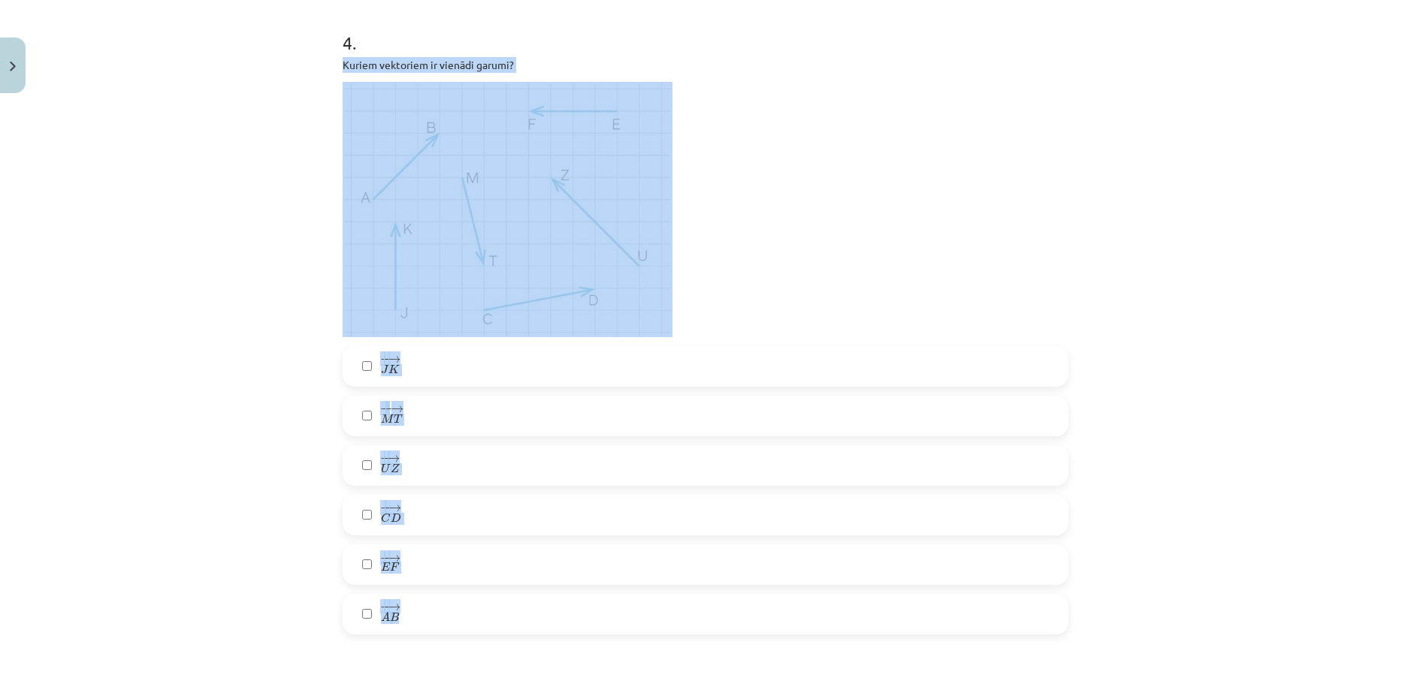
drag, startPoint x: 338, startPoint y: 14, endPoint x: 424, endPoint y: 455, distance: 449.3
click at [455, 625] on div "4 . Kuriem vektoriem ir vienādi garumi? − − → J K J K → − − → M T M T → − − → U…" at bounding box center [706, 320] width 726 height 629
copy div "Kuriem vektoriem ir vienādi garumi? − − → J K J K → − − → M T M T → − − → U Z U…"
click at [229, 82] on div "Mācību tēma: Matemātikas i - 10. klases 1. ieskaites mācību materiāls (a,b) #2 …" at bounding box center [705, 346] width 1411 height 693
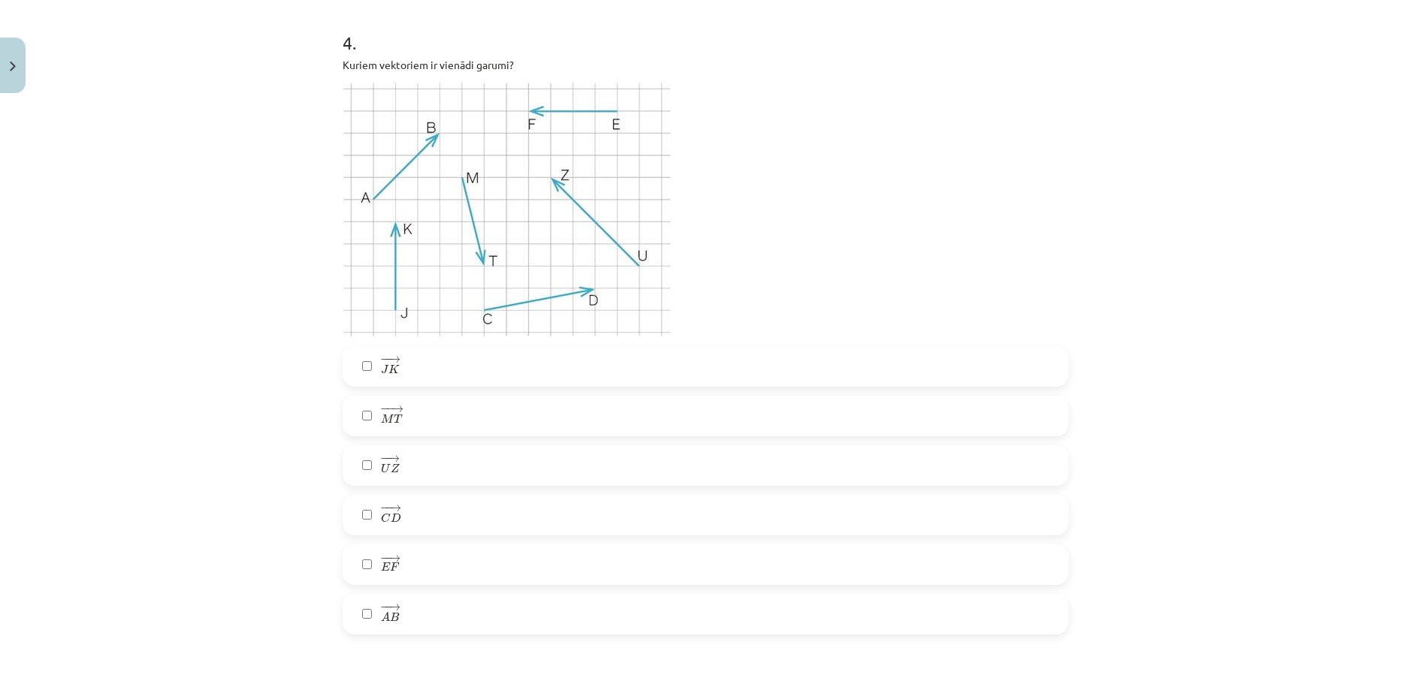
click at [207, 48] on div "Mācību tēma: Matemātikas i - 10. klases 1. ieskaites mācību materiāls (a,b) #2 …" at bounding box center [705, 346] width 1411 height 693
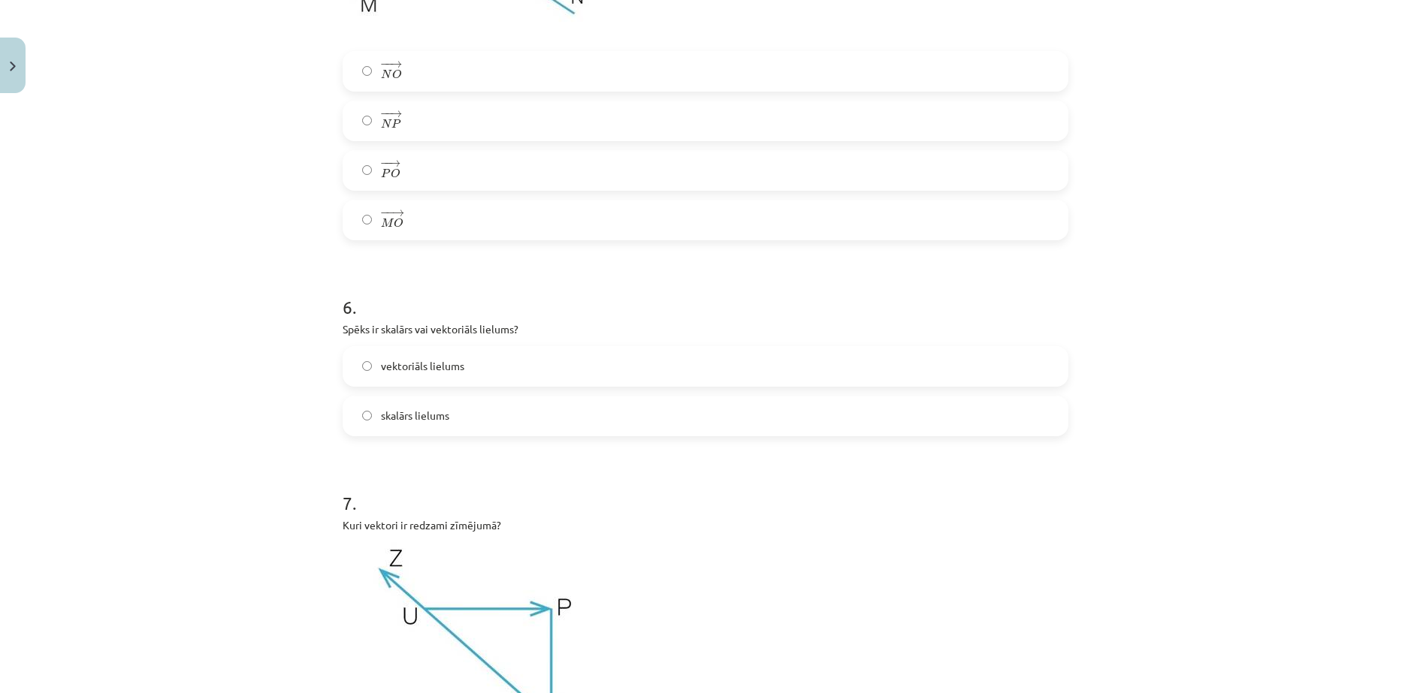
scroll to position [2618, 0]
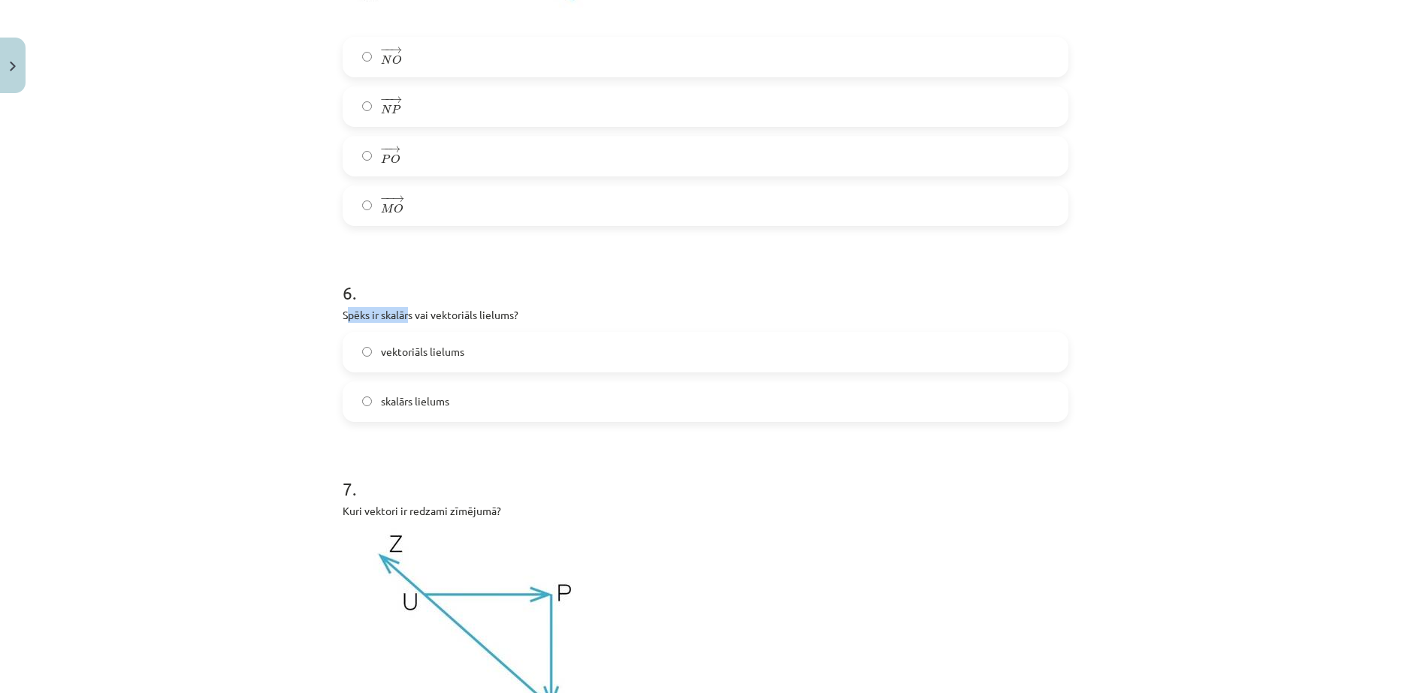
drag, startPoint x: 342, startPoint y: 313, endPoint x: 406, endPoint y: 316, distance: 63.9
click at [406, 316] on p "Spēks ir skalārs vai vektoriāls lielums?" at bounding box center [706, 315] width 726 height 16
click at [334, 336] on div "27 XP Saņemsi Sarežģīts 415 pilda Apraksts Uzdevums Palīdzība 1 . Kurš vektors …" at bounding box center [706, 422] width 744 height 5881
drag, startPoint x: 338, startPoint y: 312, endPoint x: 448, endPoint y: 412, distance: 148.4
click at [448, 412] on div "6 . Spēks ir skalārs vai vektoriāls lielums? vektoriāls lielums skalārs lielums" at bounding box center [706, 339] width 726 height 166
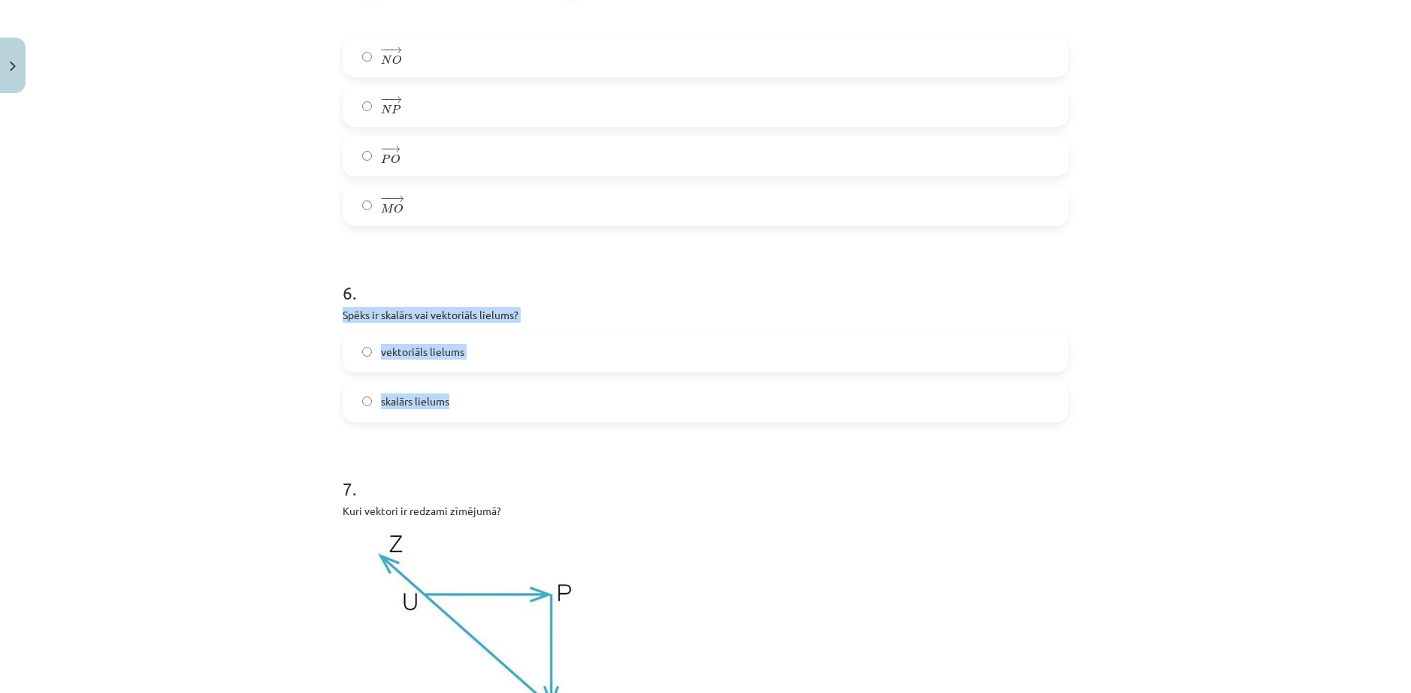
copy div "Spēks ir skalārs vai vektoriāls lielums? vektoriāls lielums skalārs lielums"
drag, startPoint x: 228, startPoint y: 349, endPoint x: 230, endPoint y: 342, distance: 7.8
click at [228, 349] on div "Mācību tēma: Matemātikas i - 10. klases 1. ieskaites mācību materiāls (a,b) #2 …" at bounding box center [705, 346] width 1411 height 693
click at [275, 249] on div "Mācību tēma: Matemātikas i - 10. klases 1. ieskaites mācību materiāls (a,b) #2 …" at bounding box center [705, 346] width 1411 height 693
click at [412, 347] on span "vektoriāls lielums" at bounding box center [422, 352] width 83 height 16
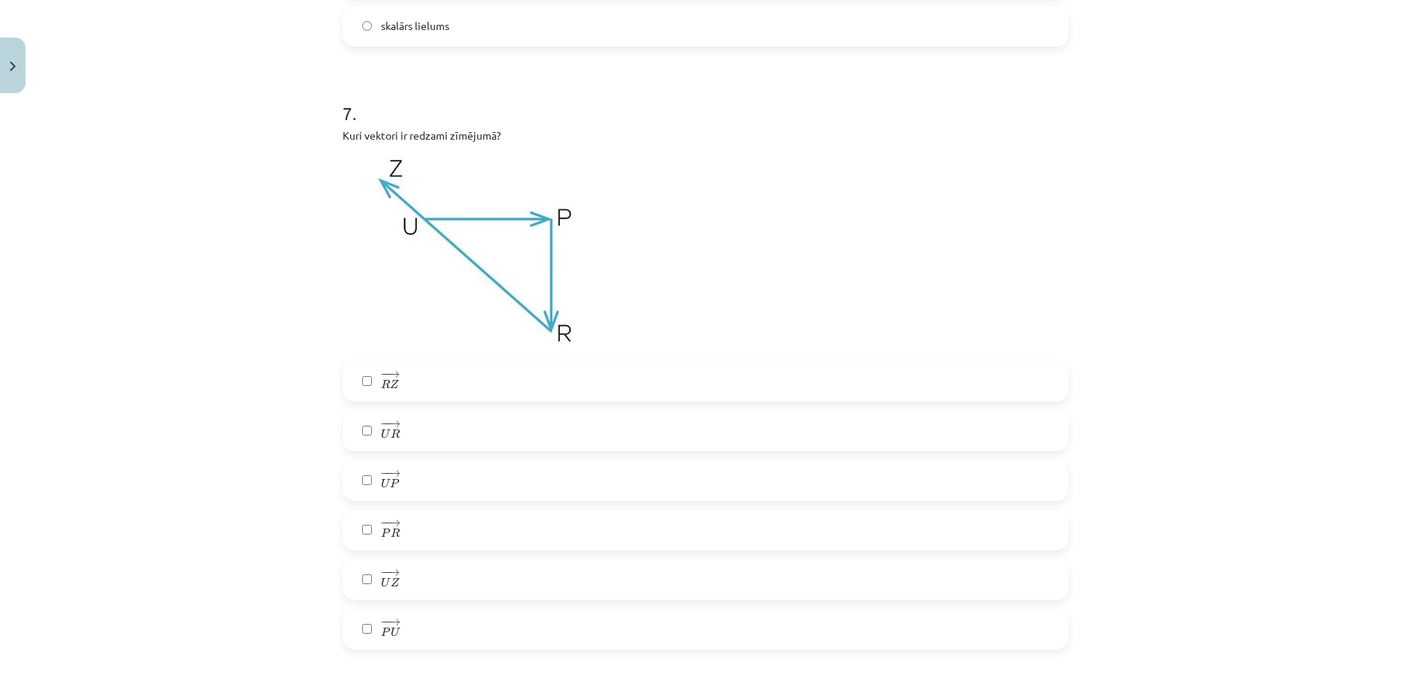
scroll to position [3068, 0]
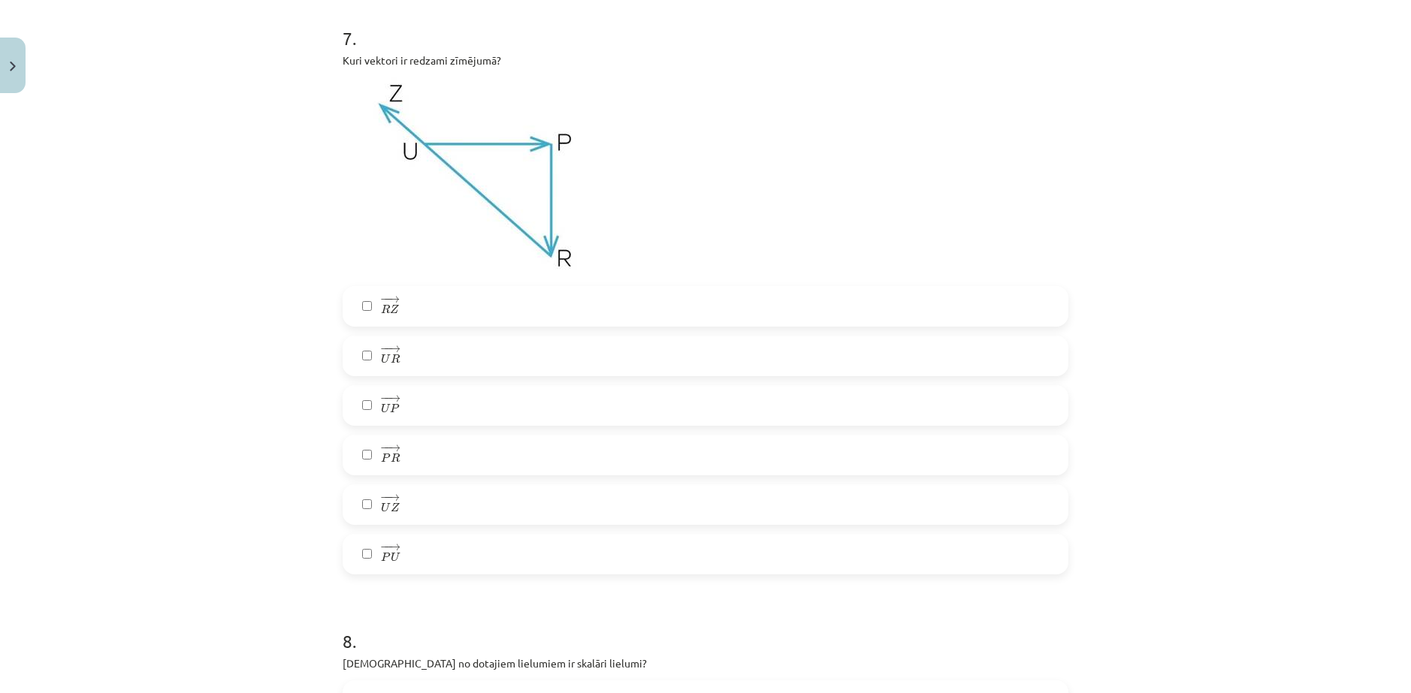
click at [364, 298] on label "− − → R Z R Z →" at bounding box center [705, 307] width 723 height 38
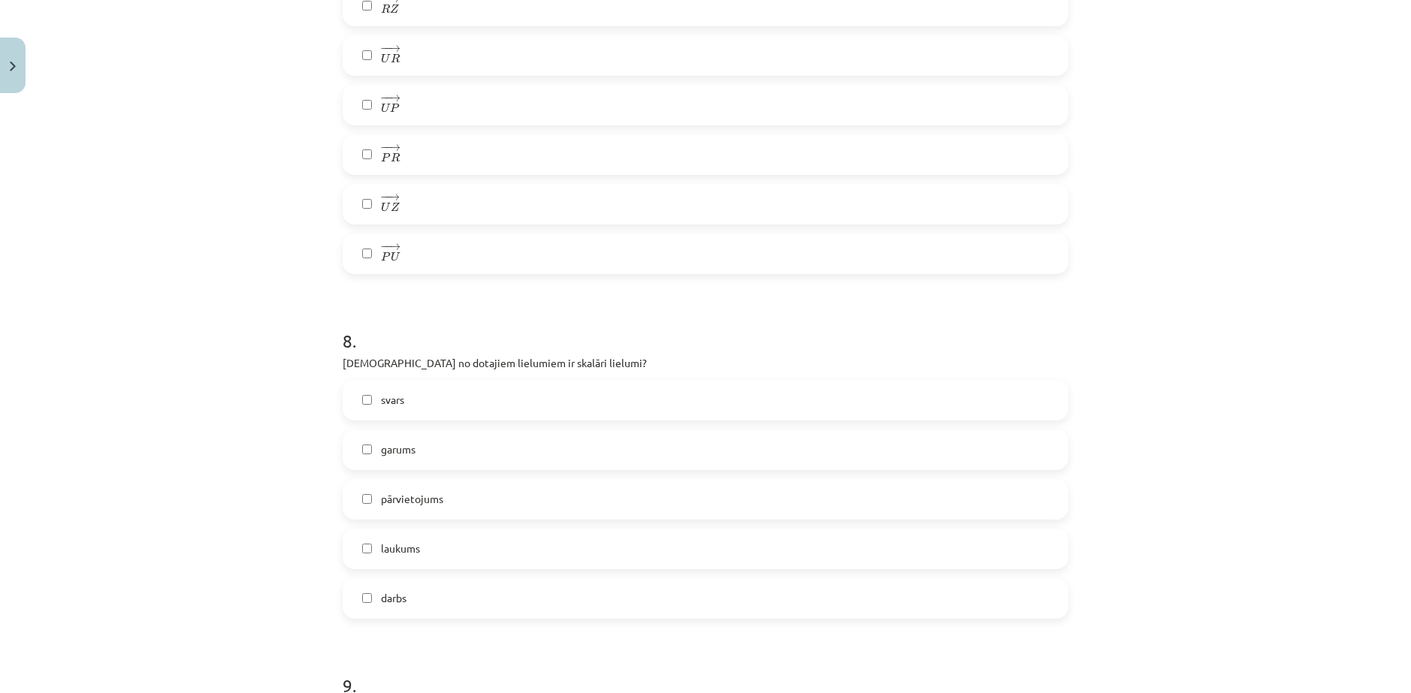
scroll to position [3444, 0]
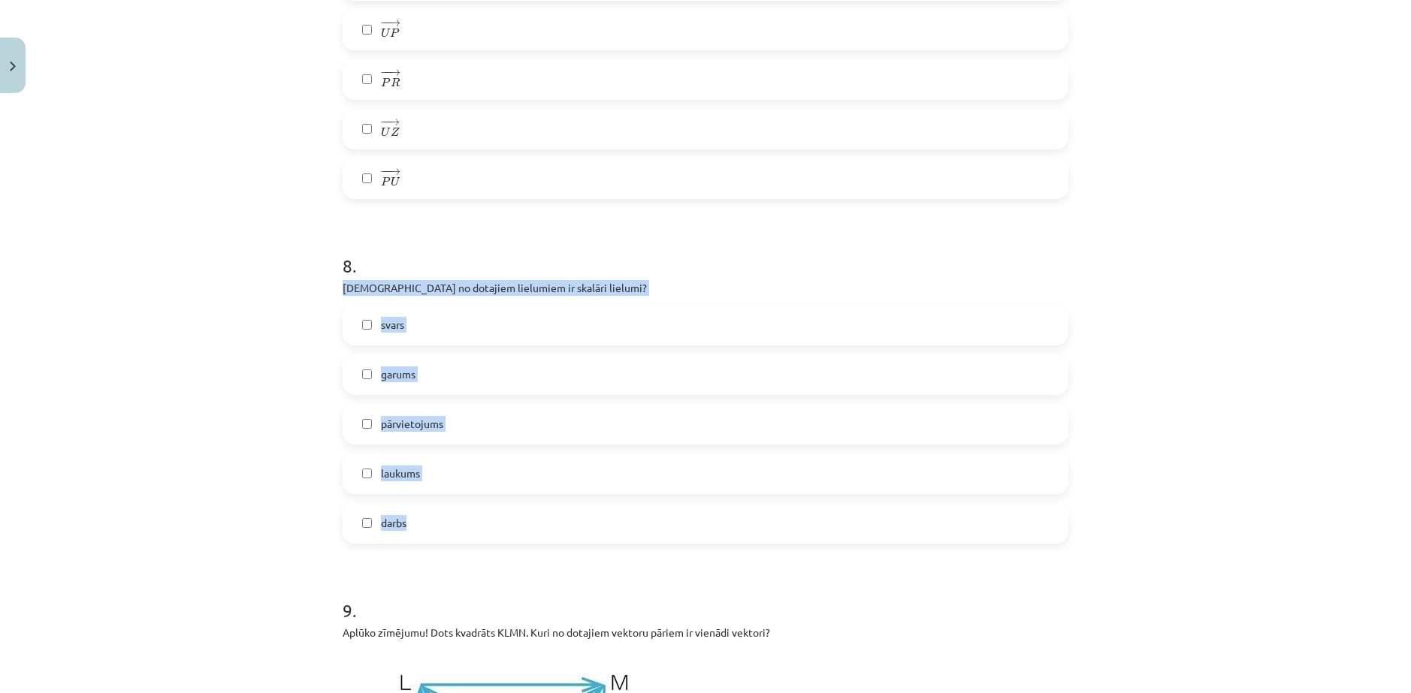
drag, startPoint x: 337, startPoint y: 282, endPoint x: 514, endPoint y: 512, distance: 289.8
click at [514, 512] on div "8 . Kuri no dotajiem lielumiem ir skalāri lielumi? svars garums pārvietojums la…" at bounding box center [706, 386] width 726 height 315
copy div "[DEMOGRAPHIC_DATA] no dotajiem lielumiem ir skalāri lielumi? svars garums pārvi…"
click at [255, 300] on div "Mācību tēma: Matemātikas i - 10. klases 1. ieskaites mācību materiāls (a,b) #2 …" at bounding box center [705, 346] width 1411 height 693
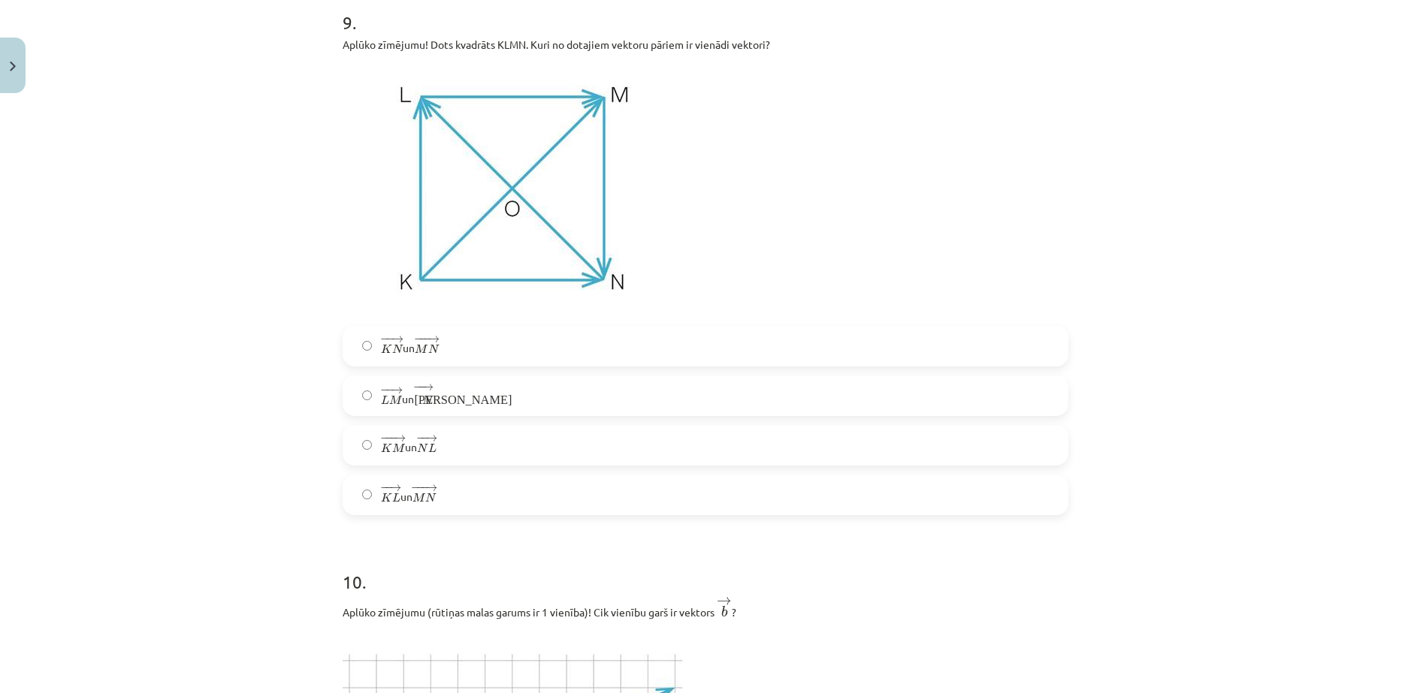
scroll to position [4045, 0]
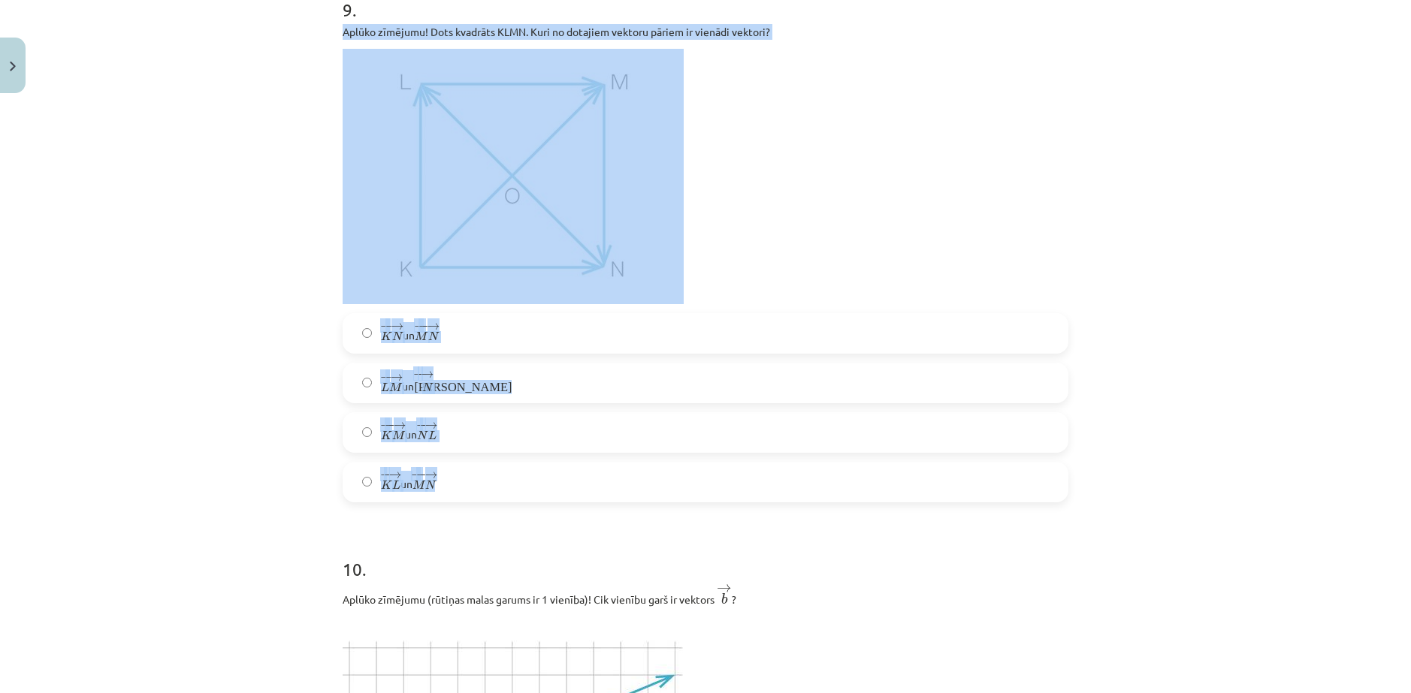
drag, startPoint x: 339, startPoint y: 27, endPoint x: 616, endPoint y: 491, distance: 540.7
click at [616, 491] on div "9 . Aplūko zīmējumu! Dots kvadrāts KLMN. Kuri no dotajiem vektoru pāriem ir vie…" at bounding box center [706, 238] width 726 height 530
copy div "Aplūko zīmējumu! Dots kvadrāts KLMN. Kuri no dotajiem vektoru pāriem ir vienādi…"
click at [242, 63] on div "Mācību tēma: Matemātikas i - 10. klases 1. ieskaites mācību materiāls (a,b) #2 …" at bounding box center [705, 346] width 1411 height 693
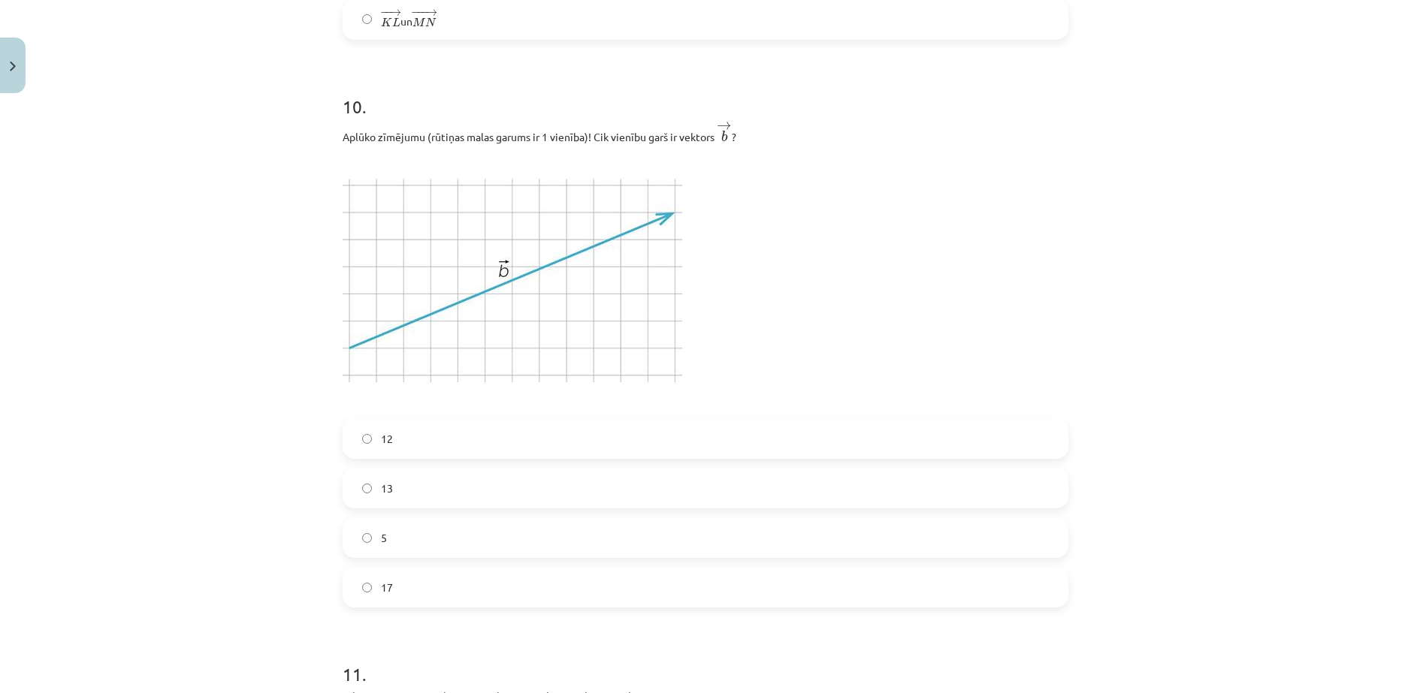
scroll to position [4496, 0]
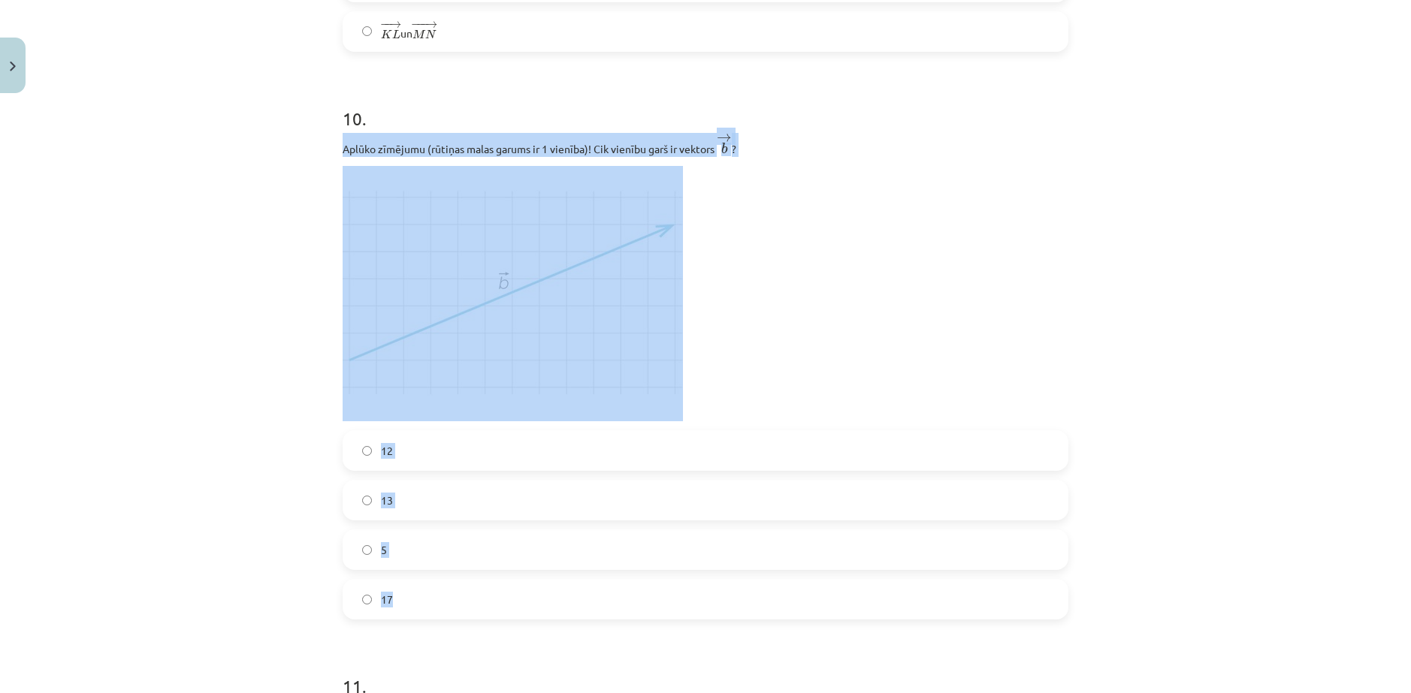
drag, startPoint x: 338, startPoint y: 147, endPoint x: 491, endPoint y: 548, distance: 428.4
click at [473, 588] on div "10 . Aplūko zīmējumu (rūtiņas malas garums ir 1 vienība)! Cik vienību garš ir v…" at bounding box center [706, 351] width 726 height 538
copy div "Aplūko zīmējumu (rūtiņas malas garums ir 1 vienība)! Cik vienību garš ir vektor…"
click at [251, 364] on div "Mācību tēma: Matemātikas i - 10. klases 1. ieskaites mācību materiāls (a,b) #2 …" at bounding box center [705, 346] width 1411 height 693
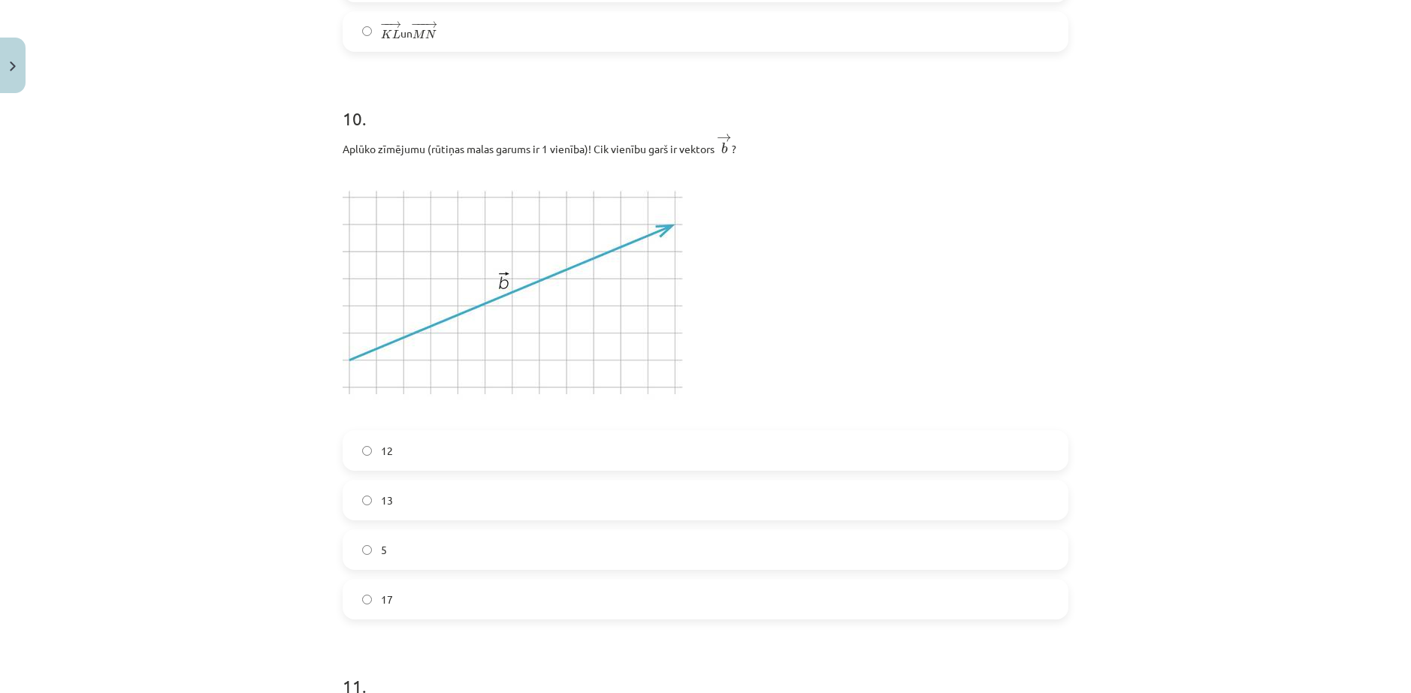
click at [407, 498] on label "13" at bounding box center [705, 500] width 723 height 38
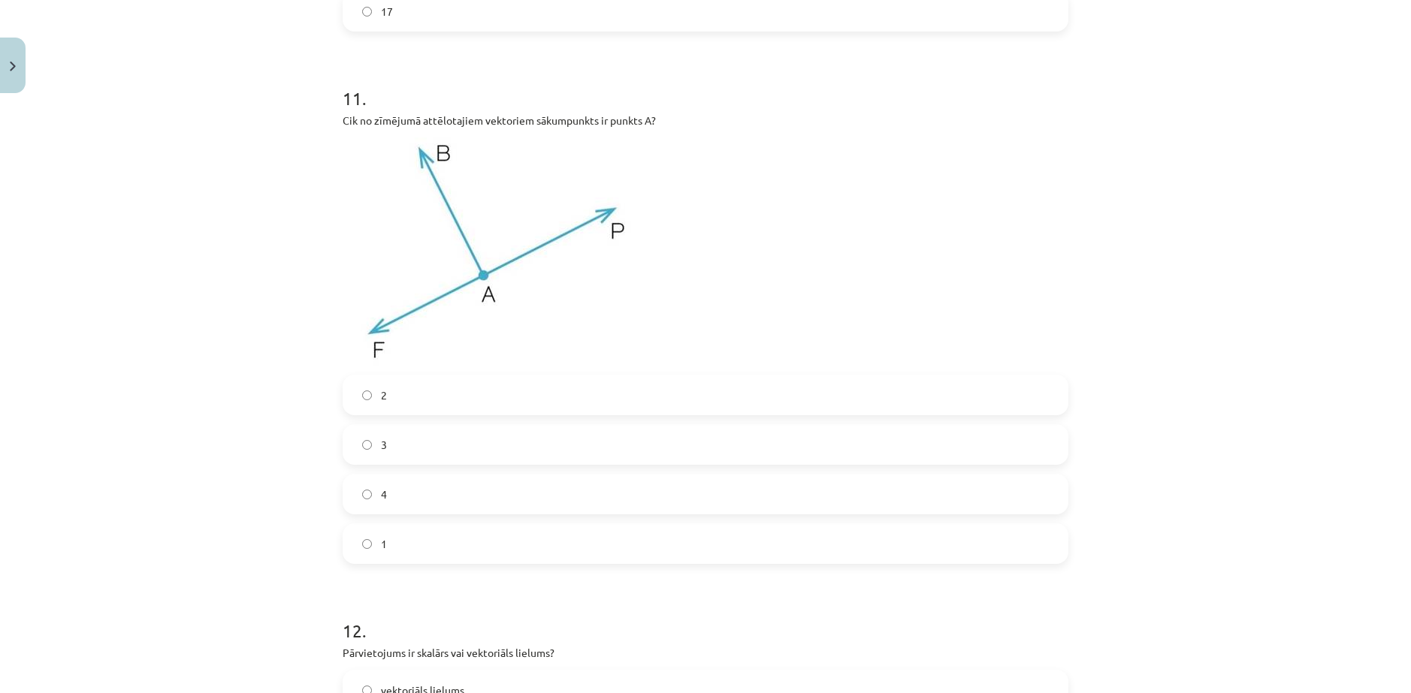
scroll to position [5097, 0]
